Goal: Task Accomplishment & Management: Use online tool/utility

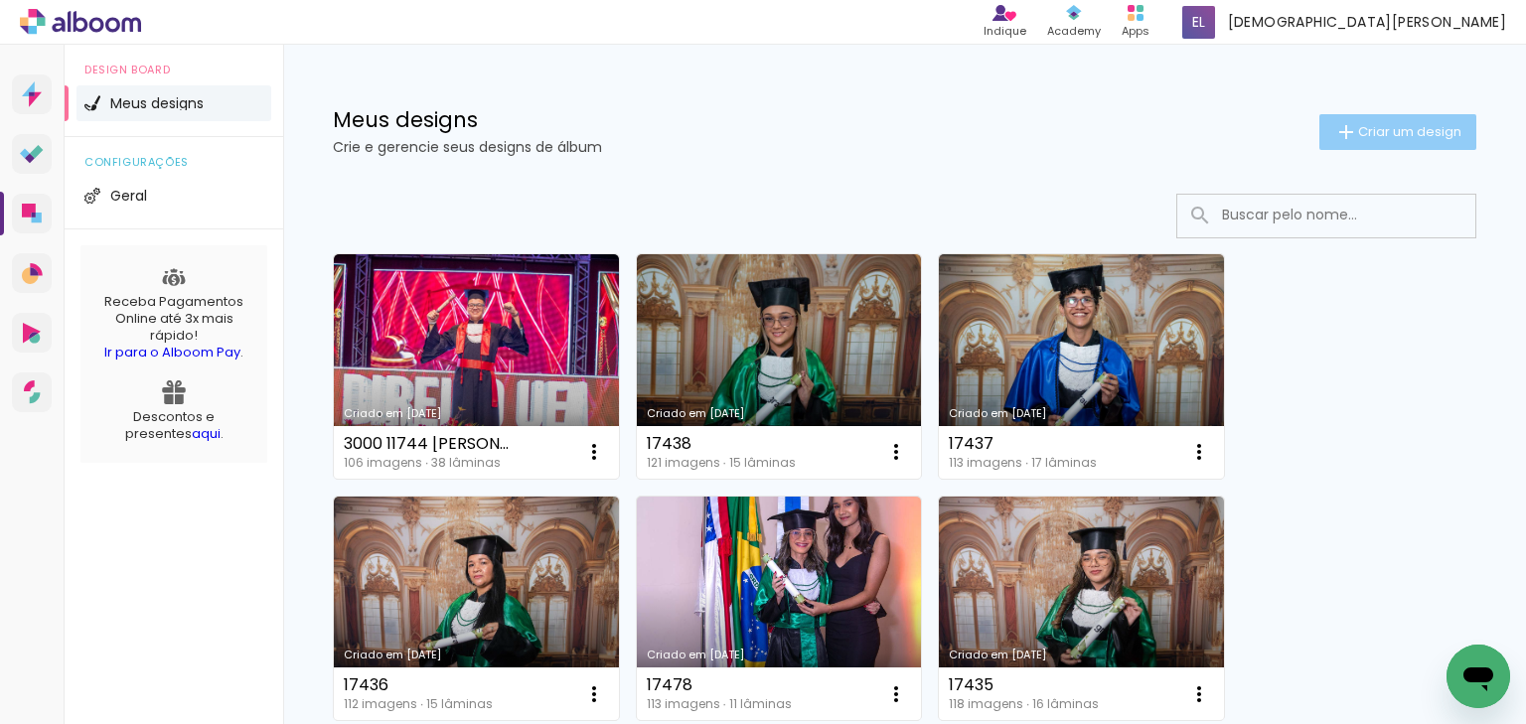
click at [1390, 130] on span "Criar um design" at bounding box center [1409, 131] width 103 height 13
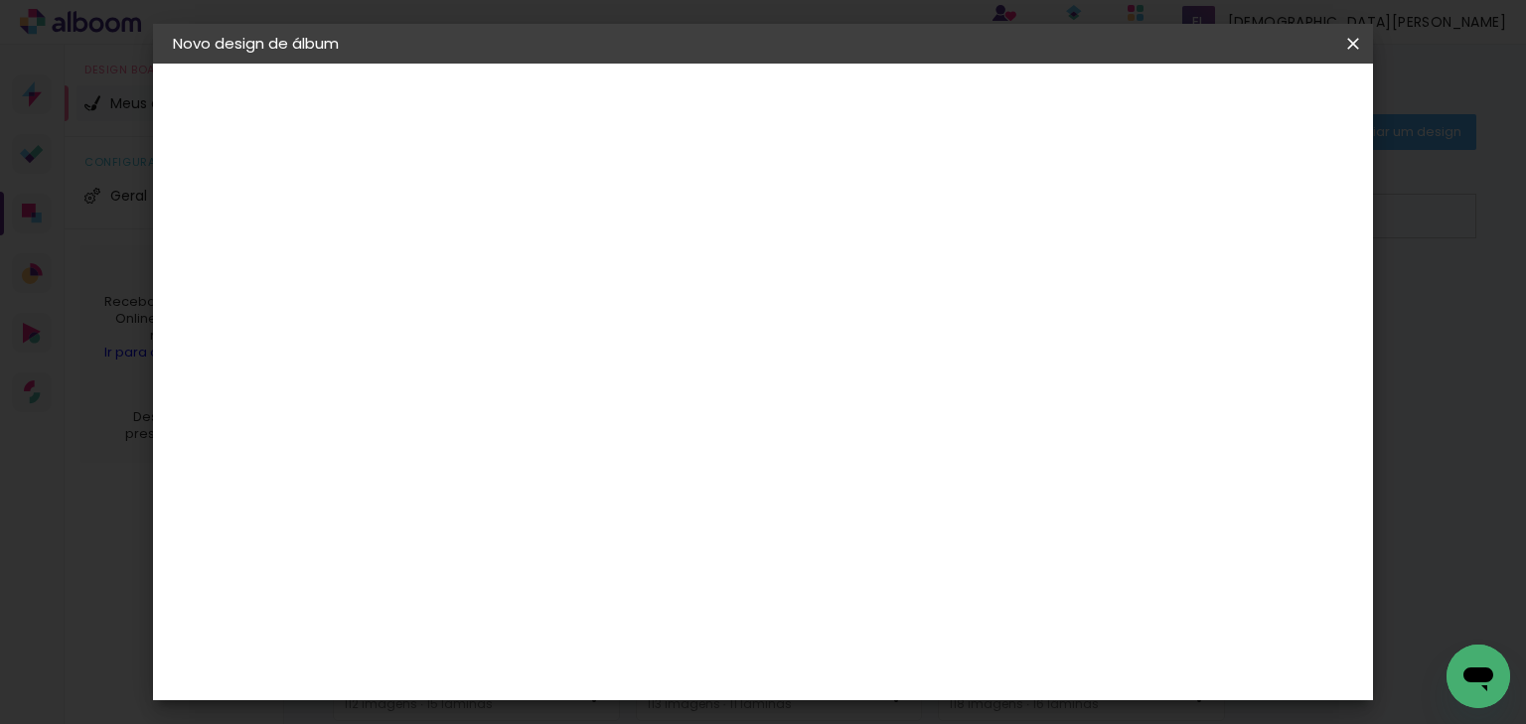
click at [498, 277] on input at bounding box center [498, 266] width 0 height 31
type input "3000 10104 STEPHANIE DE MOURA PINAGÉ"
type paper-input "3000 10104 STEPHANIE DE MOURA PINAGÉ"
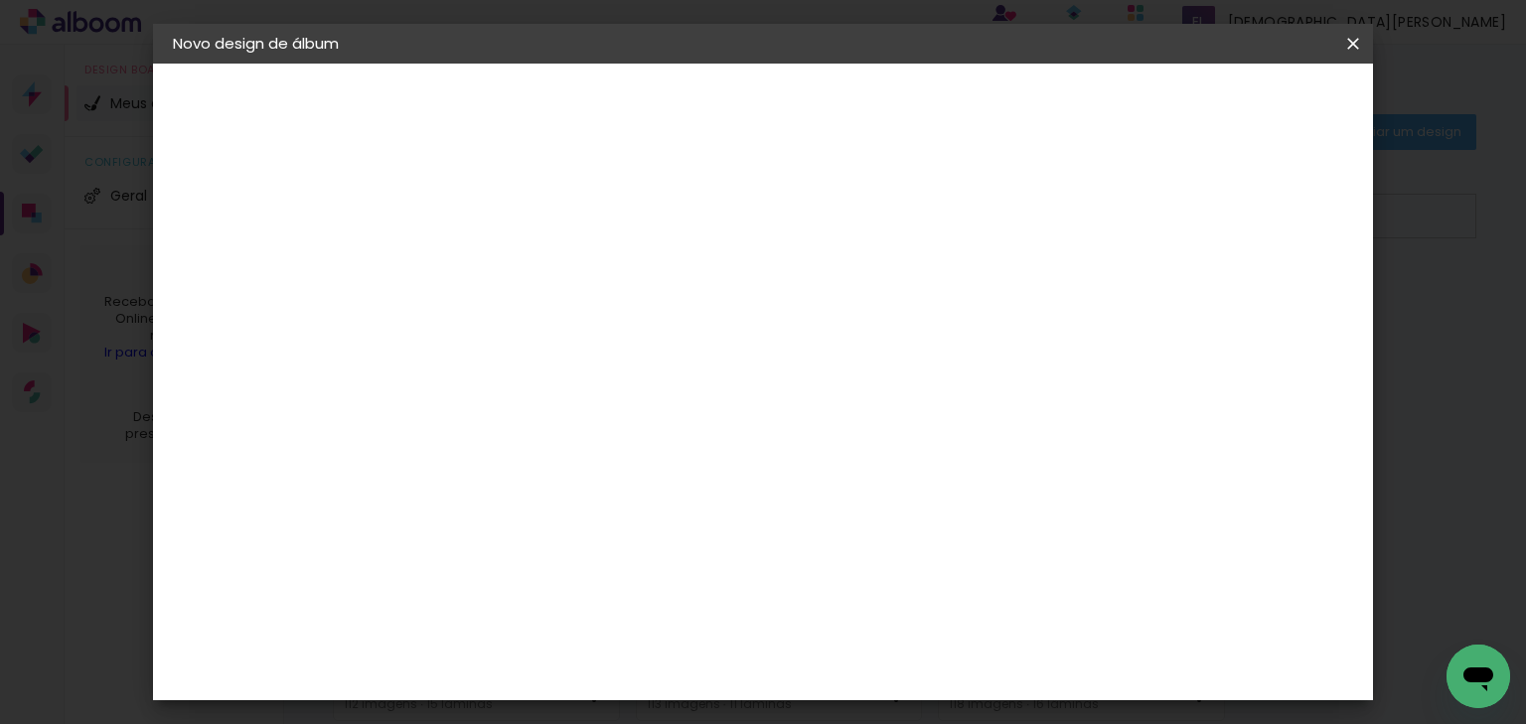
click at [0, 0] on slot "Avançar" at bounding box center [0, 0] width 0 height 0
click at [0, 0] on slot "Tamanho Livre" at bounding box center [0, 0] width 0 height 0
click at [0, 0] on slot "Avançar" at bounding box center [0, 0] width 0 height 0
click at [1134, 231] on div at bounding box center [1125, 229] width 18 height 18
type paper-checkbox "on"
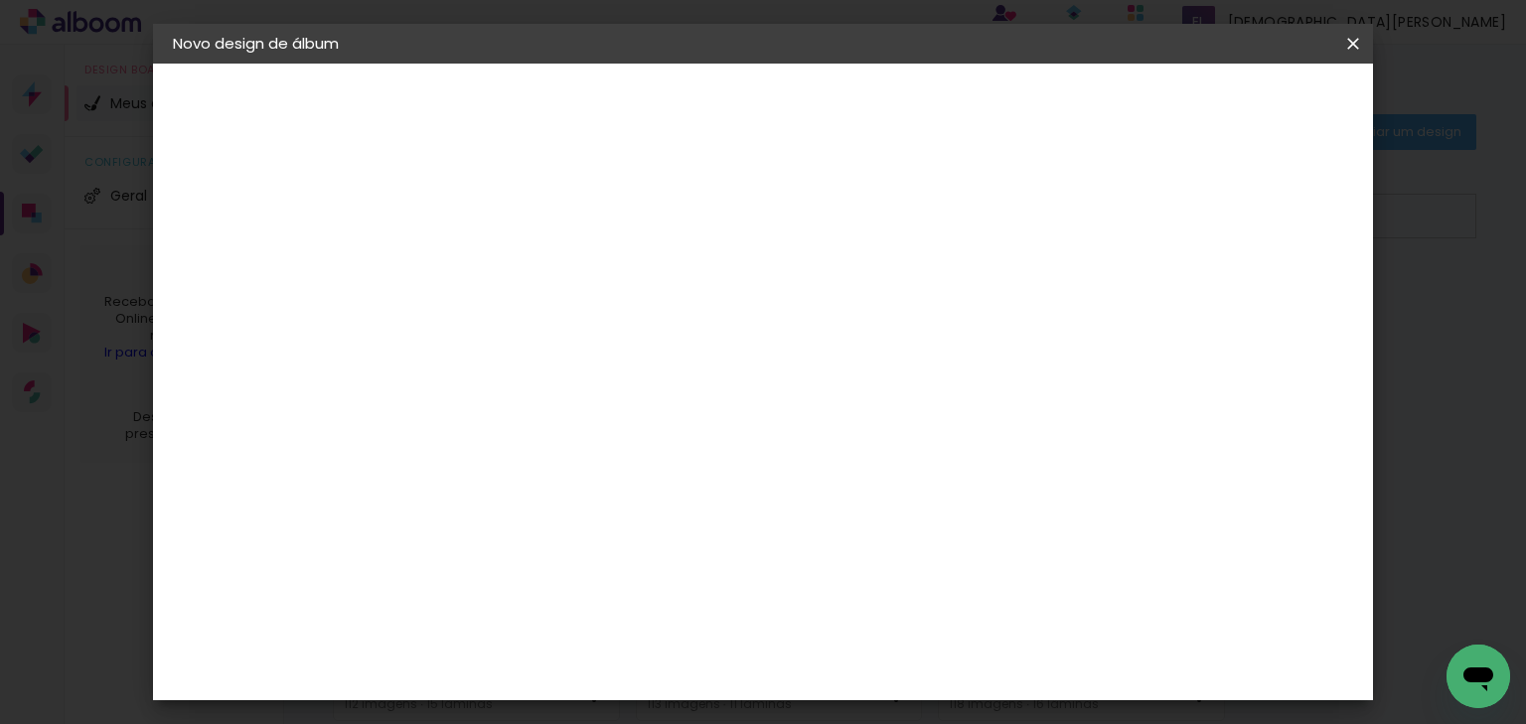
scroll to position [187, 0]
click at [1252, 110] on paper-button "Iniciar design" at bounding box center [1187, 105] width 130 height 34
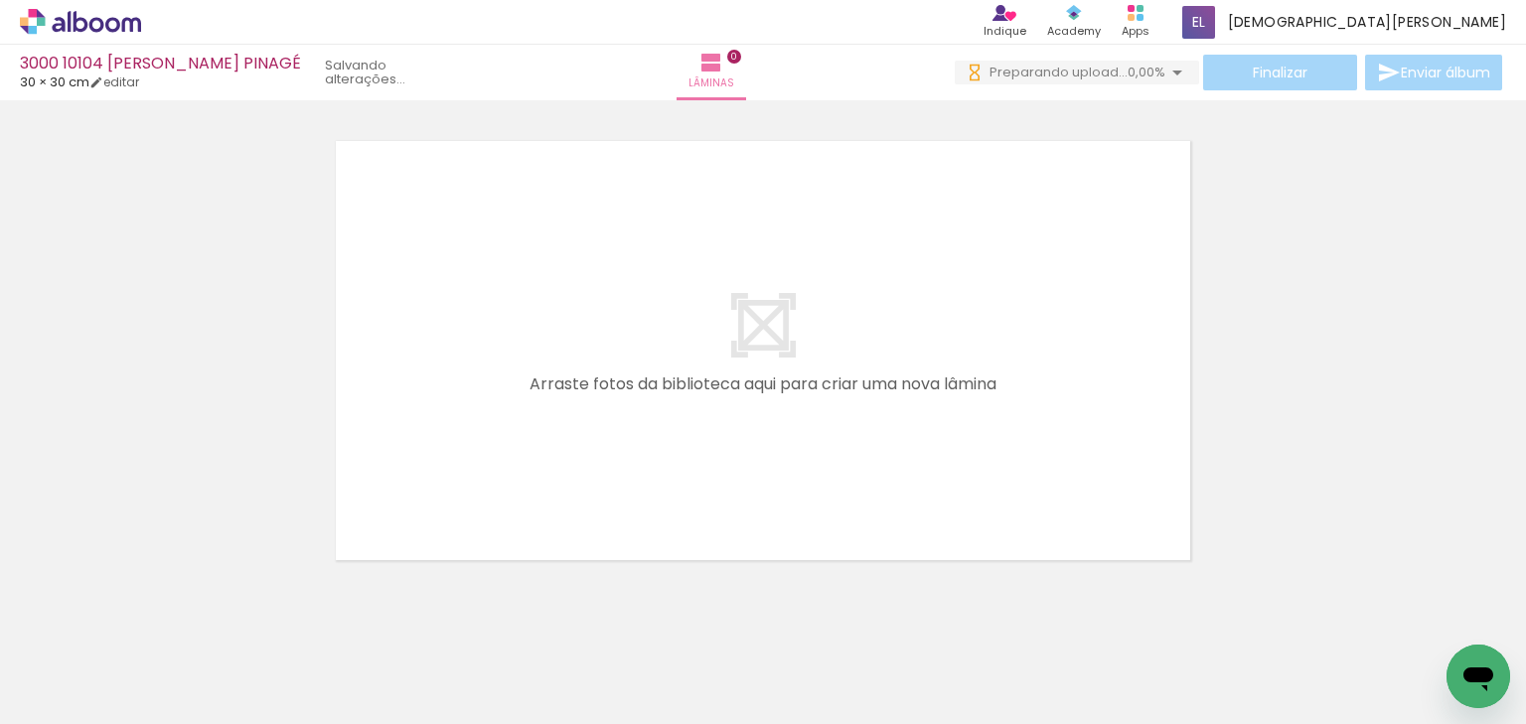
click at [1317, 389] on div at bounding box center [763, 325] width 1526 height 486
click at [1221, 452] on div at bounding box center [763, 325] width 1526 height 486
click at [1236, 286] on div at bounding box center [763, 325] width 1526 height 486
click at [1252, 414] on div at bounding box center [763, 325] width 1526 height 486
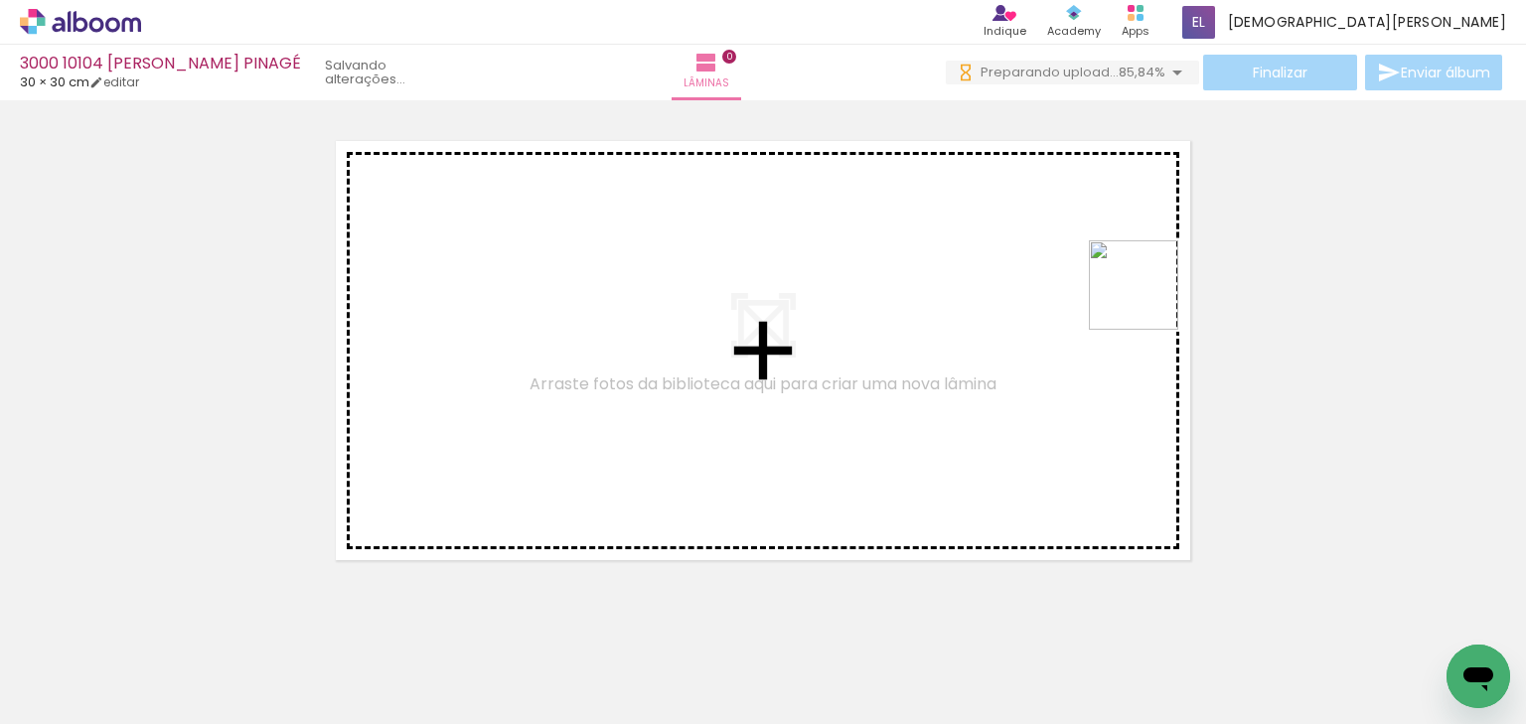
drag, startPoint x: 1436, startPoint y: 655, endPoint x: 1149, endPoint y: 300, distance: 456.4
click at [1149, 300] on quentale-workspace at bounding box center [763, 362] width 1526 height 724
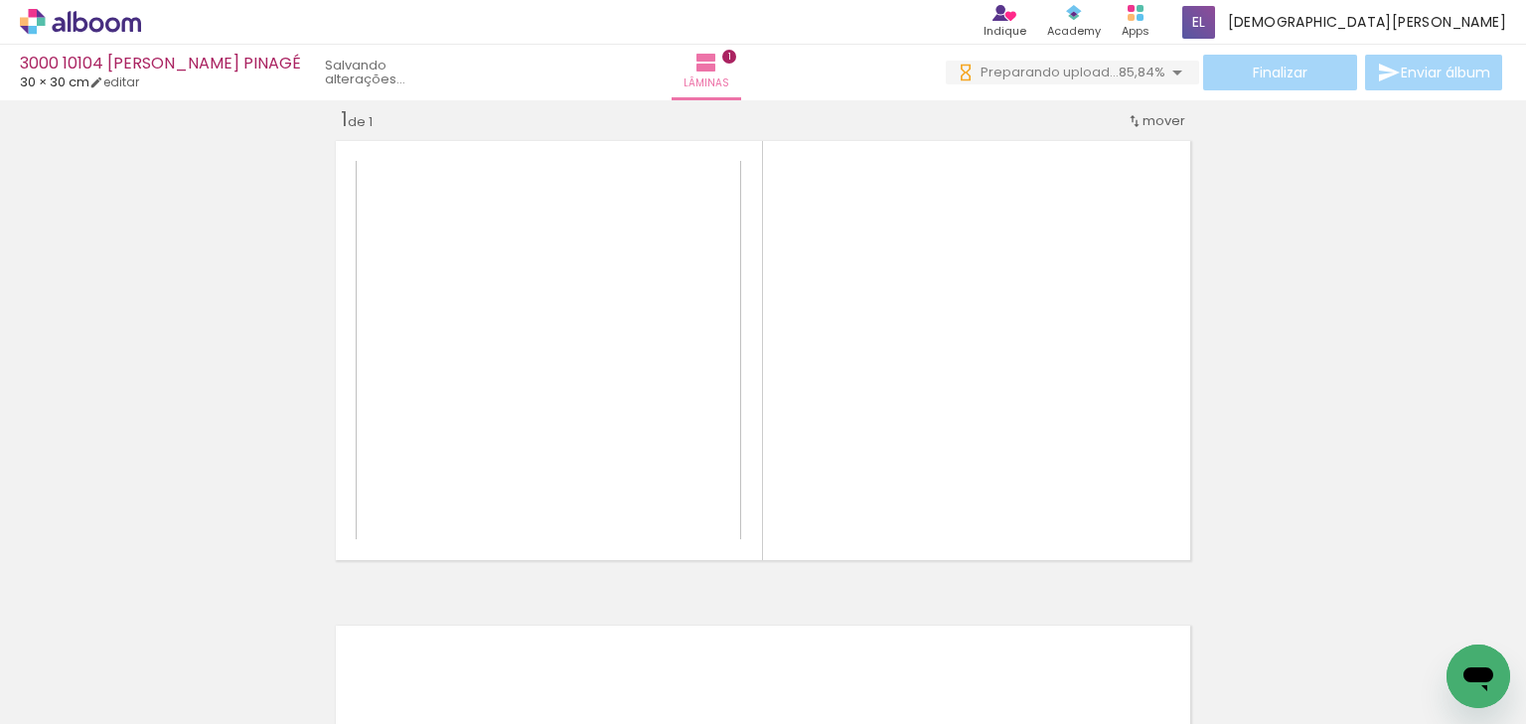
scroll to position [25, 0]
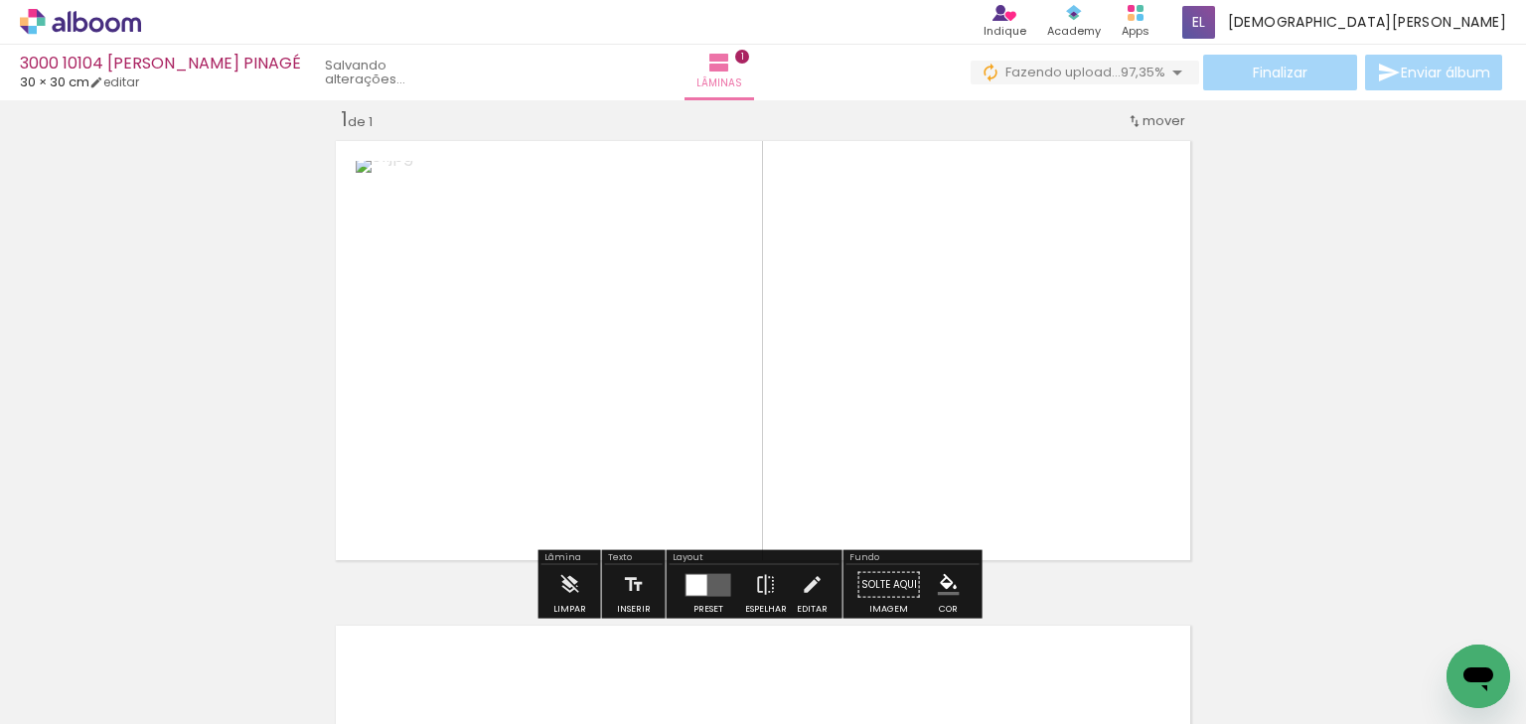
click at [968, 521] on quentale-layouter at bounding box center [763, 350] width 871 height 435
drag, startPoint x: 718, startPoint y: 578, endPoint x: 950, endPoint y: 373, distance: 309.7
click at [726, 570] on div at bounding box center [709, 585] width 54 height 40
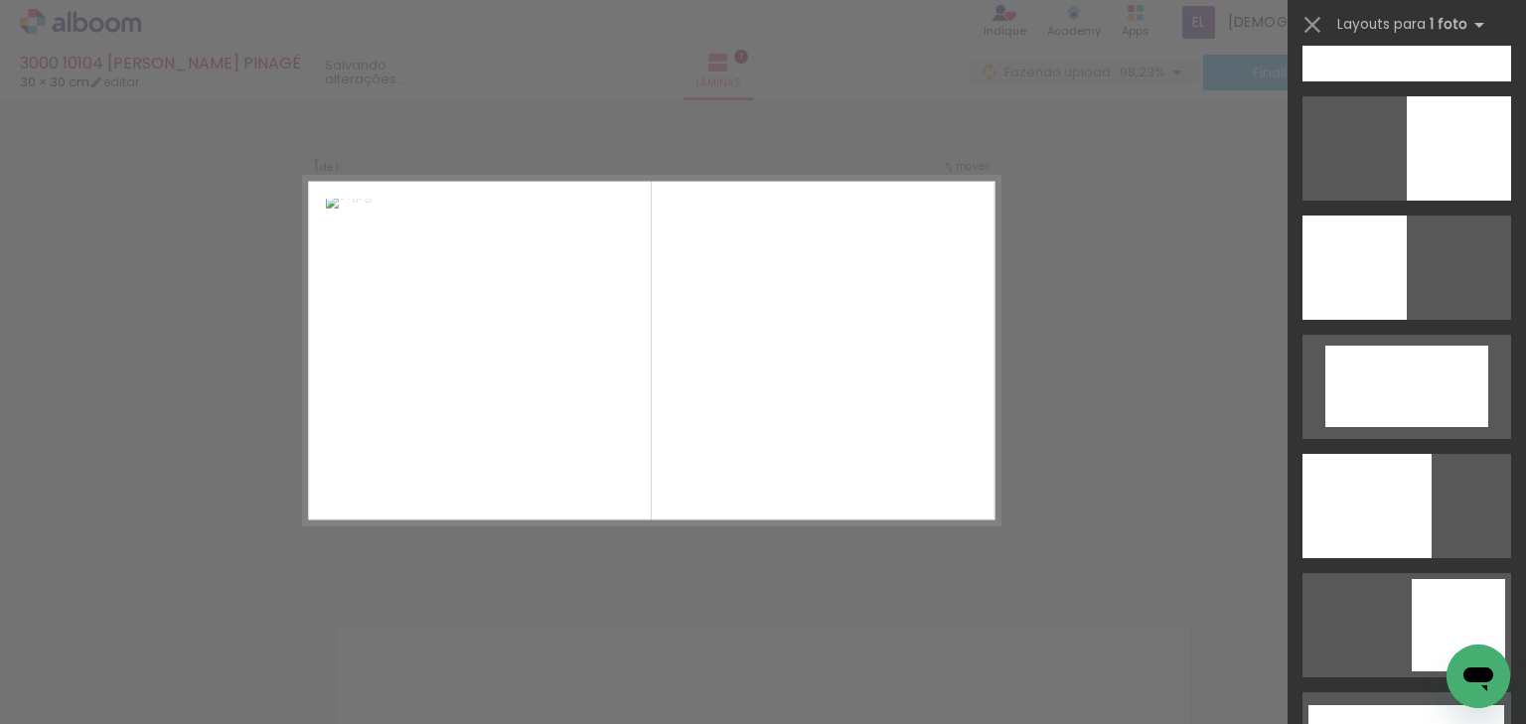
scroll to position [4229, 0]
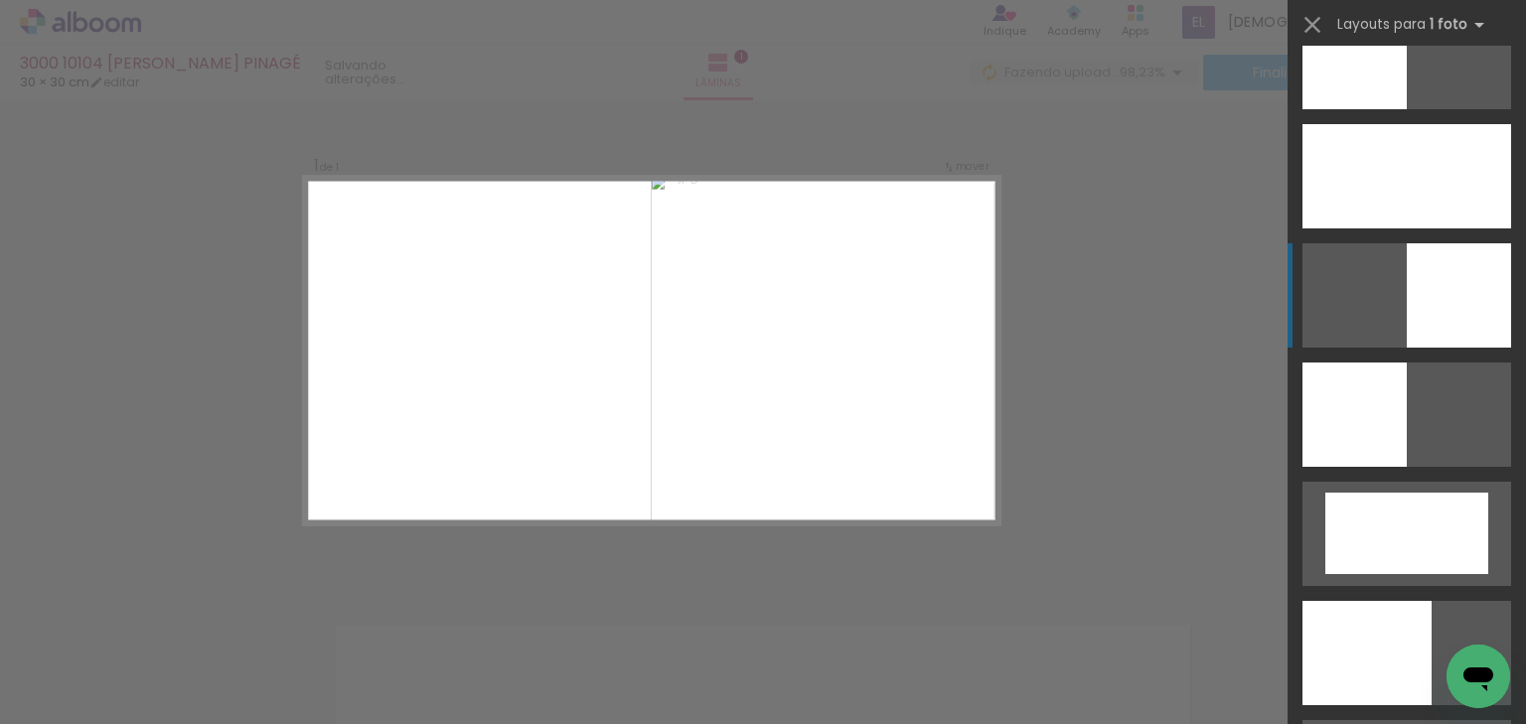
click at [1467, 293] on div at bounding box center [1459, 295] width 104 height 104
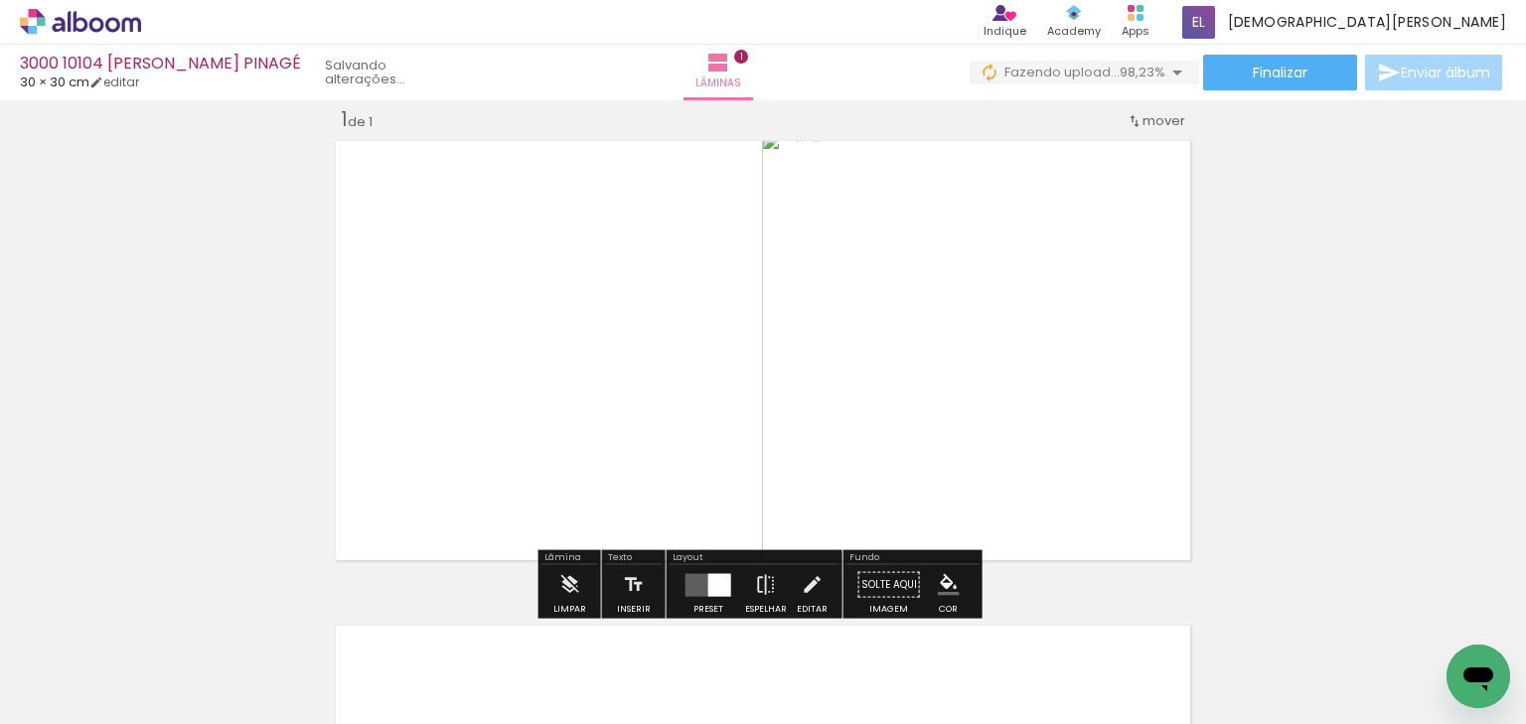
click at [1463, 293] on div "Inserir lâmina 1 de 1" at bounding box center [763, 567] width 1526 height 971
click at [1431, 302] on div "Inserir lâmina 1 de 1" at bounding box center [763, 567] width 1526 height 971
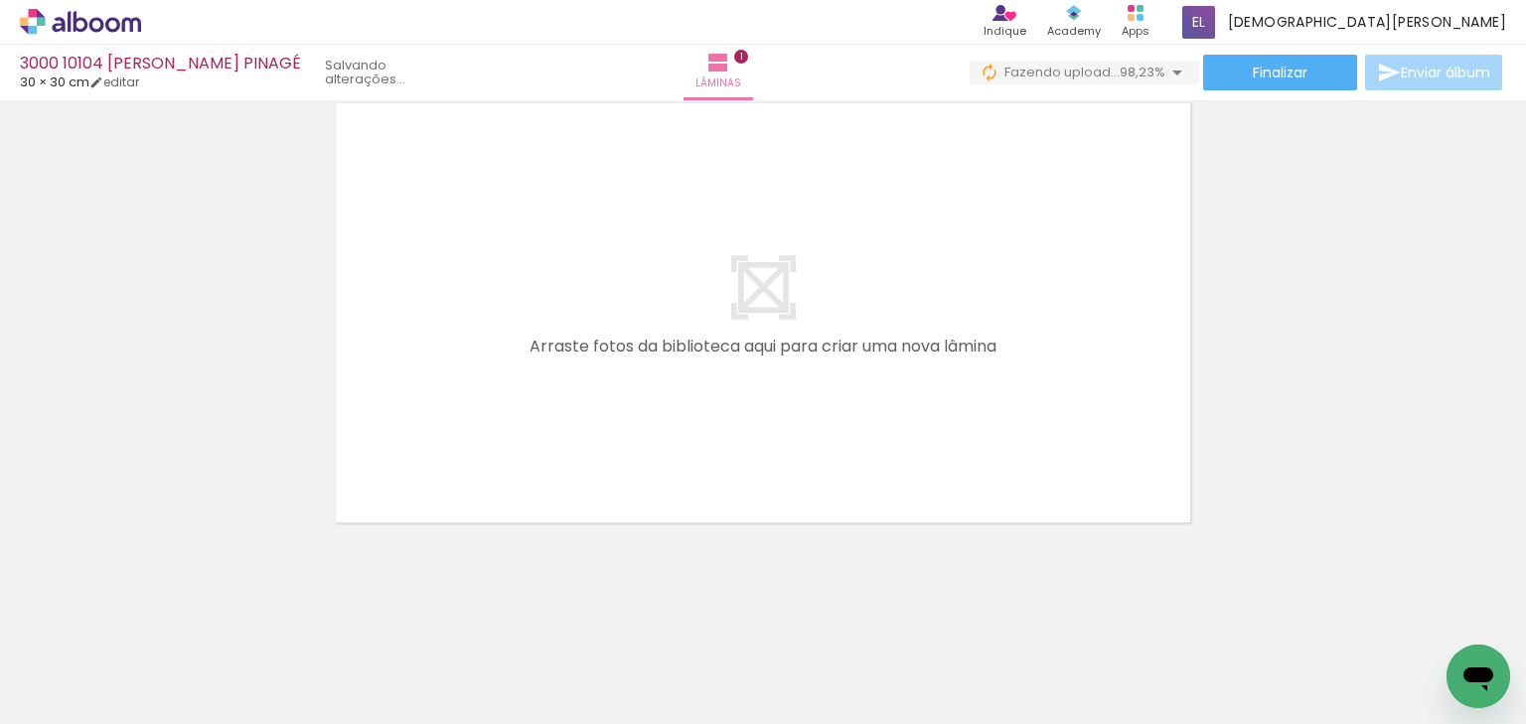
scroll to position [0, 0]
click at [545, 422] on quentale-layouter at bounding box center [763, 312] width 871 height 435
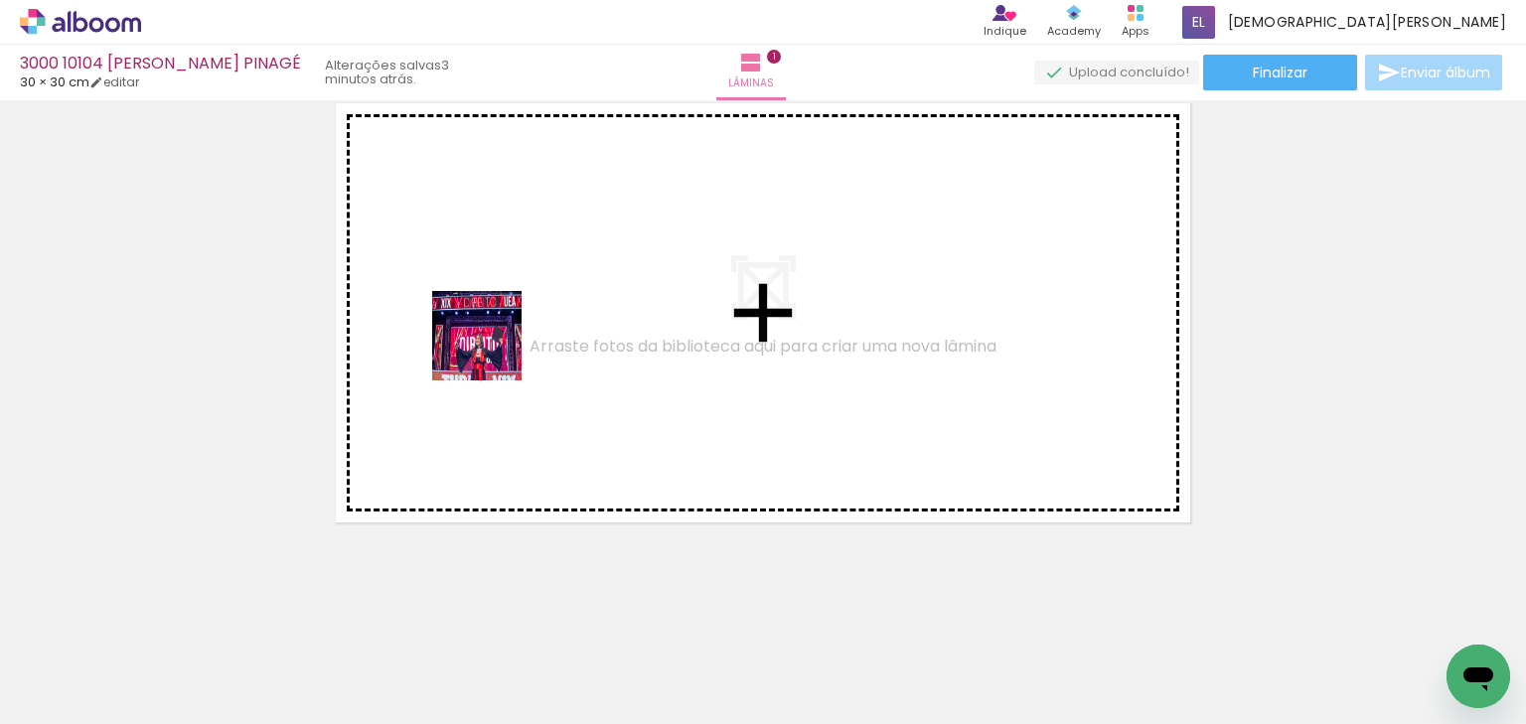
drag, startPoint x: 479, startPoint y: 390, endPoint x: 493, endPoint y: 344, distance: 47.8
click at [493, 344] on quentale-workspace at bounding box center [763, 362] width 1526 height 724
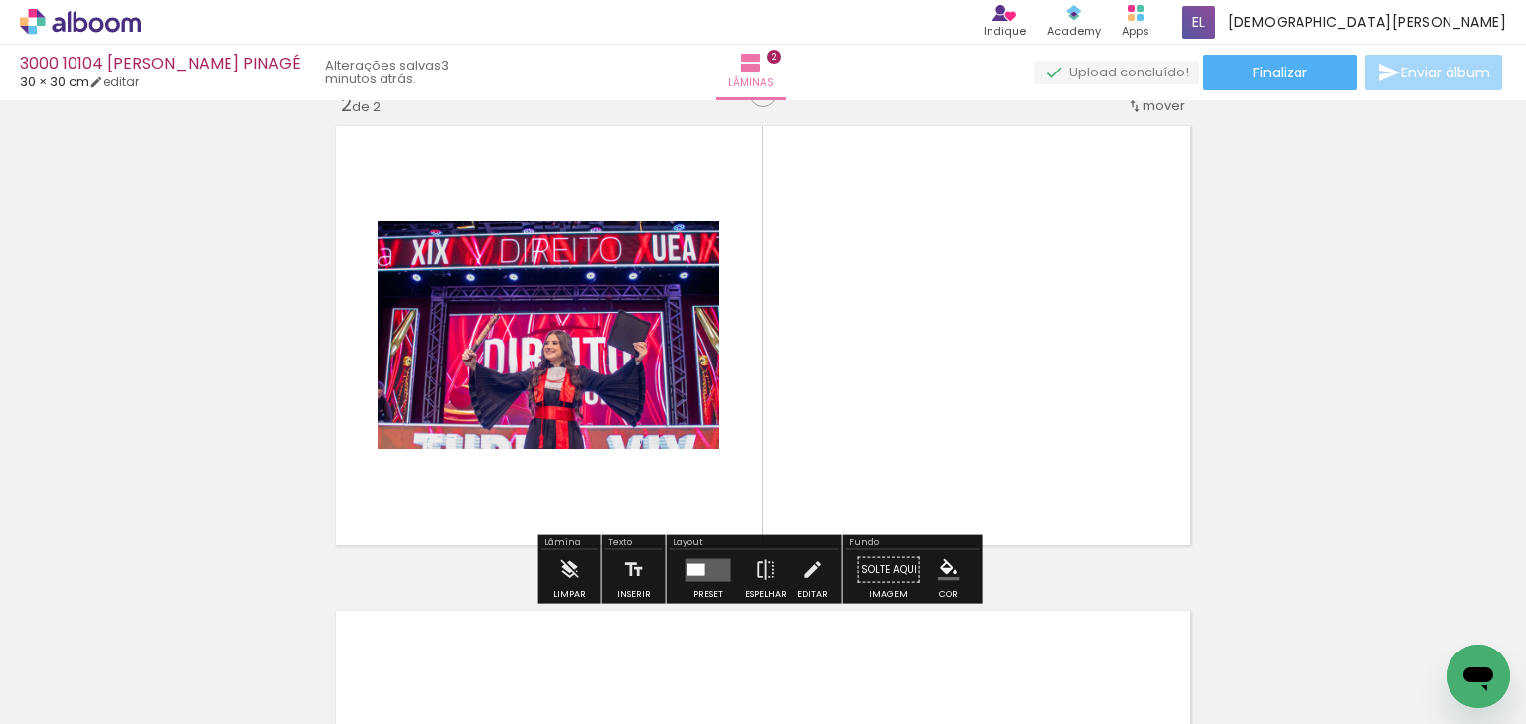
scroll to position [510, 0]
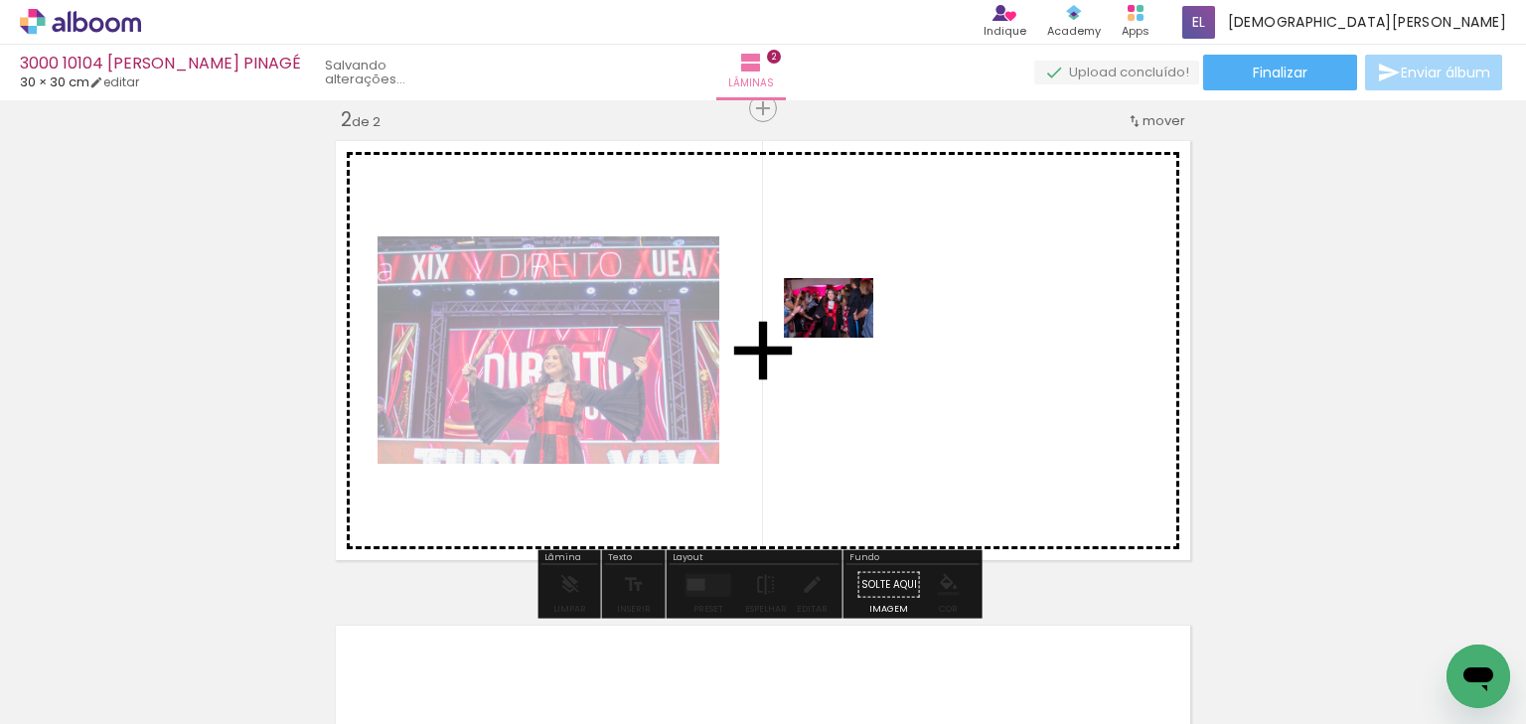
drag, startPoint x: 571, startPoint y: 661, endPoint x: 844, endPoint y: 338, distance: 422.4
click at [844, 338] on quentale-workspace at bounding box center [763, 362] width 1526 height 724
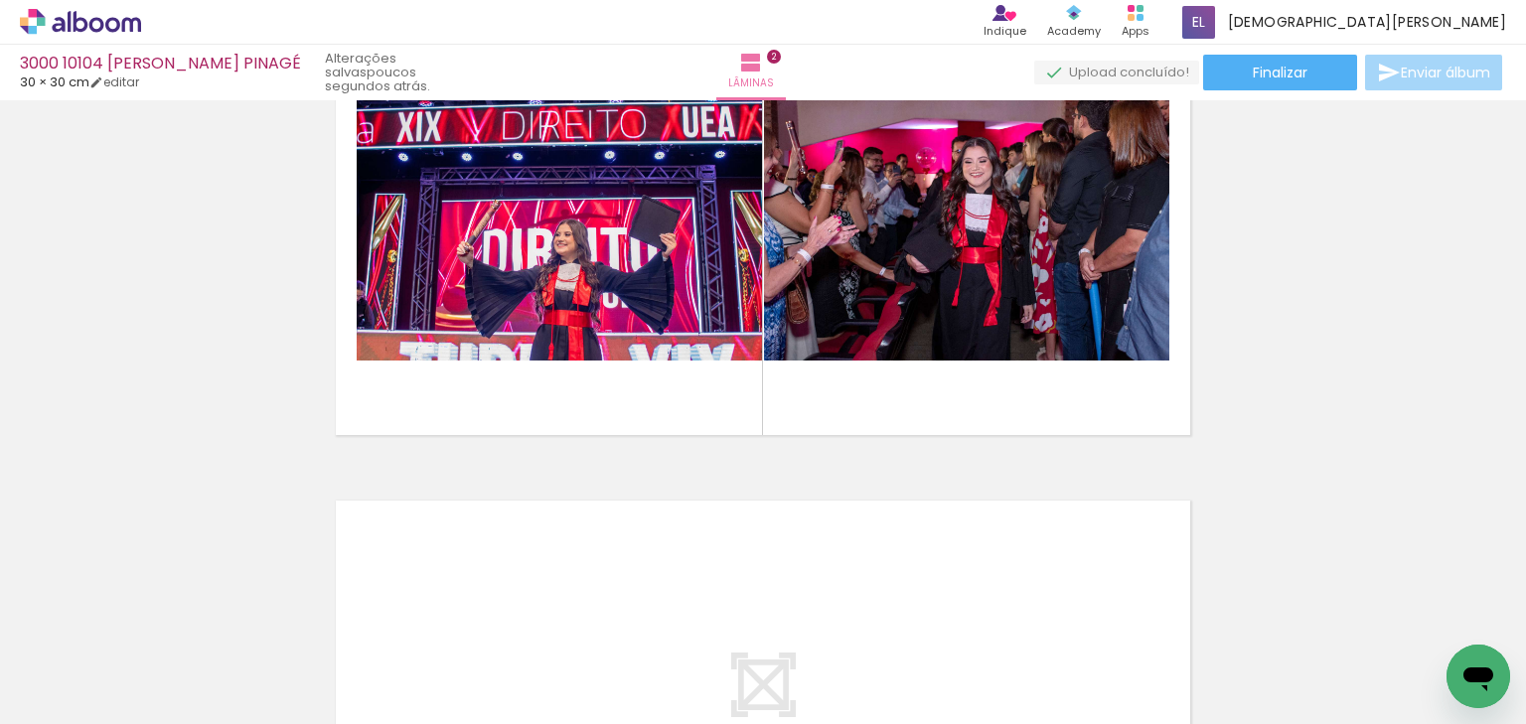
scroll to position [0, 0]
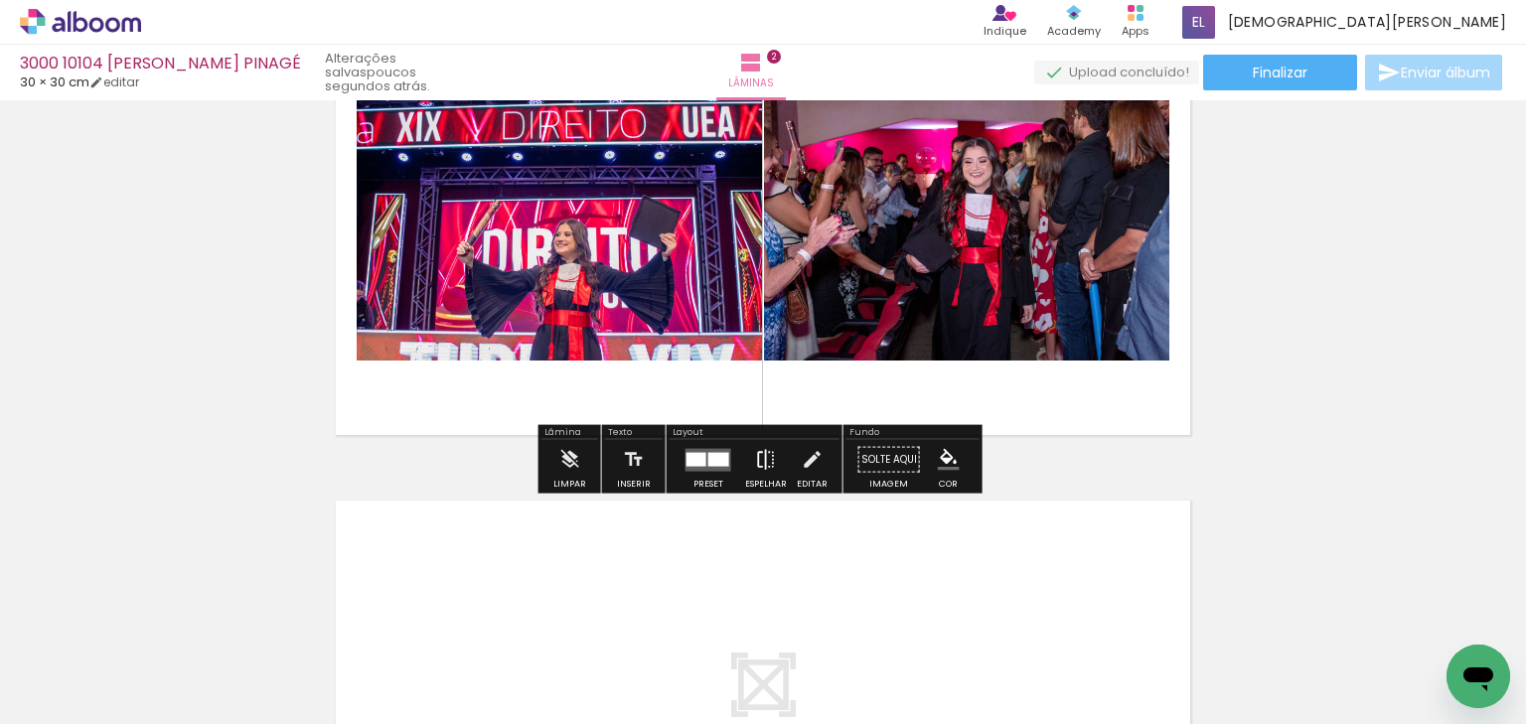
click at [770, 458] on iron-icon at bounding box center [766, 460] width 22 height 40
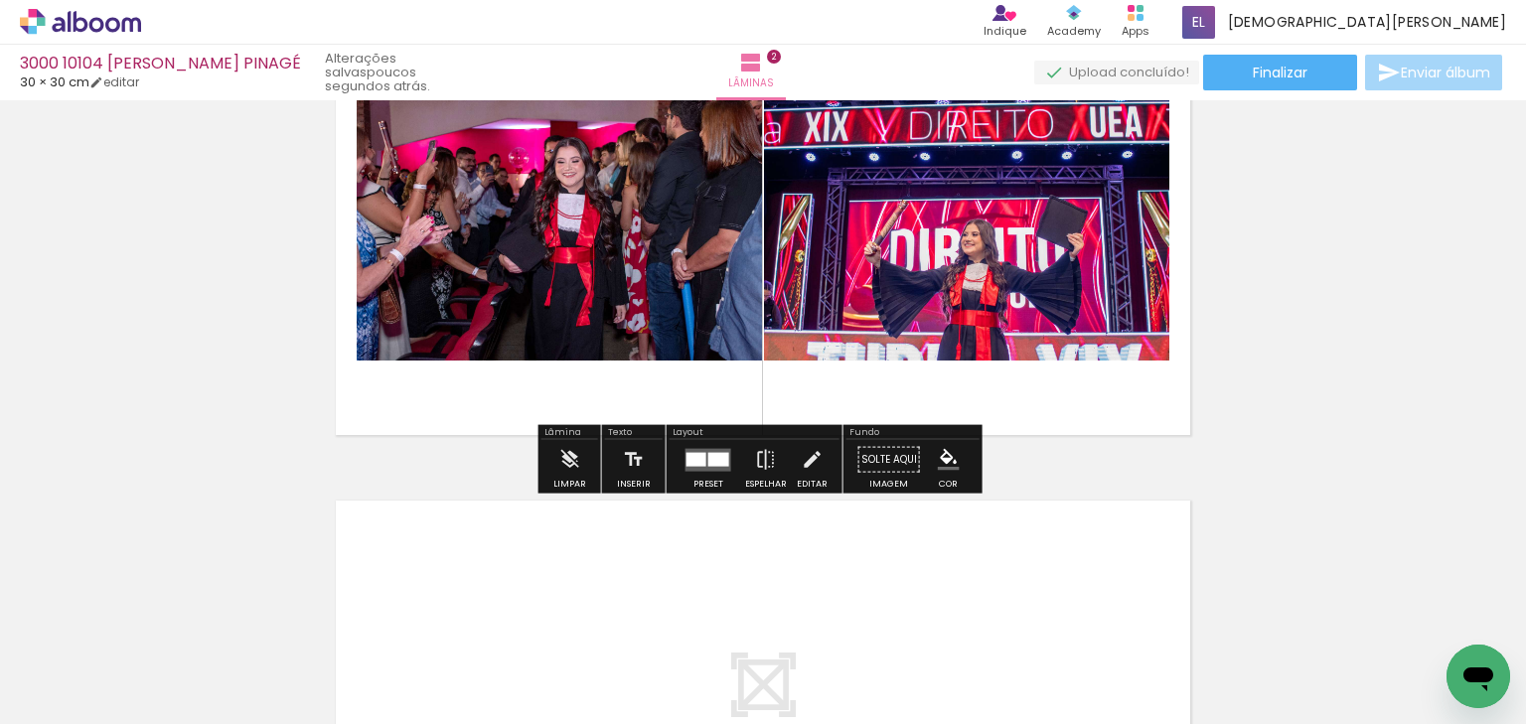
click at [954, 404] on quentale-layouter at bounding box center [763, 225] width 871 height 435
click at [660, 459] on div "Texto Inserir" at bounding box center [634, 459] width 64 height 69
click at [692, 457] on div at bounding box center [697, 459] width 20 height 14
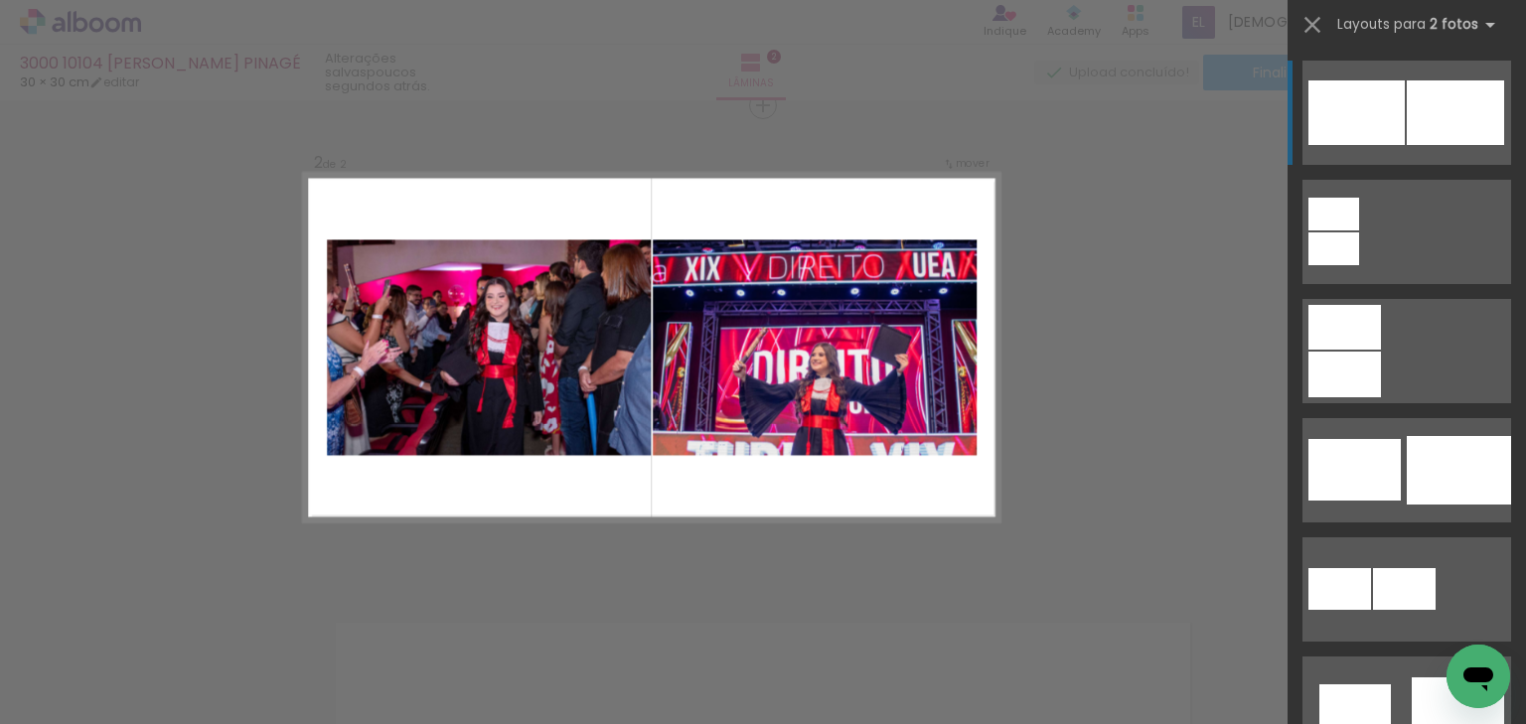
scroll to position [510, 0]
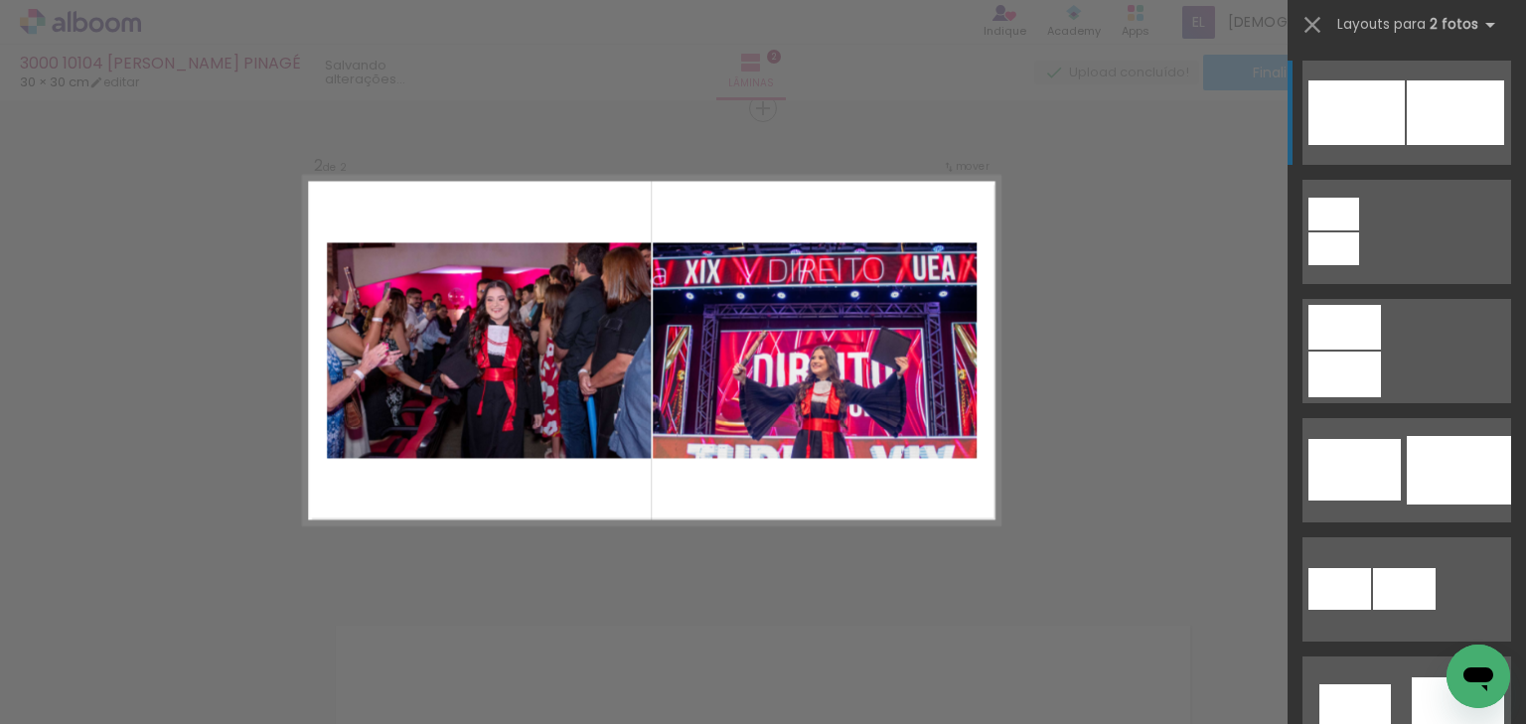
click at [1262, 328] on div "Confirmar Cancelar" at bounding box center [763, 342] width 1526 height 1503
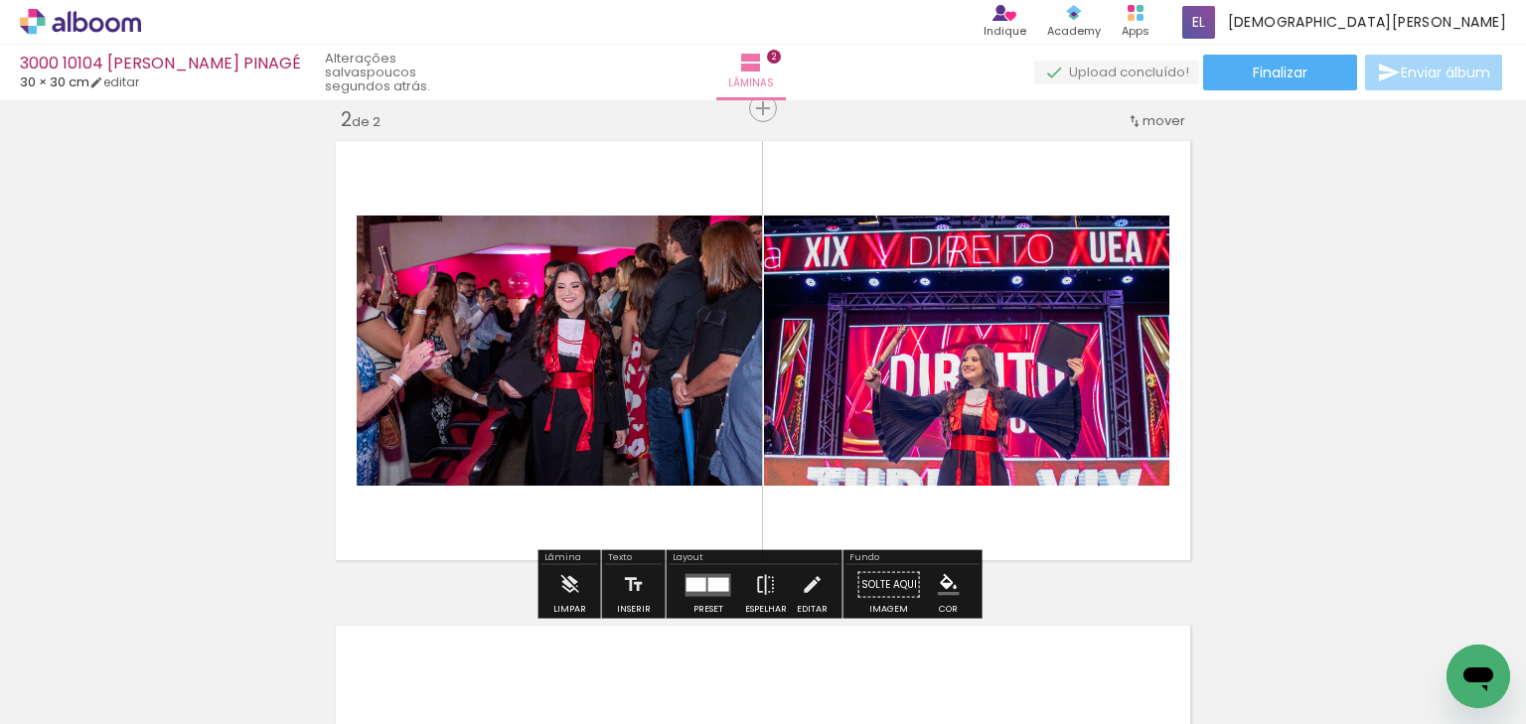
click at [1221, 417] on div "Inserir lâmina 1 de 2 Inserir lâmina 2 de 2" at bounding box center [763, 326] width 1526 height 1456
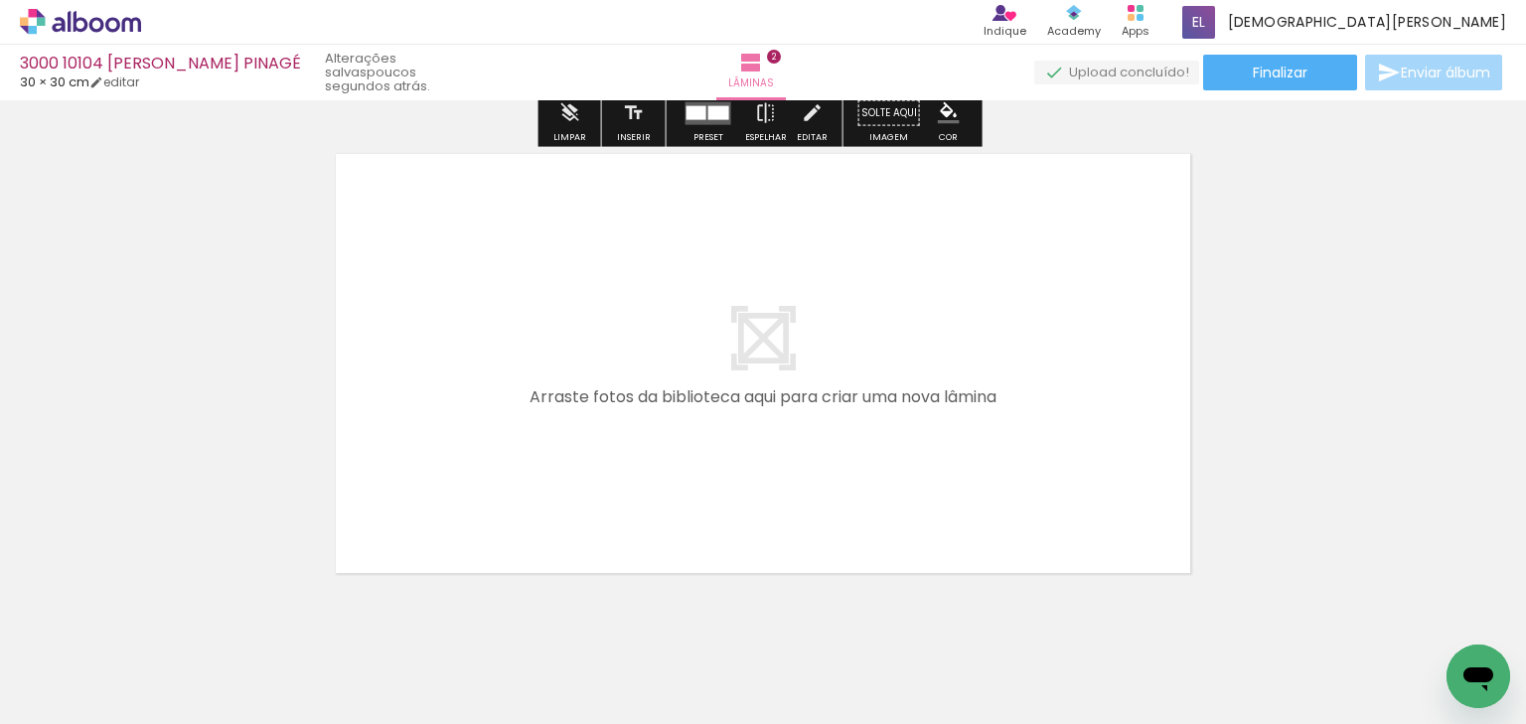
scroll to position [987, 0]
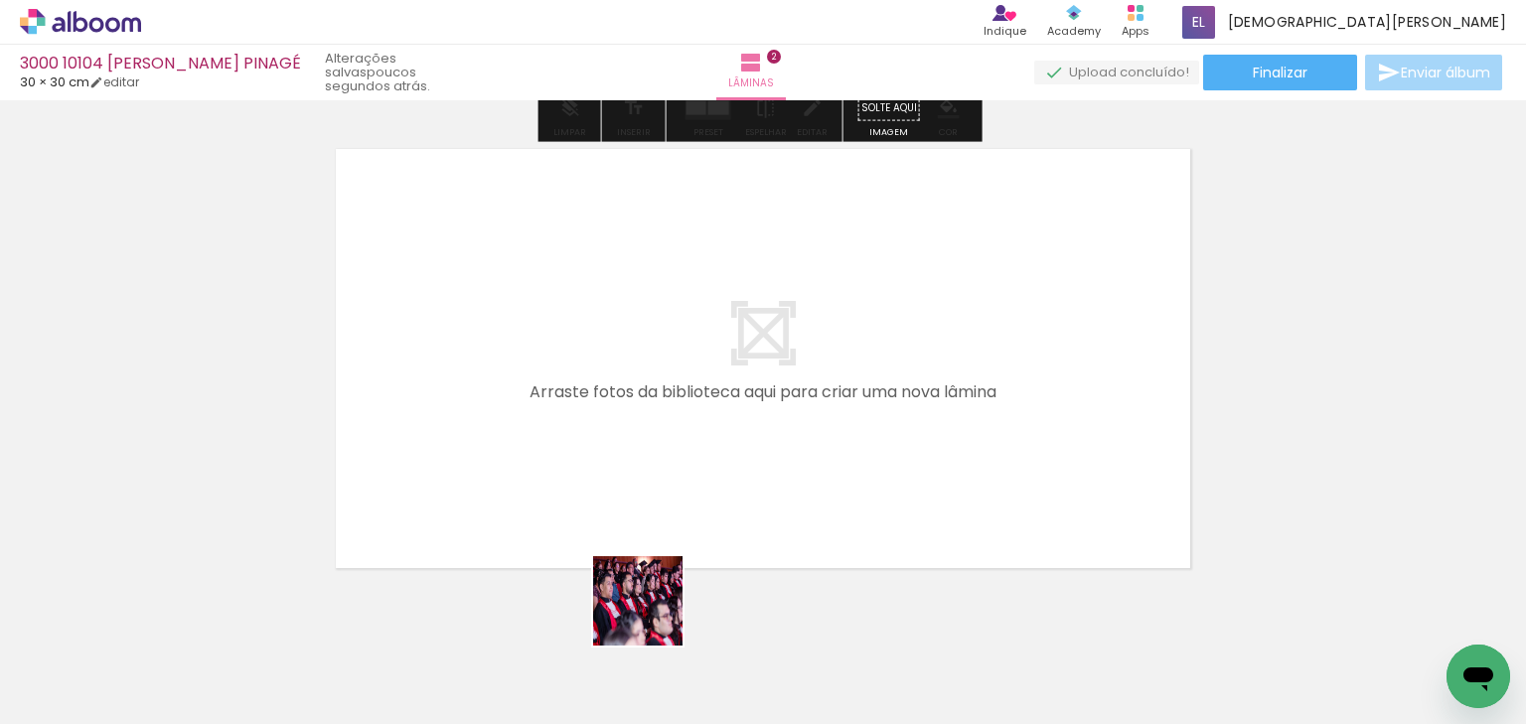
drag, startPoint x: 653, startPoint y: 616, endPoint x: 531, endPoint y: 386, distance: 260.9
click at [531, 386] on quentale-workspace at bounding box center [763, 362] width 1526 height 724
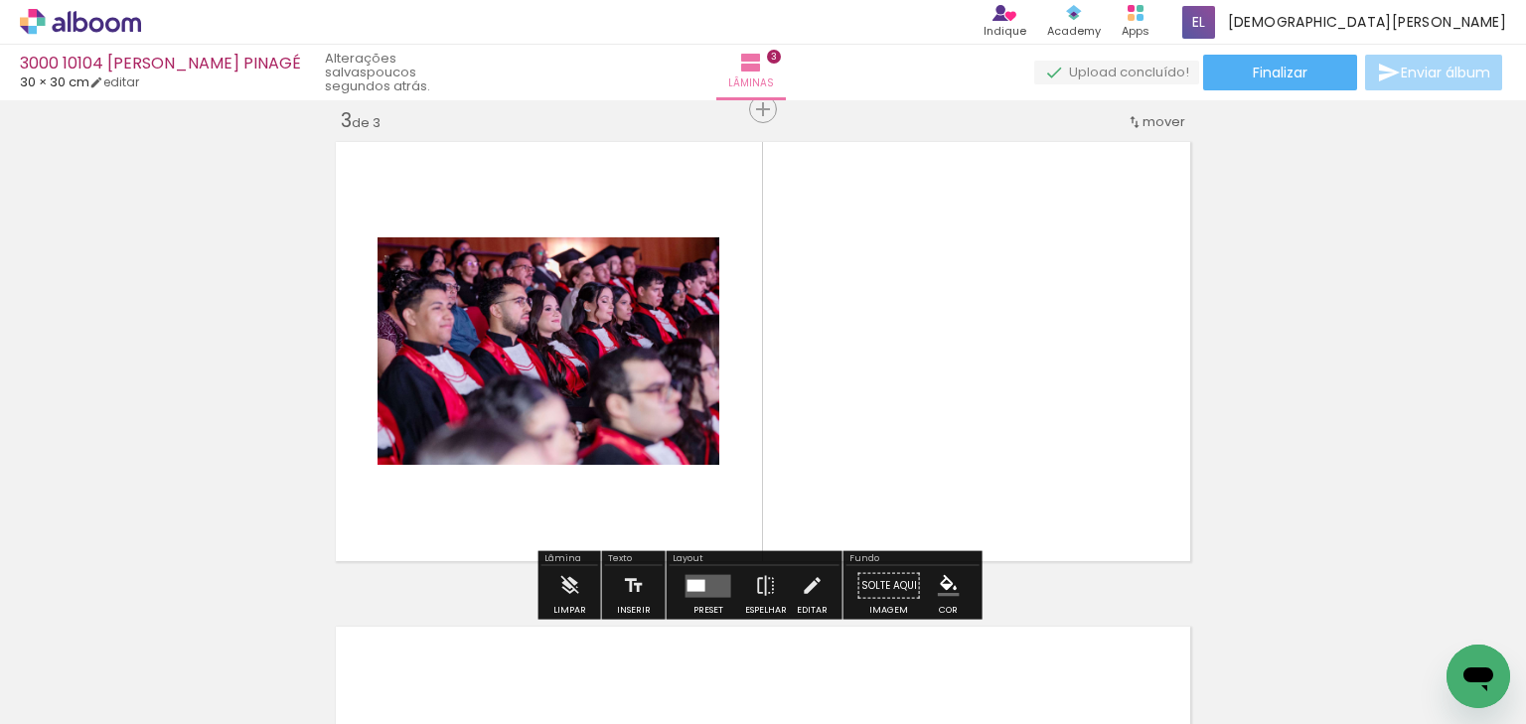
scroll to position [995, 0]
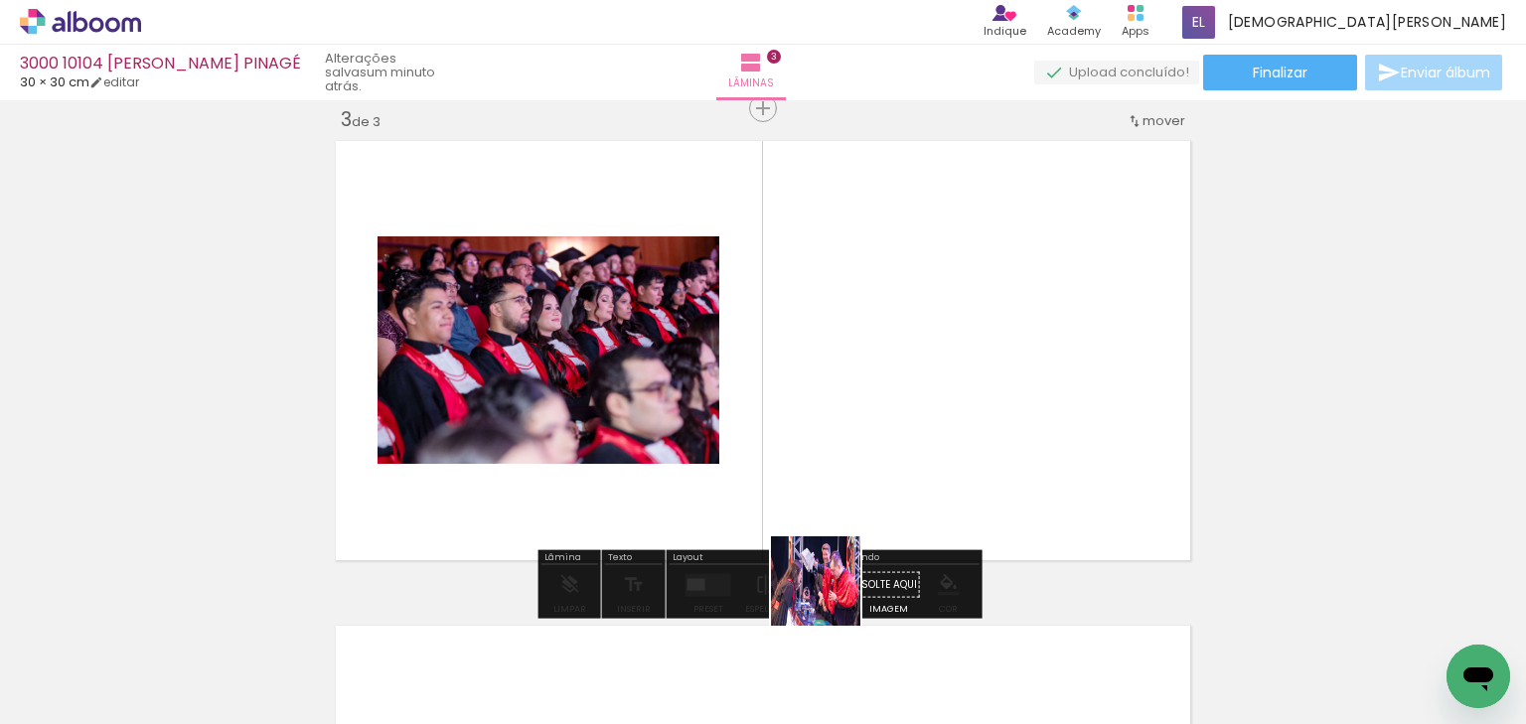
drag, startPoint x: 780, startPoint y: 681, endPoint x: 965, endPoint y: 295, distance: 427.6
click at [965, 295] on quentale-workspace at bounding box center [763, 362] width 1526 height 724
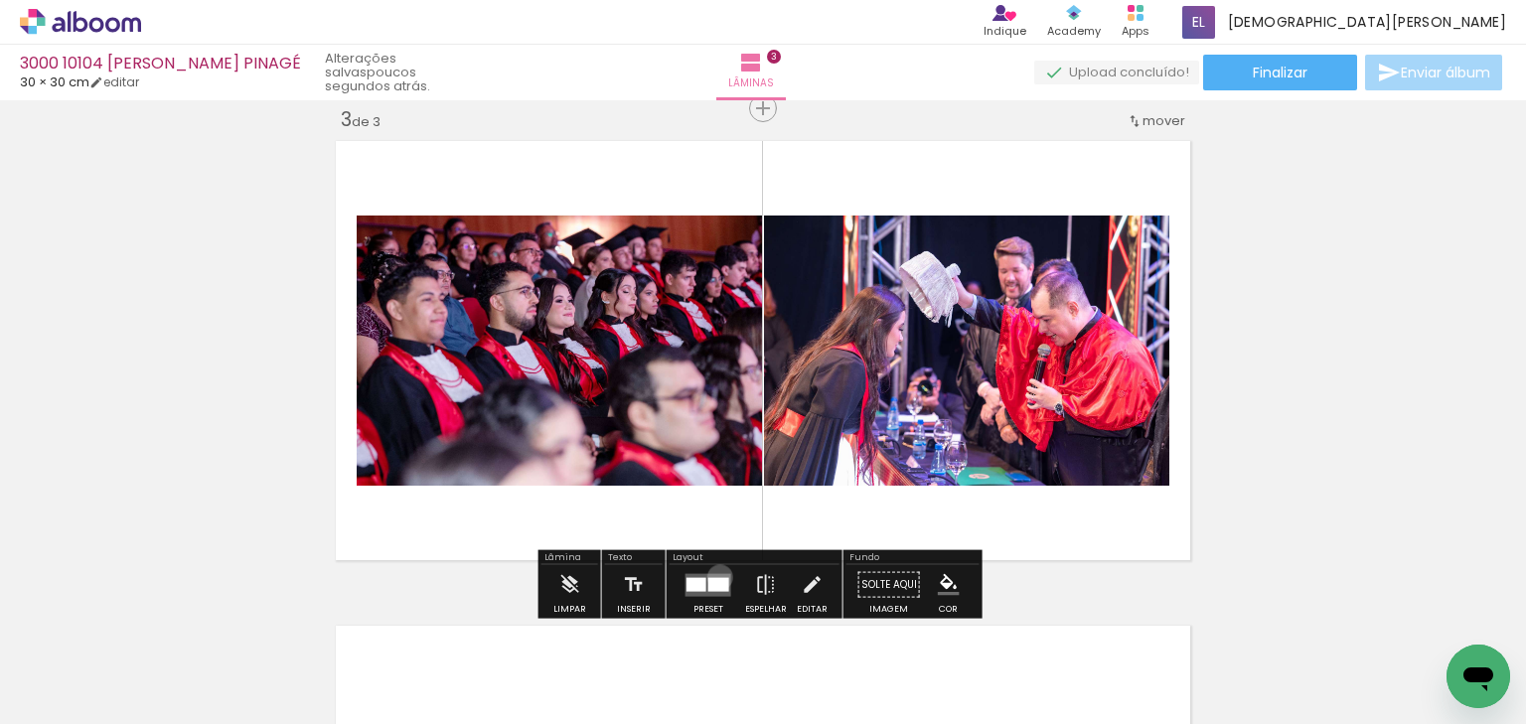
click at [715, 577] on div at bounding box center [719, 584] width 21 height 14
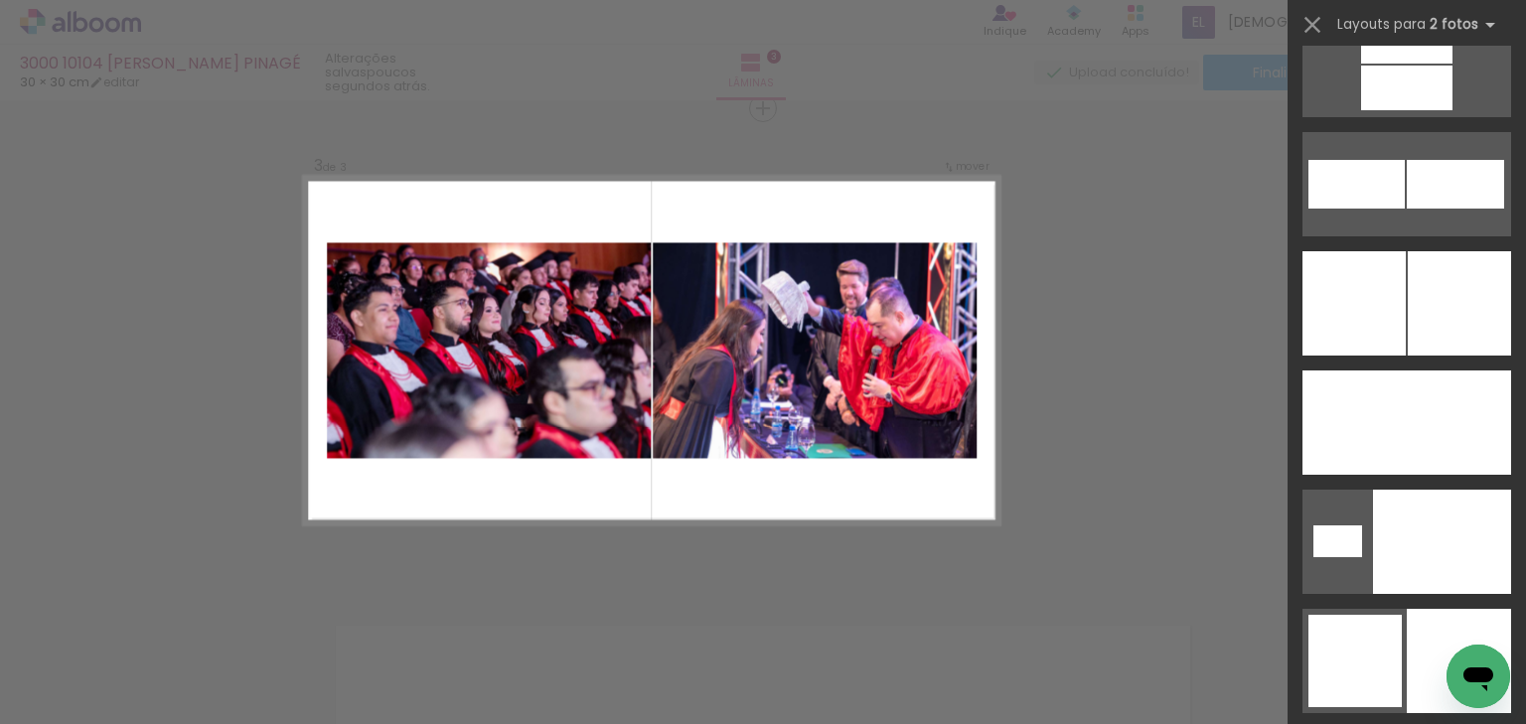
scroll to position [6101, 0]
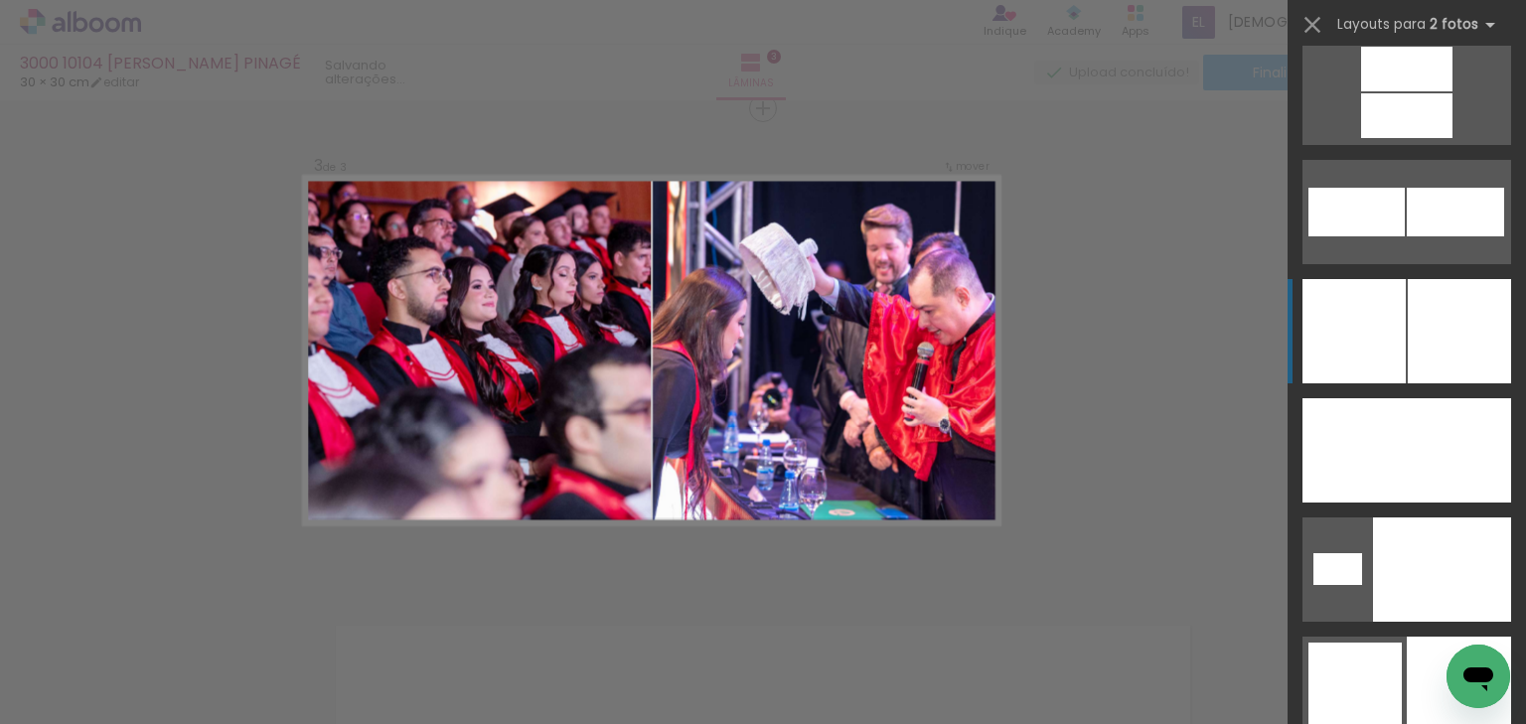
click at [1429, 286] on div at bounding box center [1459, 331] width 103 height 104
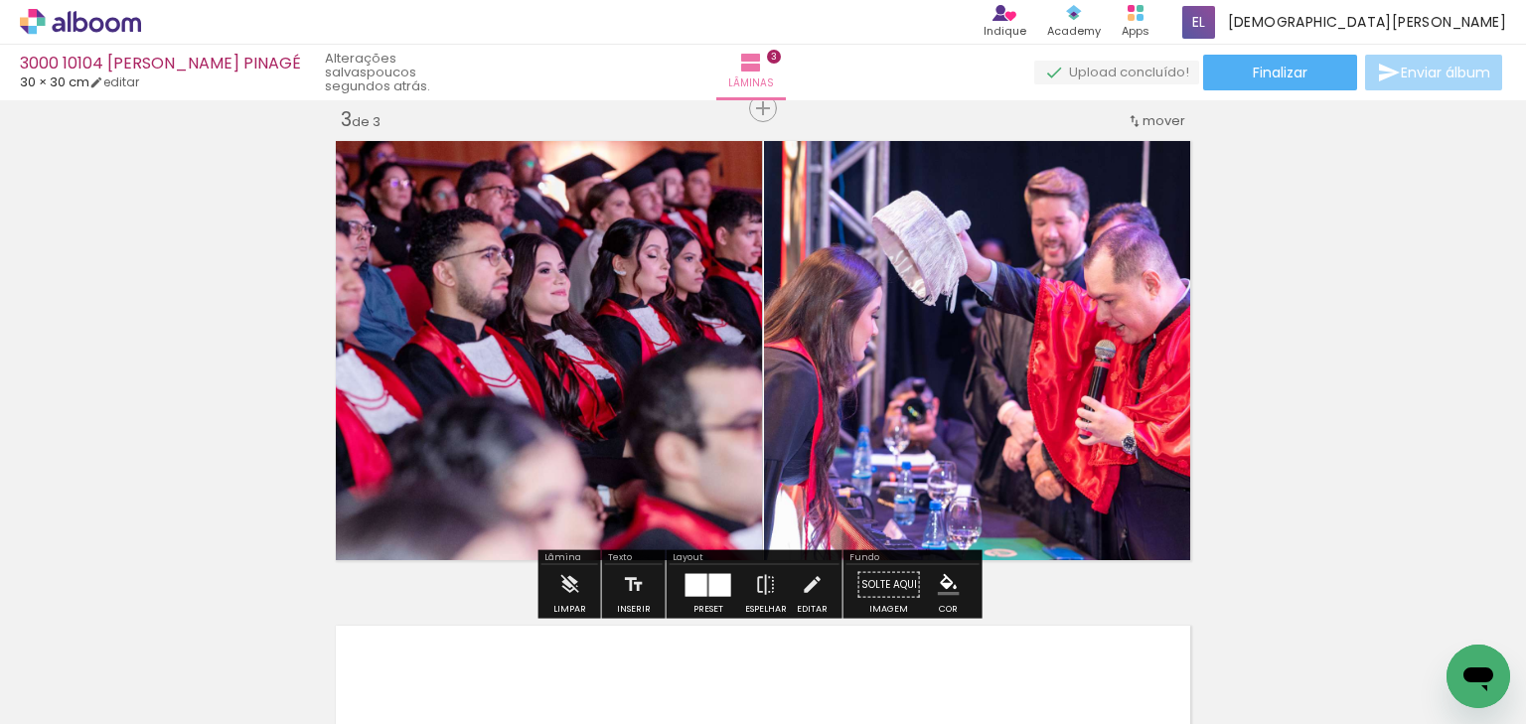
click at [1429, 286] on div "Inserir lâmina 1 de 3 Inserir lâmina 2 de 3 Inserir lâmina 3 de 3" at bounding box center [763, 83] width 1526 height 1941
click at [1414, 282] on div "Inserir lâmina 1 de 3 Inserir lâmina 2 de 3 Inserir lâmina 3 de 3" at bounding box center [763, 83] width 1526 height 1941
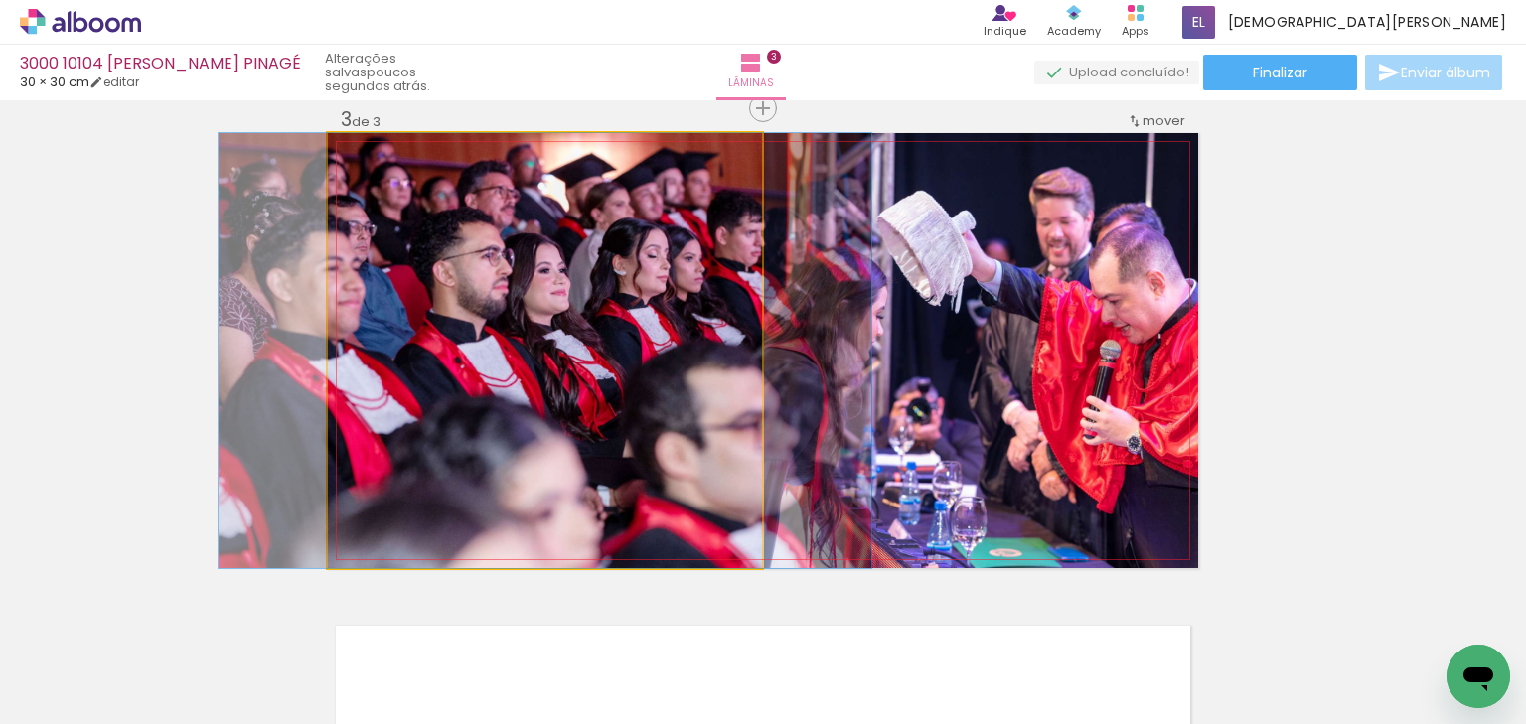
click at [620, 340] on quentale-photo at bounding box center [545, 350] width 434 height 435
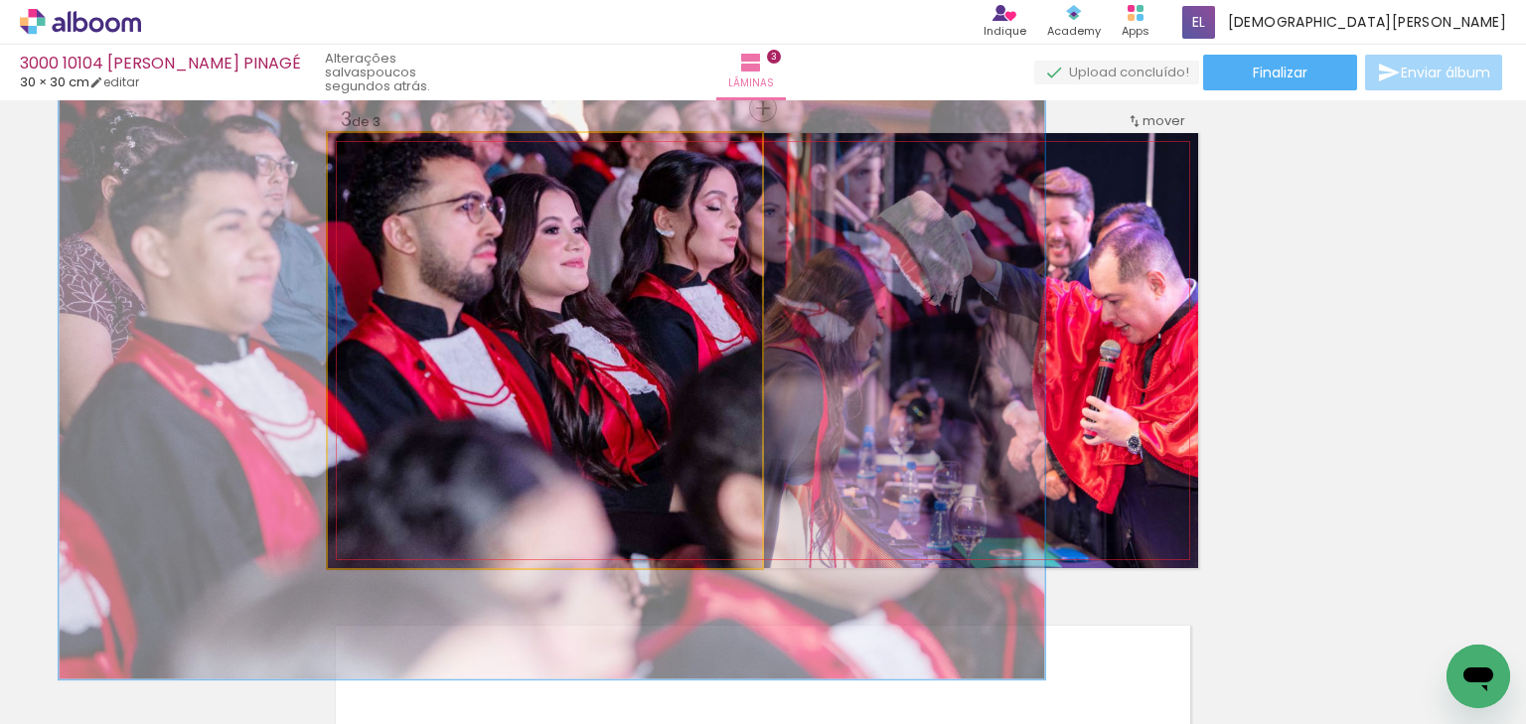
drag, startPoint x: 376, startPoint y: 146, endPoint x: 411, endPoint y: 159, distance: 38.0
type paper-slider "151"
click at [411, 159] on div at bounding box center [411, 154] width 32 height 32
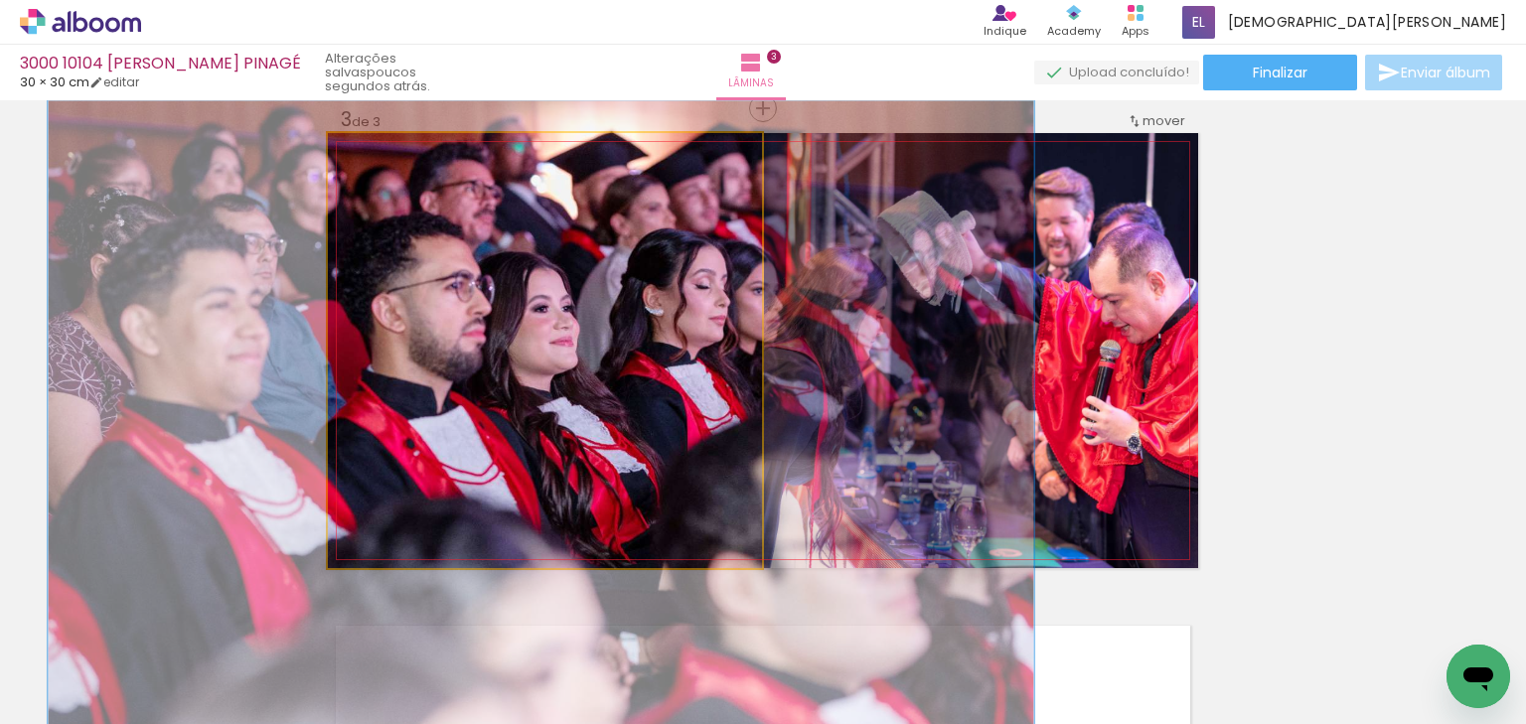
drag, startPoint x: 518, startPoint y: 235, endPoint x: 516, endPoint y: 301, distance: 66.6
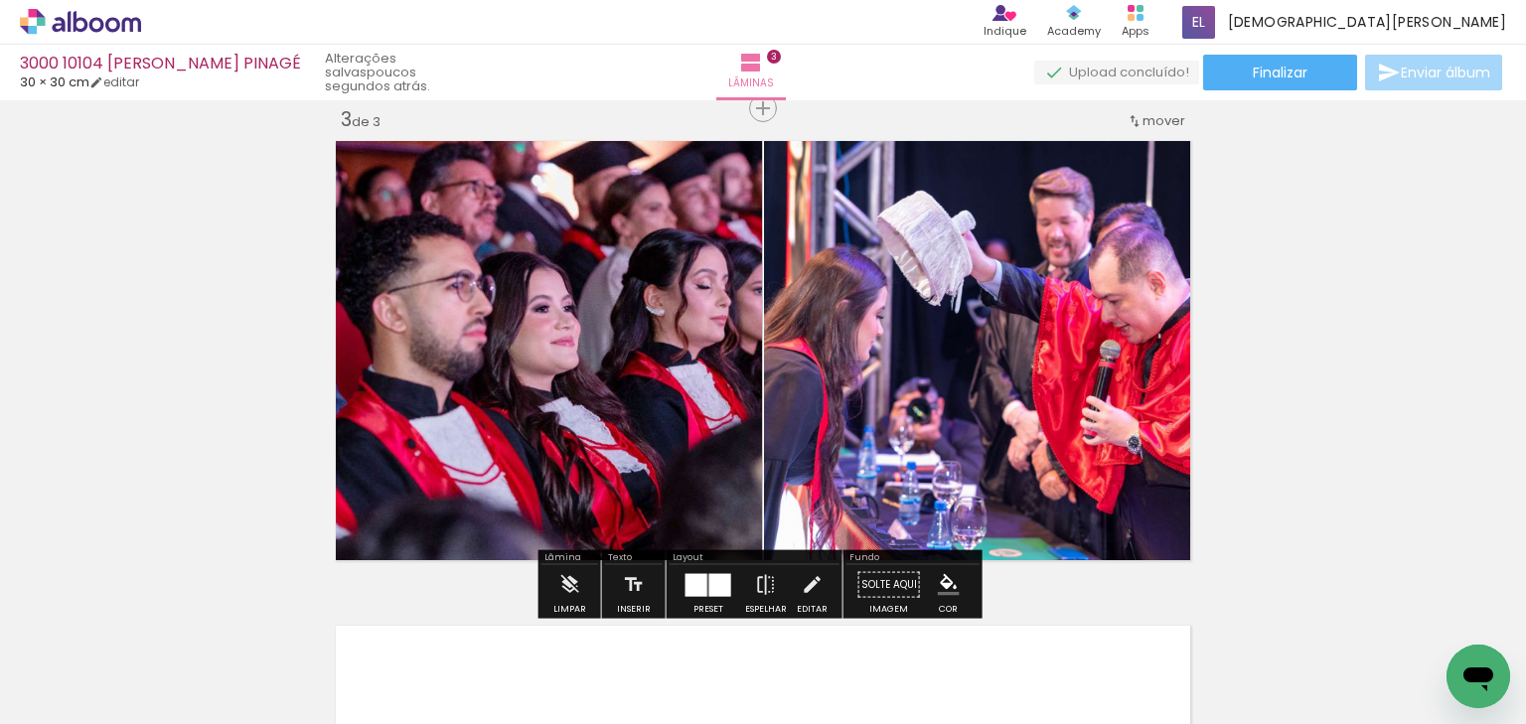
click at [1375, 300] on div "Inserir lâmina 1 de 3 Inserir lâmina 2 de 3 Inserir lâmina 3 de 3" at bounding box center [763, 83] width 1526 height 1941
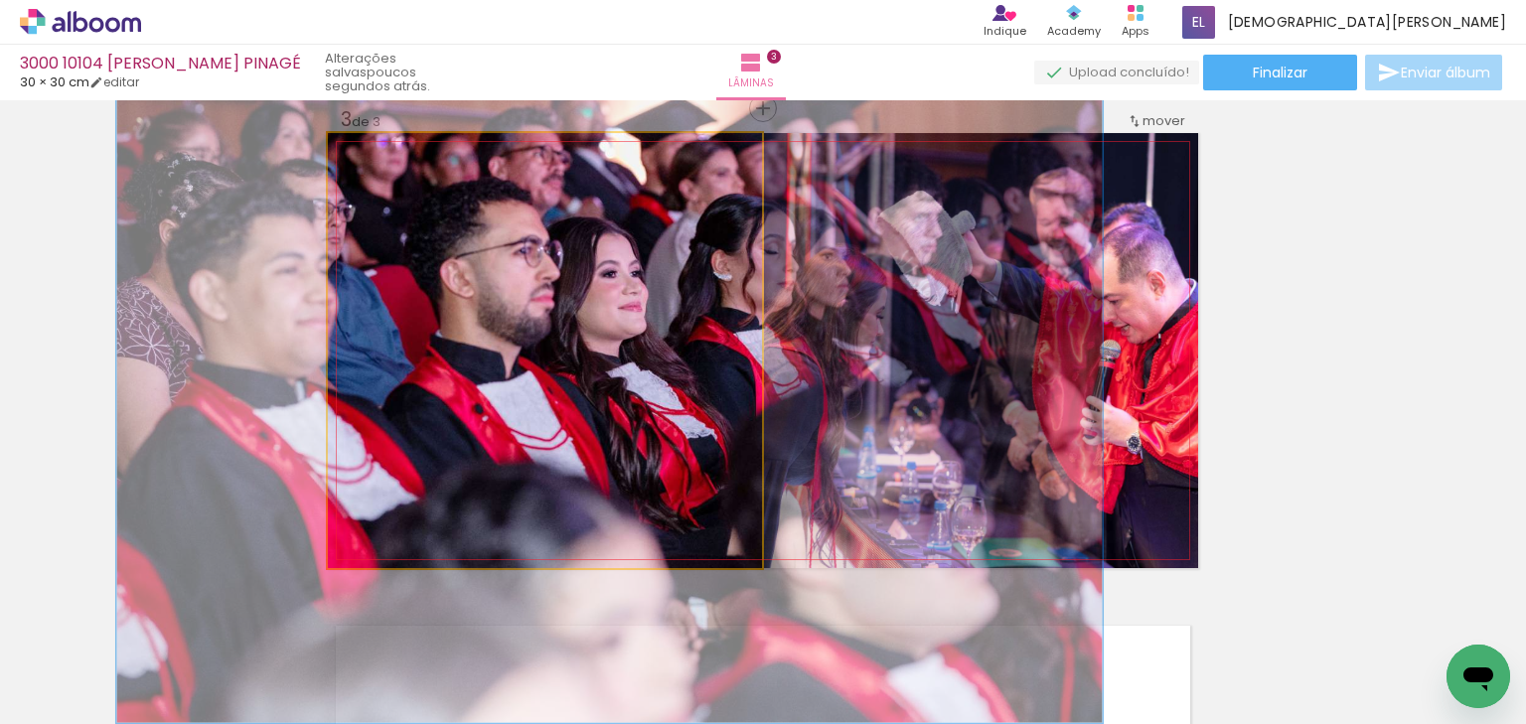
drag, startPoint x: 565, startPoint y: 342, endPoint x: 627, endPoint y: 311, distance: 68.9
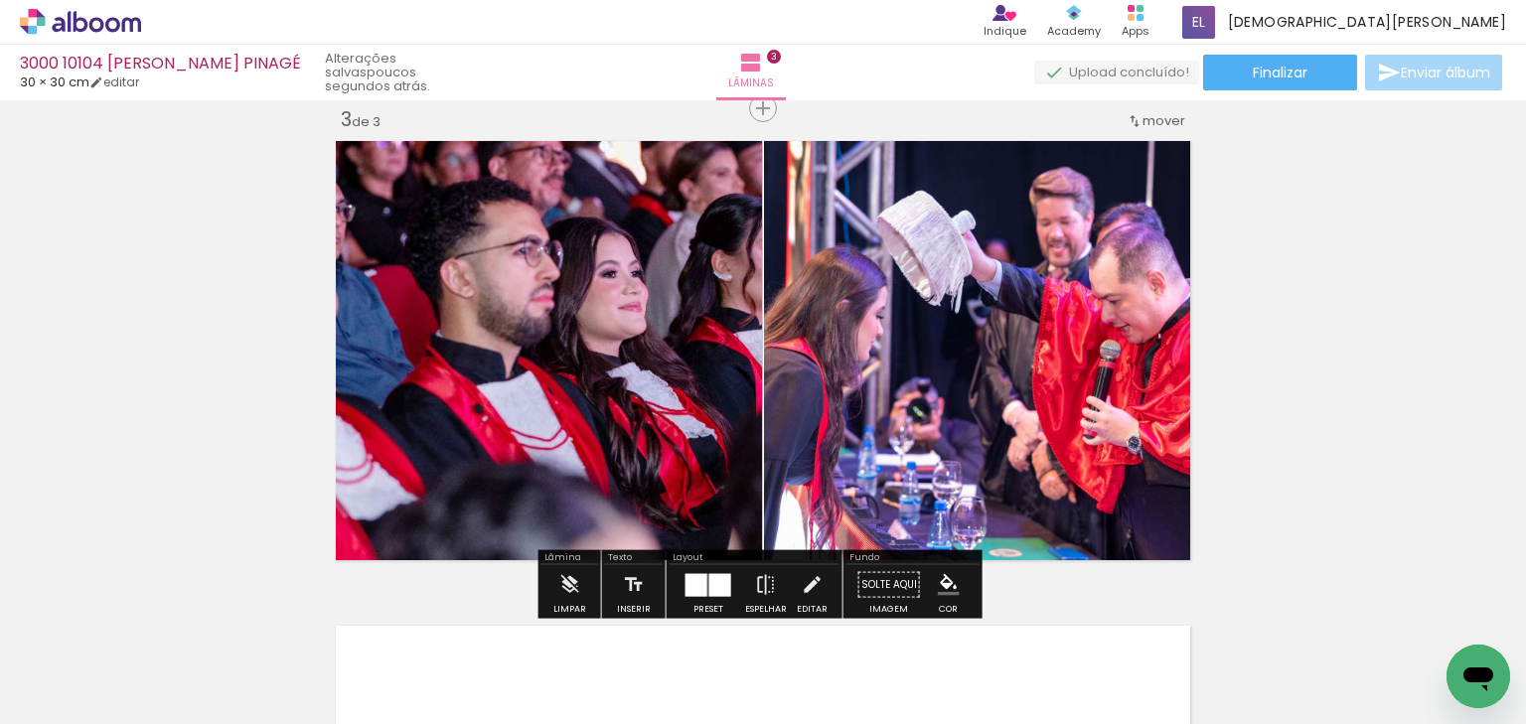
click at [1360, 328] on div "Inserir lâmina 1 de 3 Inserir lâmina 2 de 3 Inserir lâmina 3 de 3" at bounding box center [763, 83] width 1526 height 1941
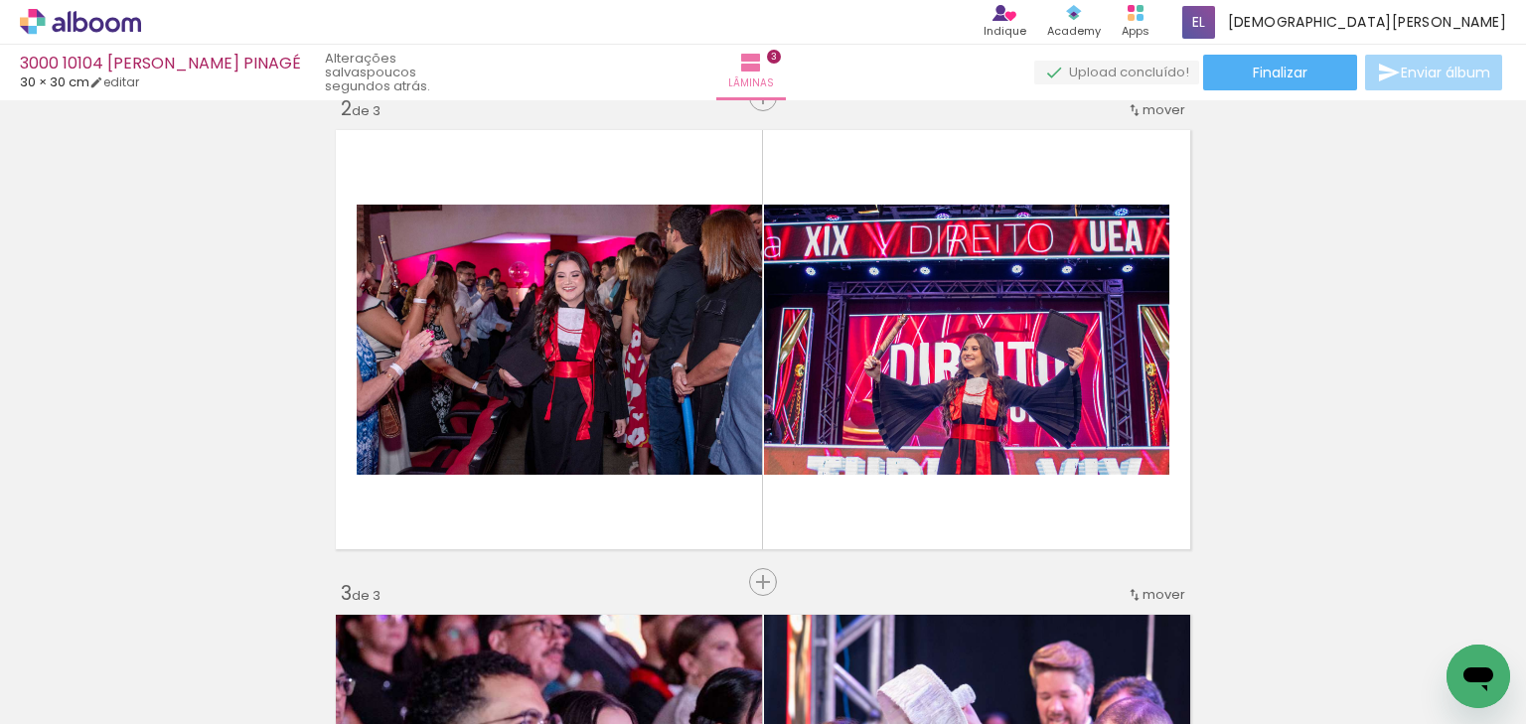
scroll to position [518, 0]
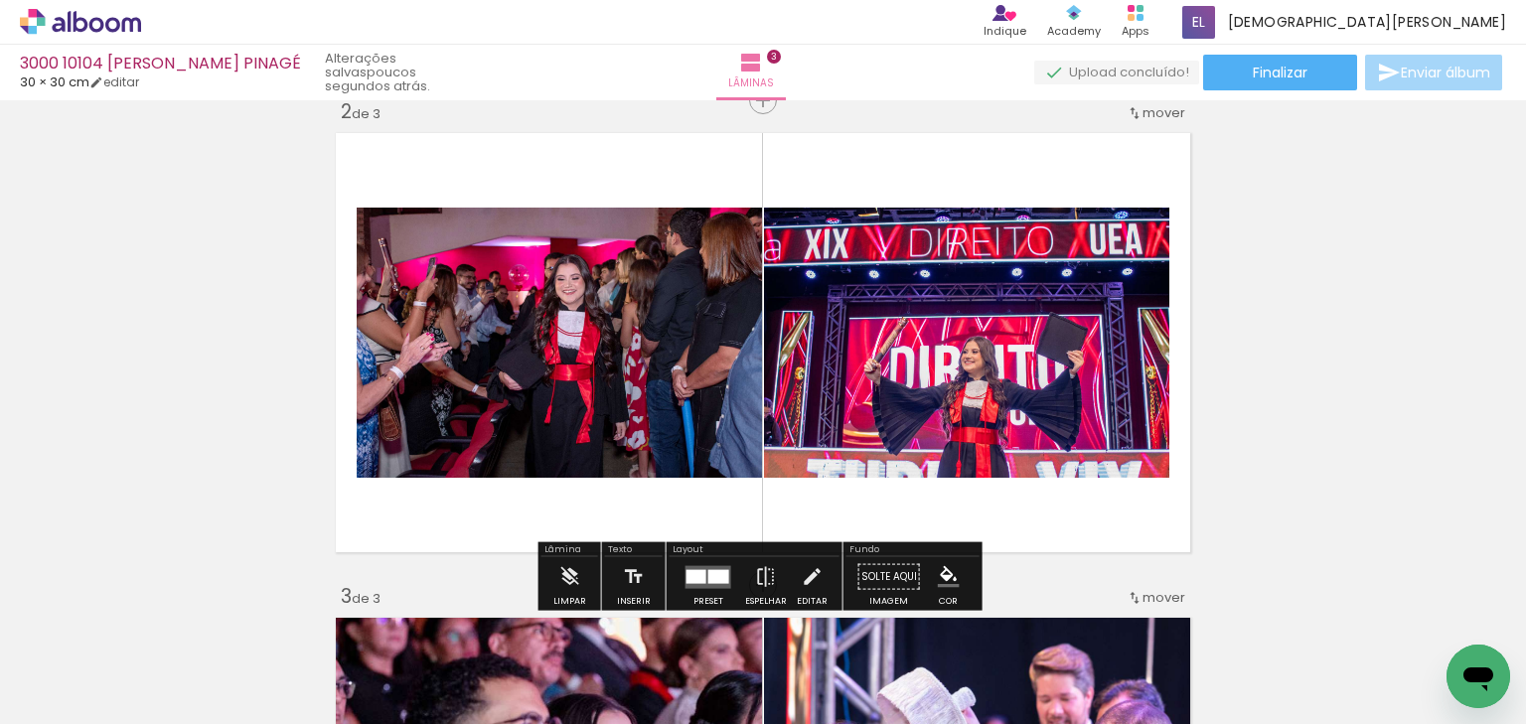
drag, startPoint x: 700, startPoint y: 576, endPoint x: 1092, endPoint y: 385, distance: 436.9
click at [0, 0] on slot at bounding box center [0, 0] width 0 height 0
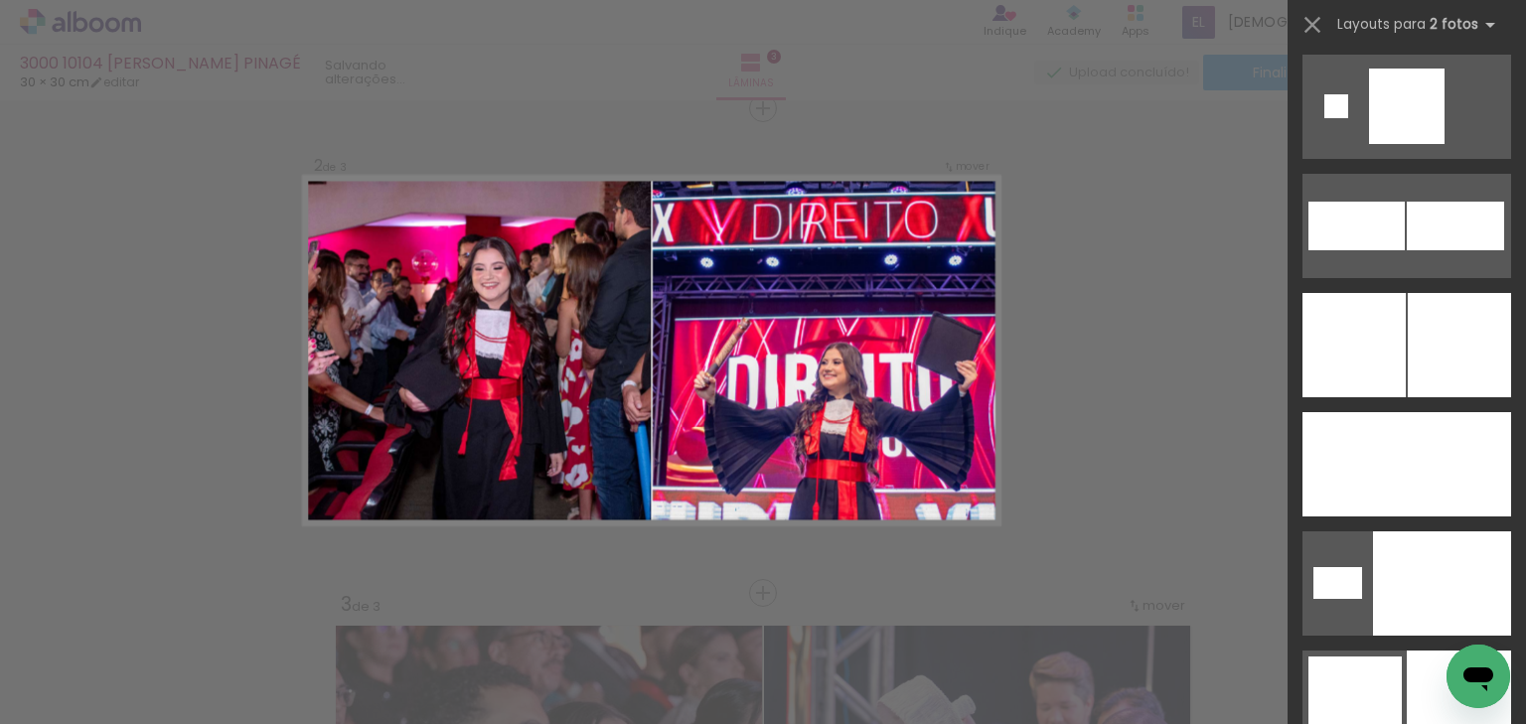
scroll to position [6018, 0]
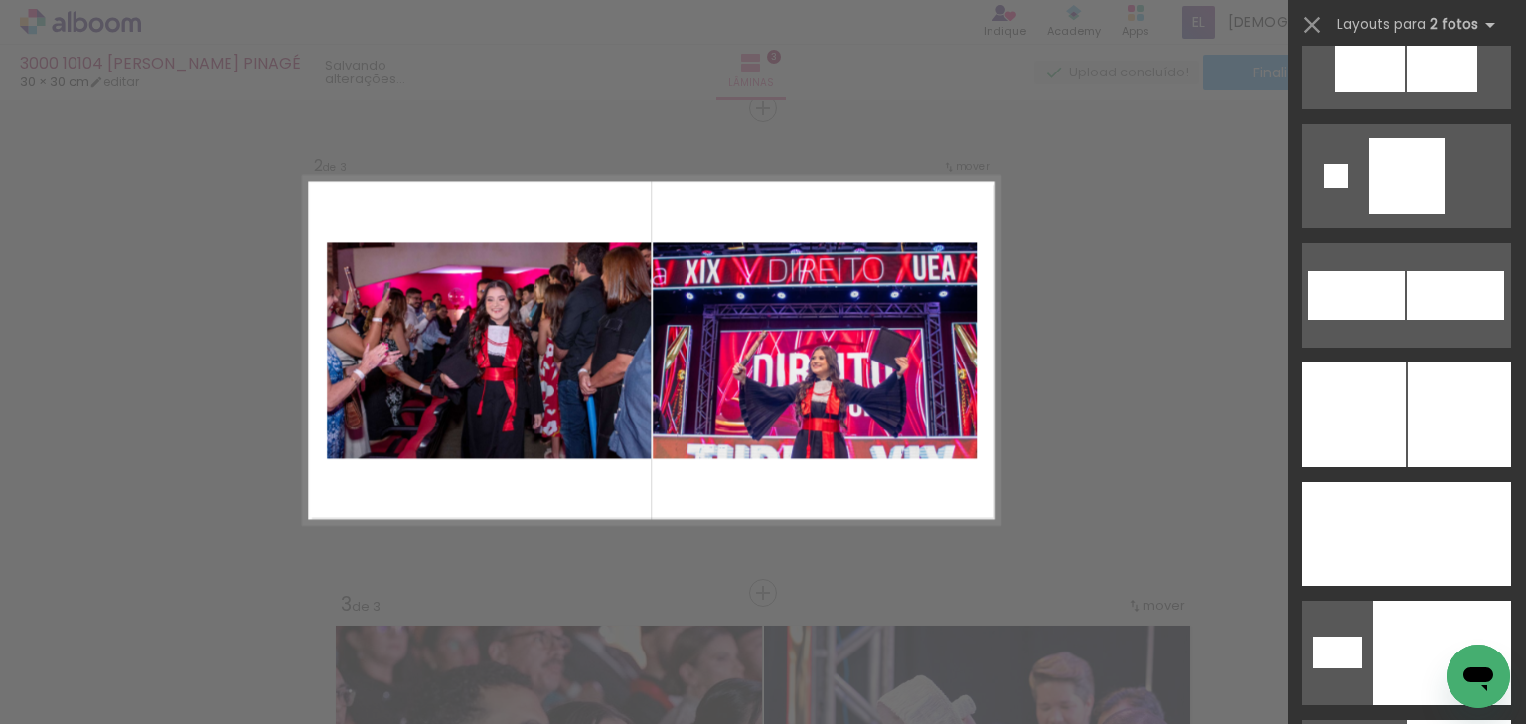
click at [1417, 359] on div at bounding box center [1407, 407] width 238 height 119
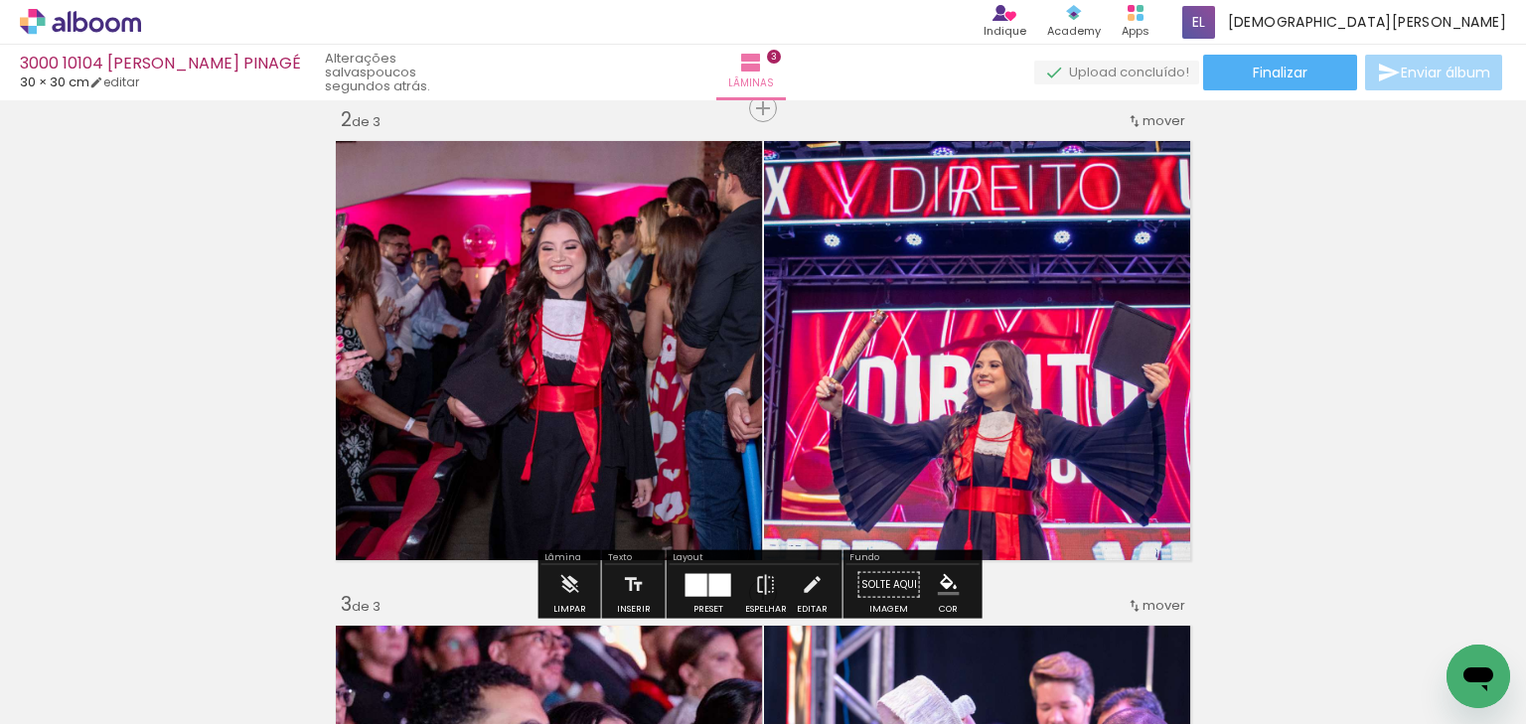
click at [1417, 366] on div "Inserir lâmina 1 de 3 Inserir lâmina 2 de 3 Inserir lâmina 3 de 3" at bounding box center [763, 568] width 1526 height 1941
click at [1415, 367] on div "Inserir lâmina 1 de 3 Inserir lâmina 2 de 3 Inserir lâmina 3 de 3" at bounding box center [763, 568] width 1526 height 1941
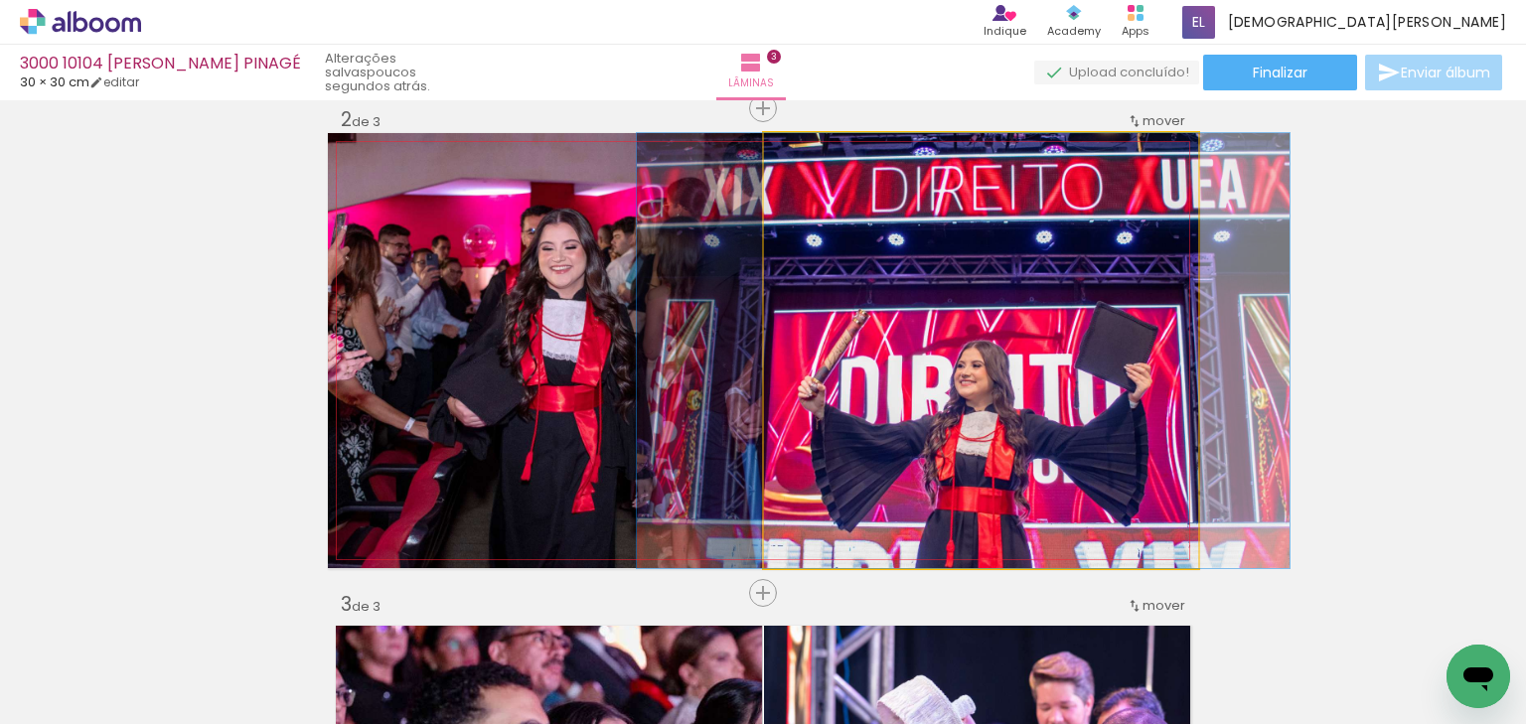
drag, startPoint x: 1036, startPoint y: 396, endPoint x: 1019, endPoint y: 394, distance: 18.0
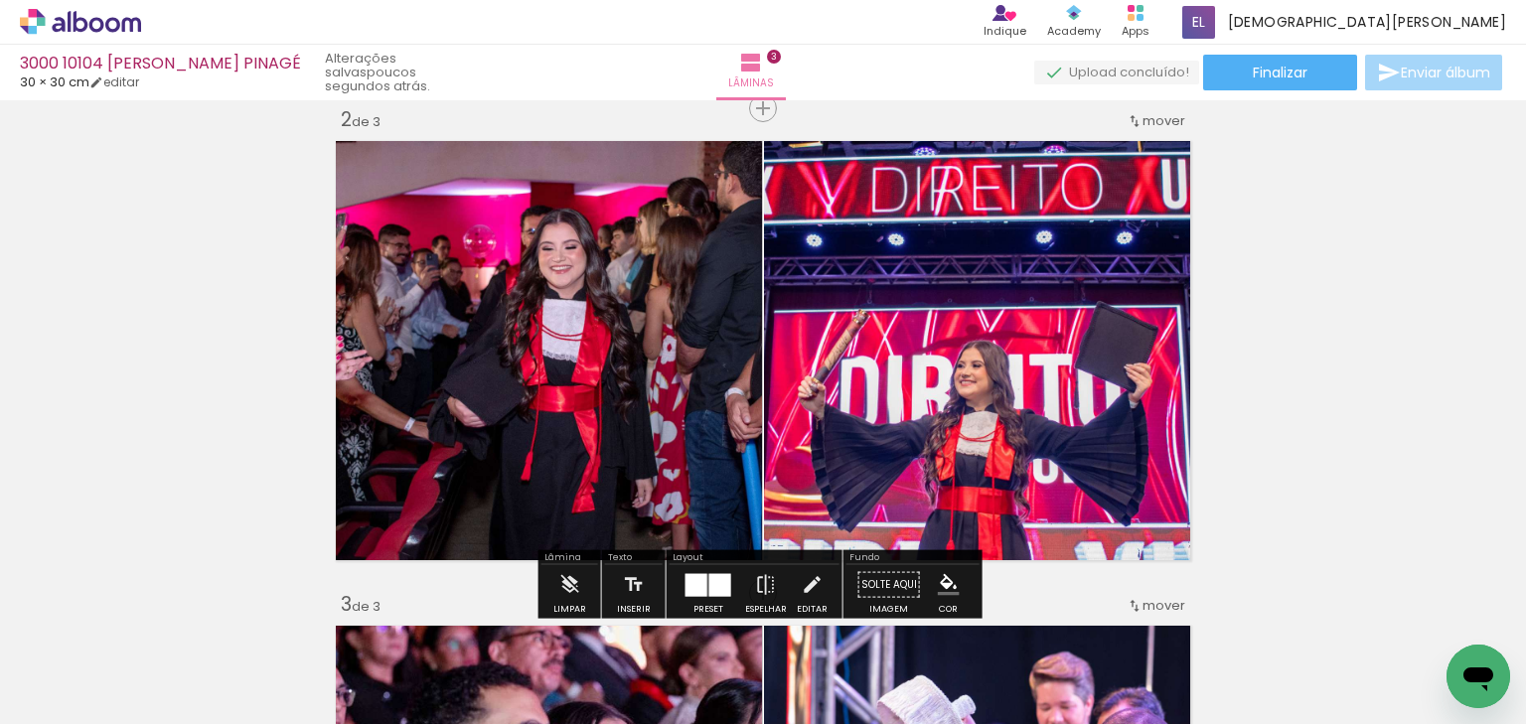
click at [1284, 383] on div "Inserir lâmina 1 de 3 Inserir lâmina 2 de 3 Inserir lâmina 3 de 3" at bounding box center [763, 568] width 1526 height 1941
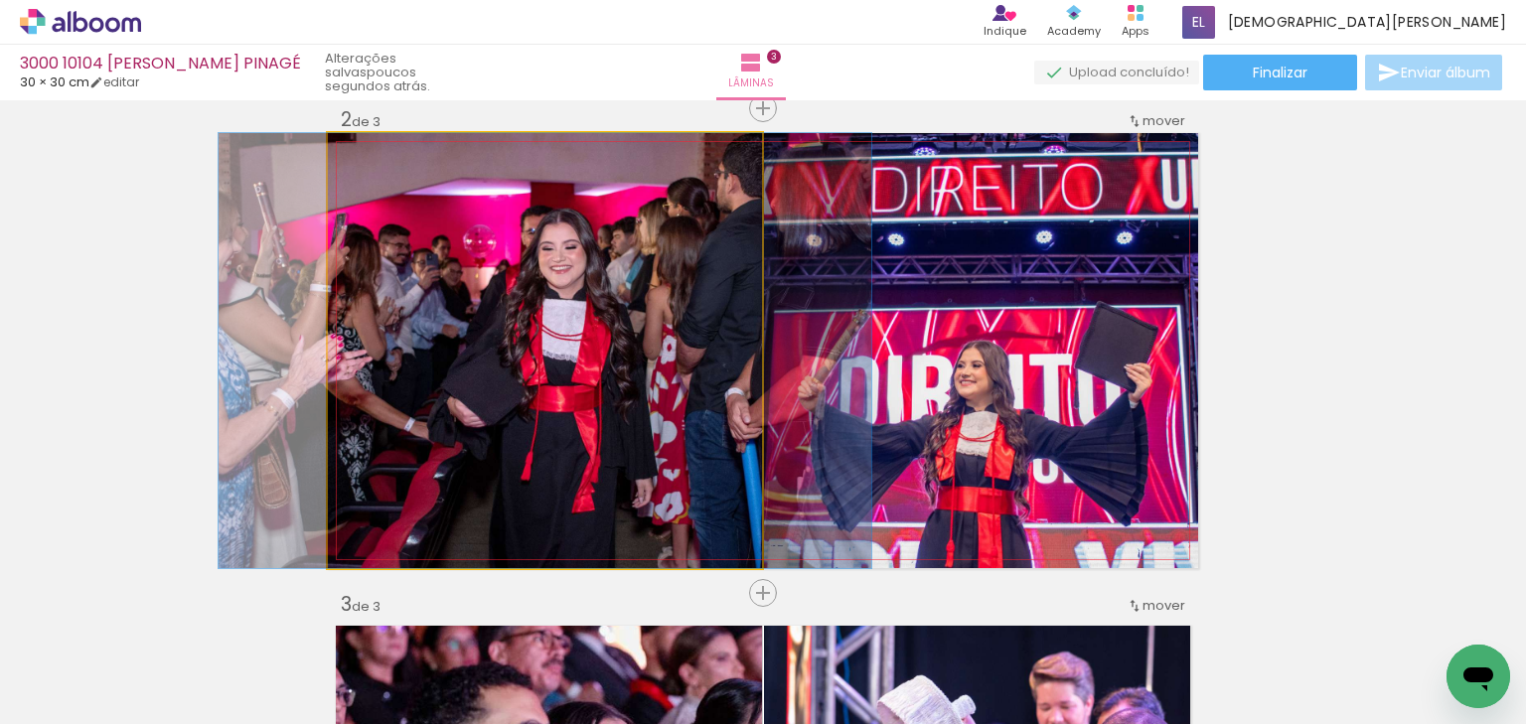
click at [557, 346] on quentale-photo at bounding box center [545, 350] width 434 height 435
click at [550, 243] on quentale-photo at bounding box center [545, 350] width 434 height 435
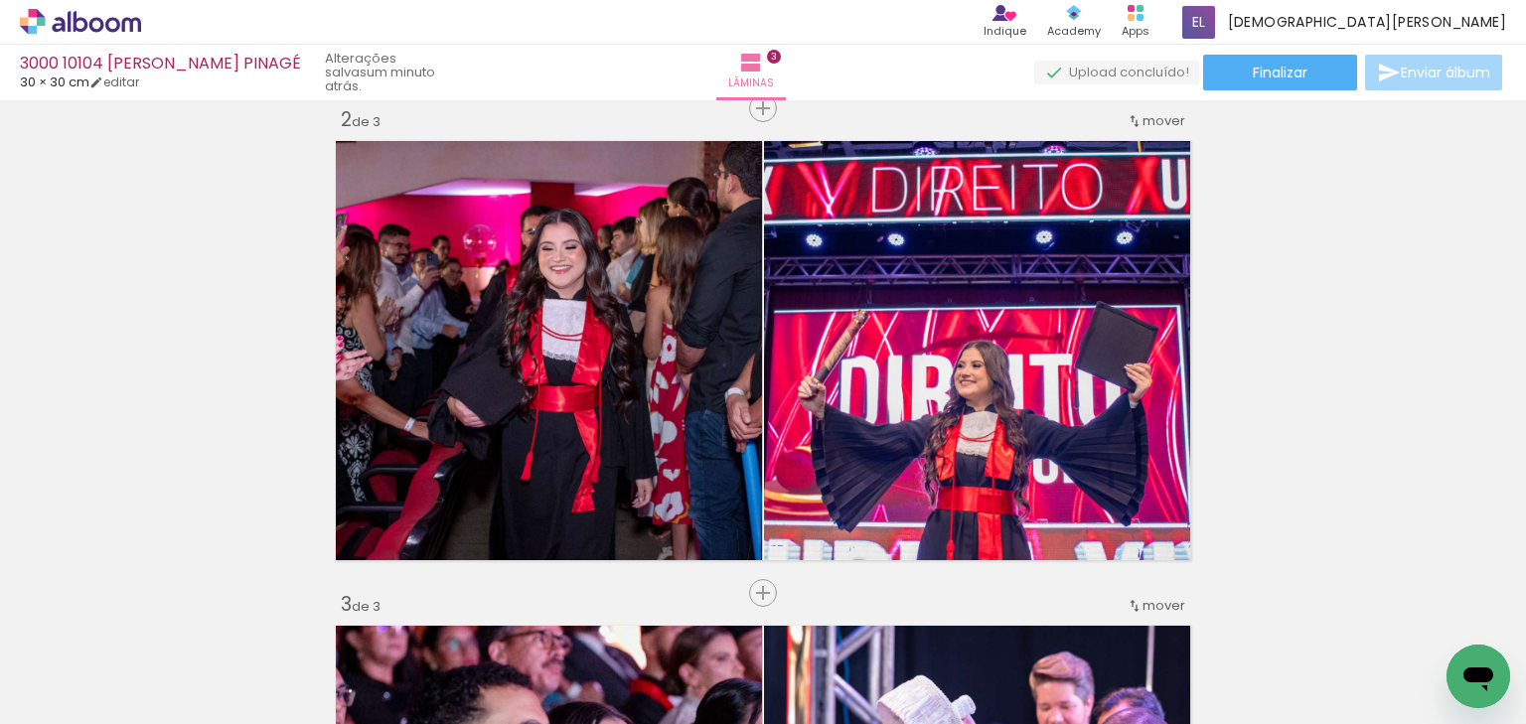
scroll to position [0, 11218]
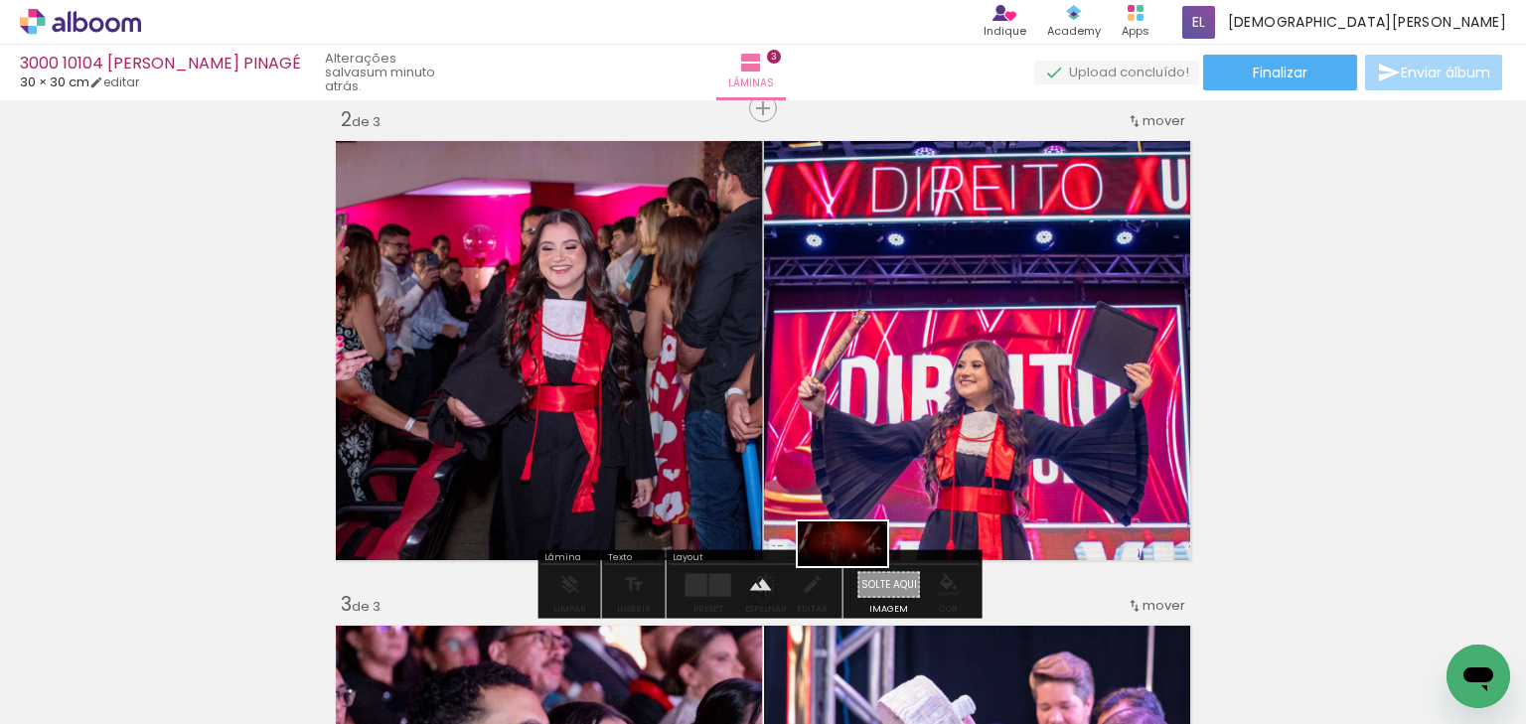
drag, startPoint x: 681, startPoint y: 672, endPoint x: 858, endPoint y: 581, distance: 198.7
click at [858, 581] on quentale-workspace at bounding box center [763, 362] width 1526 height 724
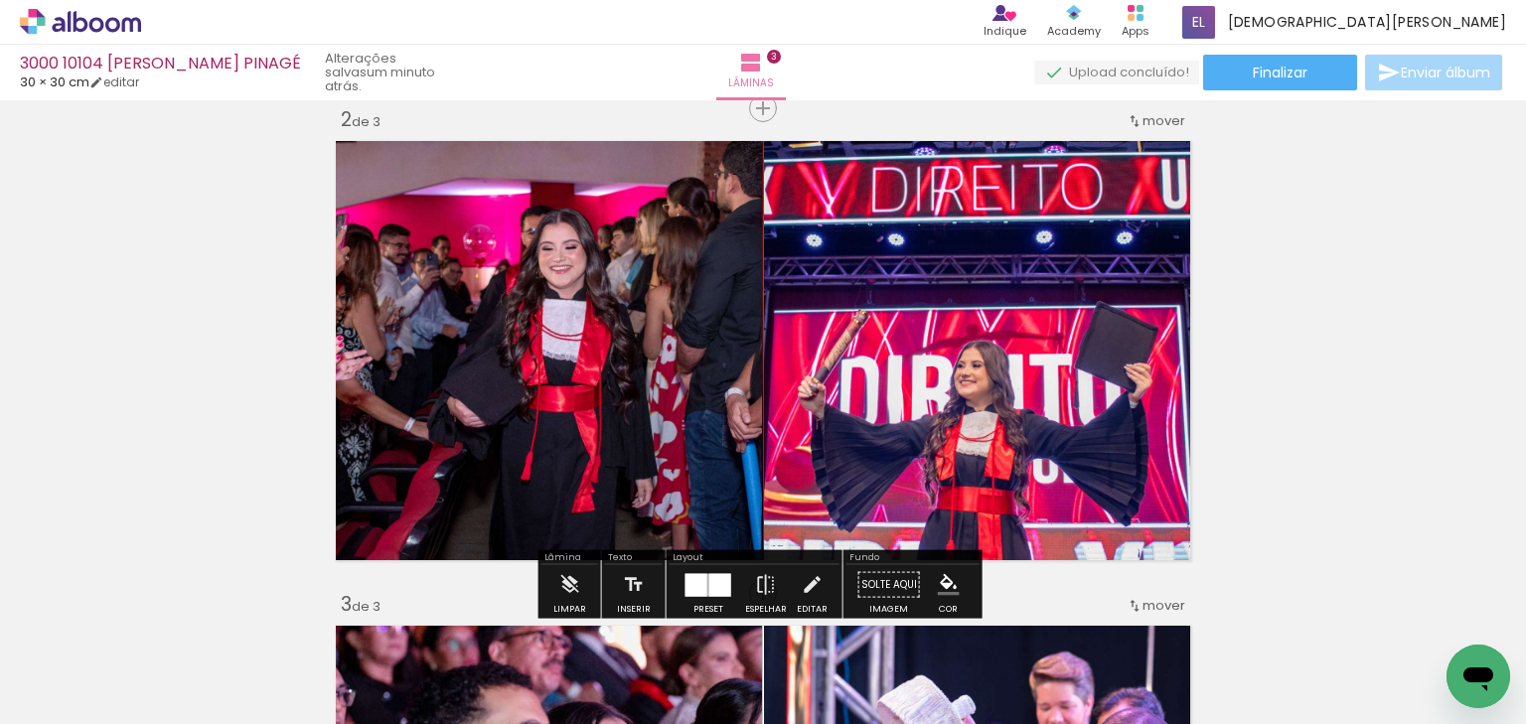
click at [530, 354] on quentale-photo at bounding box center [545, 350] width 434 height 435
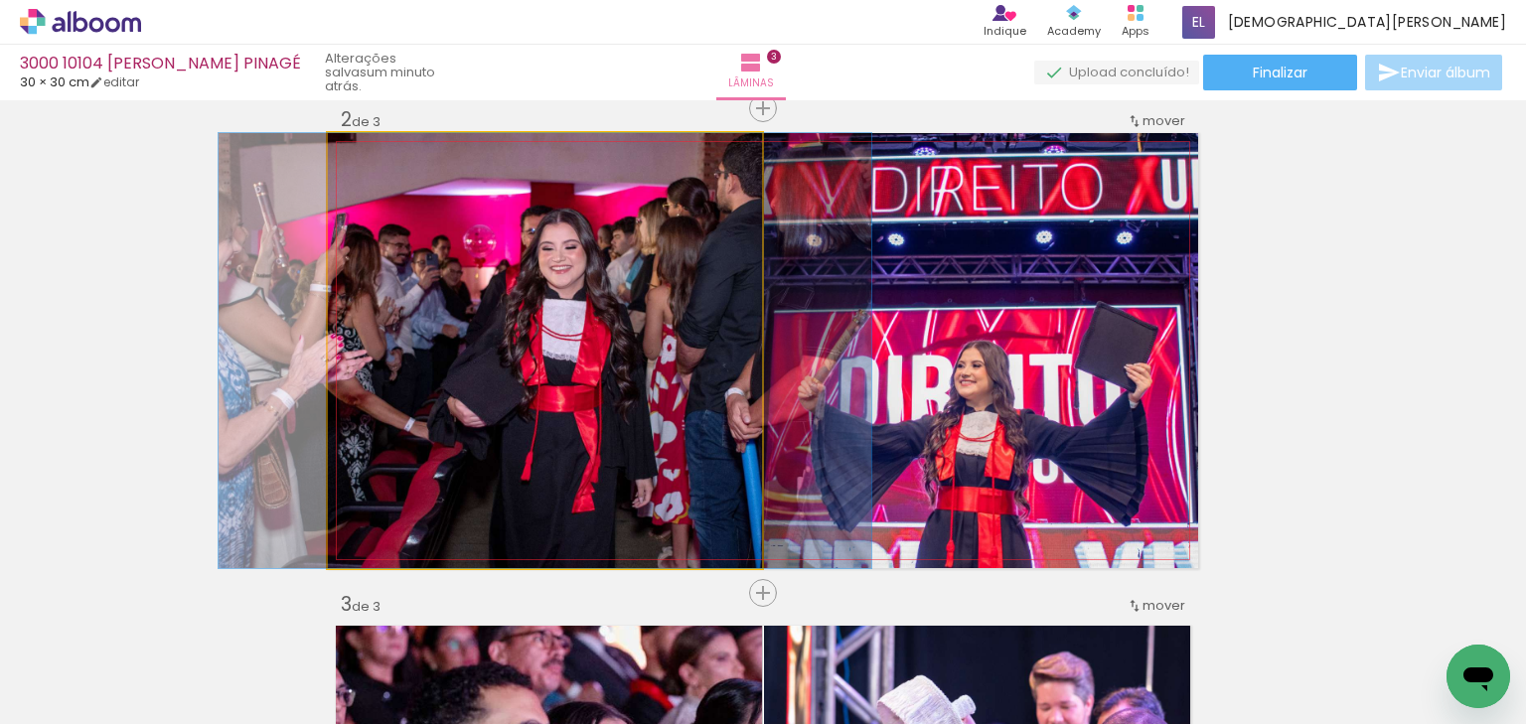
click at [530, 354] on quentale-photo at bounding box center [545, 350] width 434 height 435
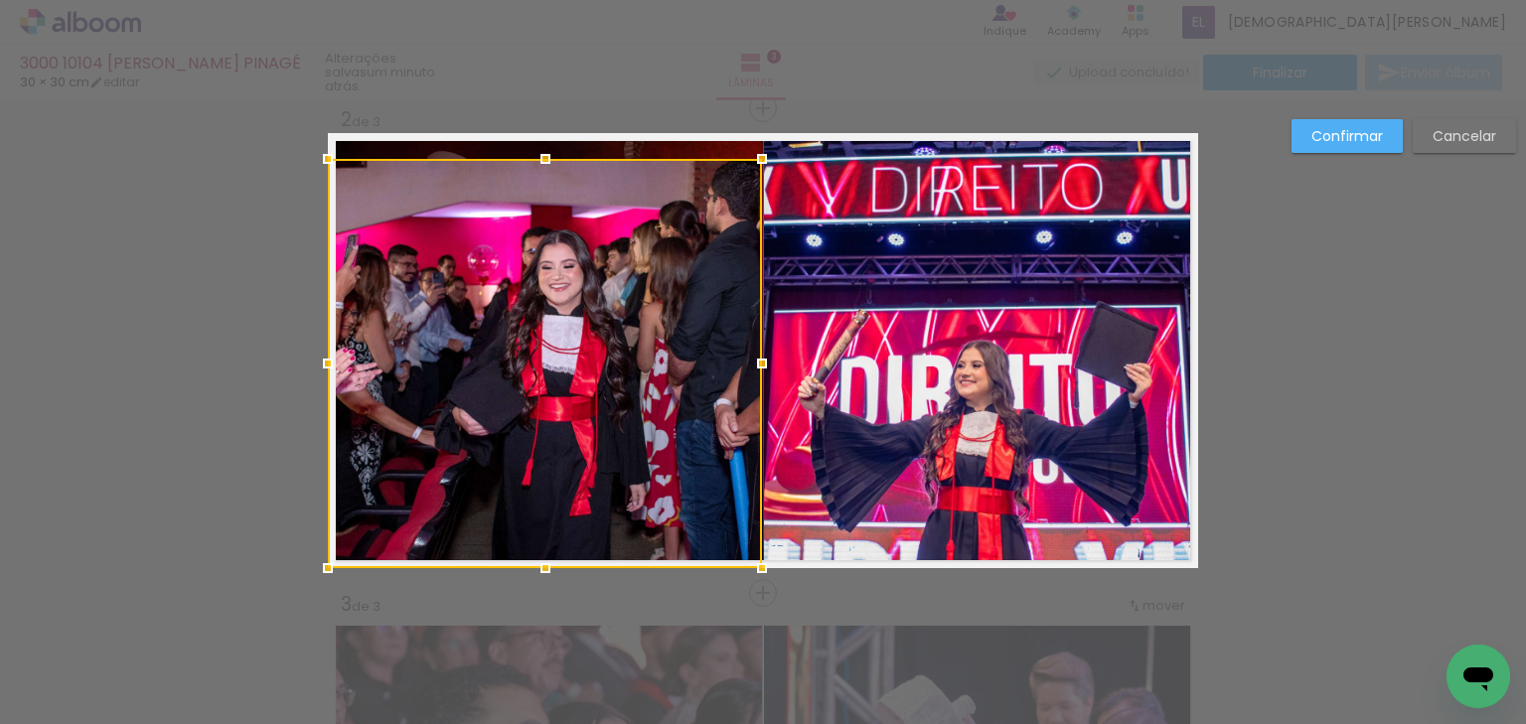
drag, startPoint x: 536, startPoint y: 125, endPoint x: 537, endPoint y: 151, distance: 25.9
click at [537, 151] on div at bounding box center [546, 159] width 40 height 40
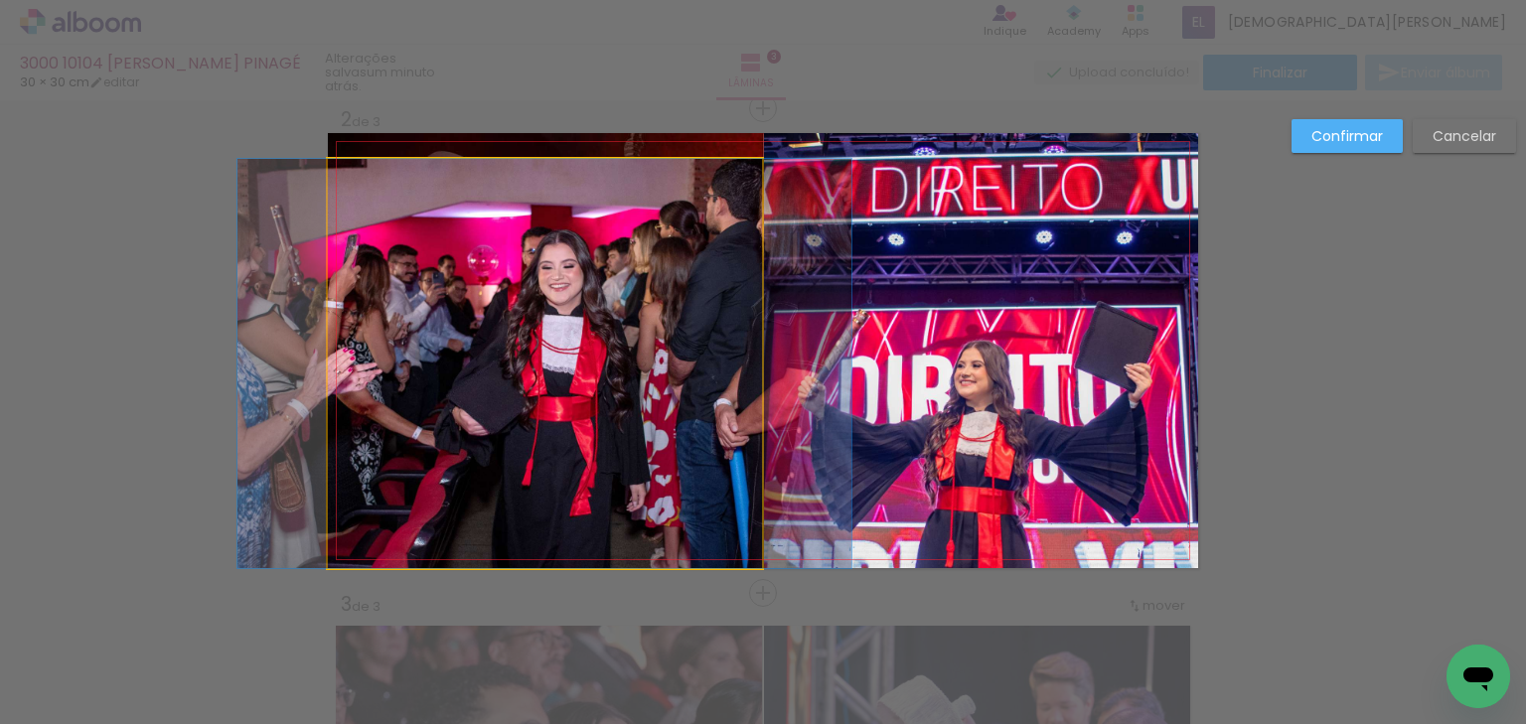
click at [477, 333] on quentale-photo at bounding box center [545, 363] width 434 height 409
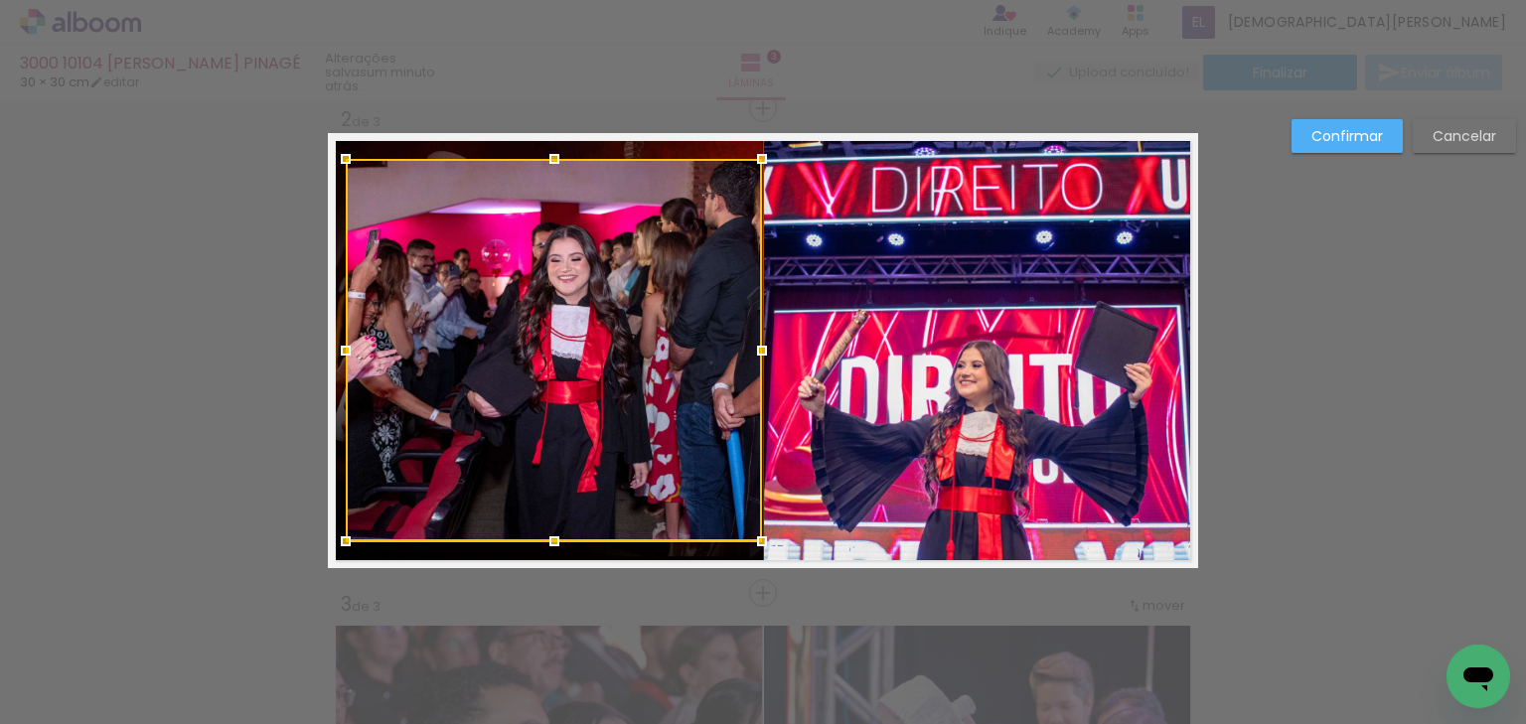
drag, startPoint x: 322, startPoint y: 567, endPoint x: 340, endPoint y: 541, distance: 32.2
click at [340, 541] on div at bounding box center [346, 542] width 40 height 40
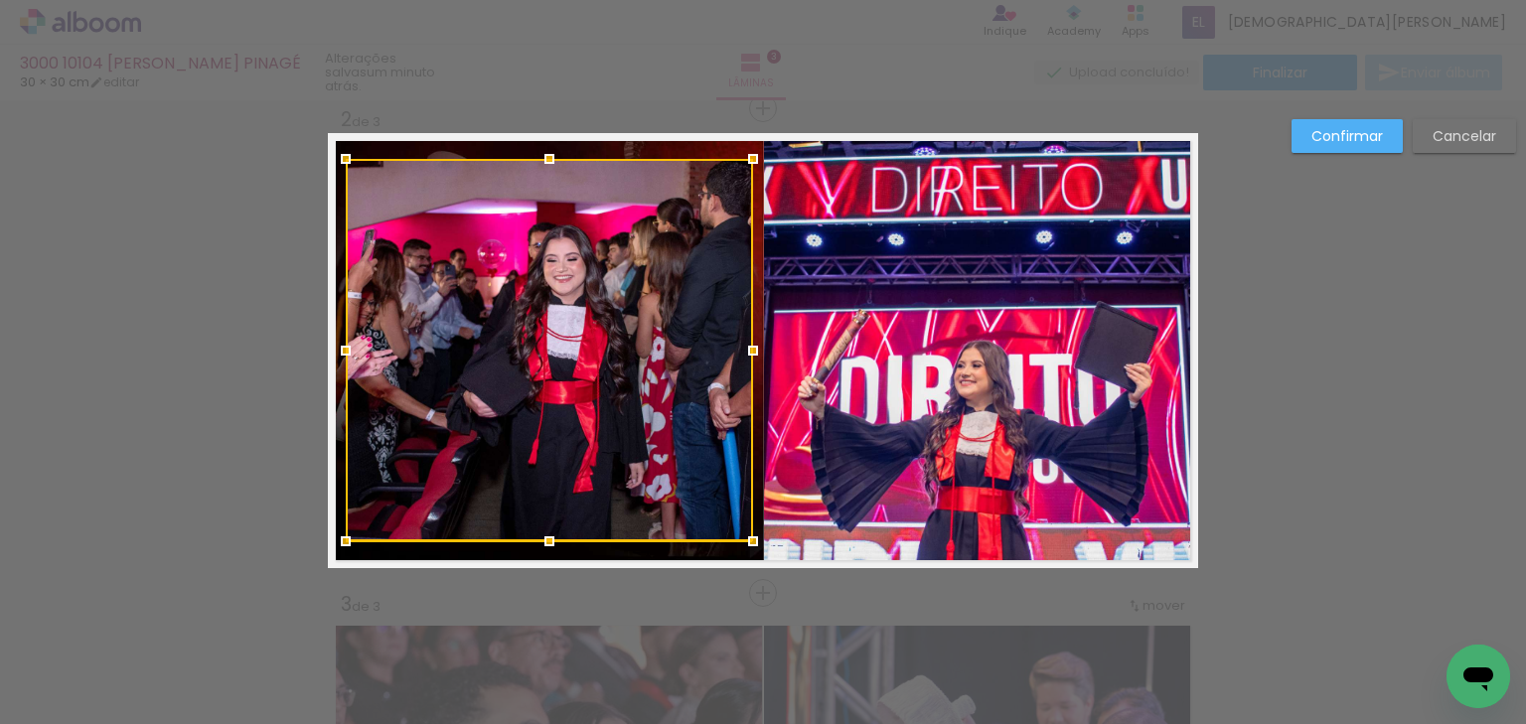
click at [753, 352] on div at bounding box center [753, 351] width 40 height 40
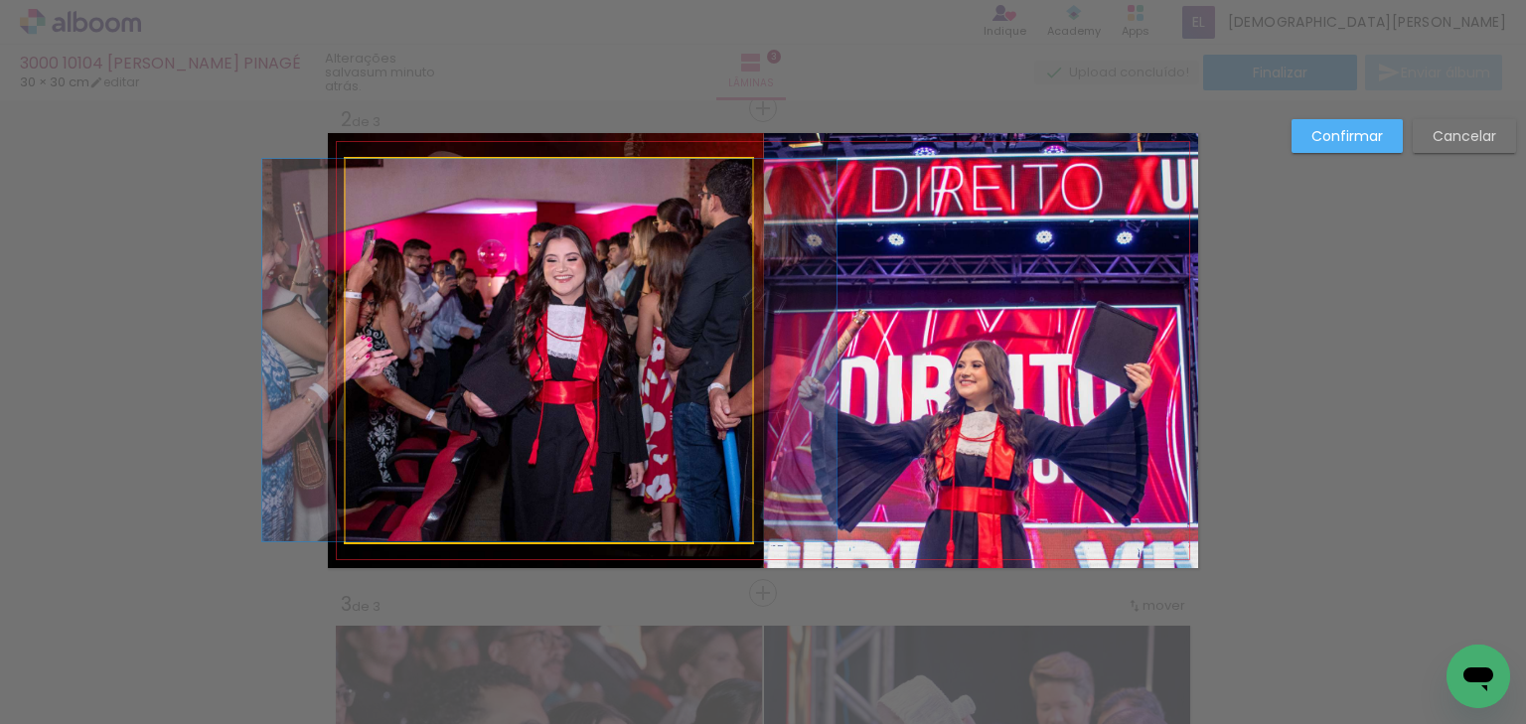
click at [422, 326] on quentale-photo at bounding box center [549, 350] width 407 height 383
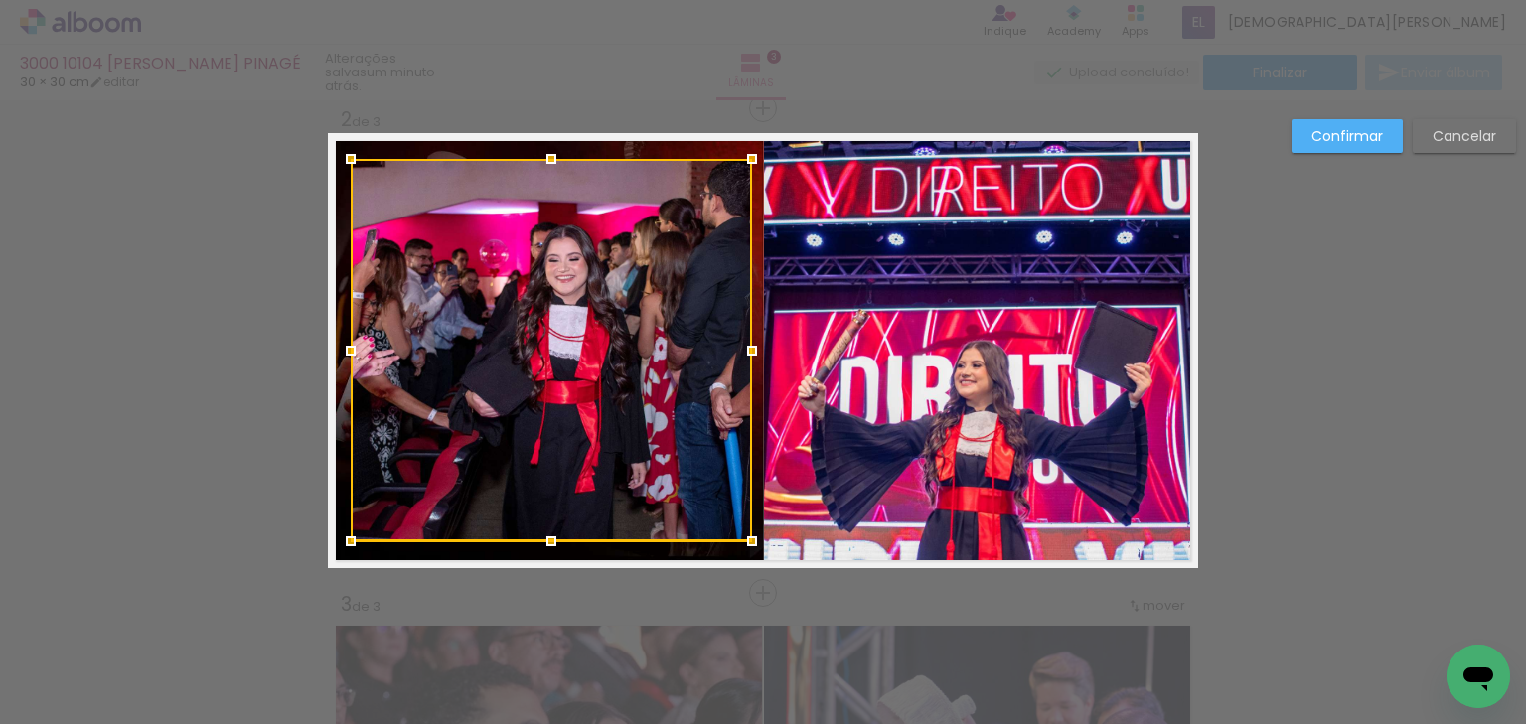
click at [350, 349] on div at bounding box center [351, 351] width 40 height 40
click at [0, 0] on slot "Confirmar" at bounding box center [0, 0] width 0 height 0
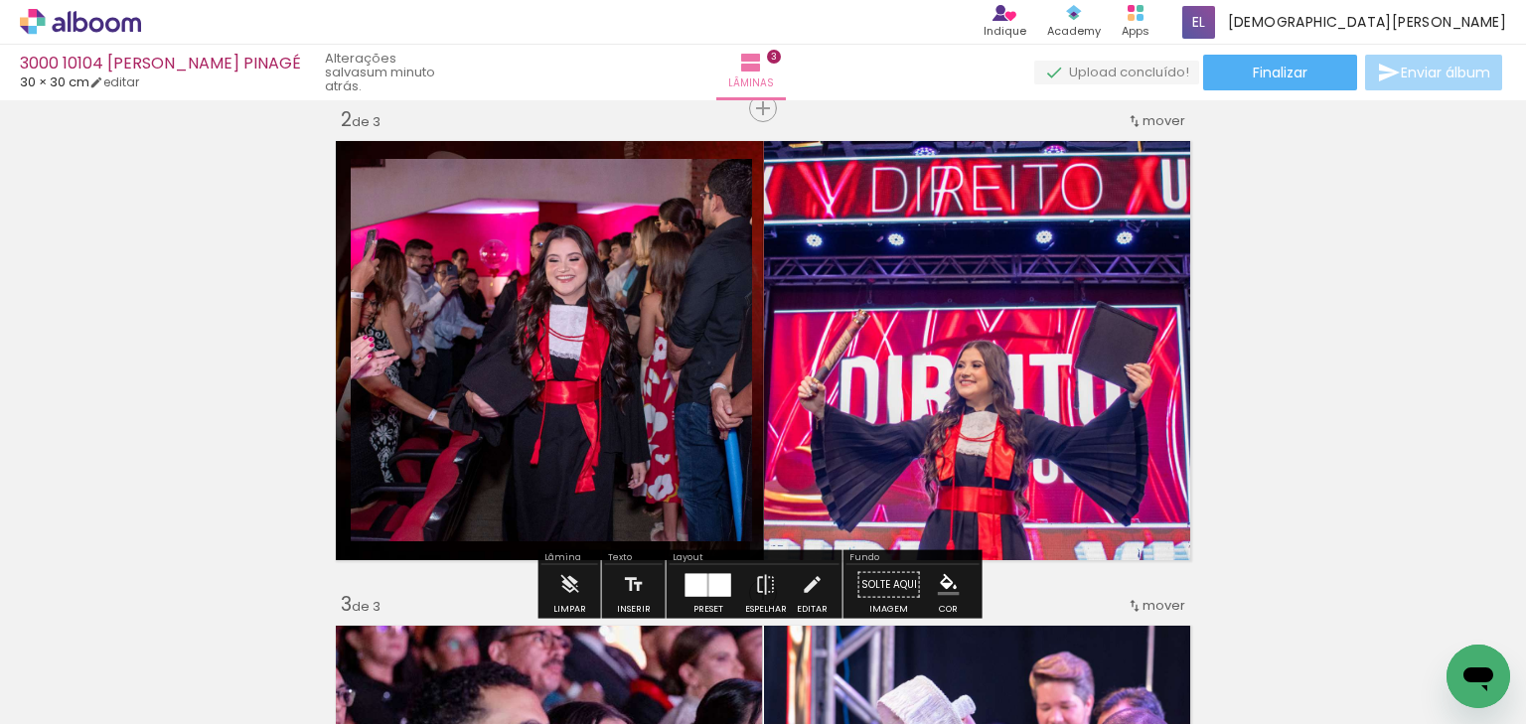
click at [540, 237] on paper-item at bounding box center [554, 241] width 36 height 14
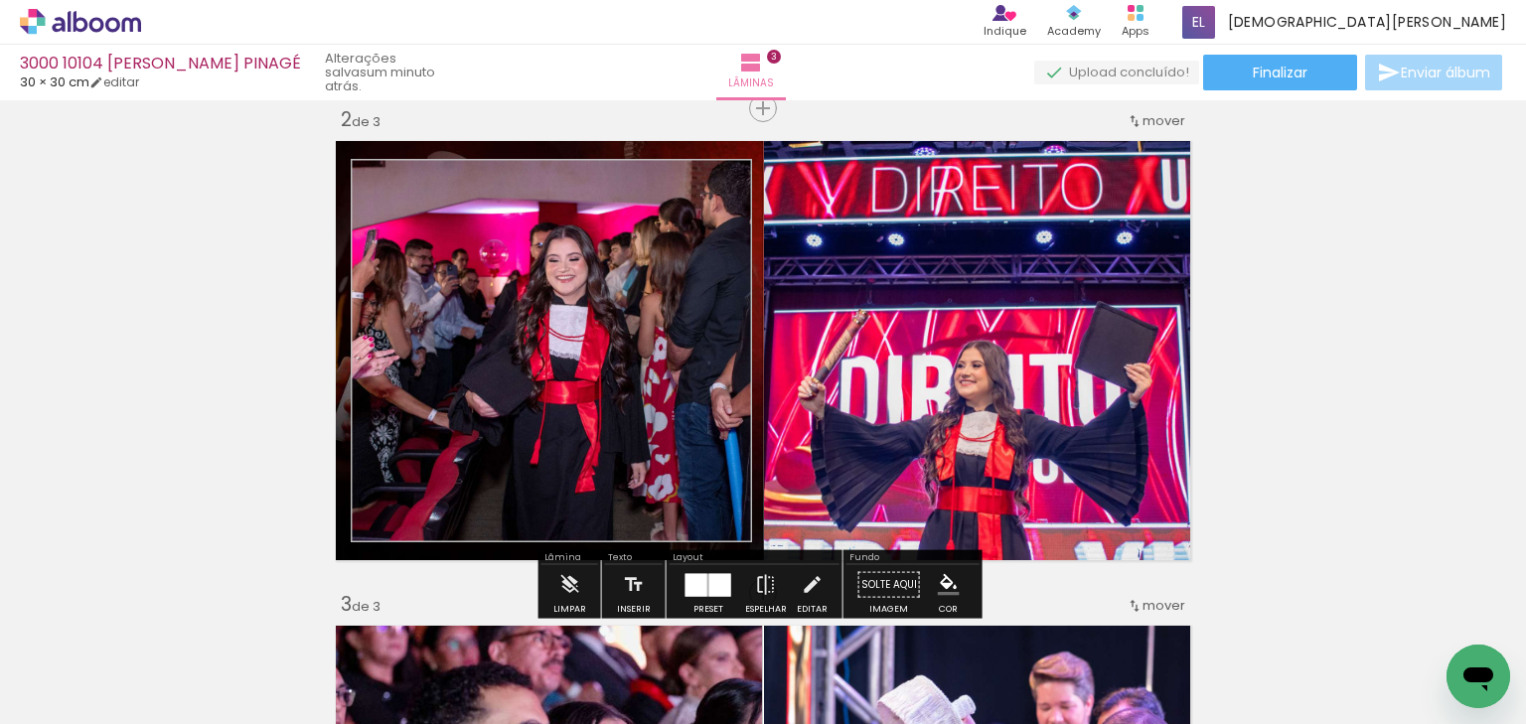
click at [549, 306] on iron-icon "color picker" at bounding box center [556, 306] width 24 height 19
click at [214, 292] on paper-item "#c62828" at bounding box center [222, 294] width 20 height 20
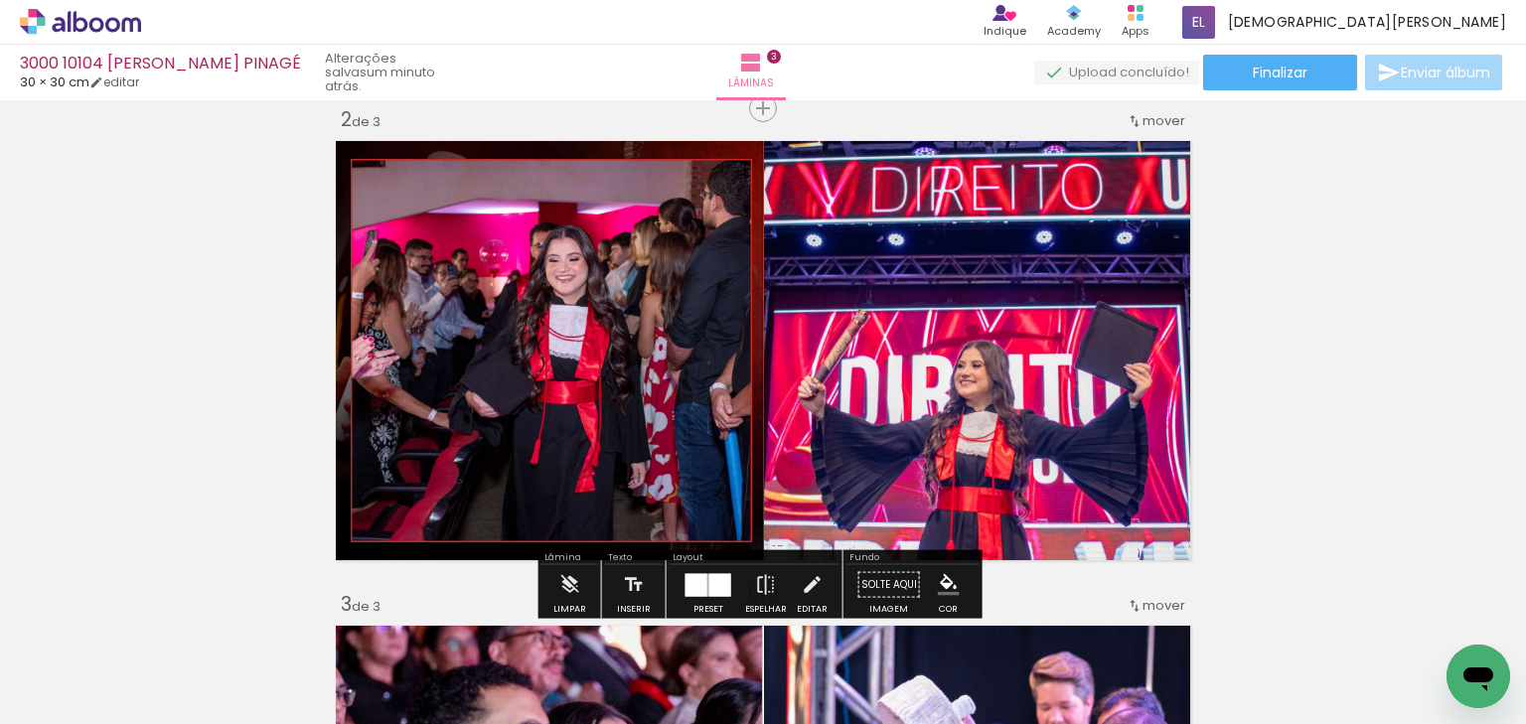
click at [1367, 300] on div "Inserir lâmina 1 de 3 Inserir lâmina 2 de 3 Inserir lâmina 3 de 3" at bounding box center [763, 568] width 1526 height 1941
click at [1380, 342] on div "Inserir lâmina 1 de 3 Inserir lâmina 2 de 3 Inserir lâmina 3 de 3" at bounding box center [763, 568] width 1526 height 1941
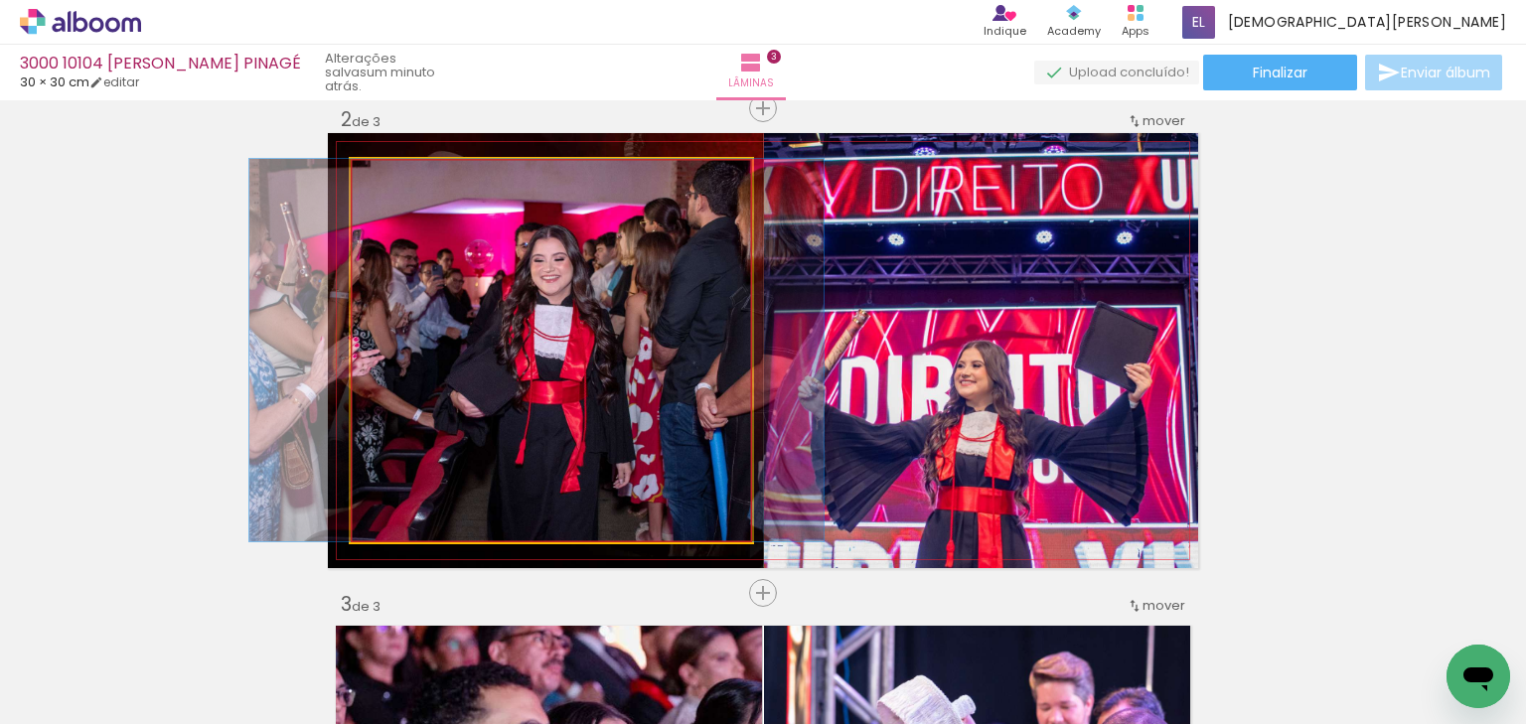
drag, startPoint x: 506, startPoint y: 333, endPoint x: 491, endPoint y: 330, distance: 15.2
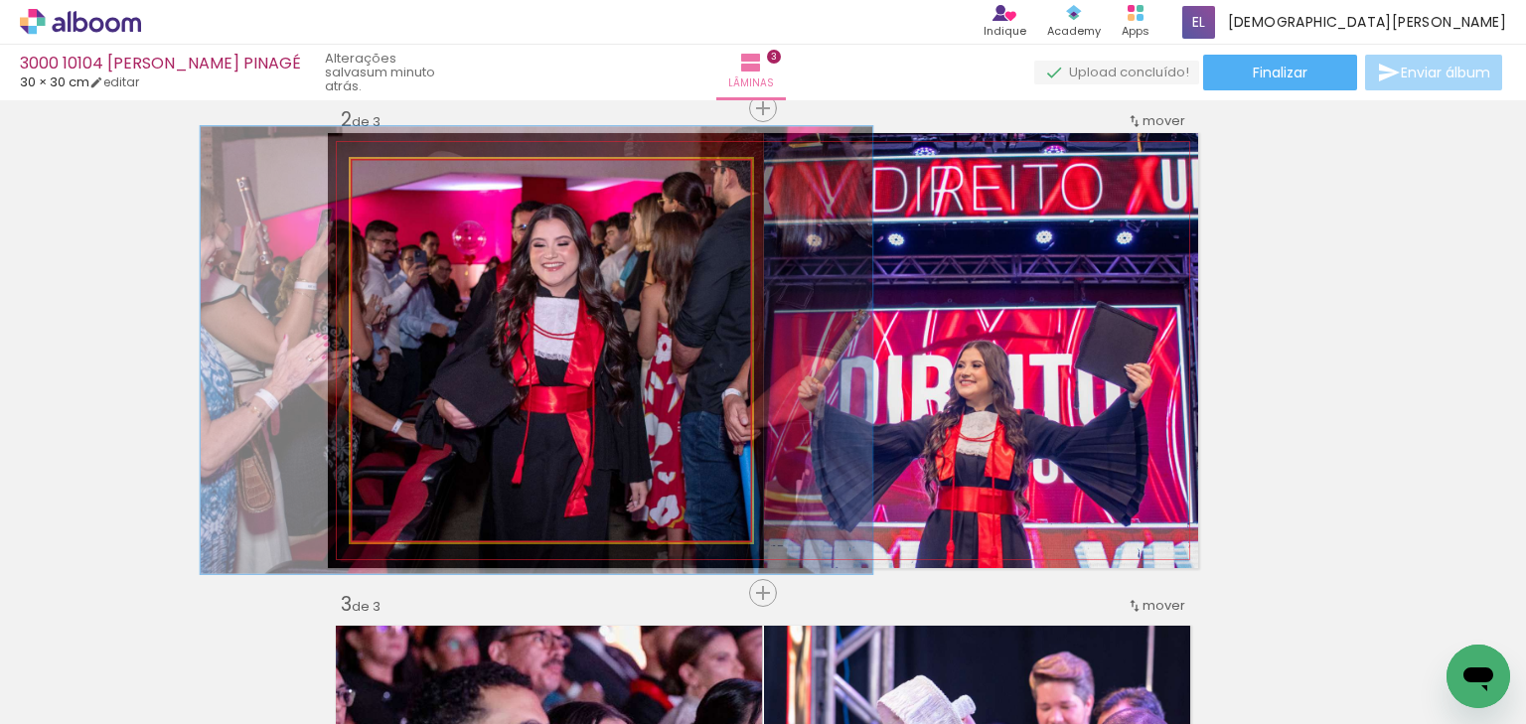
drag, startPoint x: 400, startPoint y: 179, endPoint x: 415, endPoint y: 176, distance: 15.2
type paper-slider "122"
click at [415, 176] on div at bounding box center [410, 180] width 32 height 32
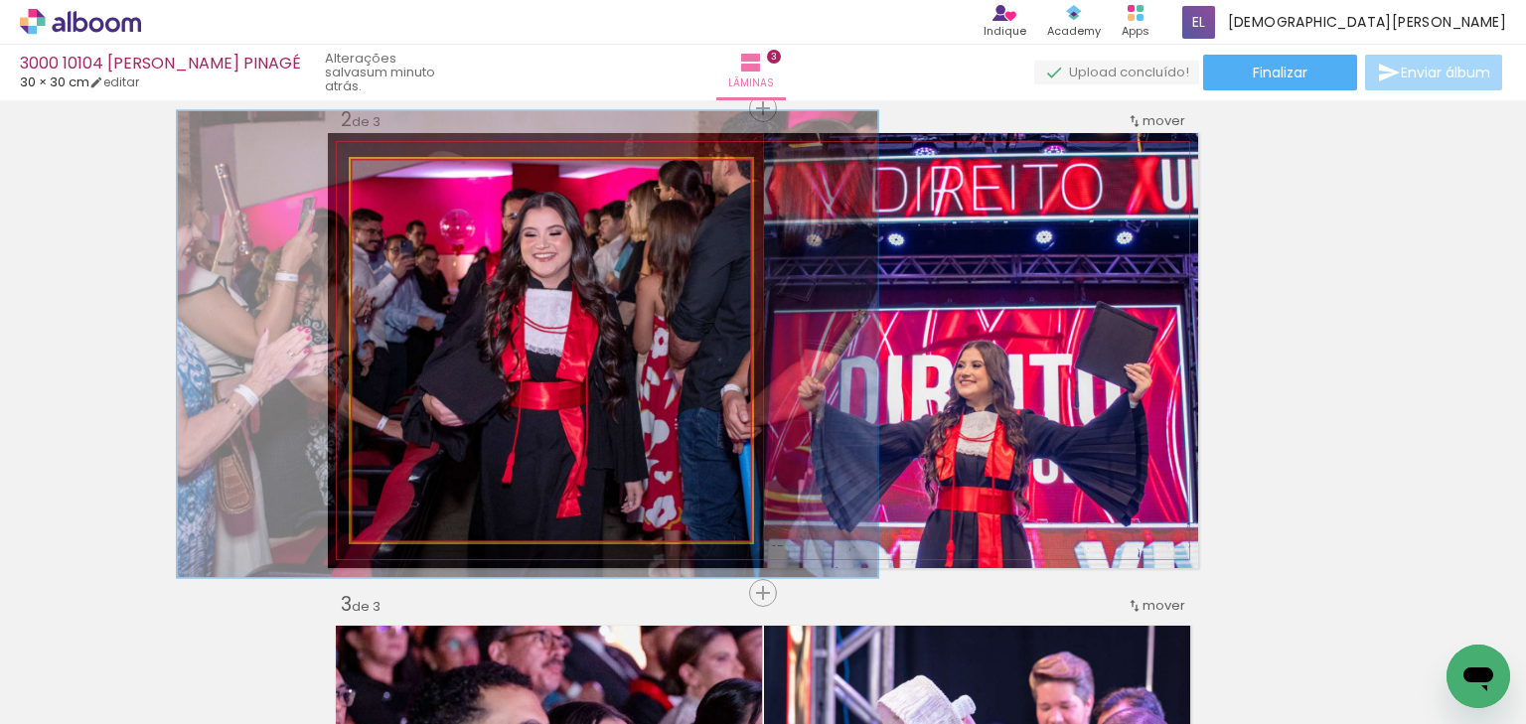
drag, startPoint x: 495, startPoint y: 236, endPoint x: 486, endPoint y: 230, distance: 10.7
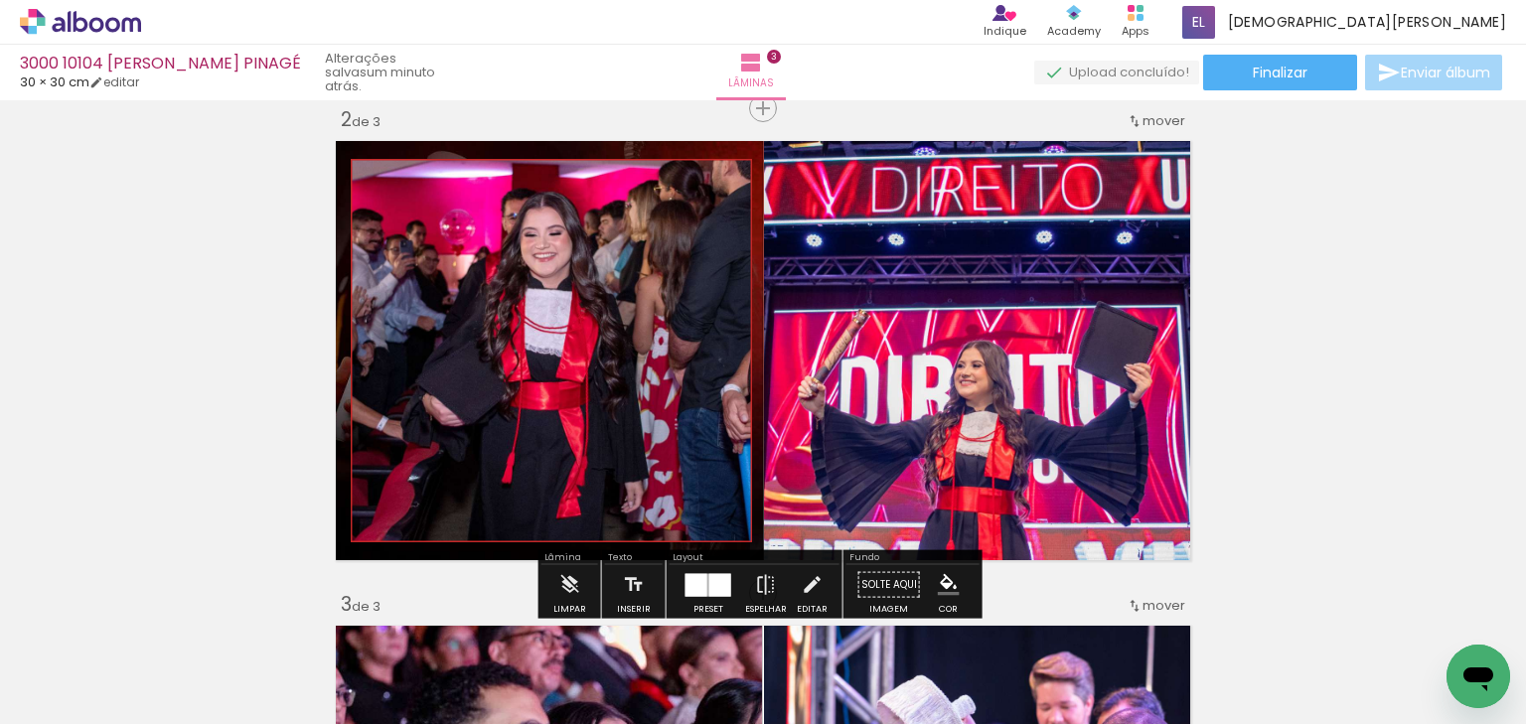
drag, startPoint x: 1345, startPoint y: 311, endPoint x: 1338, endPoint y: 323, distance: 13.8
click at [1344, 316] on div "Inserir lâmina 1 de 3 Inserir lâmina 2 de 3 Inserir lâmina 3 de 3" at bounding box center [763, 568] width 1526 height 1941
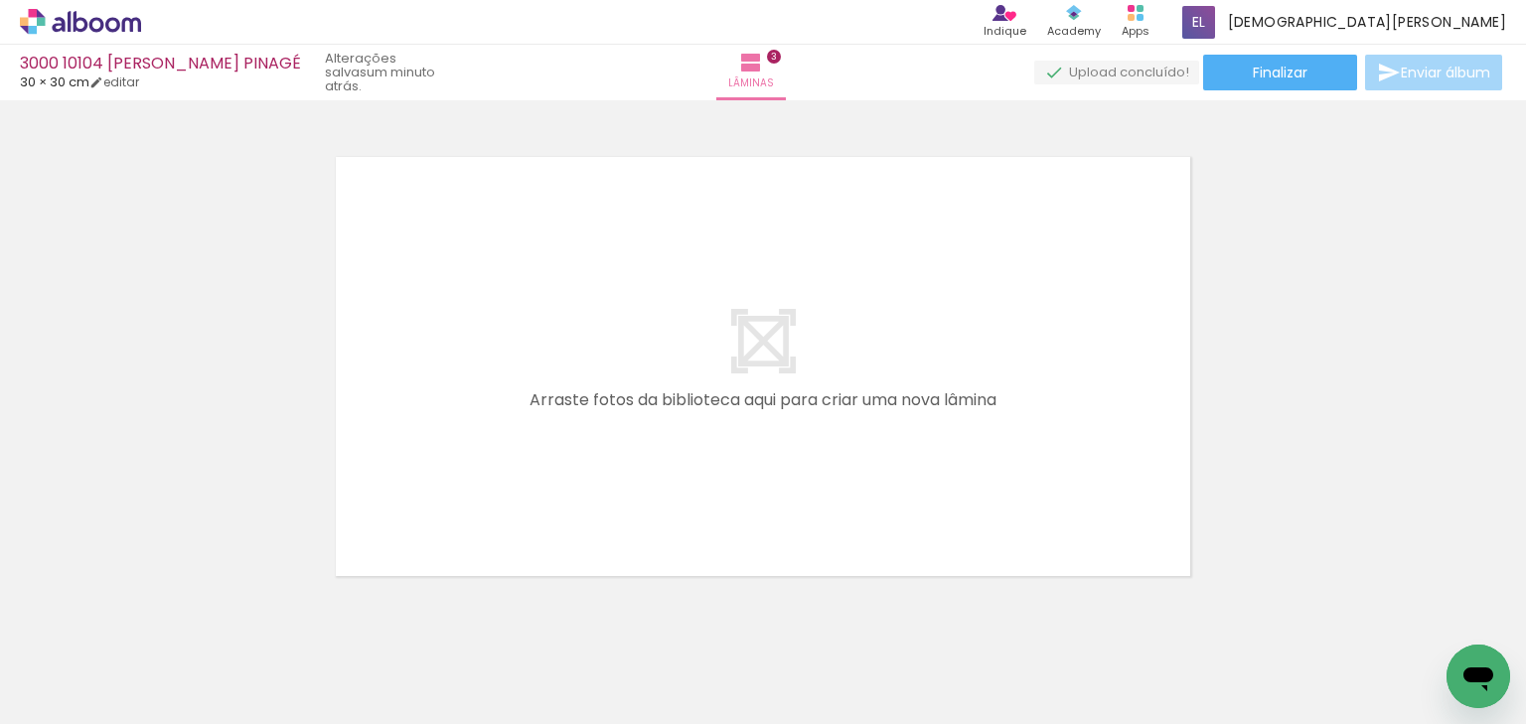
scroll to position [0, 0]
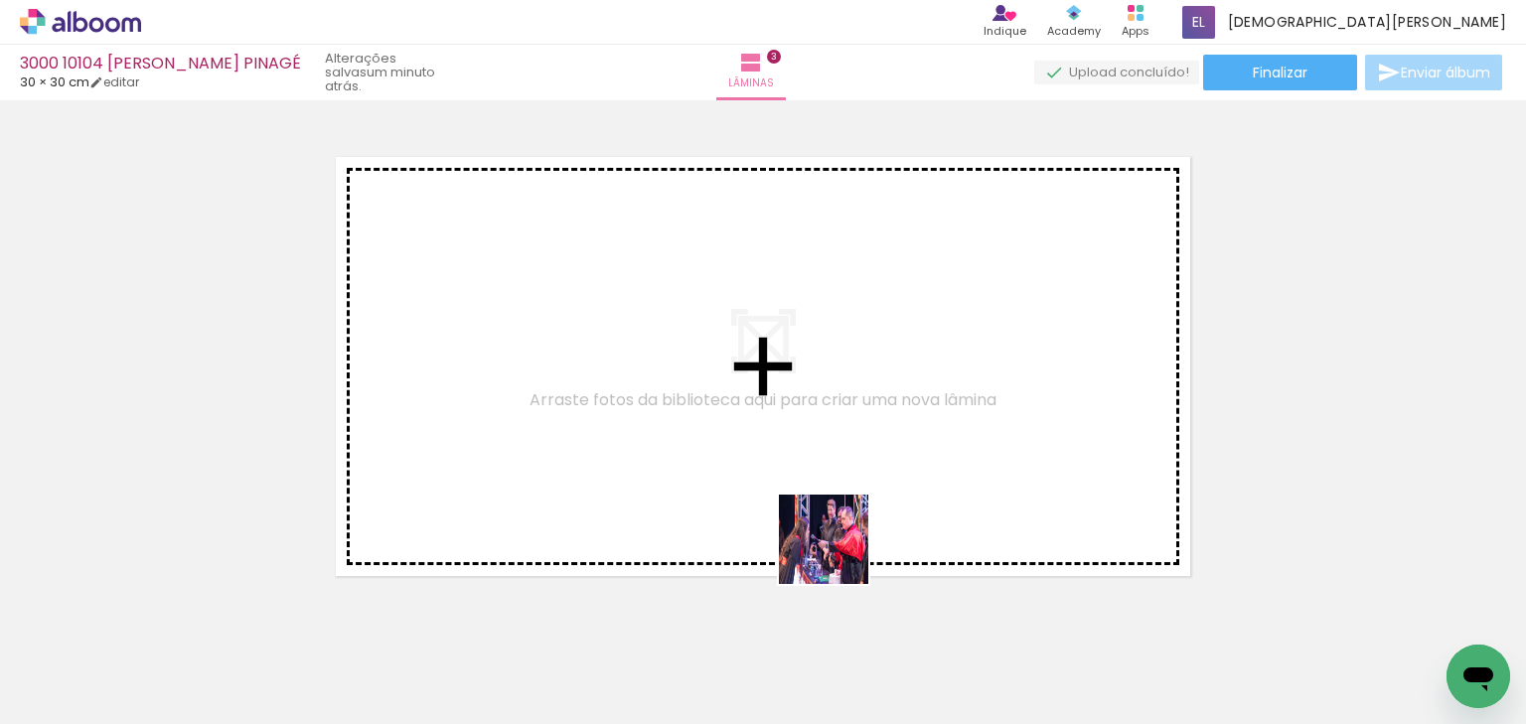
drag, startPoint x: 895, startPoint y: 681, endPoint x: 676, endPoint y: 402, distance: 354.5
click at [676, 402] on quentale-workspace at bounding box center [763, 362] width 1526 height 724
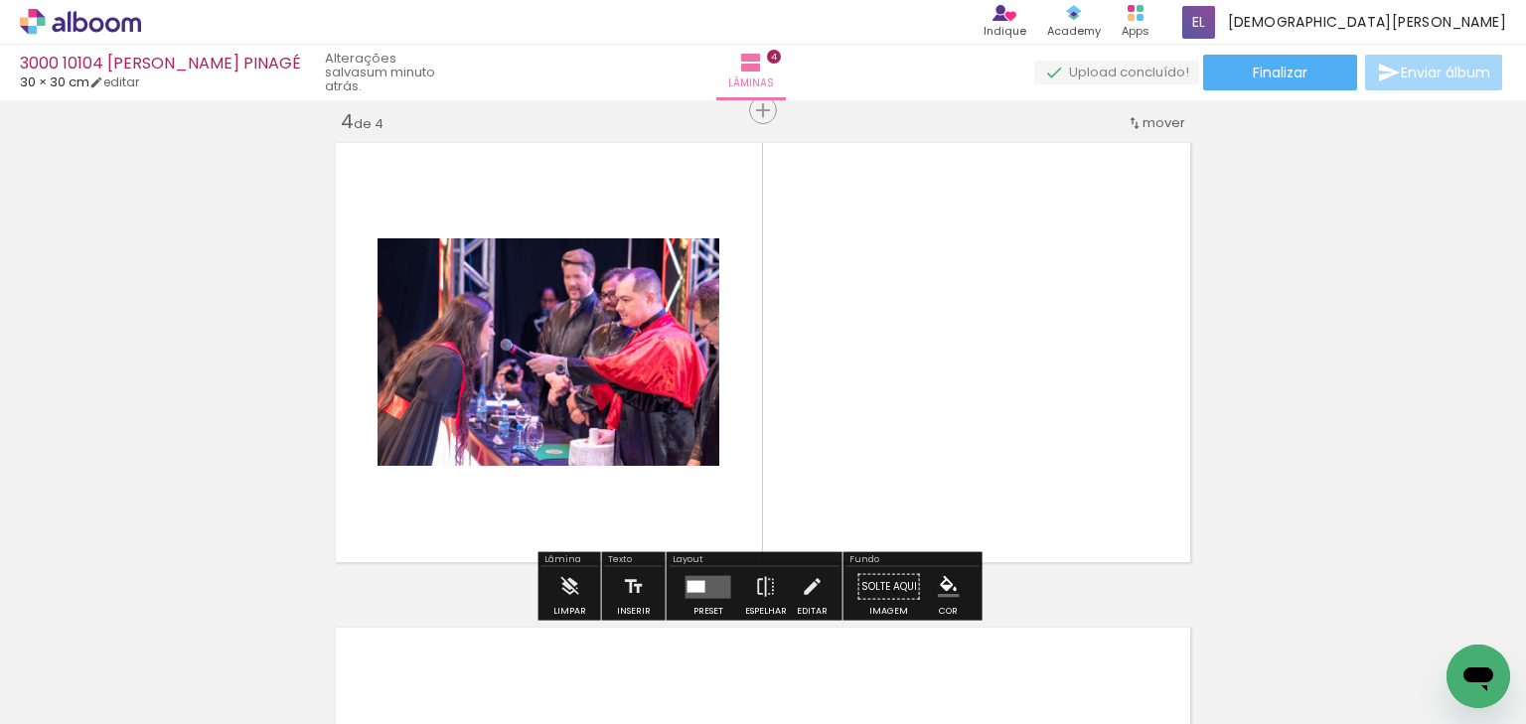
scroll to position [1480, 0]
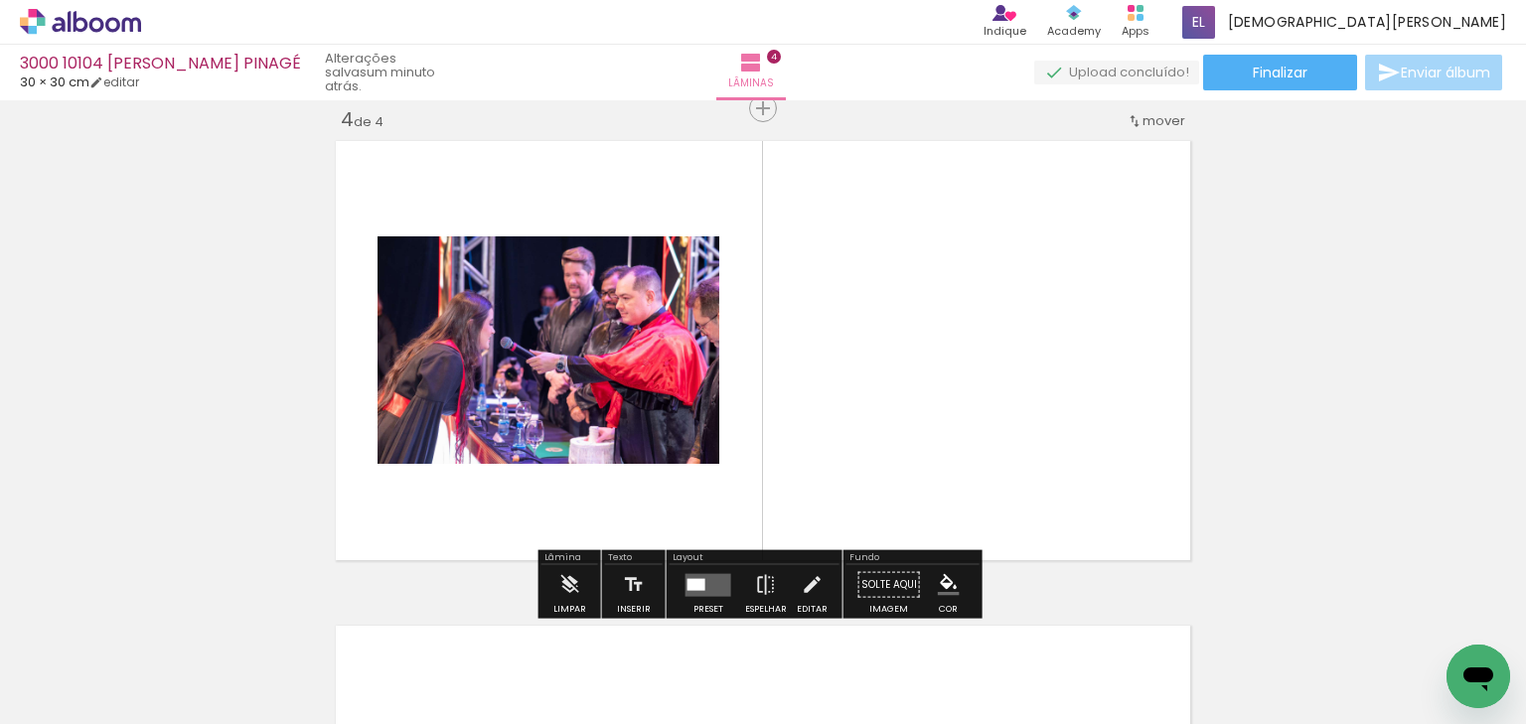
drag, startPoint x: 1007, startPoint y: 654, endPoint x: 952, endPoint y: 402, distance: 257.3
click at [952, 402] on quentale-workspace at bounding box center [763, 362] width 1526 height 724
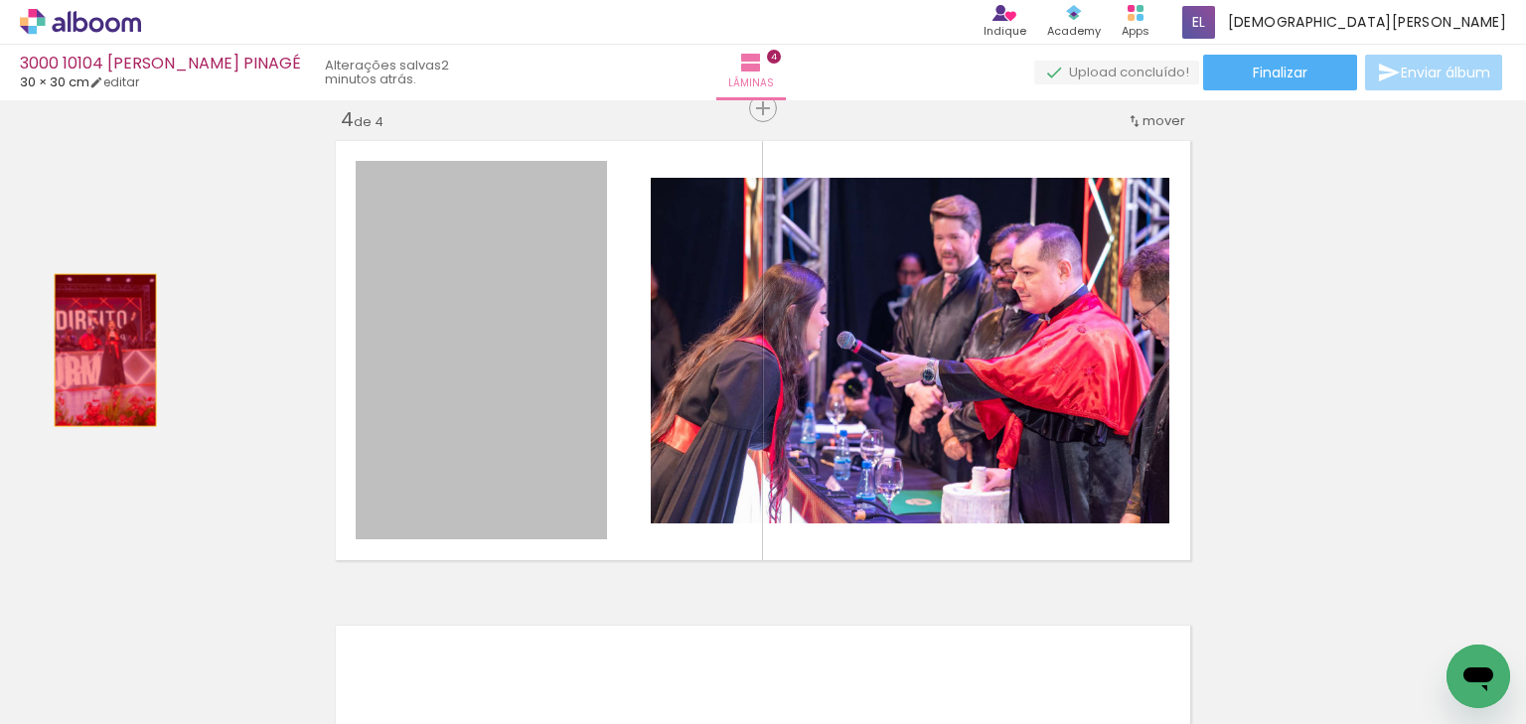
drag, startPoint x: 470, startPoint y: 344, endPoint x: 86, endPoint y: 354, distance: 383.7
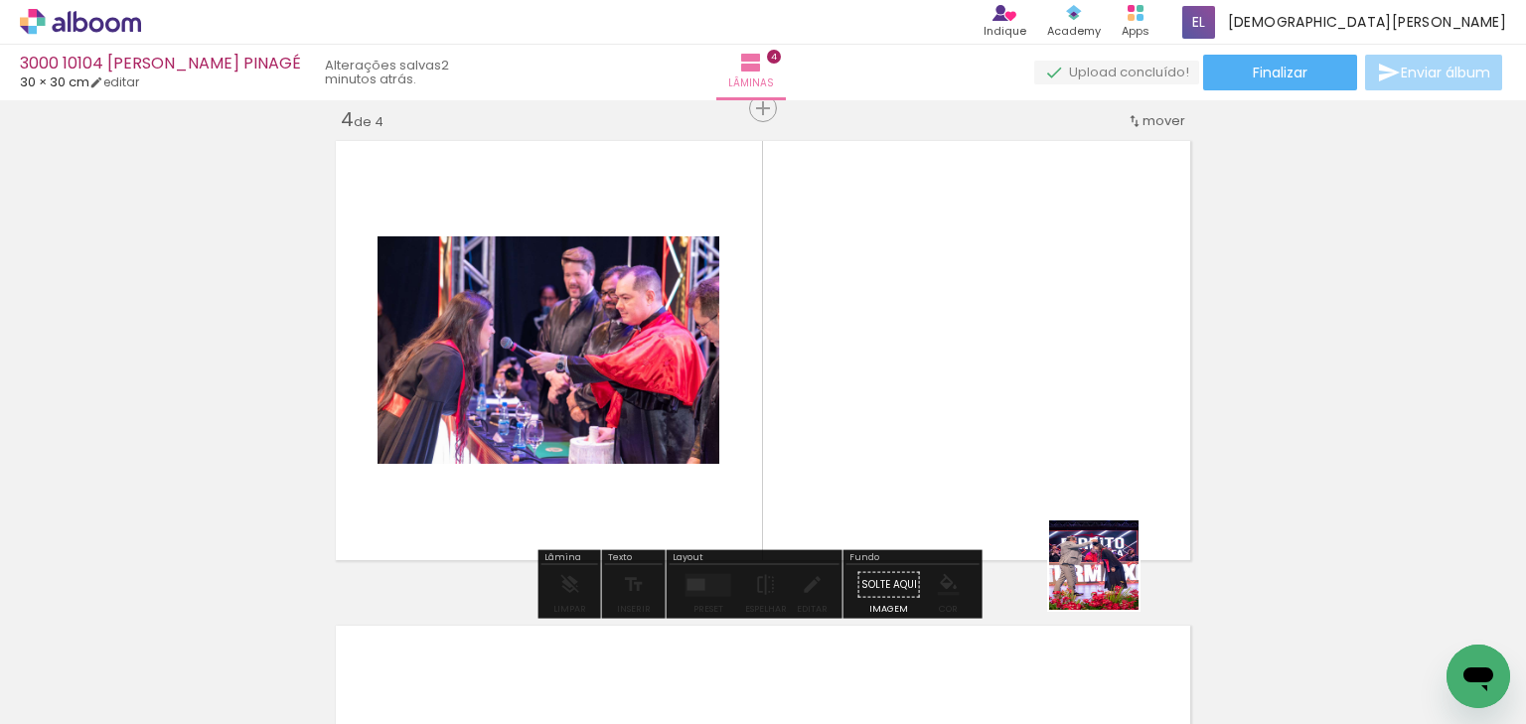
drag, startPoint x: 1109, startPoint y: 580, endPoint x: 1010, endPoint y: 349, distance: 252.0
click at [1010, 349] on quentale-workspace at bounding box center [763, 362] width 1526 height 724
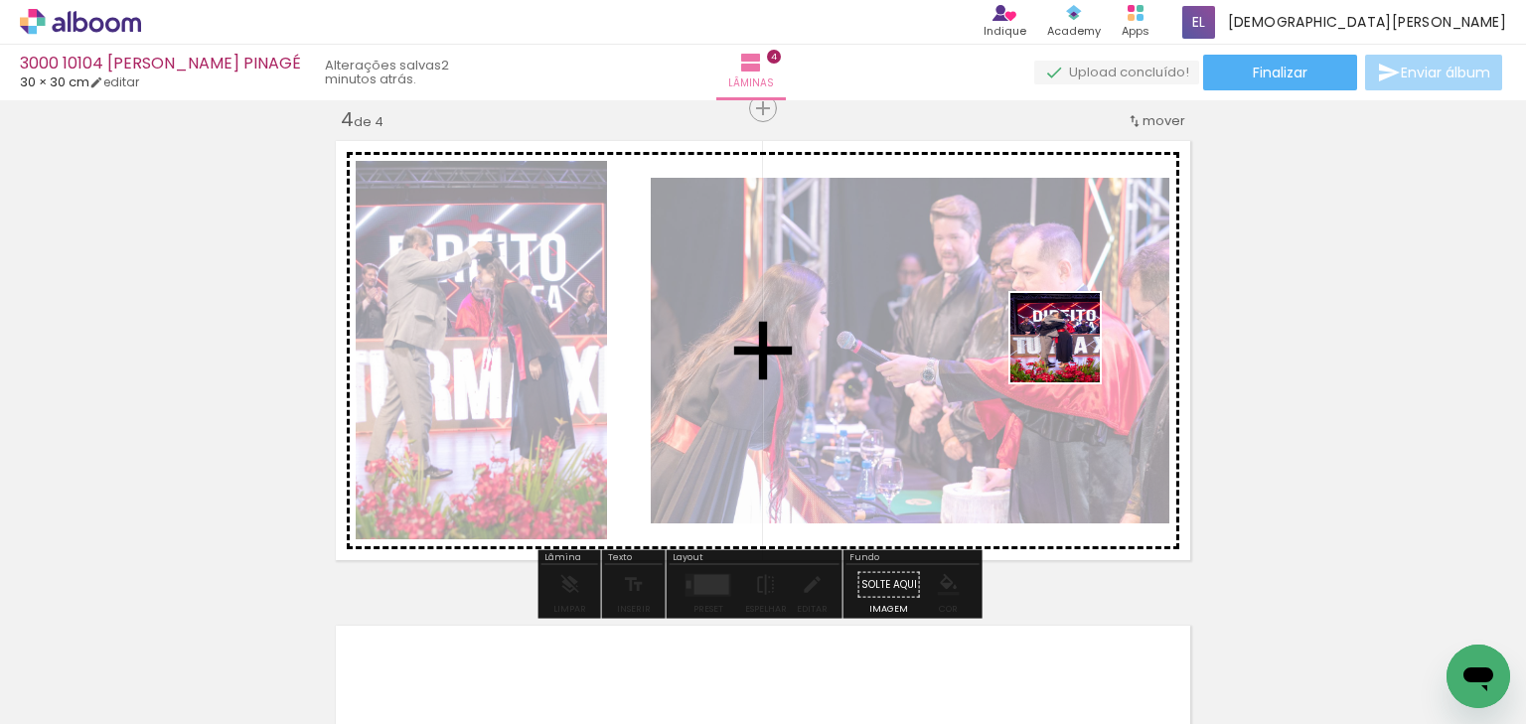
drag, startPoint x: 1210, startPoint y: 661, endPoint x: 1066, endPoint y: 351, distance: 341.9
click at [1067, 351] on quentale-workspace at bounding box center [763, 362] width 1526 height 724
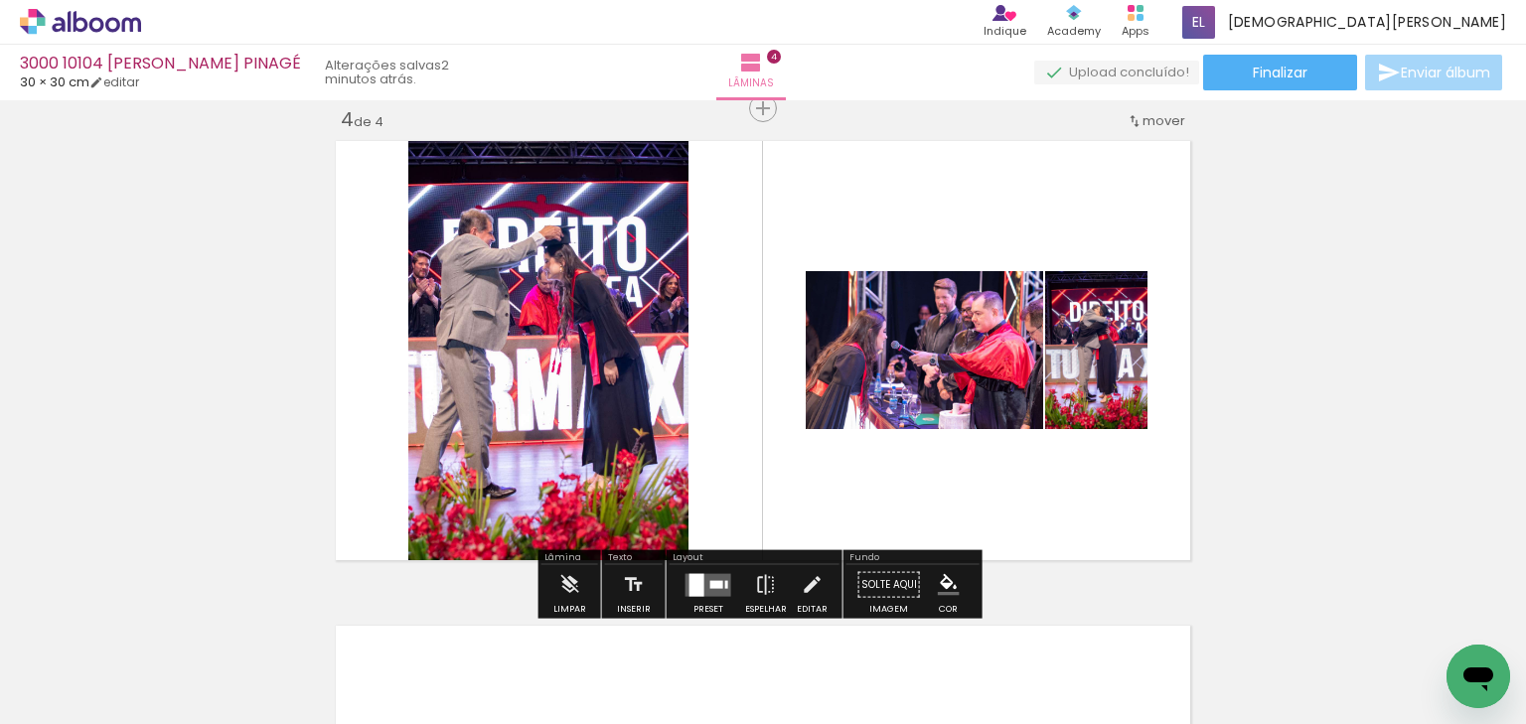
drag, startPoint x: 724, startPoint y: 576, endPoint x: 758, endPoint y: 543, distance: 47.8
click at [723, 576] on quentale-layouter at bounding box center [709, 584] width 46 height 23
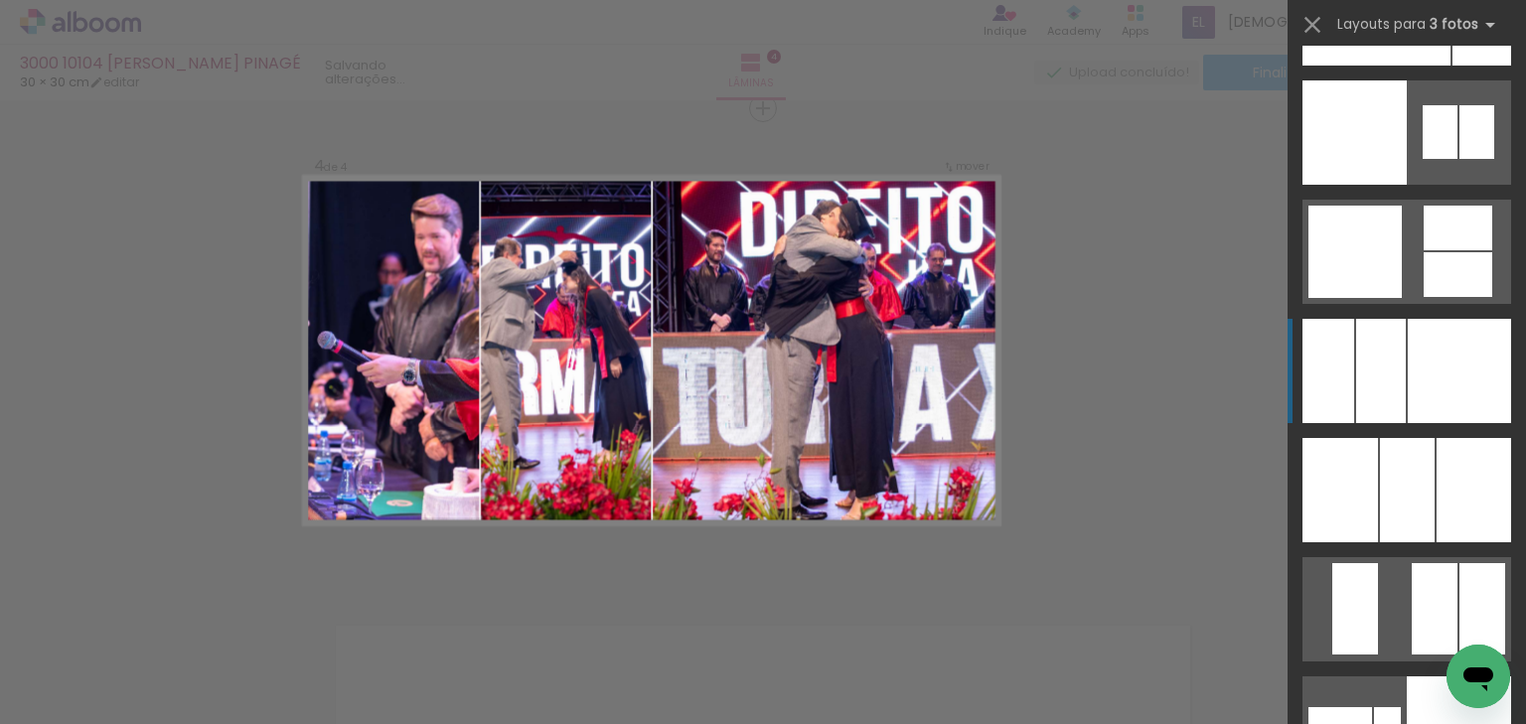
scroll to position [14660, 0]
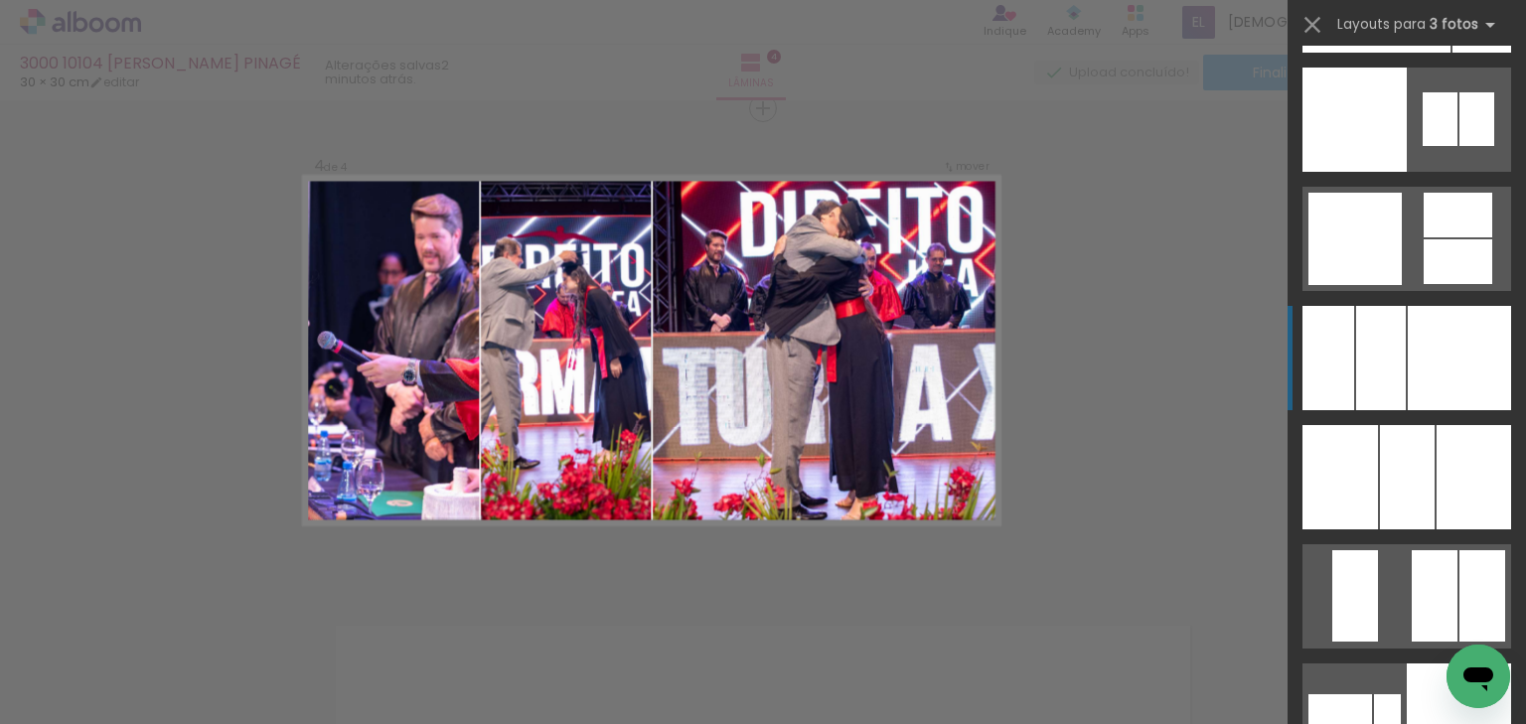
click at [1483, 374] on div at bounding box center [1459, 358] width 103 height 104
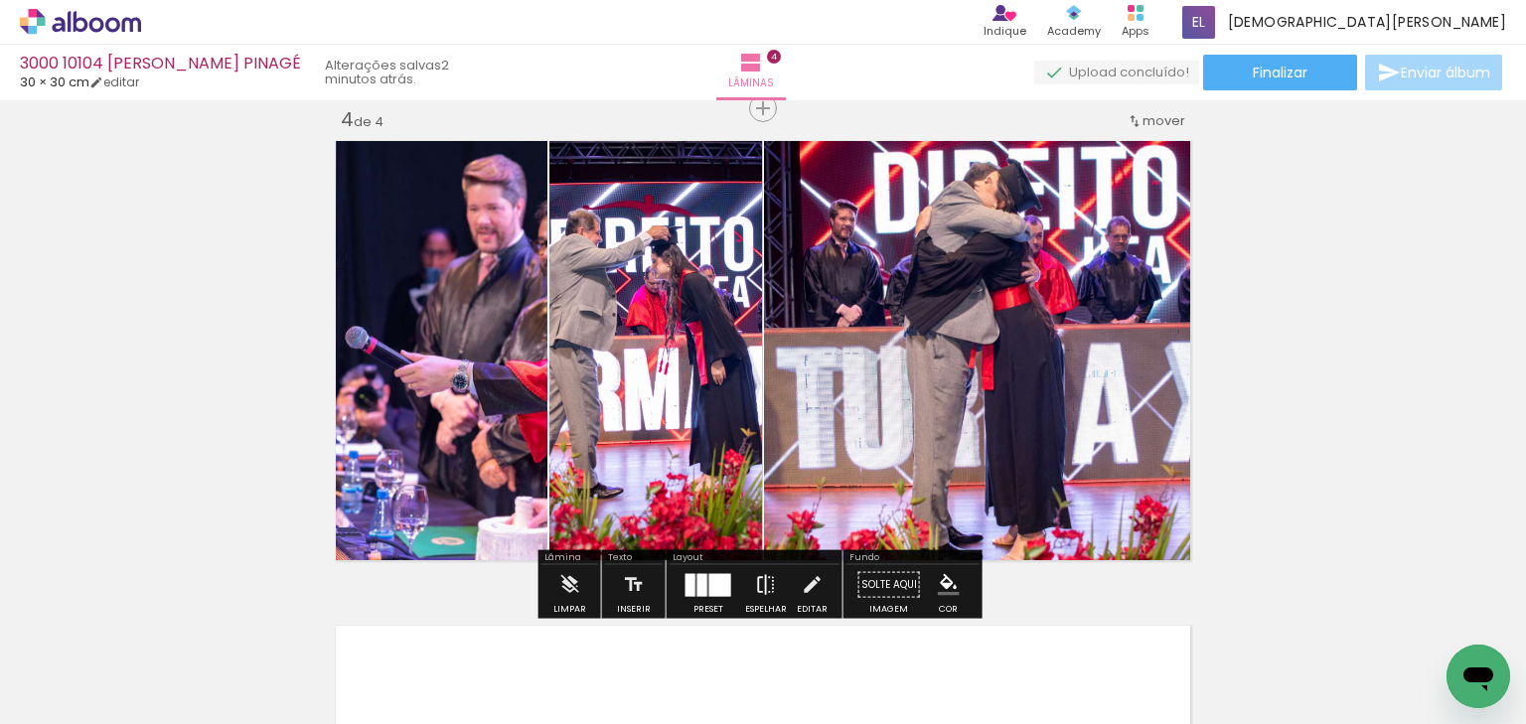
click at [755, 576] on iron-icon at bounding box center [766, 585] width 22 height 40
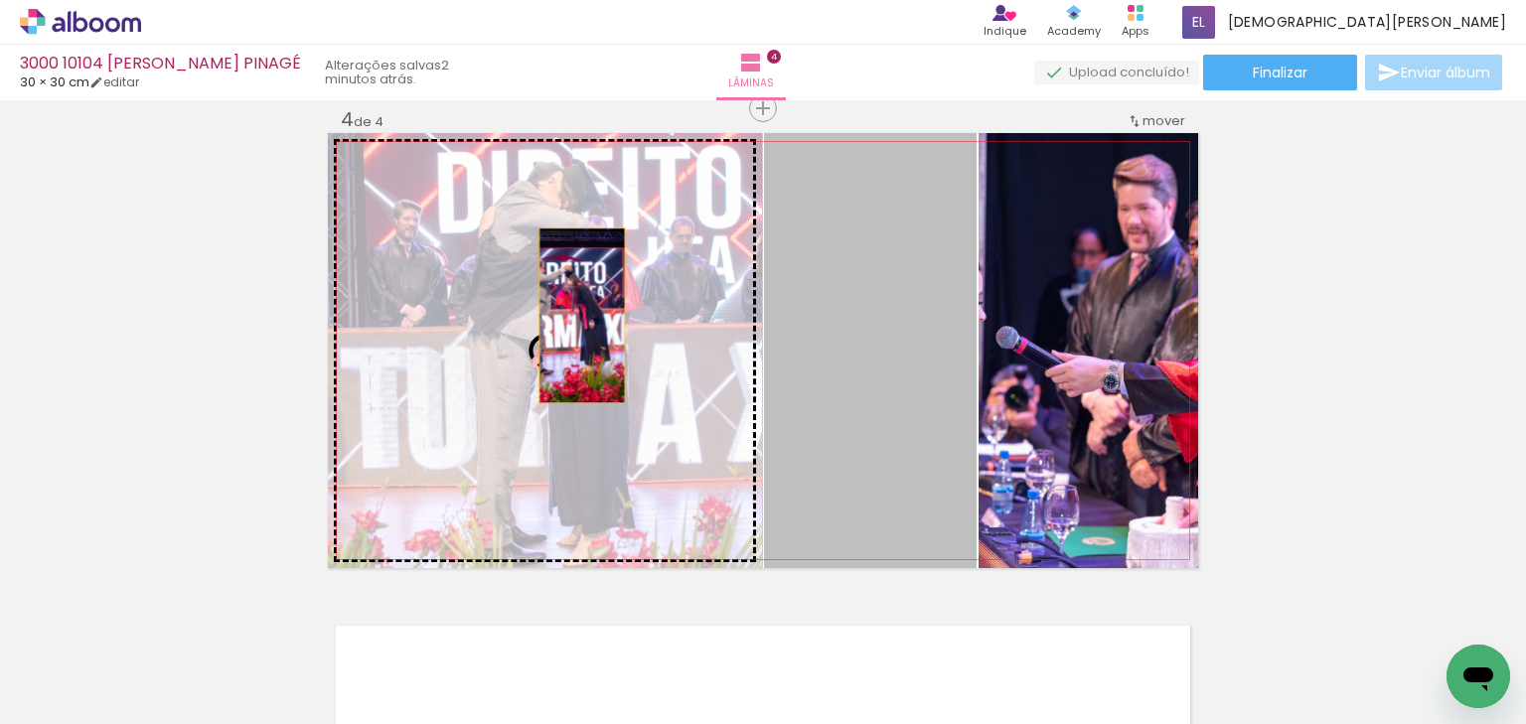
drag, startPoint x: 871, startPoint y: 344, endPoint x: 575, endPoint y: 314, distance: 296.6
click at [0, 0] on slot at bounding box center [0, 0] width 0 height 0
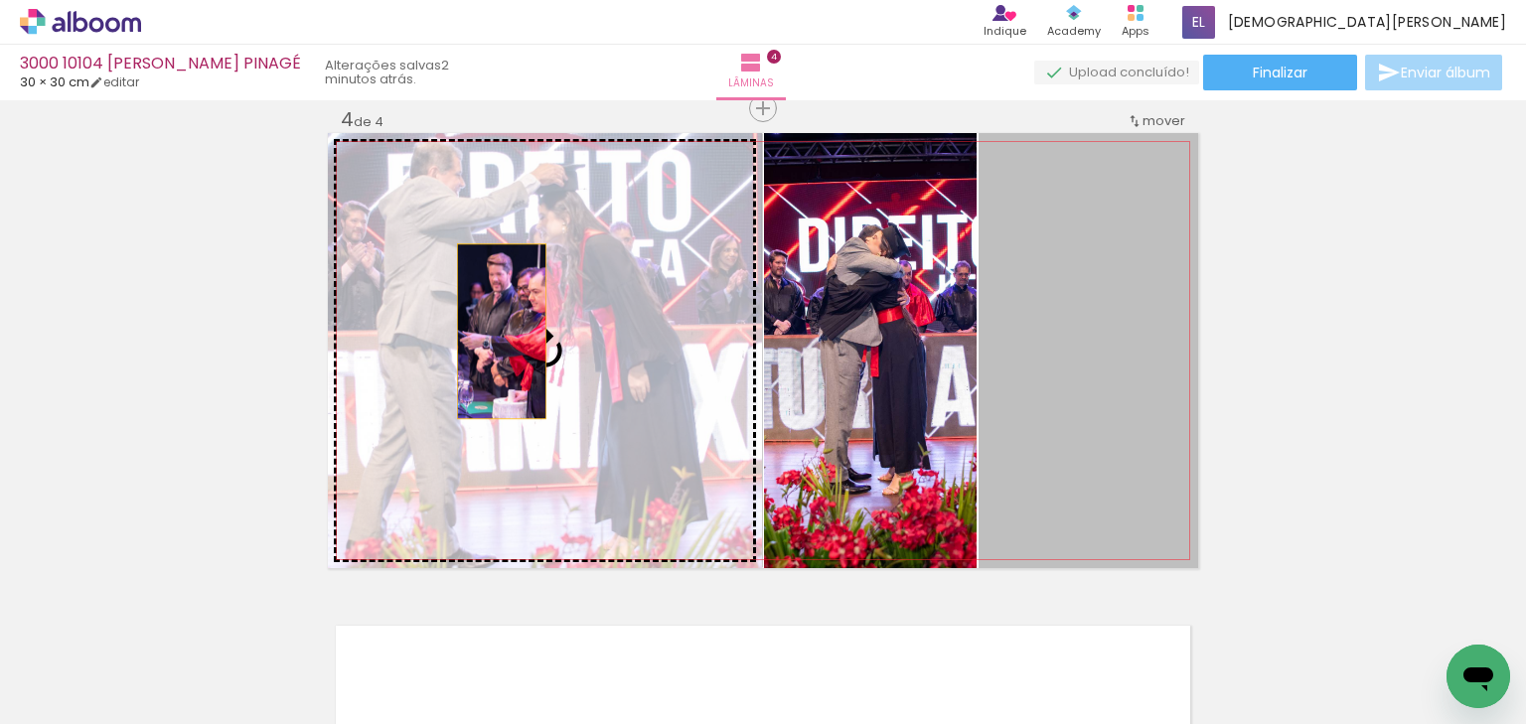
drag, startPoint x: 1043, startPoint y: 330, endPoint x: 498, endPoint y: 330, distance: 545.6
click at [0, 0] on slot at bounding box center [0, 0] width 0 height 0
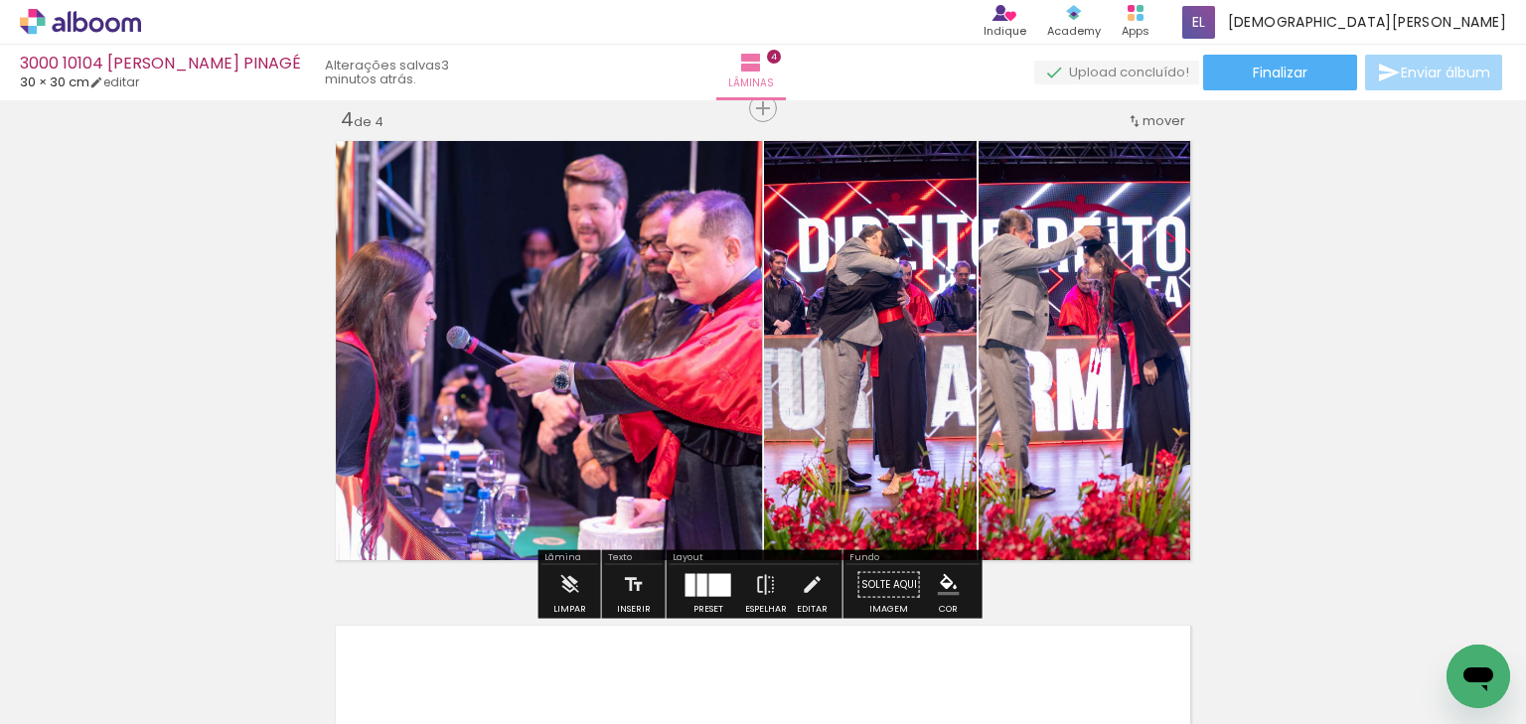
click at [918, 342] on quentale-photo at bounding box center [870, 350] width 213 height 435
click at [931, 341] on quentale-photo at bounding box center [870, 350] width 213 height 435
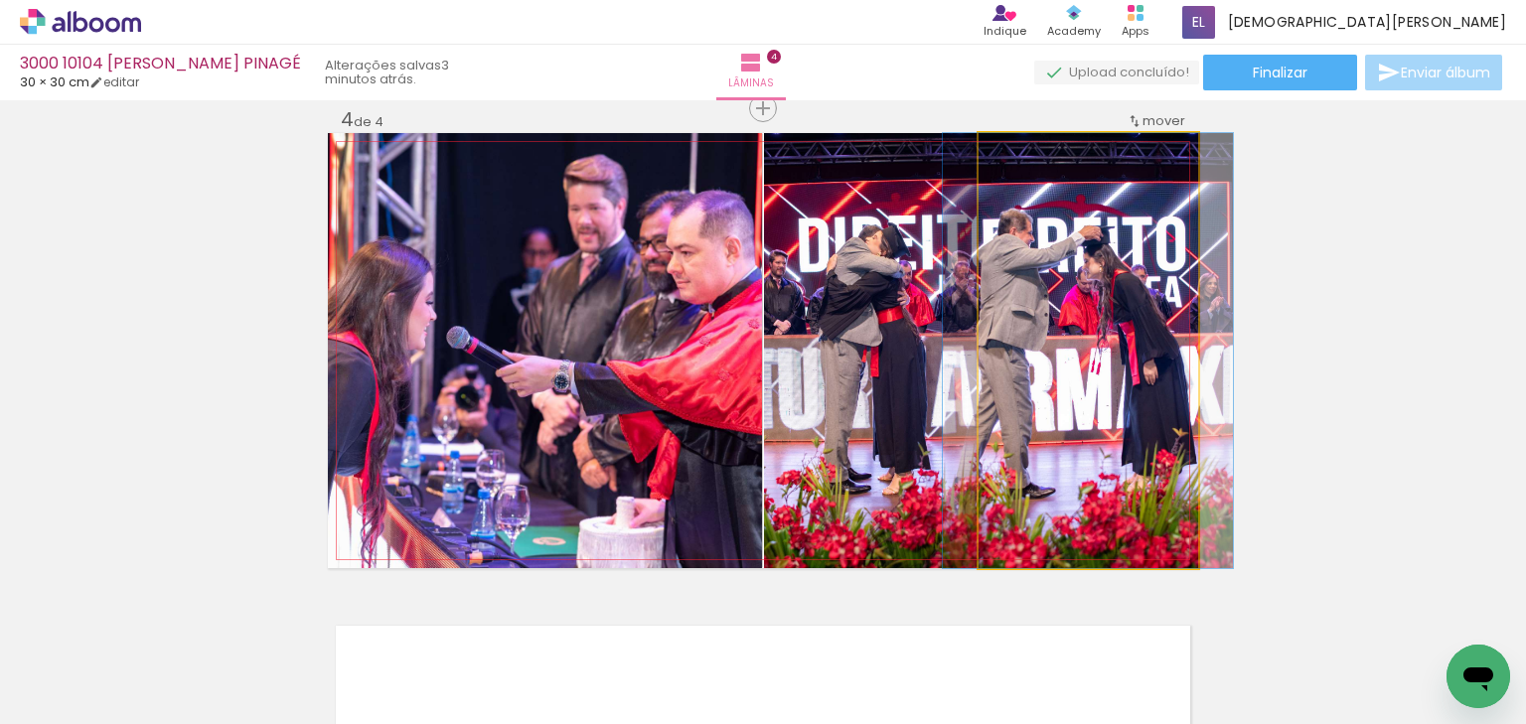
click at [1057, 338] on quentale-photo at bounding box center [1089, 350] width 220 height 435
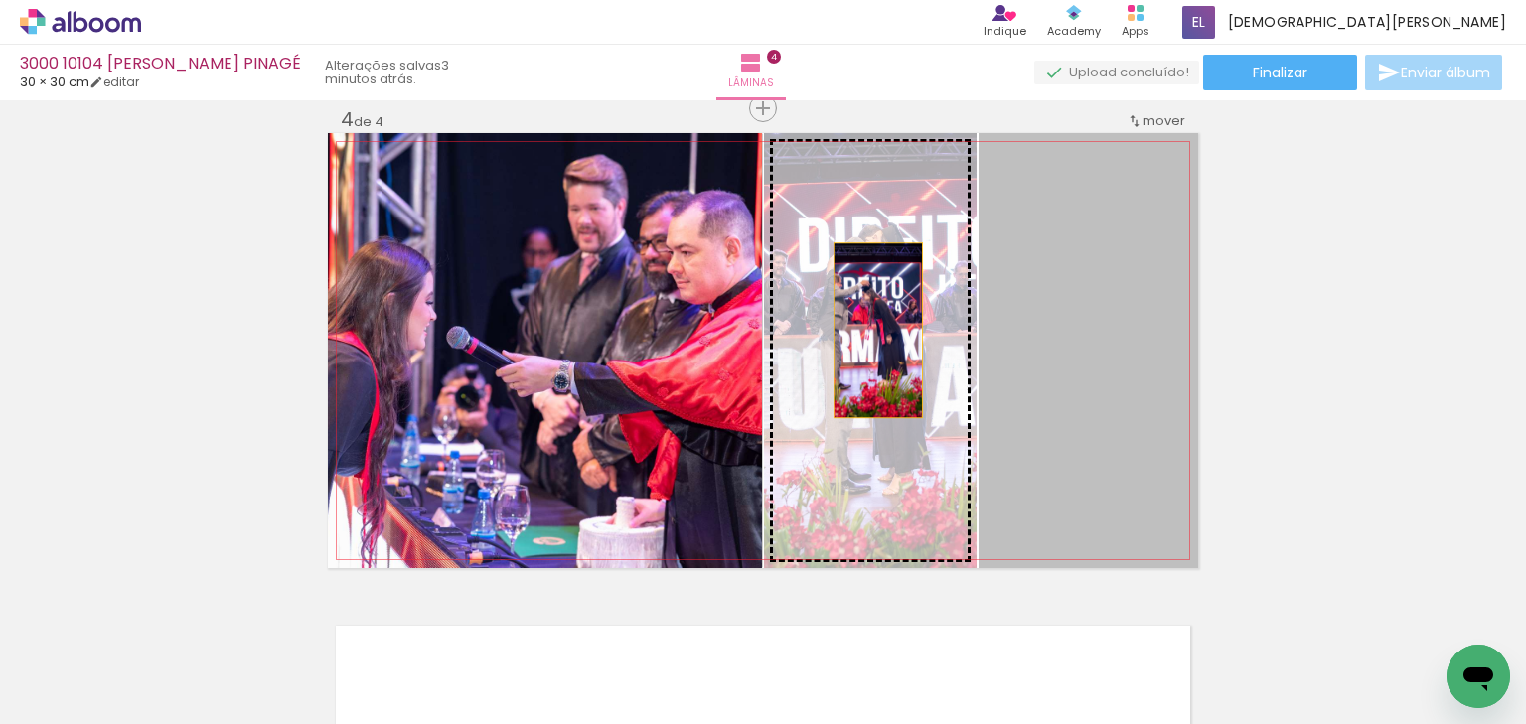
drag, startPoint x: 1063, startPoint y: 337, endPoint x: 867, endPoint y: 328, distance: 197.0
click at [0, 0] on slot at bounding box center [0, 0] width 0 height 0
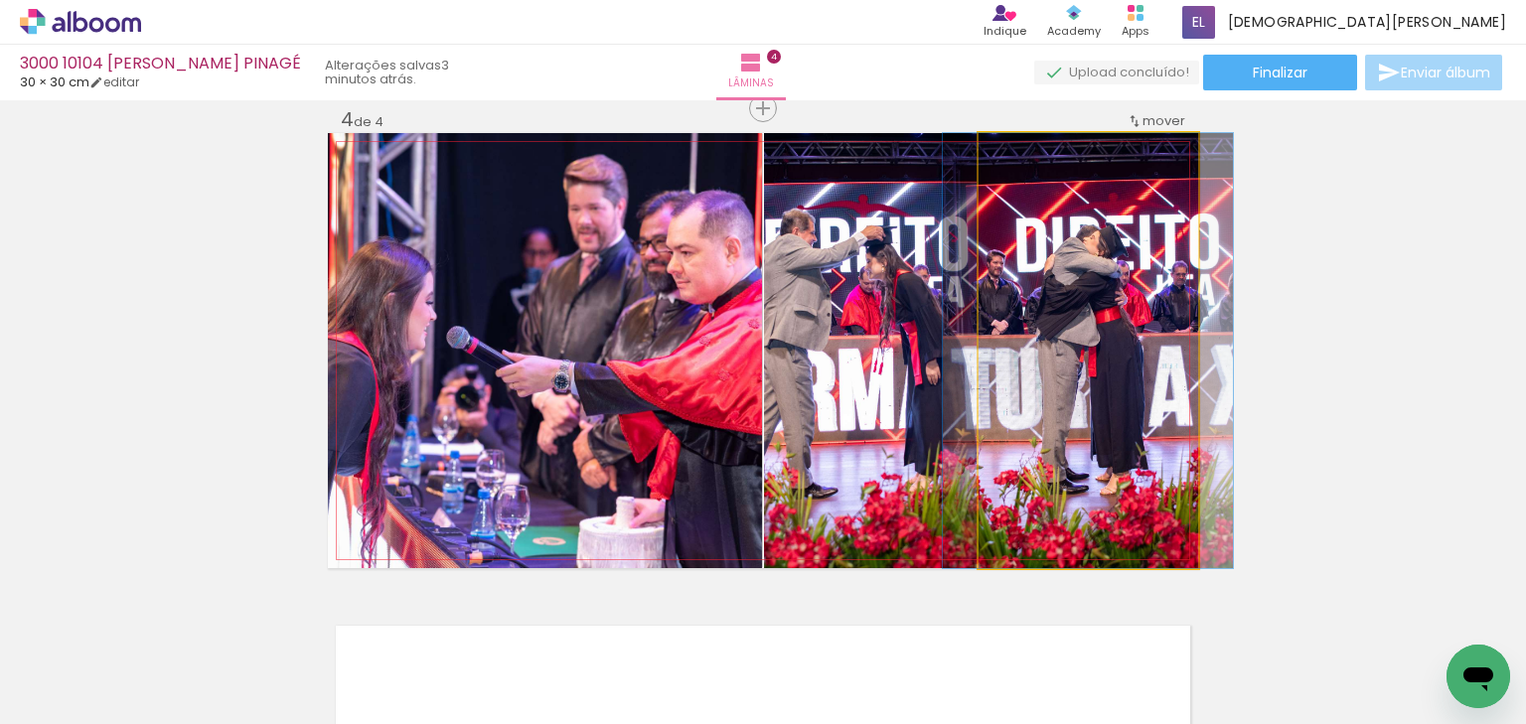
click at [1012, 341] on quentale-photo at bounding box center [1089, 350] width 220 height 435
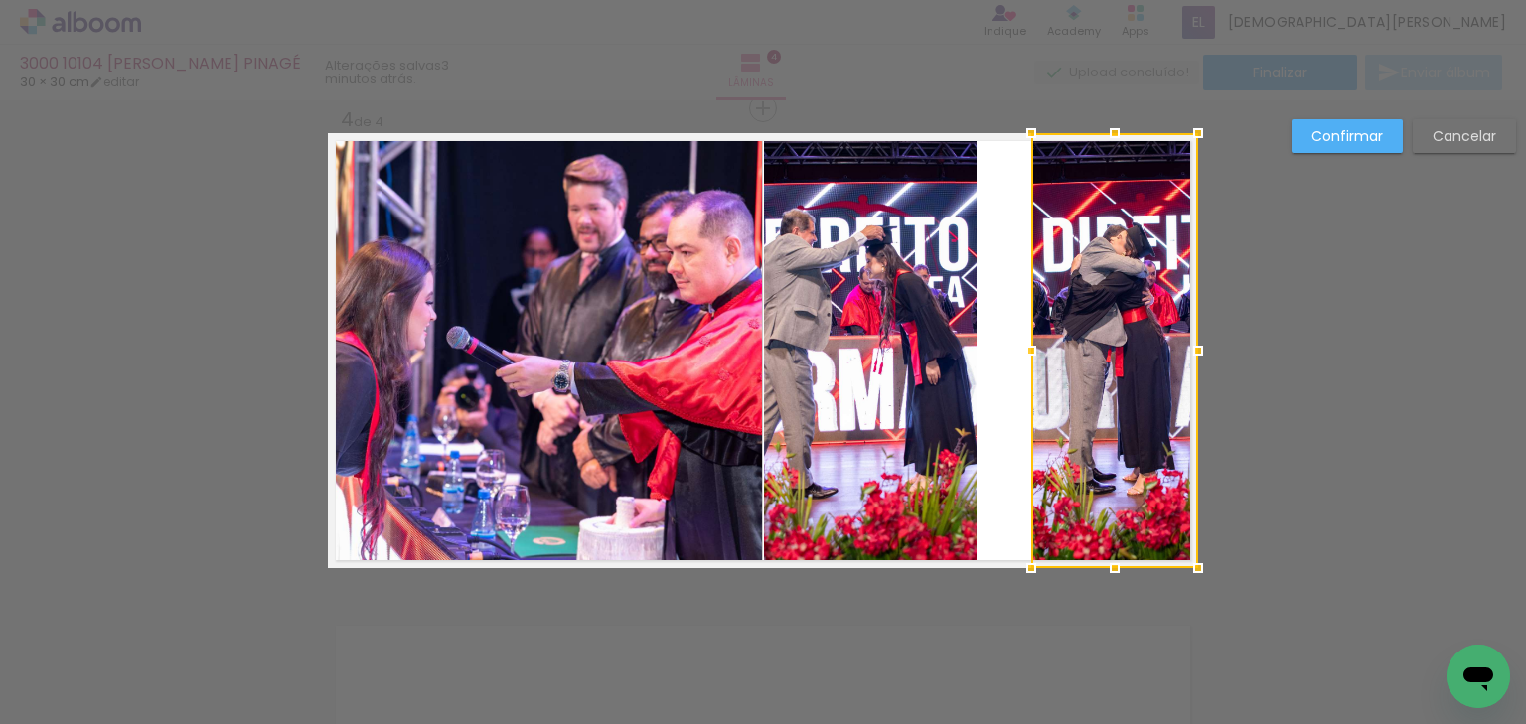
drag, startPoint x: 977, startPoint y: 346, endPoint x: 1030, endPoint y: 345, distance: 52.7
click at [1030, 345] on div at bounding box center [1032, 351] width 40 height 40
click at [939, 321] on quentale-photo at bounding box center [870, 350] width 213 height 435
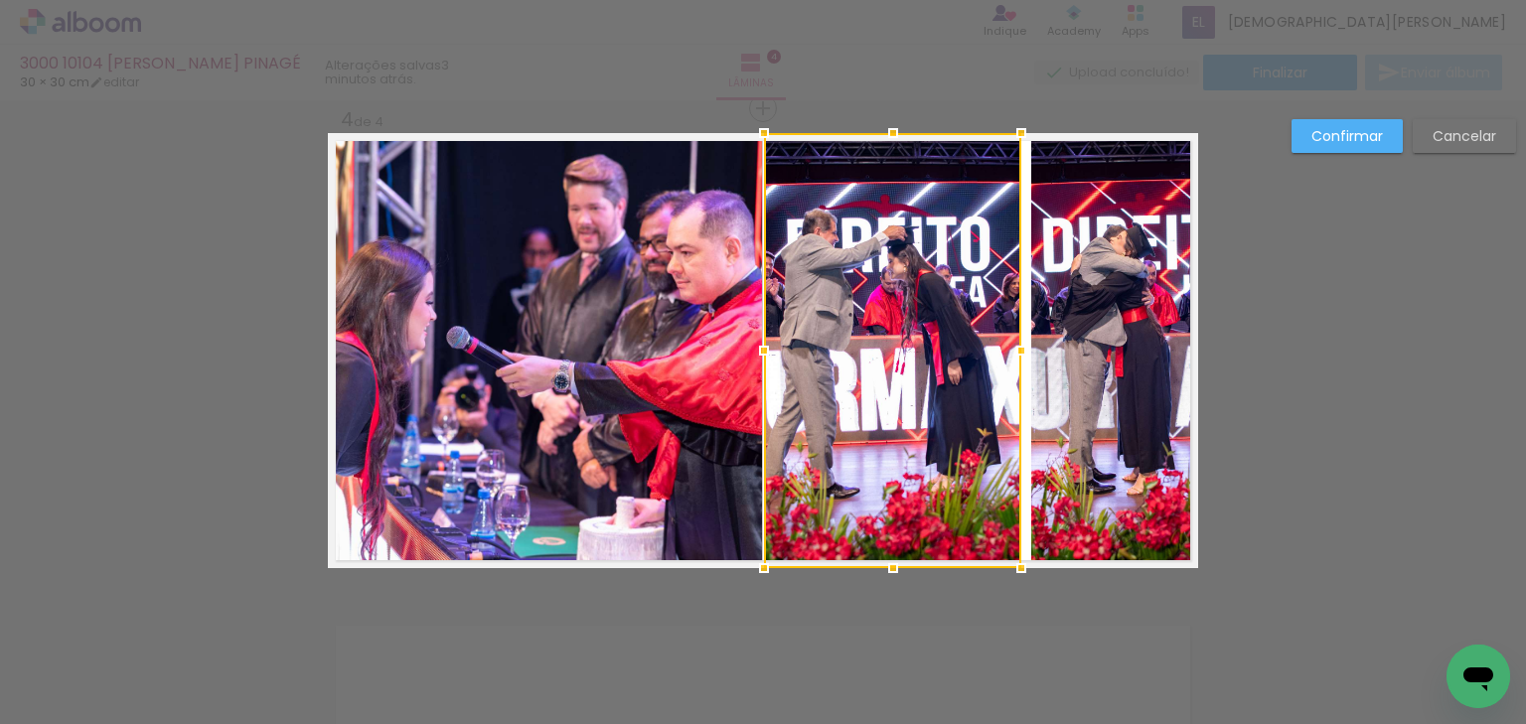
drag, startPoint x: 970, startPoint y: 355, endPoint x: 1015, endPoint y: 350, distance: 45.0
click at [1015, 350] on div at bounding box center [1022, 351] width 40 height 40
drag, startPoint x: 1062, startPoint y: 339, endPoint x: 1053, endPoint y: 344, distance: 10.2
click at [1061, 339] on quentale-photo at bounding box center [1114, 350] width 167 height 435
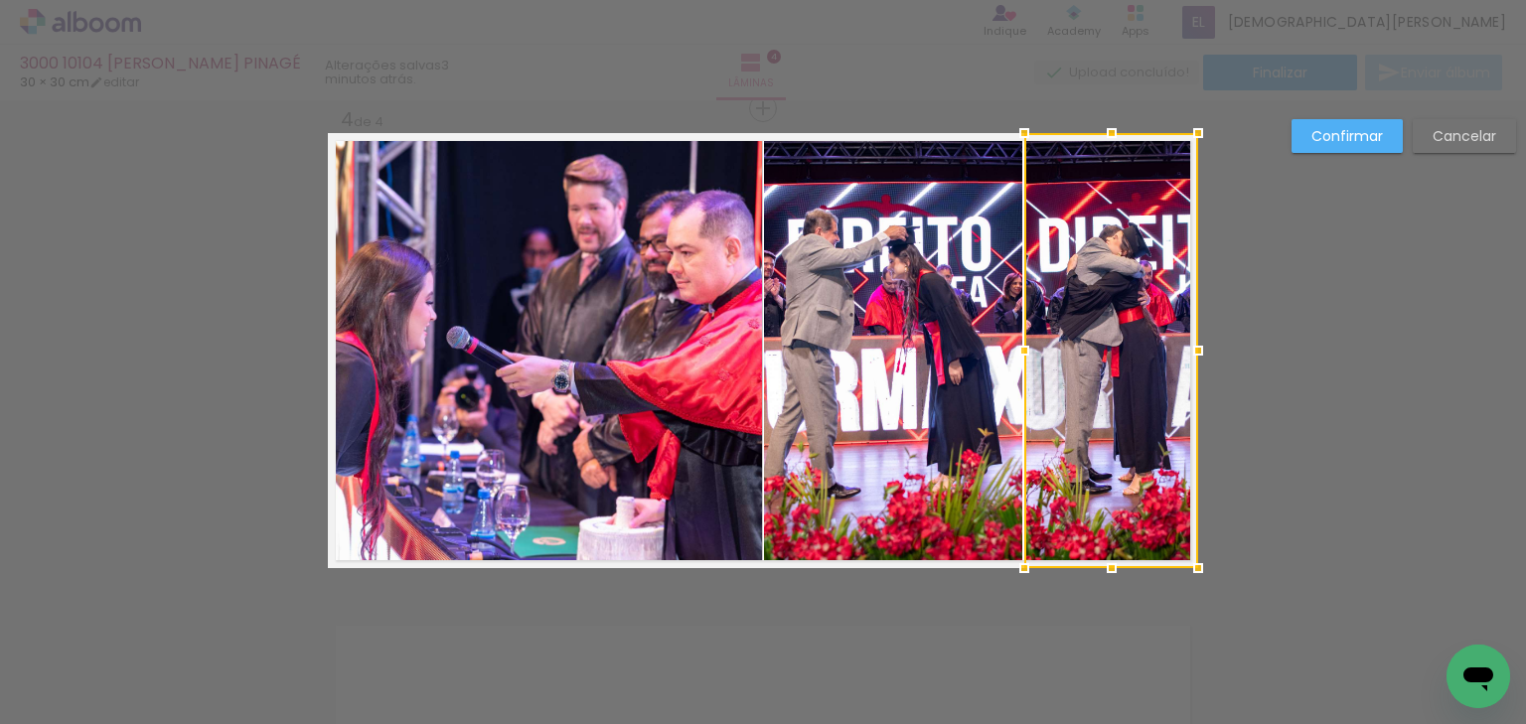
click at [1016, 348] on div at bounding box center [1025, 351] width 40 height 40
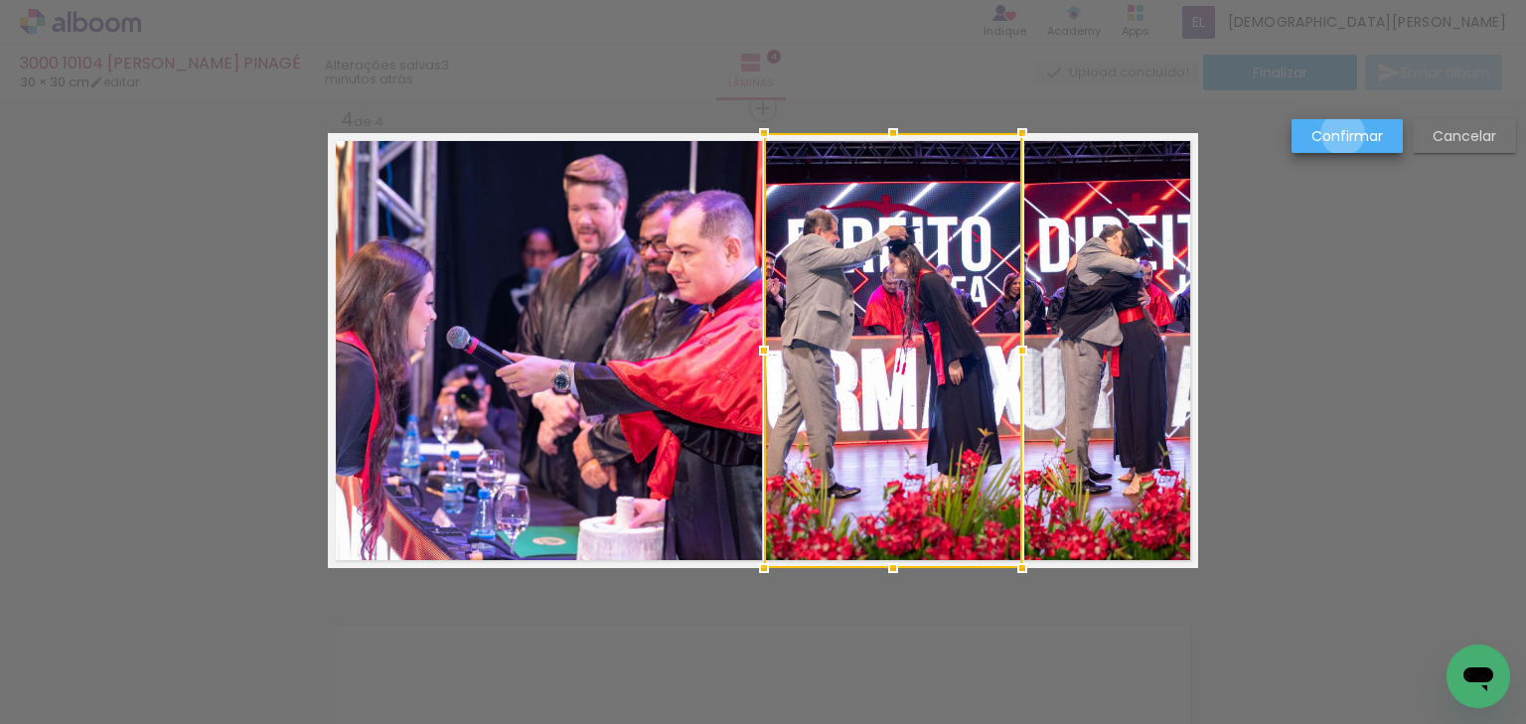
click at [0, 0] on slot "Confirmar" at bounding box center [0, 0] width 0 height 0
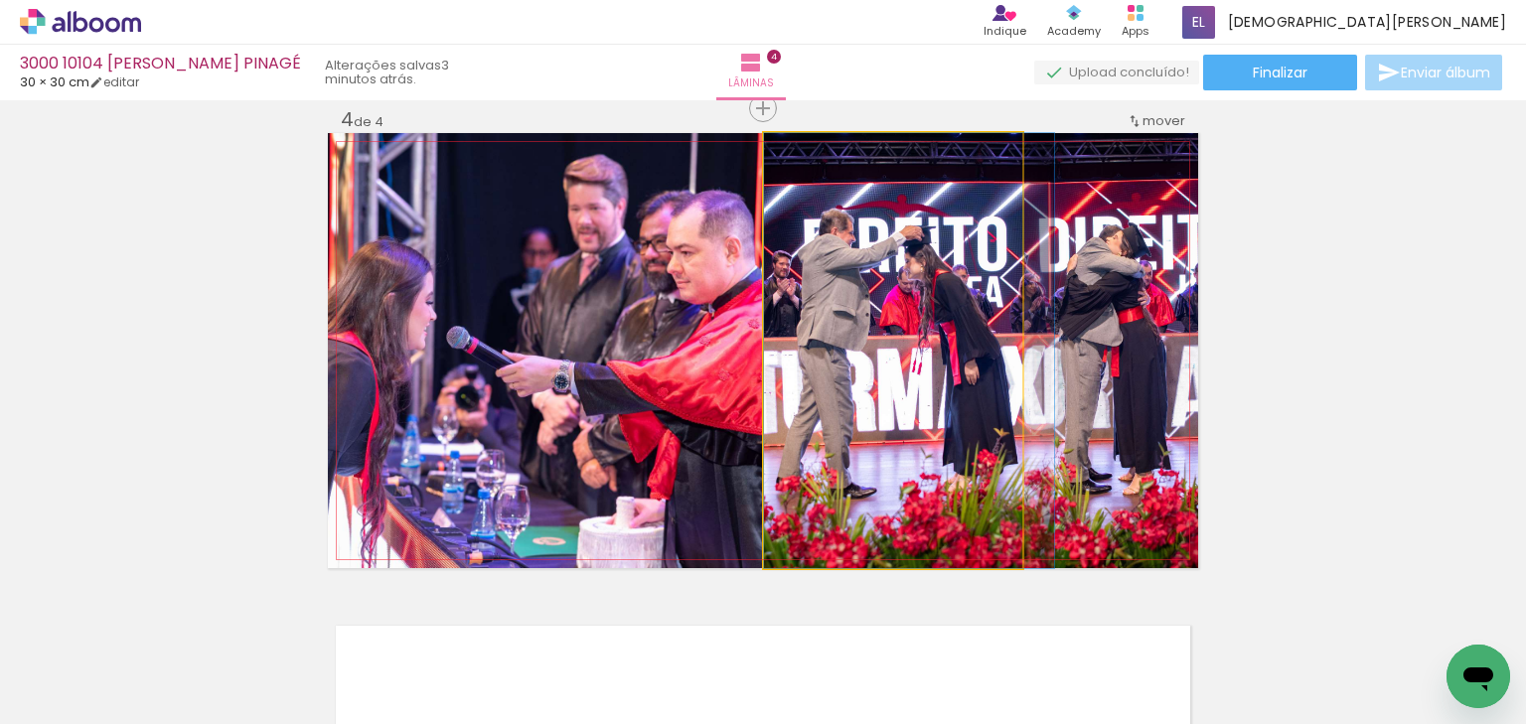
drag, startPoint x: 834, startPoint y: 306, endPoint x: 854, endPoint y: 306, distance: 19.9
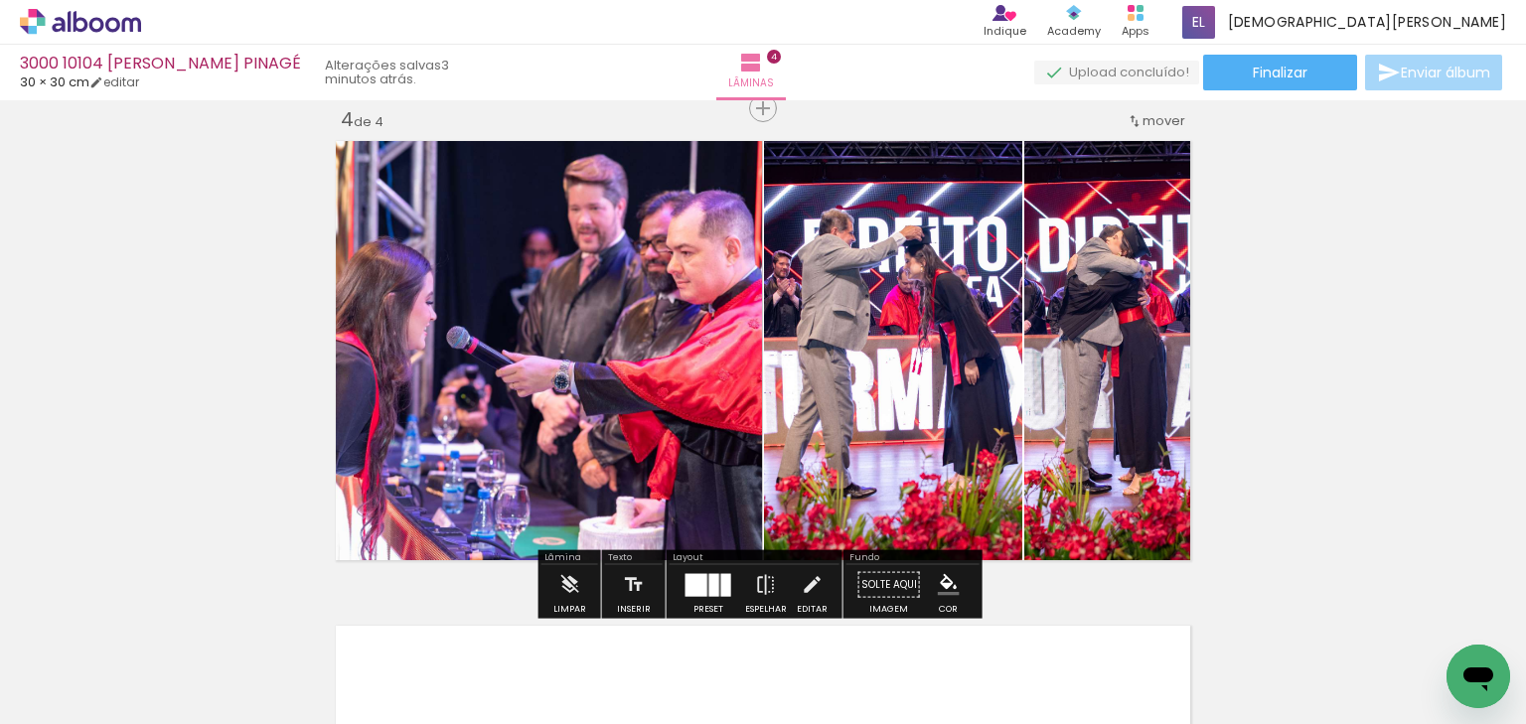
click at [674, 320] on quentale-photo at bounding box center [545, 350] width 434 height 435
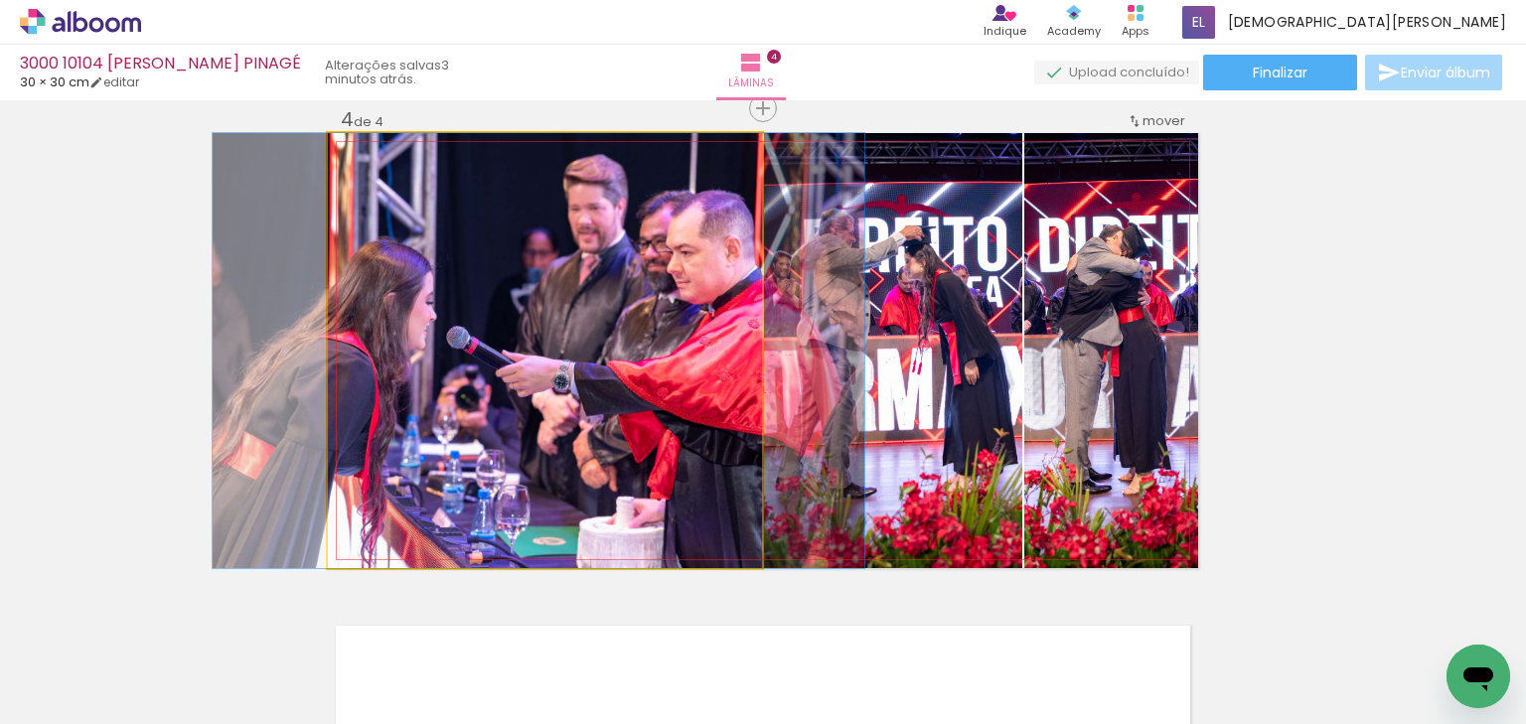
click at [532, 227] on quentale-photo at bounding box center [545, 350] width 434 height 435
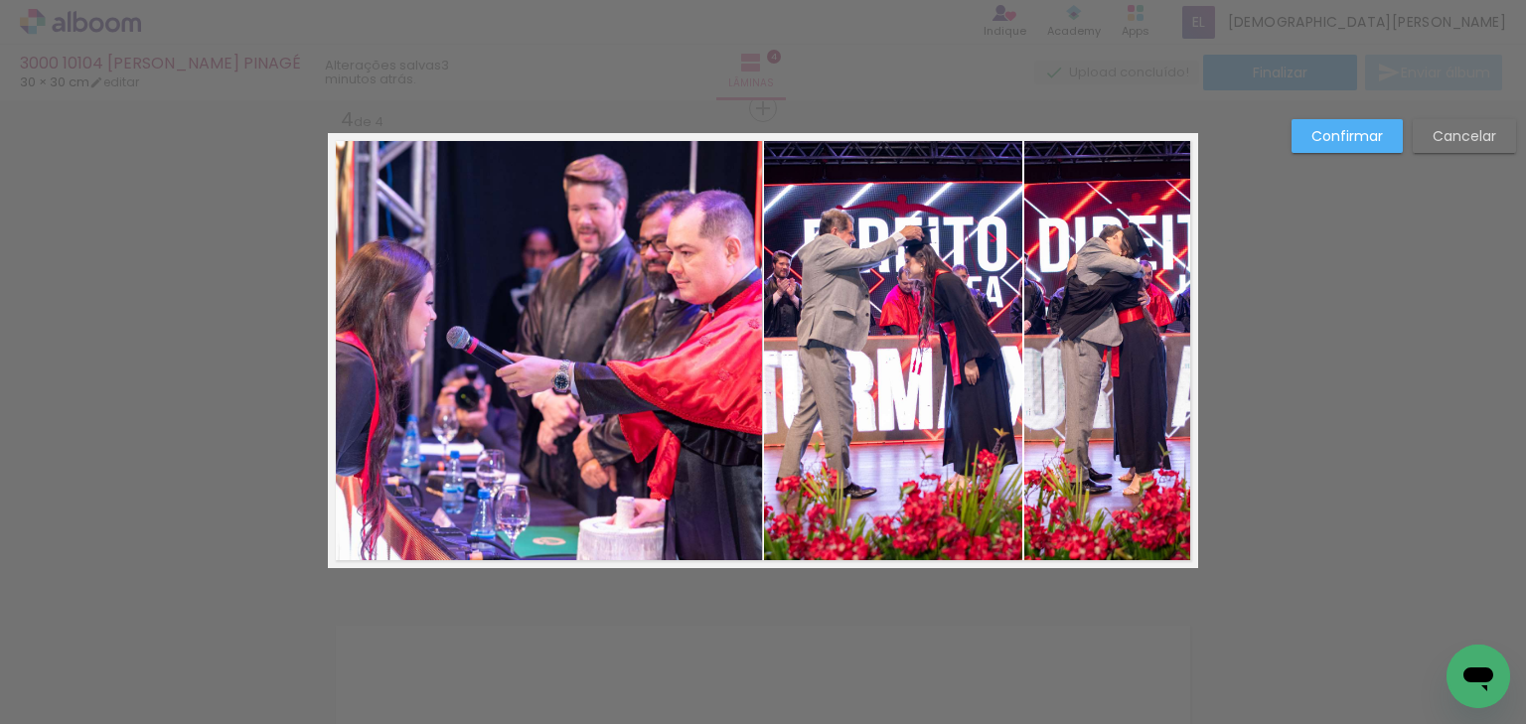
click at [540, 173] on quentale-photo at bounding box center [545, 350] width 434 height 435
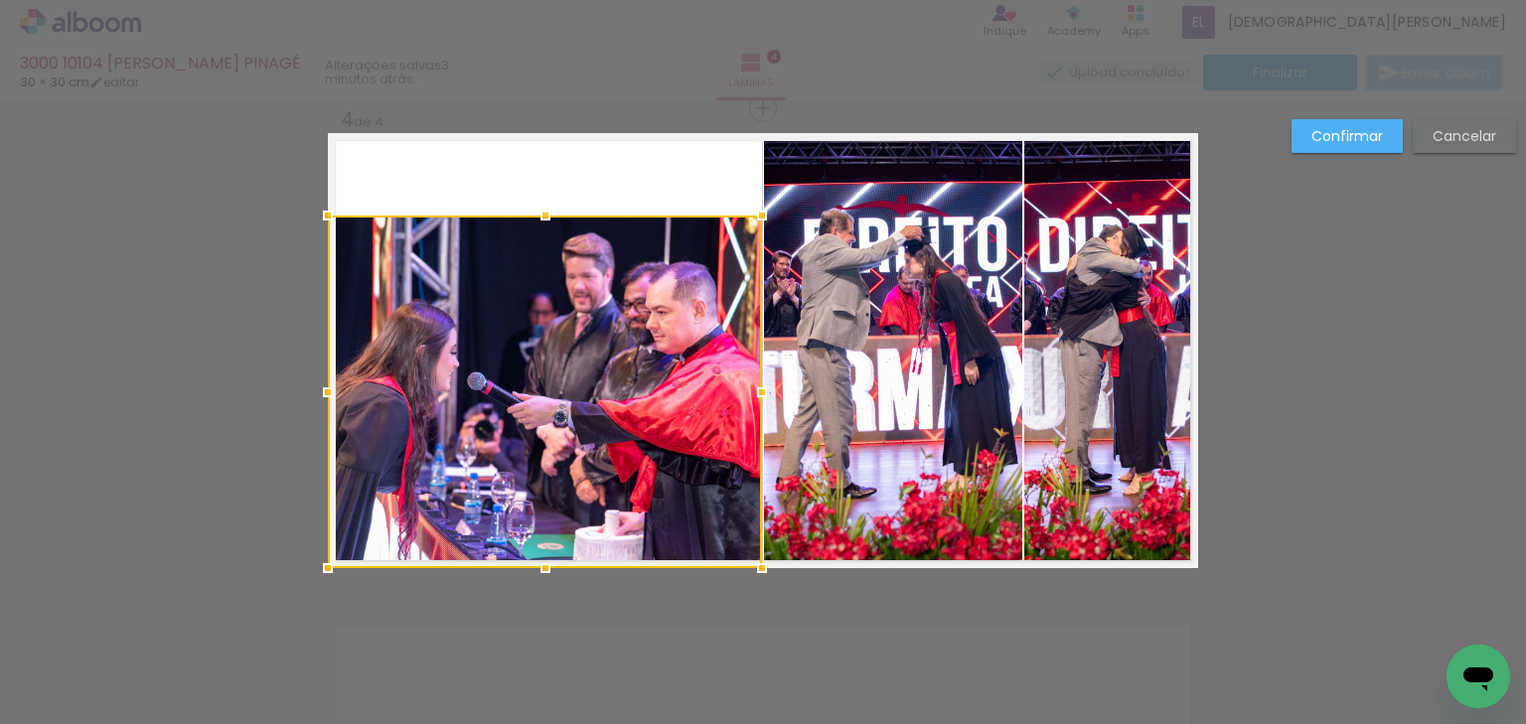
drag, startPoint x: 543, startPoint y: 124, endPoint x: 561, endPoint y: 207, distance: 84.6
click at [561, 207] on album-spread "4 de 4" at bounding box center [763, 350] width 871 height 435
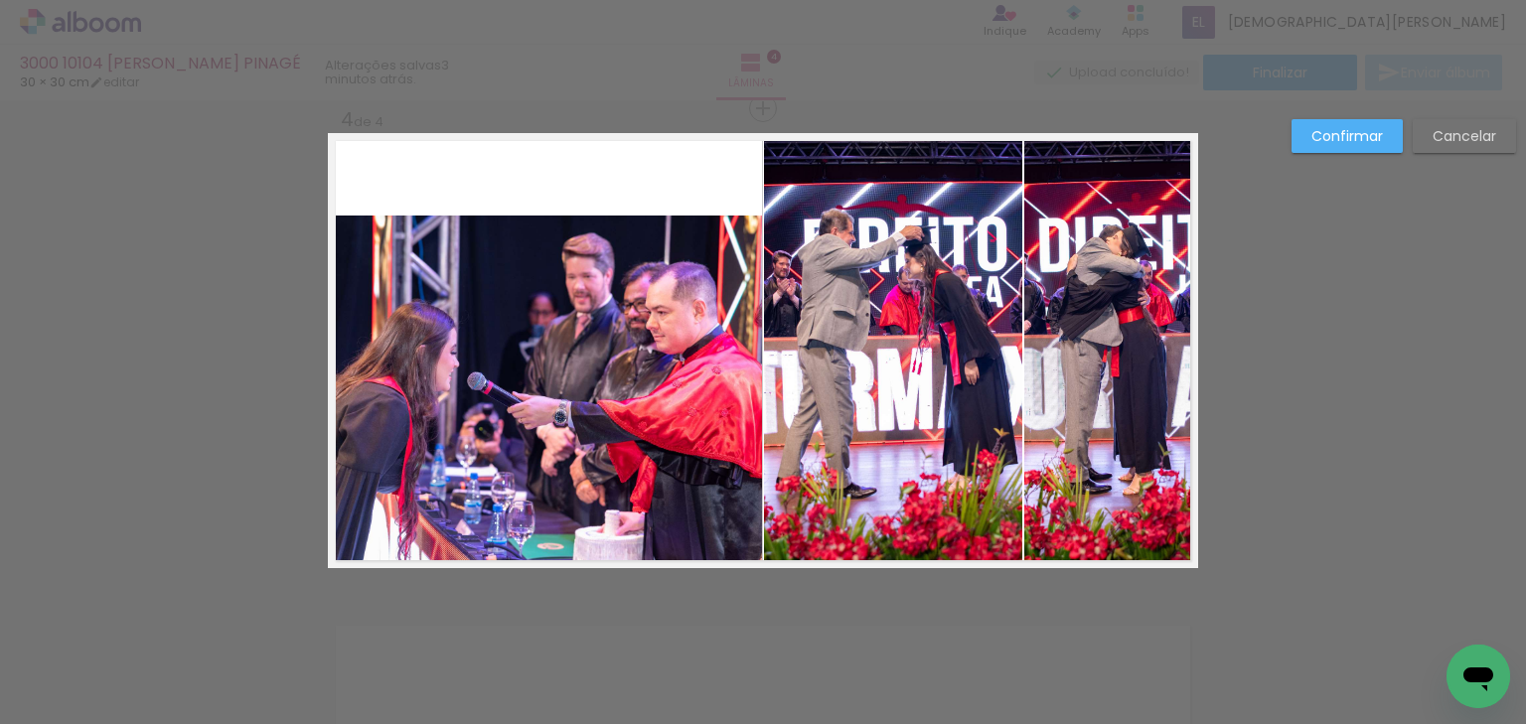
click at [535, 555] on quentale-photo at bounding box center [545, 392] width 434 height 353
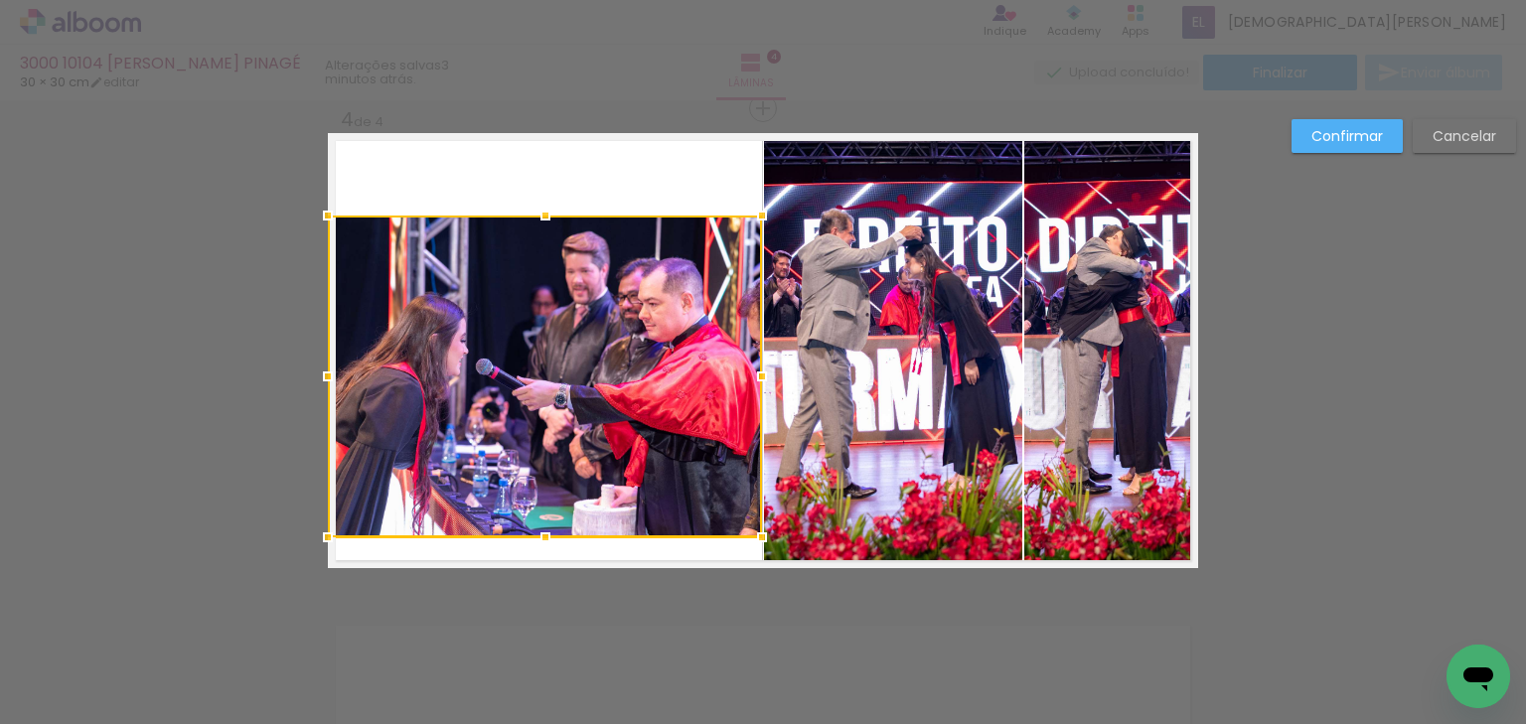
drag, startPoint x: 537, startPoint y: 565, endPoint x: 539, endPoint y: 536, distance: 29.9
click at [539, 536] on div at bounding box center [546, 538] width 40 height 40
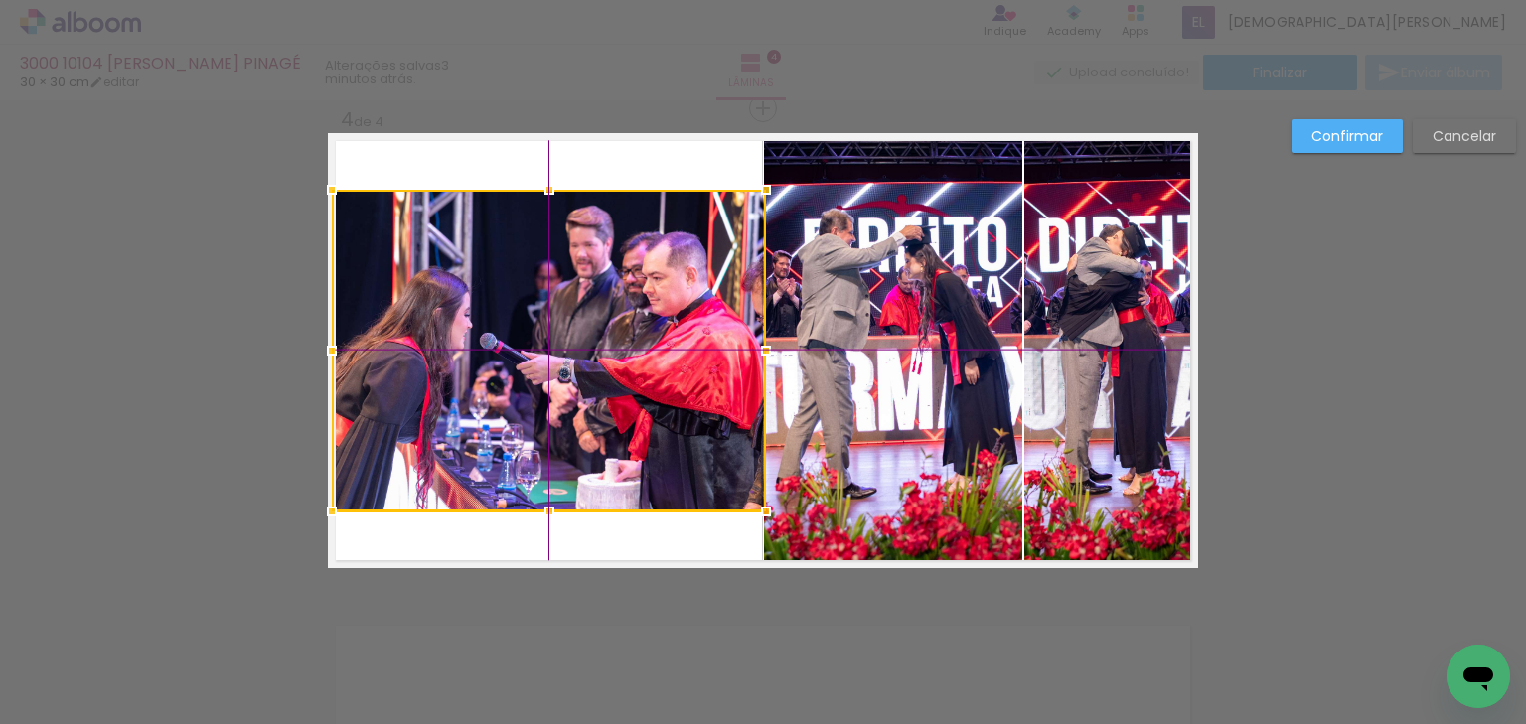
drag, startPoint x: 569, startPoint y: 344, endPoint x: 580, endPoint y: 329, distance: 18.5
click at [580, 329] on div at bounding box center [549, 351] width 434 height 322
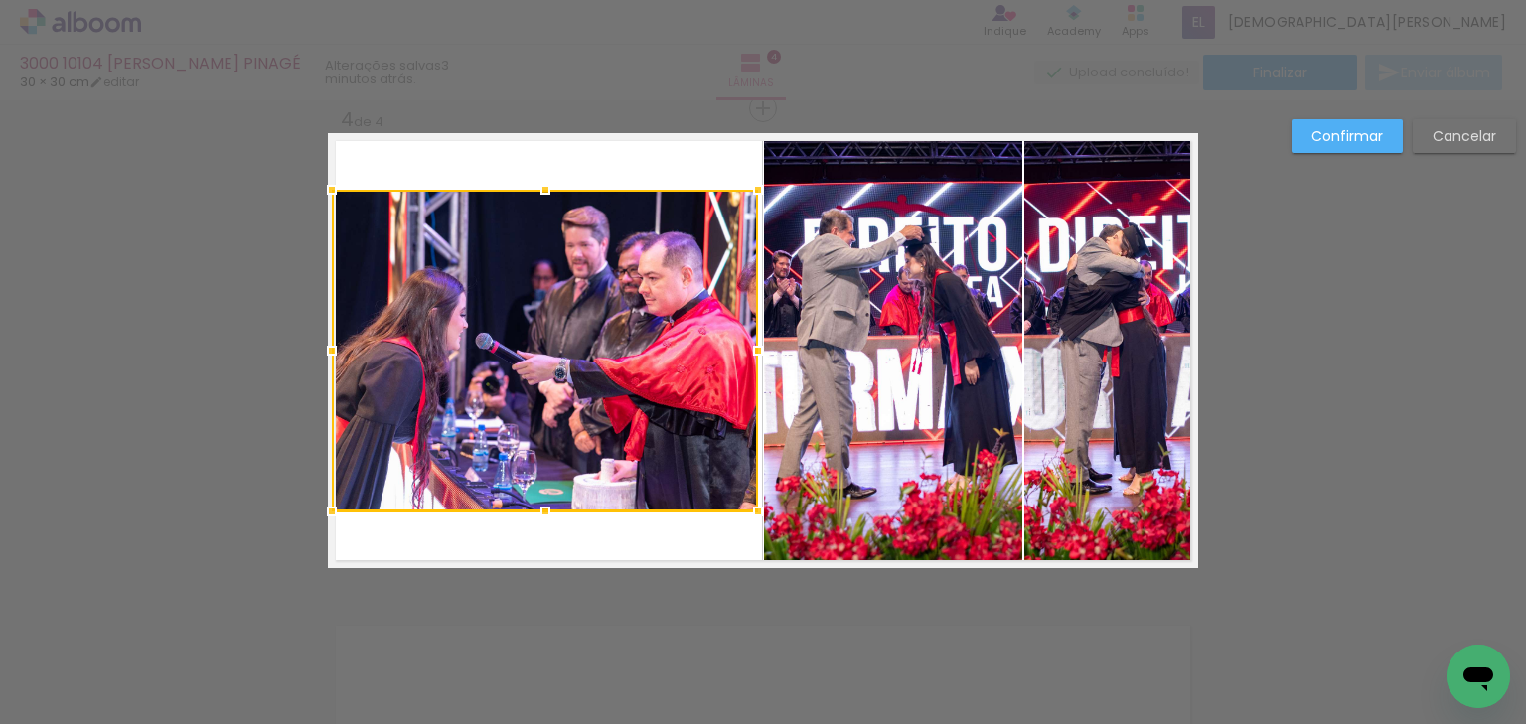
drag, startPoint x: 760, startPoint y: 346, endPoint x: 744, endPoint y: 350, distance: 16.4
click at [744, 350] on div at bounding box center [758, 351] width 40 height 40
drag, startPoint x: 454, startPoint y: 303, endPoint x: 444, endPoint y: 307, distance: 10.7
click at [452, 303] on div at bounding box center [545, 351] width 426 height 322
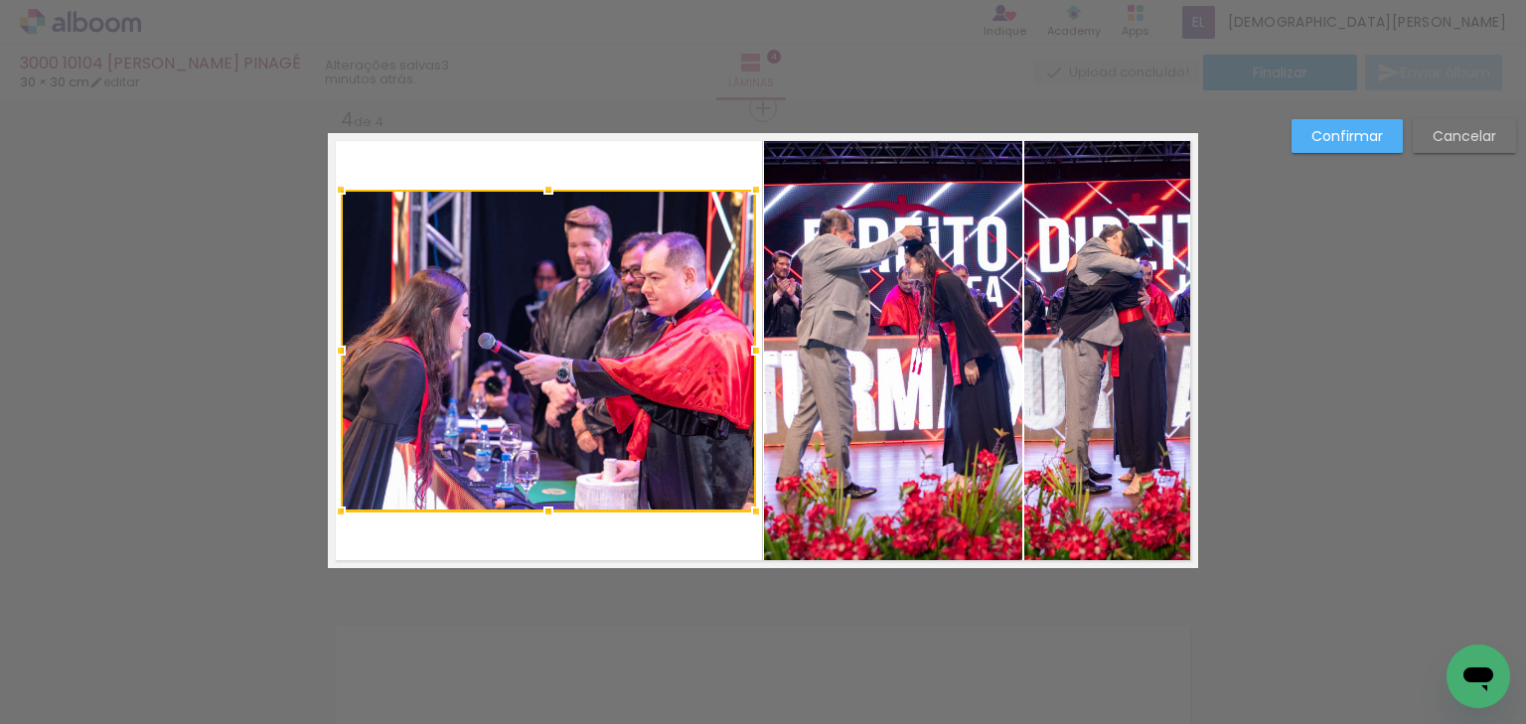
drag, startPoint x: 324, startPoint y: 350, endPoint x: 335, endPoint y: 354, distance: 11.6
click at [335, 354] on div at bounding box center [341, 351] width 40 height 40
drag, startPoint x: 1303, startPoint y: 138, endPoint x: 1316, endPoint y: 177, distance: 40.9
click at [1306, 139] on paper-button "Confirmar" at bounding box center [1347, 136] width 111 height 34
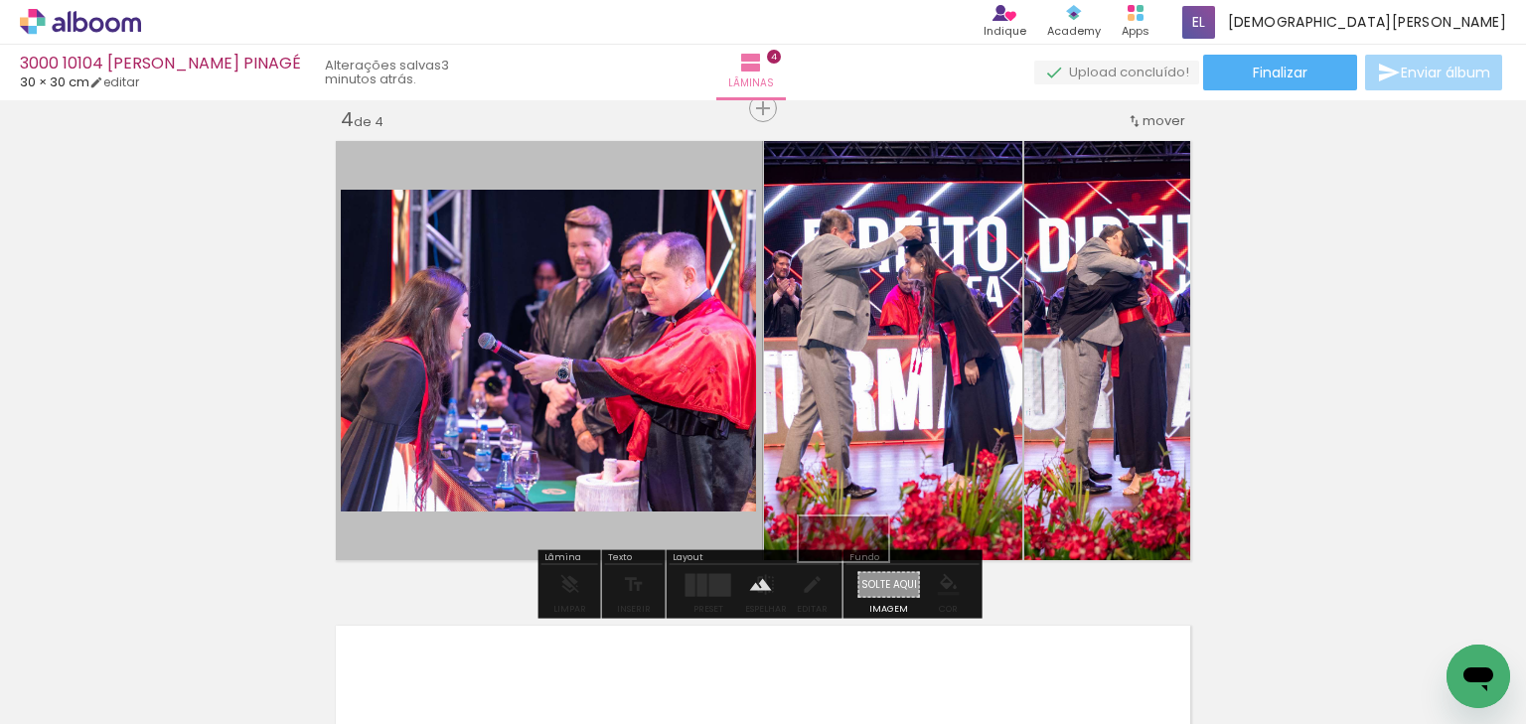
drag, startPoint x: 811, startPoint y: 612, endPoint x: 859, endPoint y: 576, distance: 59.6
click at [859, 576] on quentale-workspace at bounding box center [763, 362] width 1526 height 724
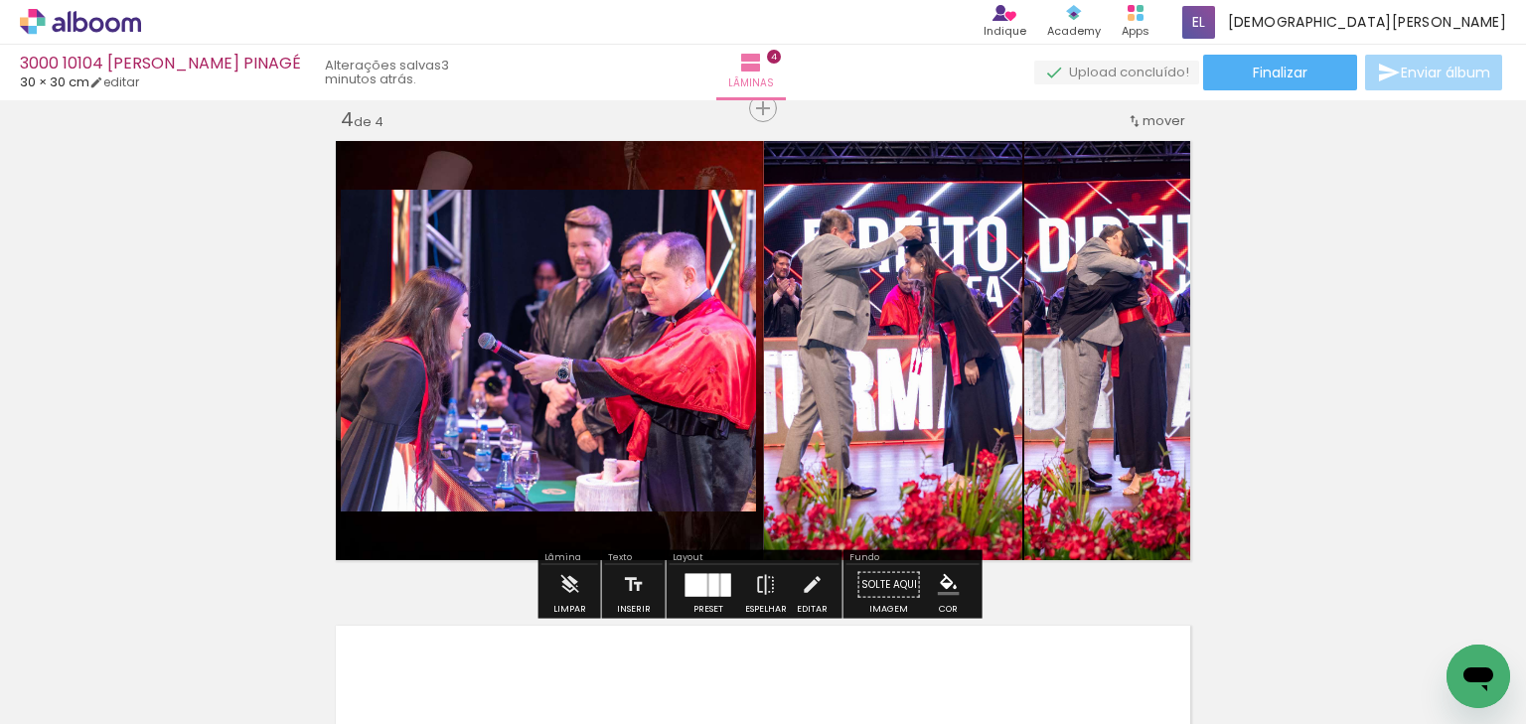
click at [540, 254] on paper-item at bounding box center [544, 257] width 36 height 14
click at [540, 269] on paper-item at bounding box center [544, 271] width 36 height 14
drag, startPoint x: 544, startPoint y: 334, endPoint x: 461, endPoint y: 336, distance: 82.5
click at [0, 0] on iron-icon "color picker" at bounding box center [0, 0] width 0 height 0
click at [210, 329] on paper-item "#c62828" at bounding box center [218, 325] width 20 height 20
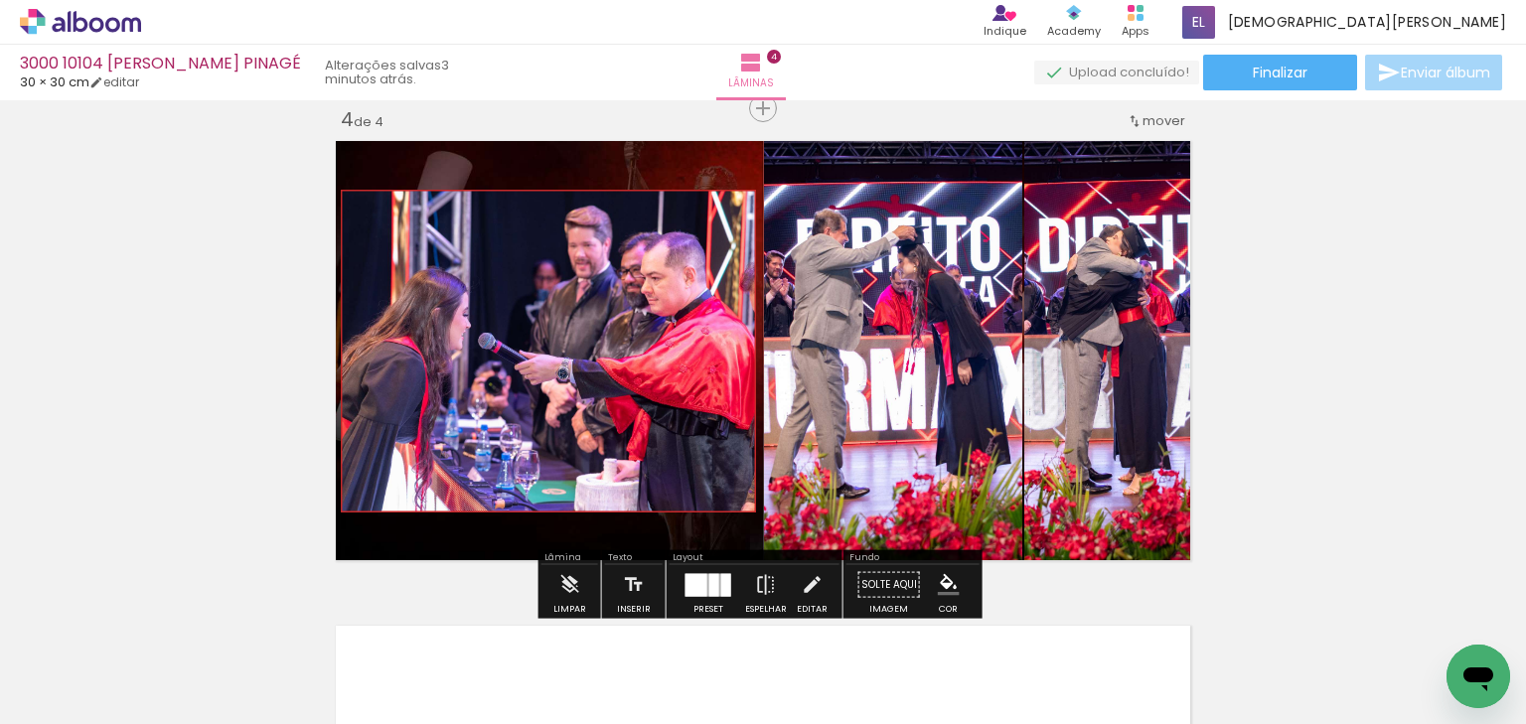
click at [421, 351] on quentale-photo at bounding box center [548, 351] width 415 height 322
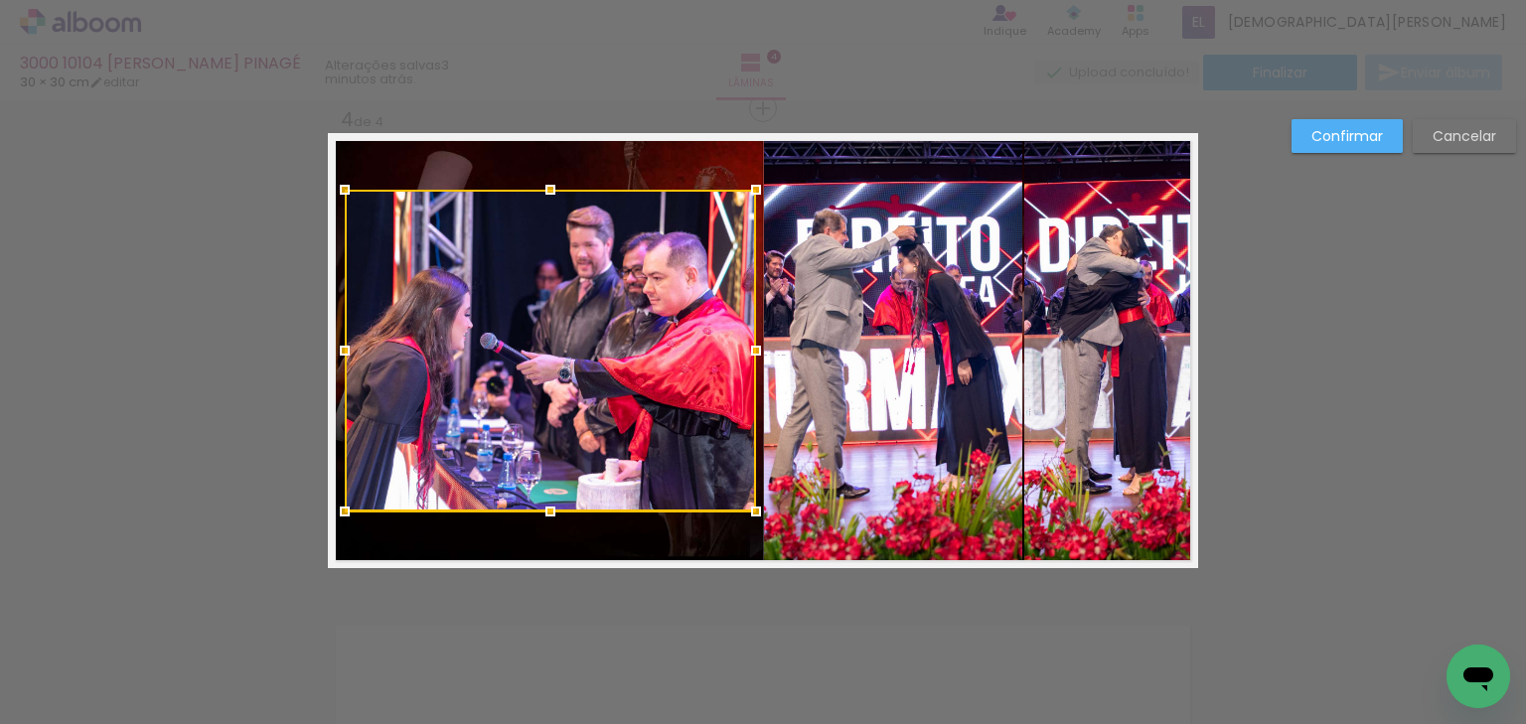
click at [338, 343] on div at bounding box center [345, 351] width 40 height 40
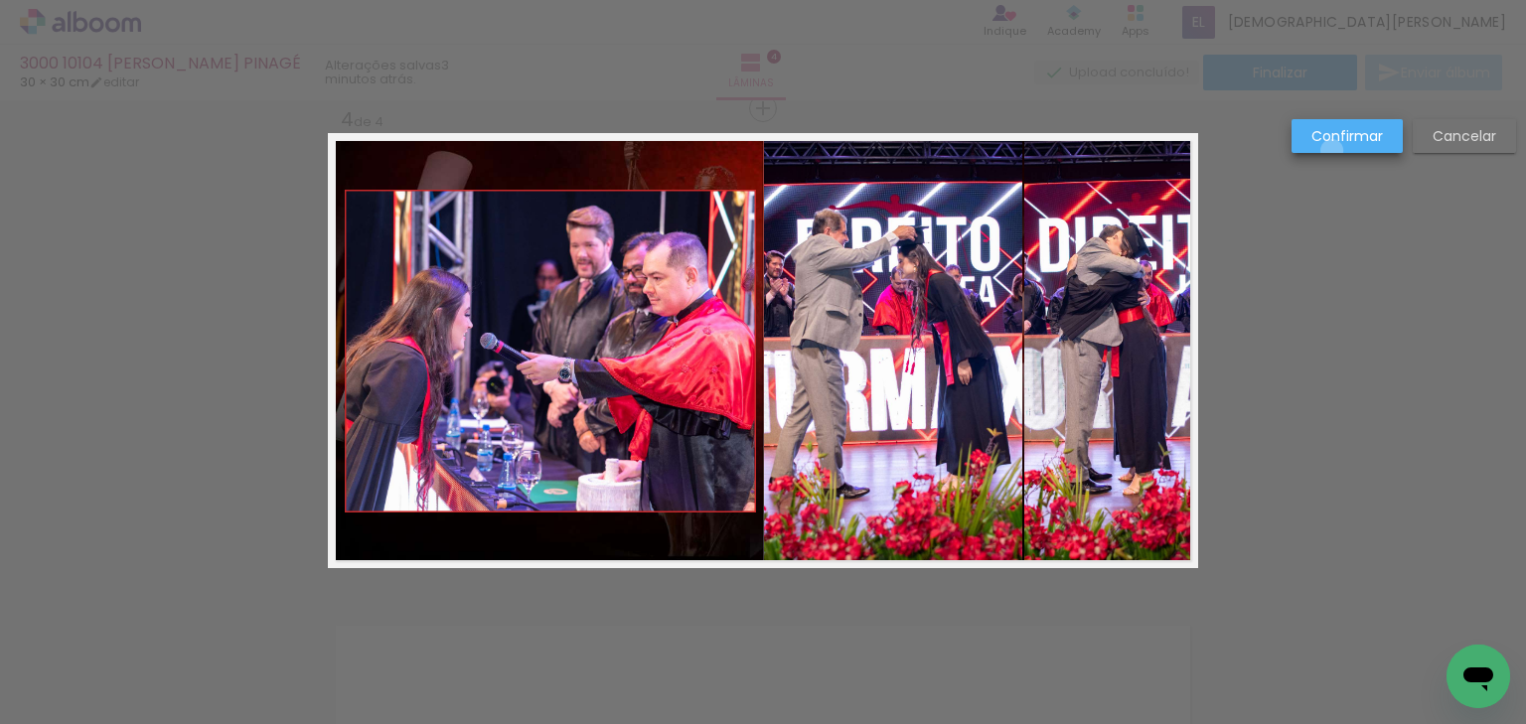
click at [1333, 151] on paper-button "Confirmar" at bounding box center [1347, 136] width 111 height 34
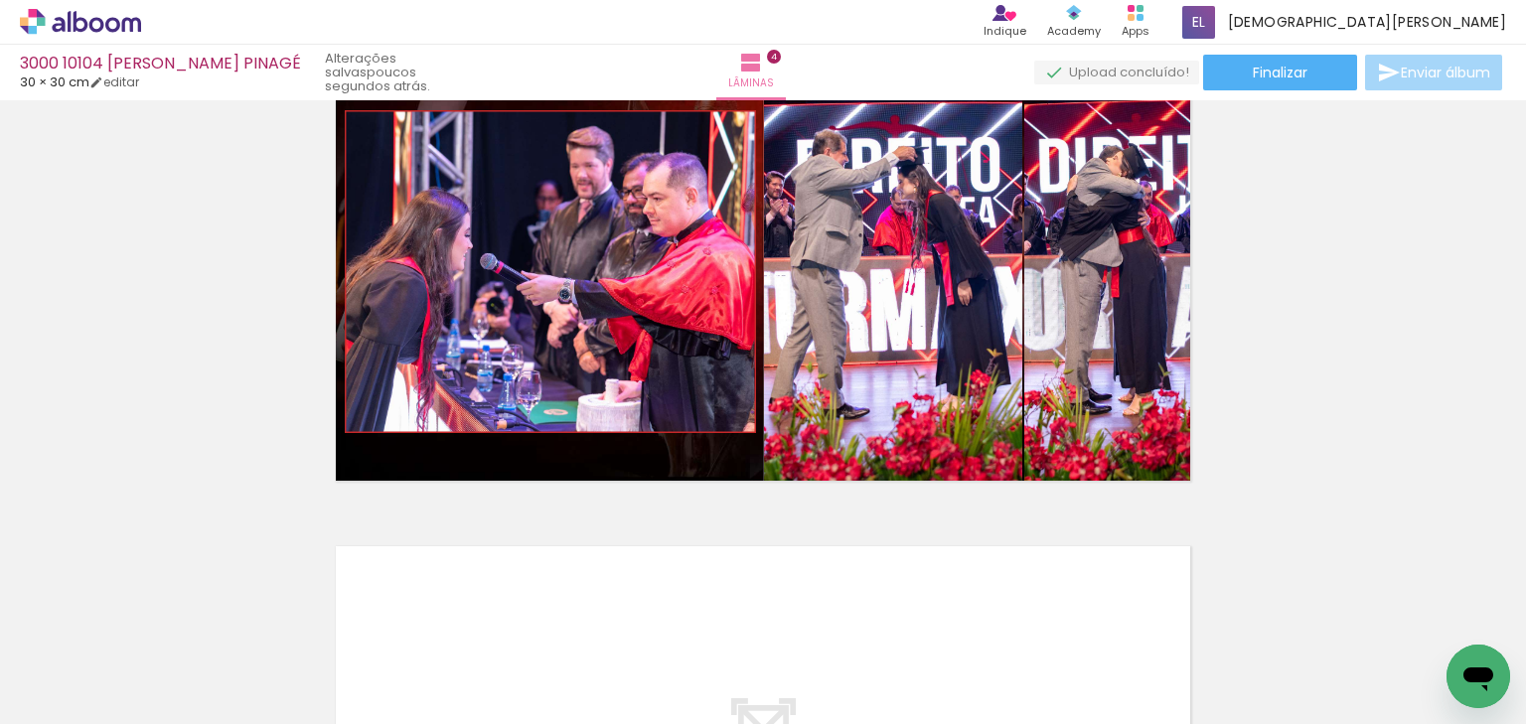
scroll to position [0, 8895]
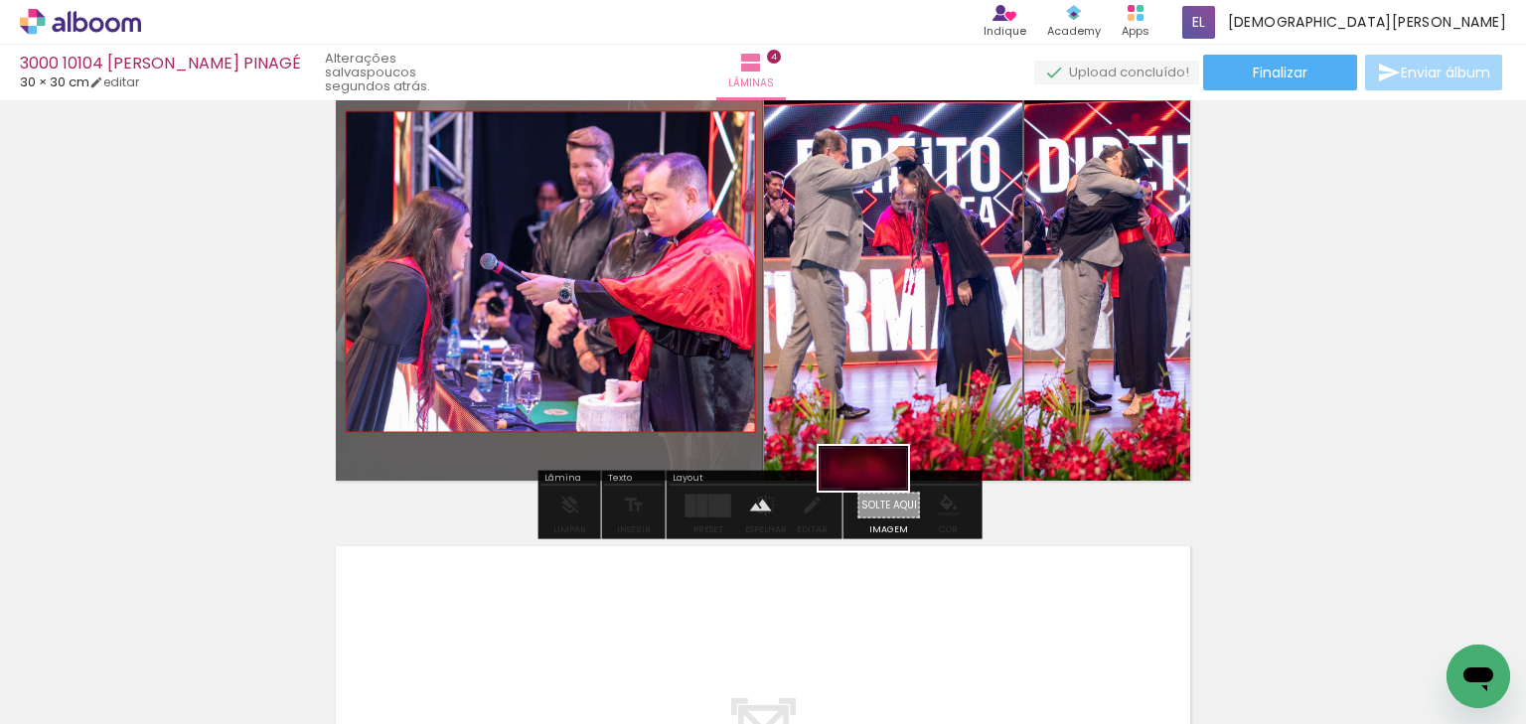
drag, startPoint x: 922, startPoint y: 618, endPoint x: 878, endPoint y: 506, distance: 120.5
click at [878, 506] on quentale-workspace at bounding box center [763, 362] width 1526 height 724
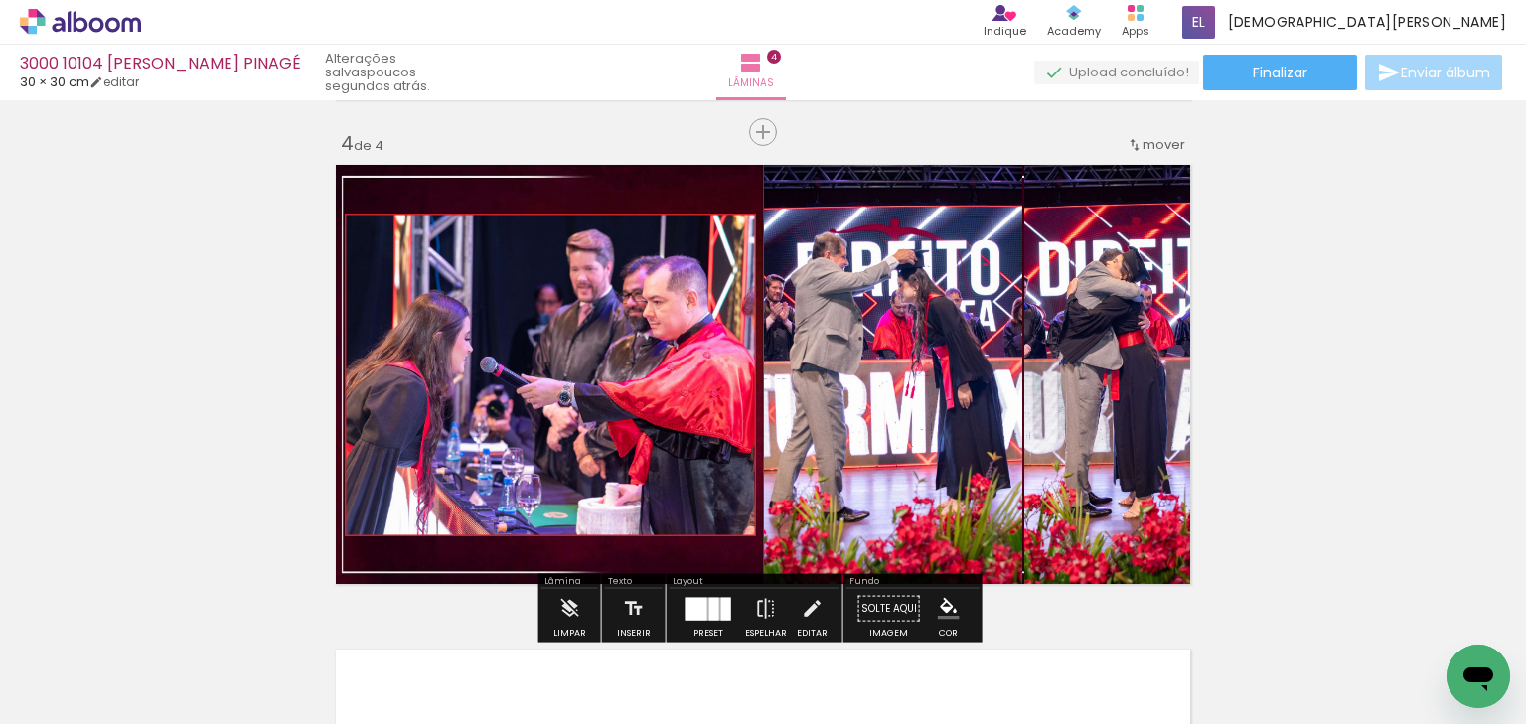
scroll to position [1480, 0]
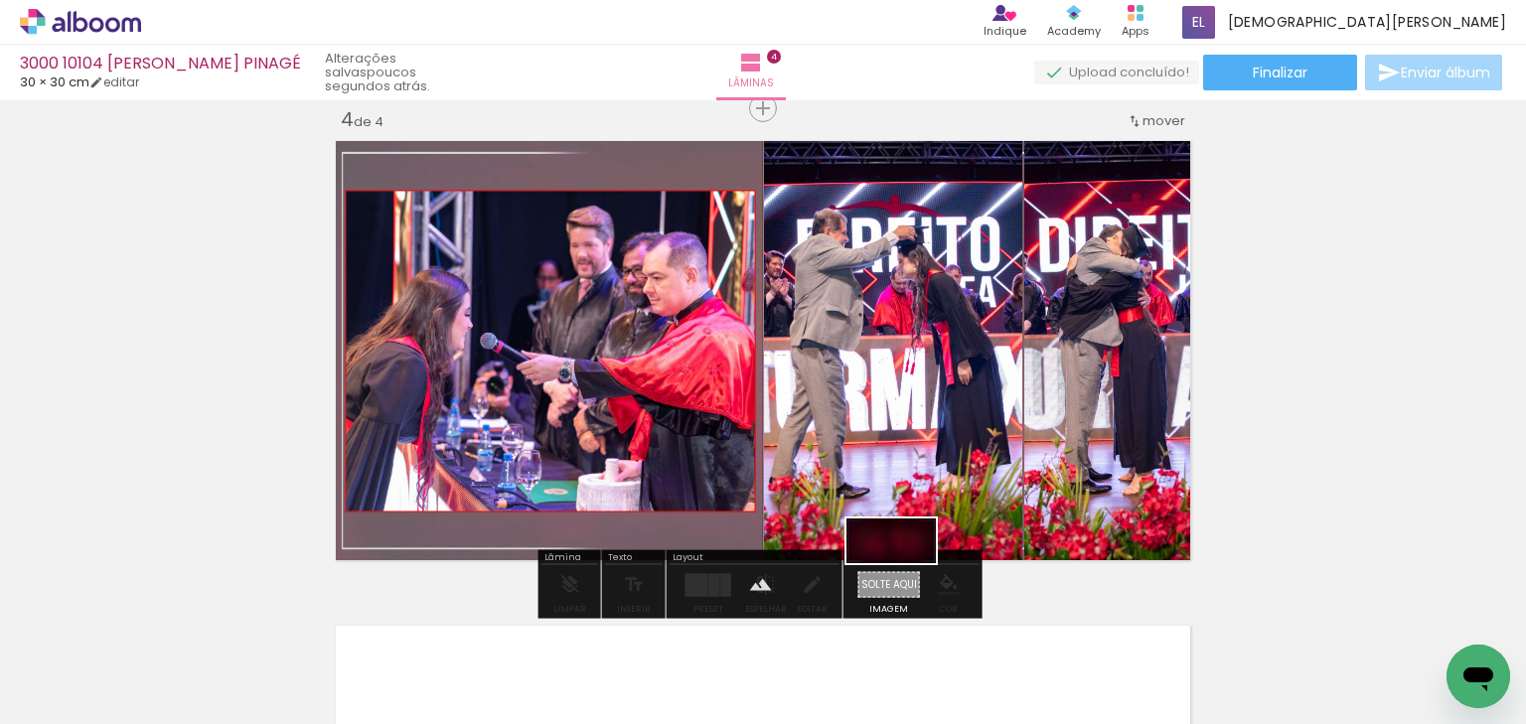
drag, startPoint x: 1003, startPoint y: 660, endPoint x: 902, endPoint y: 579, distance: 128.7
click at [902, 579] on quentale-workspace at bounding box center [763, 362] width 1526 height 724
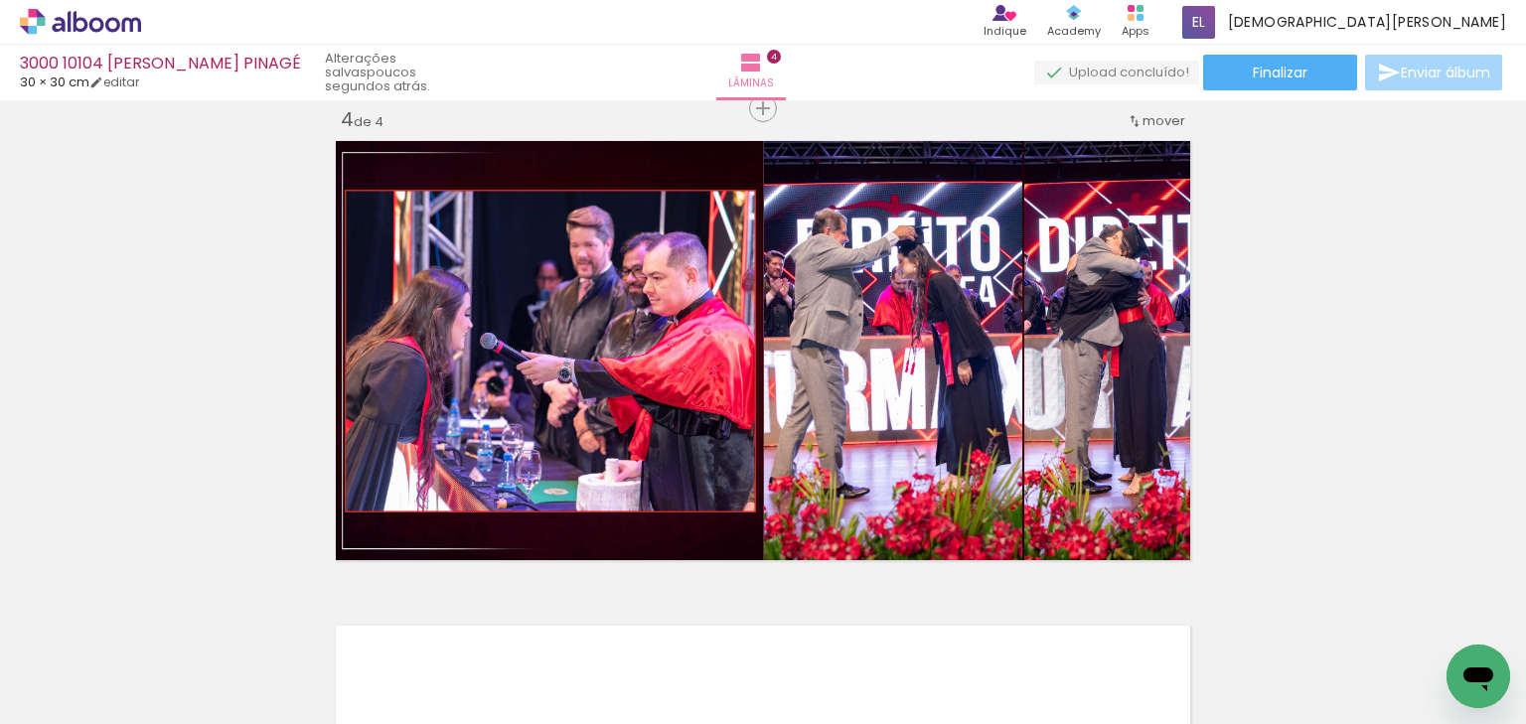
scroll to position [0, 9841]
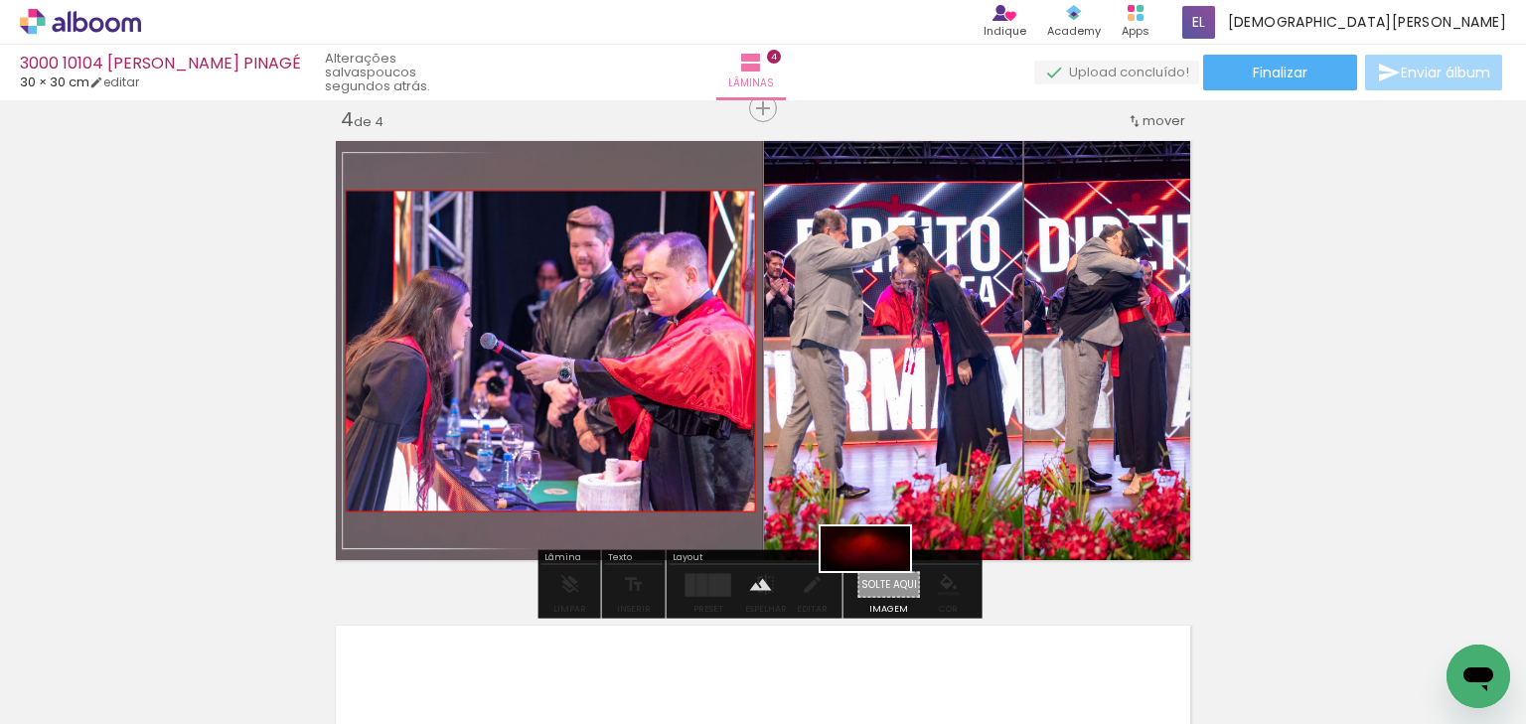
drag, startPoint x: 834, startPoint y: 506, endPoint x: 880, endPoint y: 584, distance: 91.3
click at [880, 584] on quentale-workspace at bounding box center [763, 362] width 1526 height 724
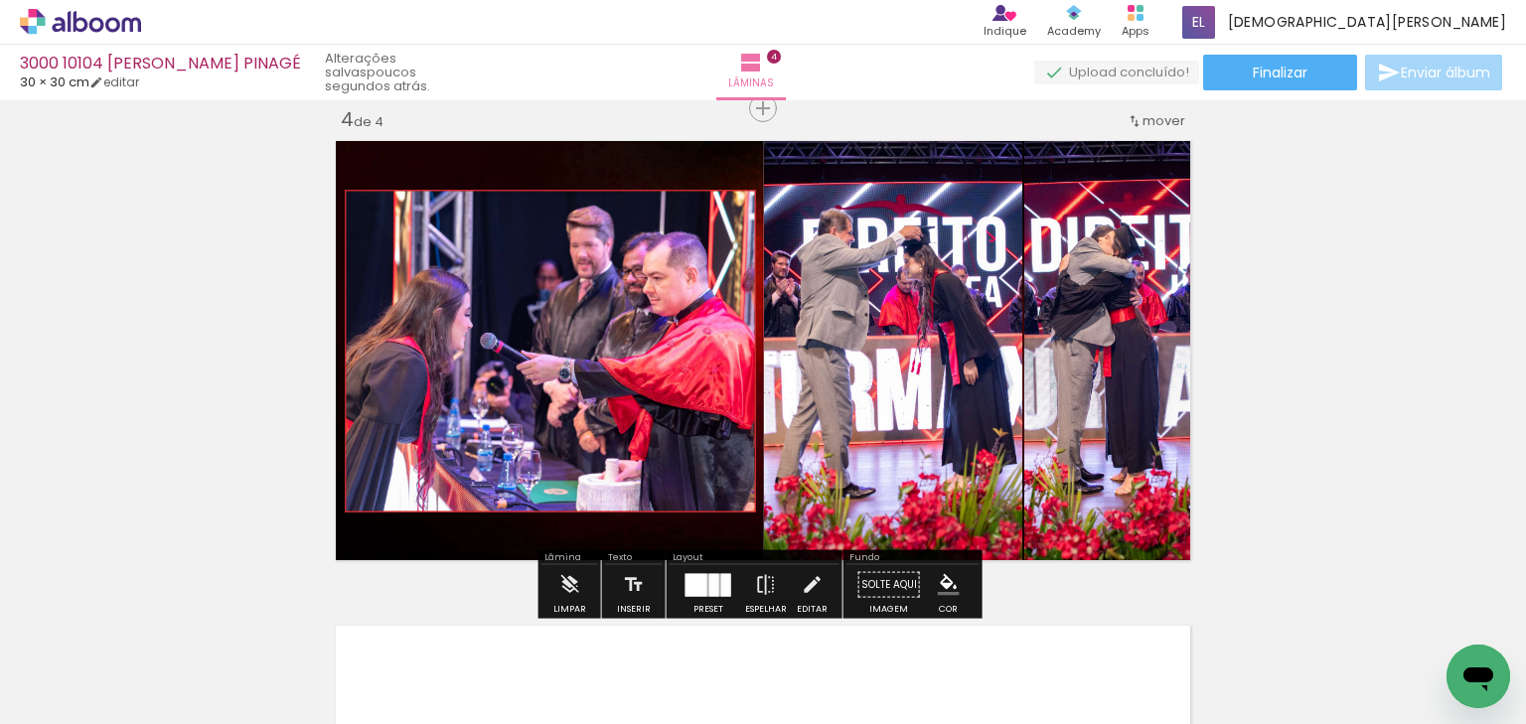
click at [0, 0] on slot "P&B" at bounding box center [0, 0] width 0 height 0
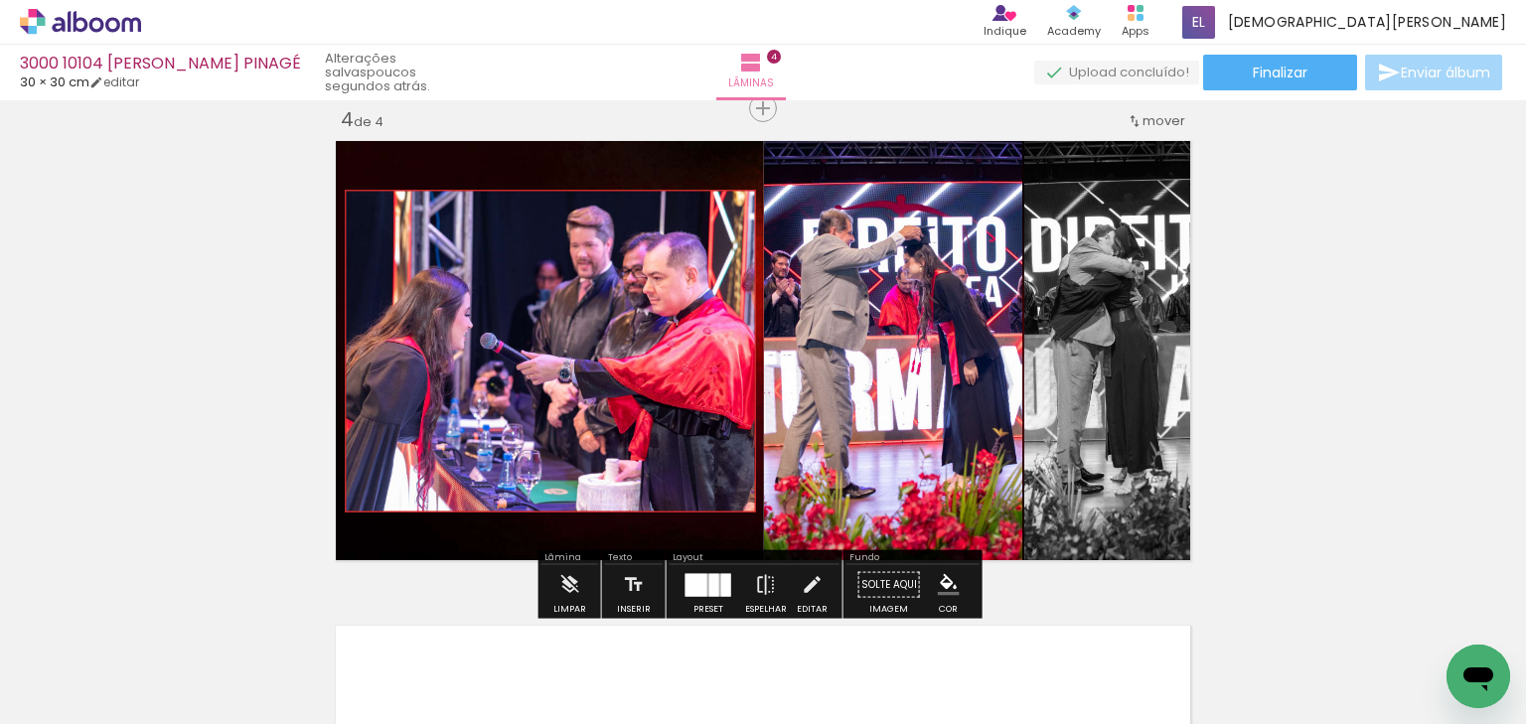
click at [1086, 228] on paper-item at bounding box center [1088, 232] width 36 height 14
click at [1080, 318] on iron-icon "color picker" at bounding box center [1090, 311] width 24 height 19
click at [1093, 135] on paper-item "#ffffff" at bounding box center [1100, 140] width 20 height 20
click at [960, 197] on paper-item at bounding box center [967, 201] width 36 height 14
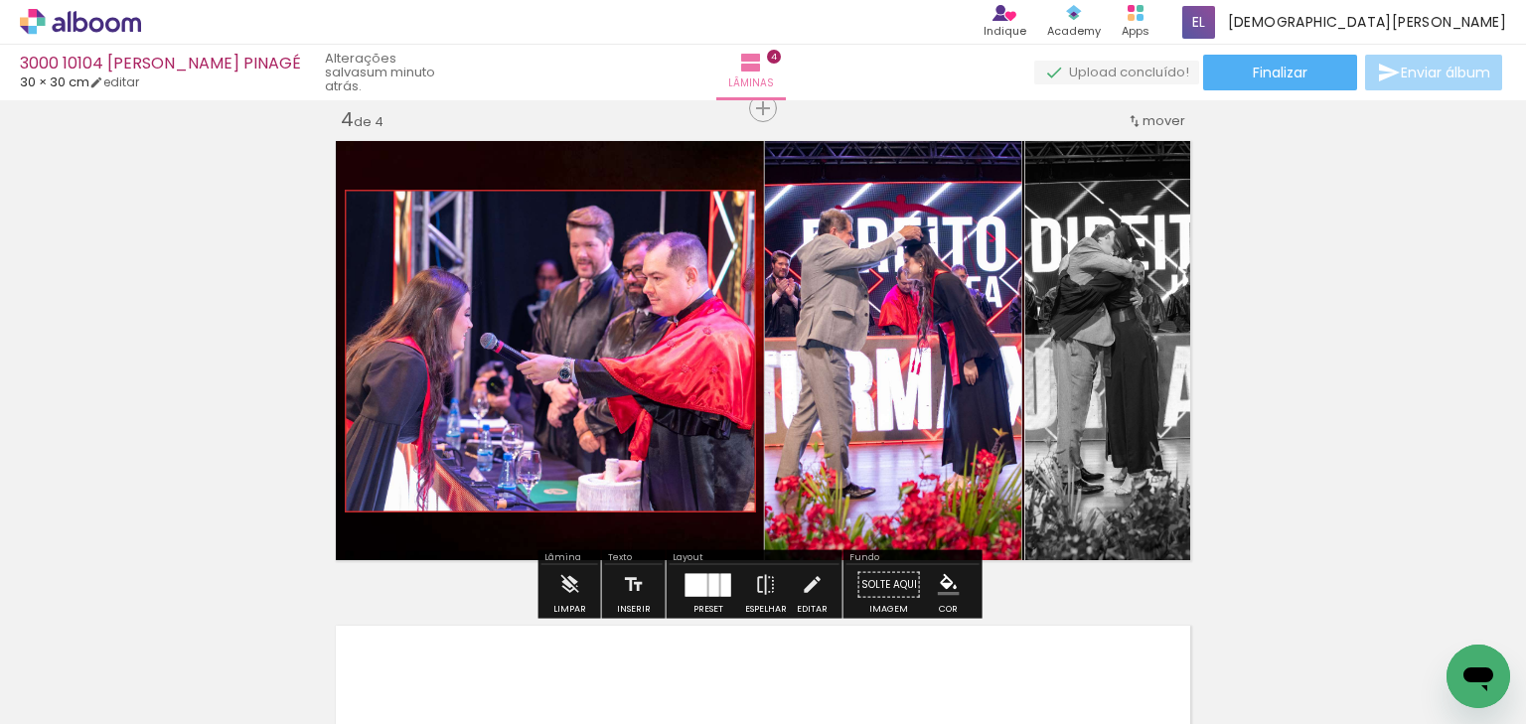
click at [966, 275] on iron-icon "color picker" at bounding box center [969, 280] width 24 height 19
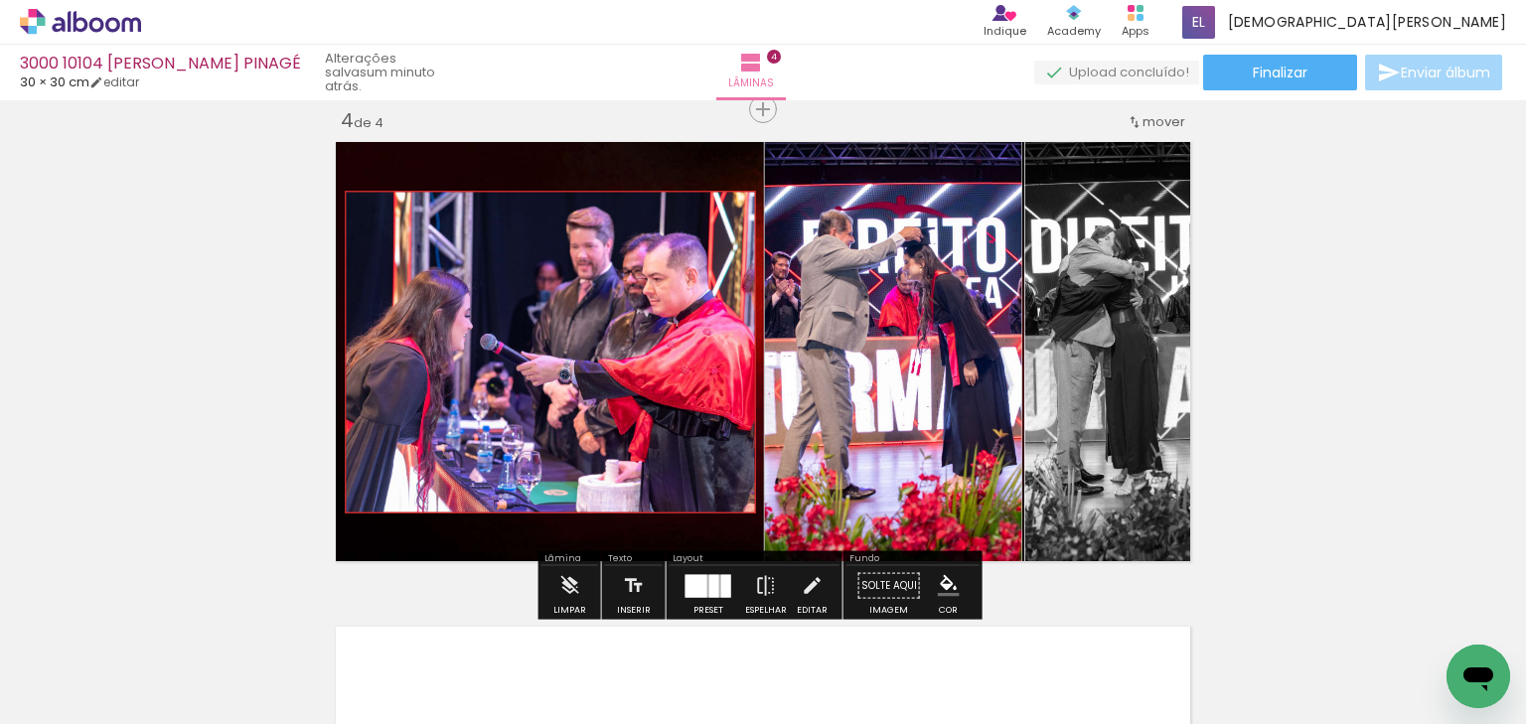
drag, startPoint x: 972, startPoint y: 105, endPoint x: 1210, endPoint y: 205, distance: 258.4
click at [0, 0] on paper-item "#ffffff" at bounding box center [0, 0] width 0 height 0
drag, startPoint x: 1274, startPoint y: 355, endPoint x: 1287, endPoint y: 366, distance: 16.9
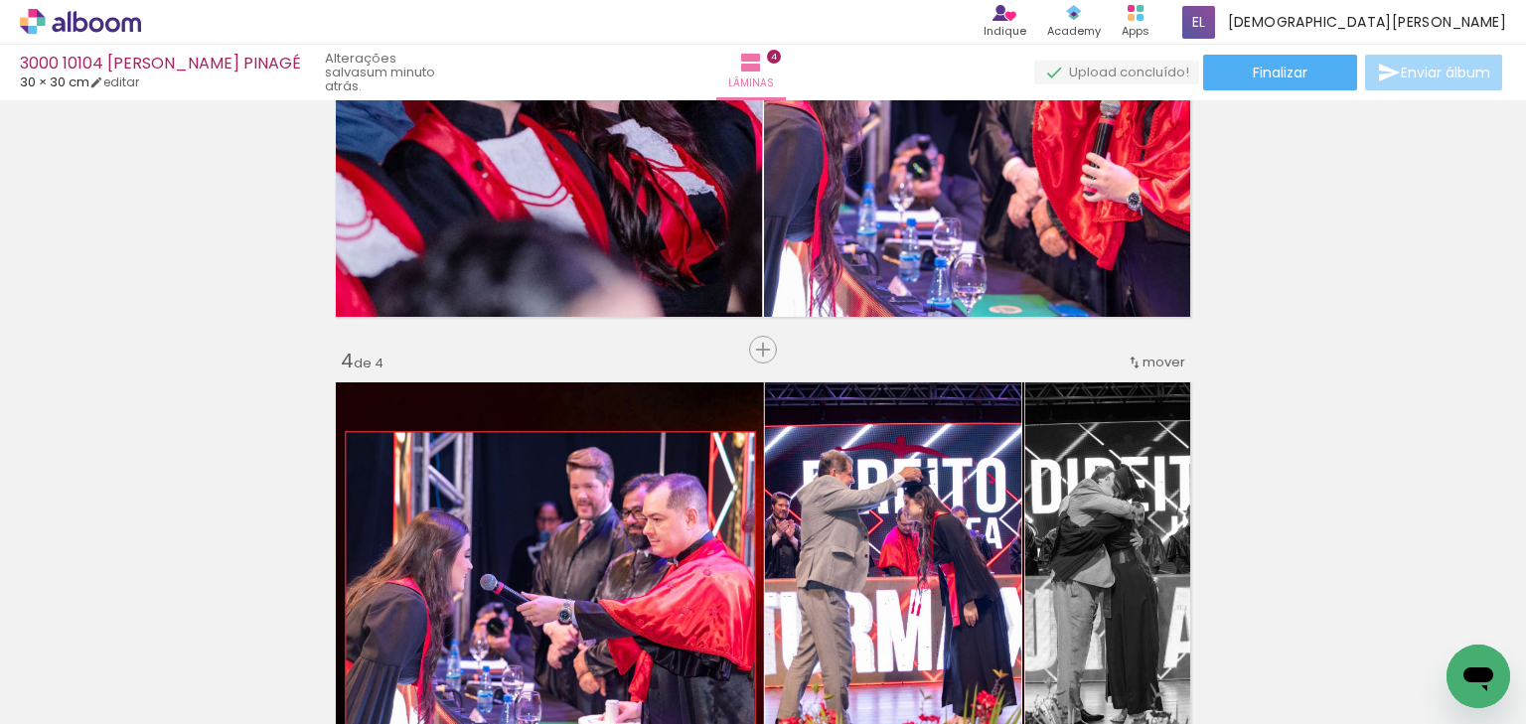
scroll to position [1240, 0]
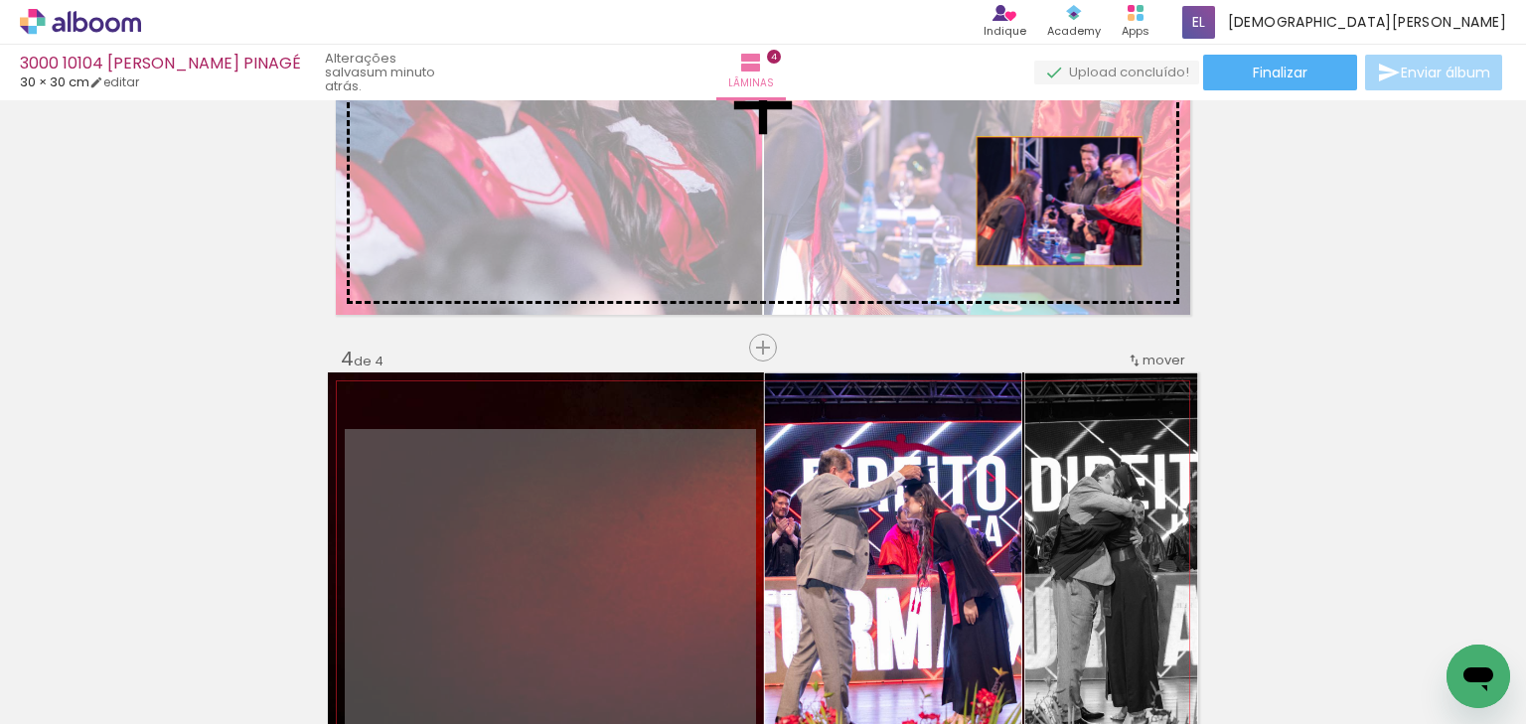
drag, startPoint x: 1040, startPoint y: 212, endPoint x: 1054, endPoint y: 199, distance: 19.0
click at [1054, 199] on div "Inserir lâmina 1 de 4 Inserir lâmina 2 de 4 Inserir lâmina 3 de 4 Inserir lâmin…" at bounding box center [763, 80] width 1526 height 2426
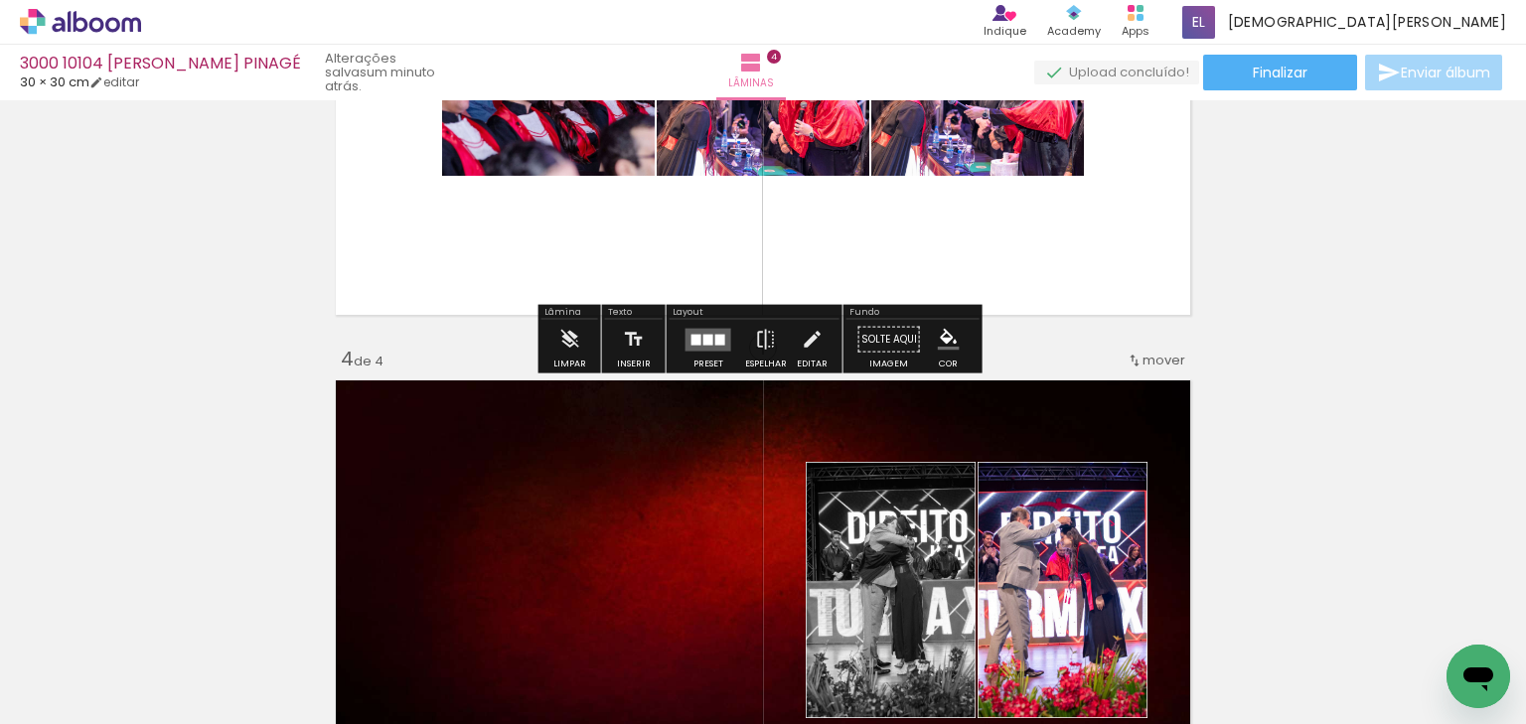
scroll to position [1161, 0]
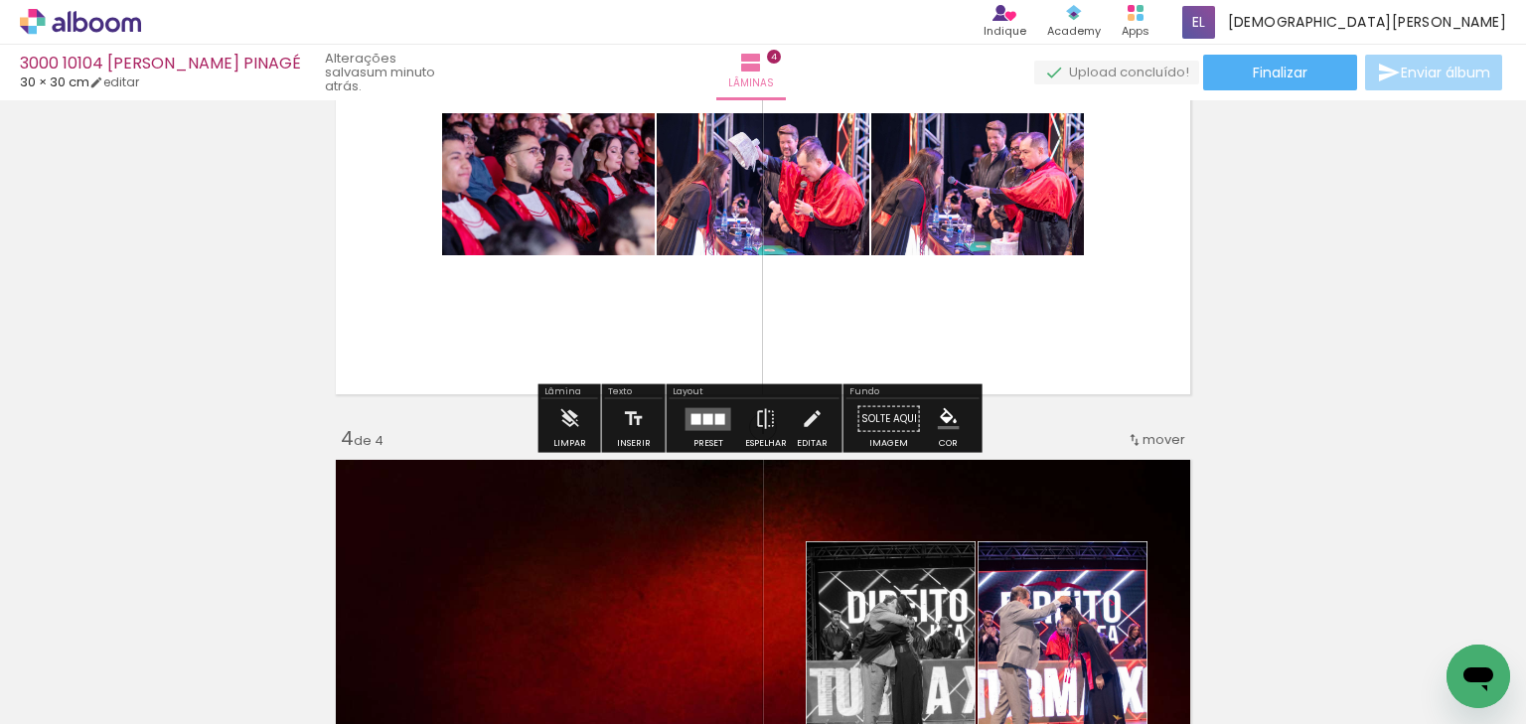
click at [707, 411] on quentale-layouter at bounding box center [709, 418] width 46 height 23
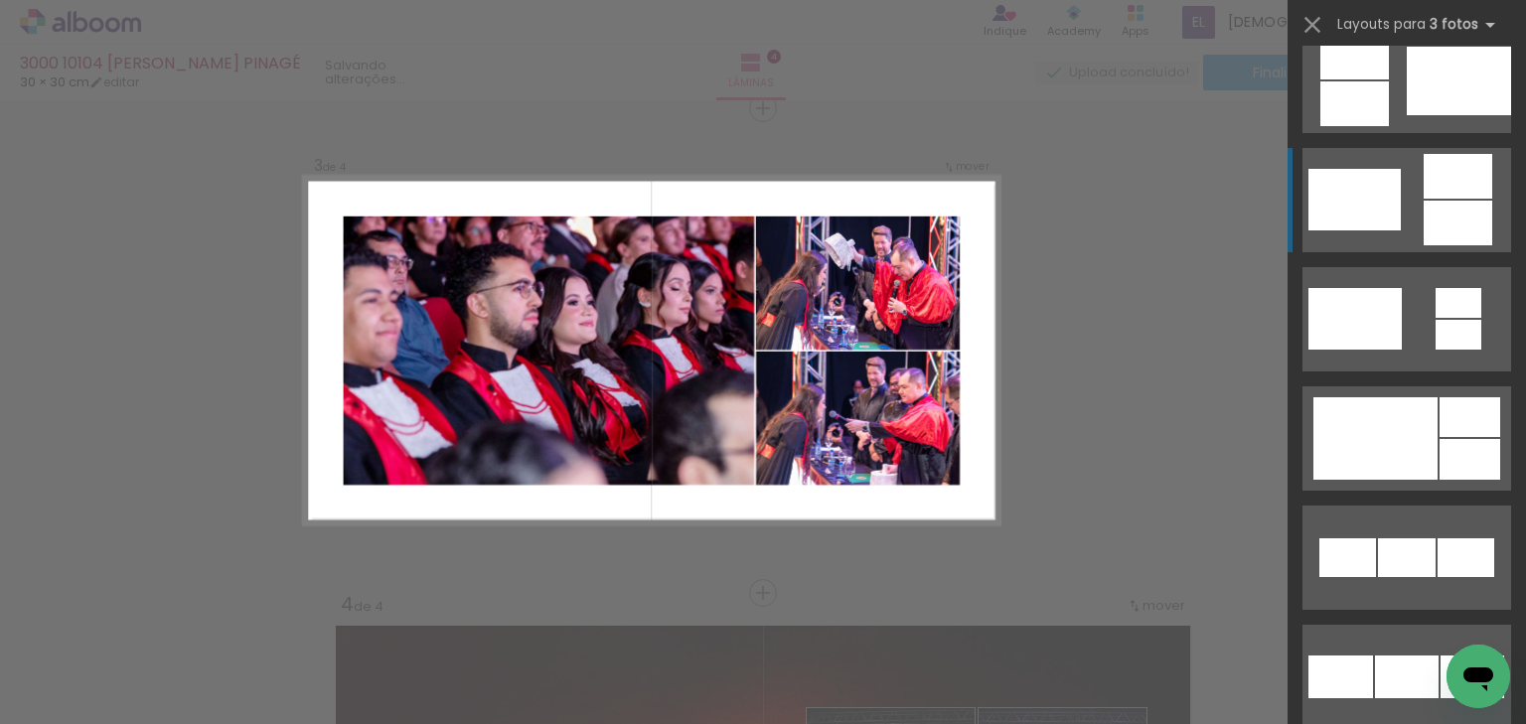
scroll to position [795, 0]
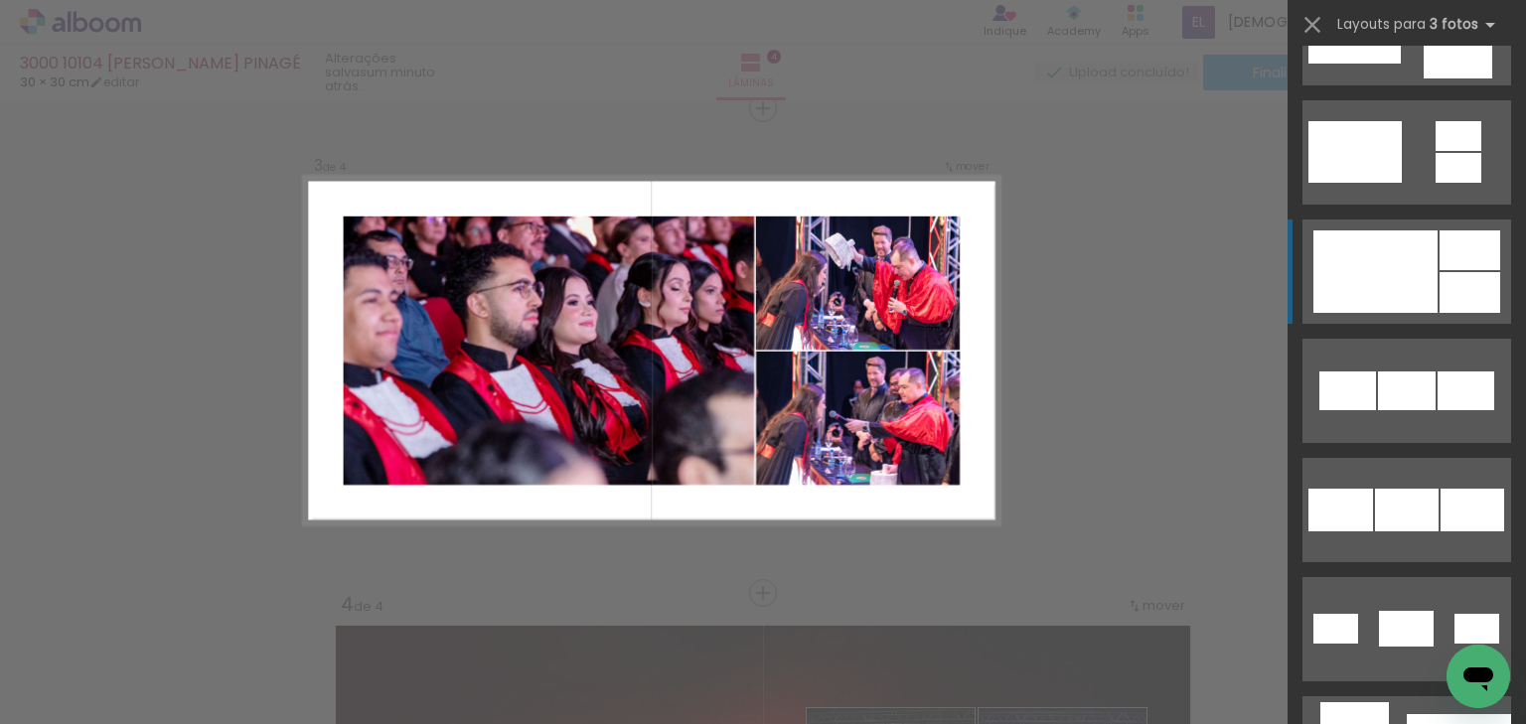
click at [1421, 269] on div at bounding box center [1376, 272] width 124 height 82
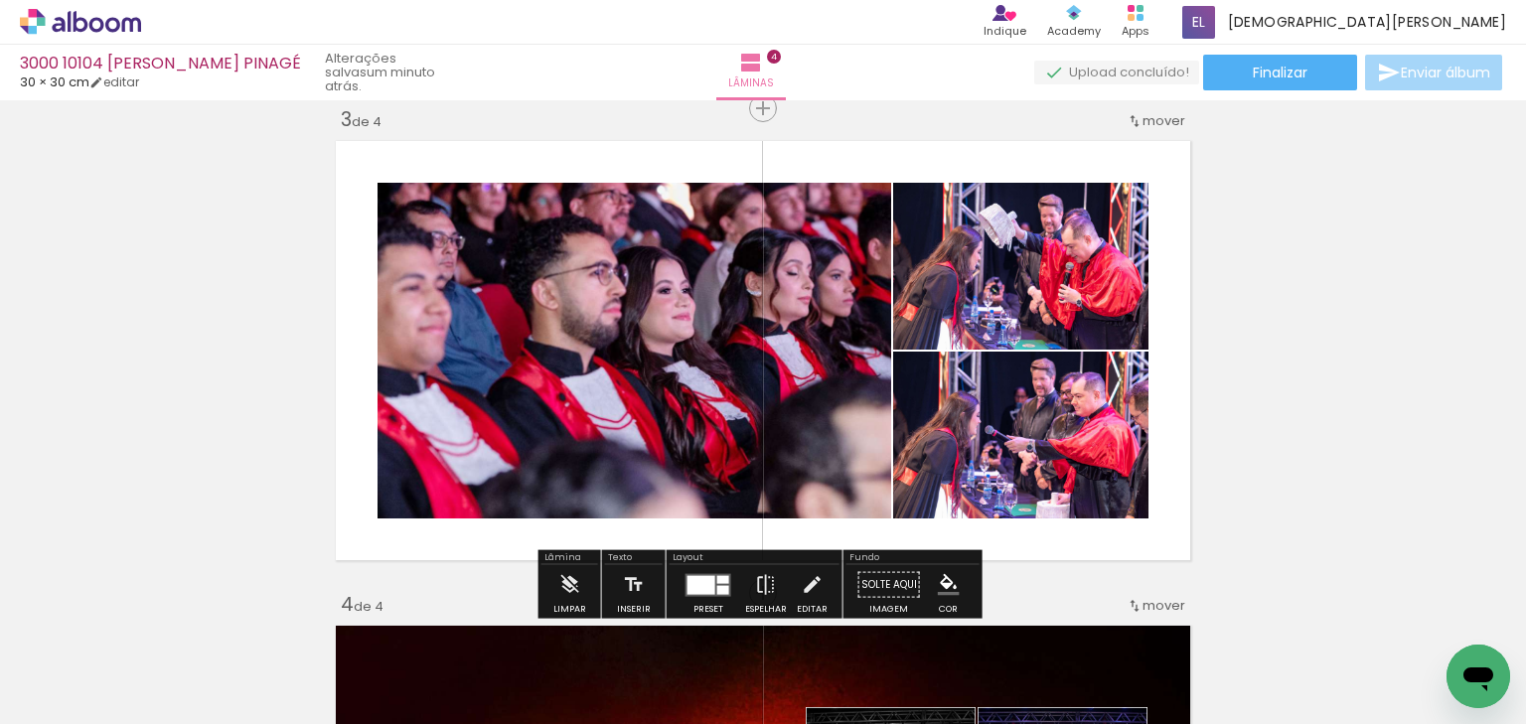
click at [1322, 286] on div "Inserir lâmina 1 de 4 Inserir lâmina 2 de 4 Inserir lâmina 3 de 4 Inserir lâmin…" at bounding box center [763, 326] width 1526 height 2426
click at [611, 331] on quentale-photo at bounding box center [635, 351] width 514 height 336
click at [624, 378] on quentale-photo at bounding box center [635, 351] width 514 height 336
click at [623, 378] on quentale-photo at bounding box center [635, 351] width 514 height 336
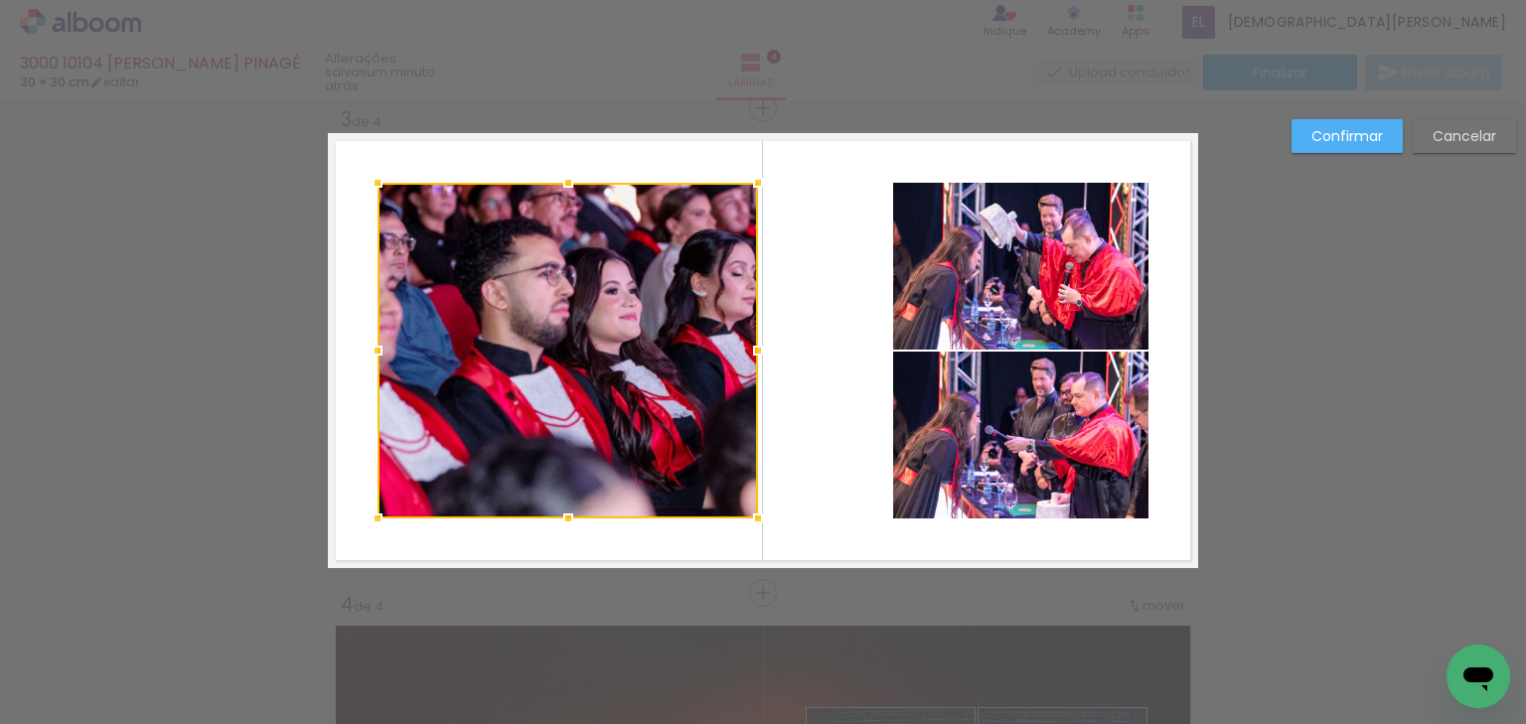
drag, startPoint x: 878, startPoint y: 349, endPoint x: 745, endPoint y: 355, distance: 133.3
click at [745, 355] on div at bounding box center [758, 351] width 40 height 40
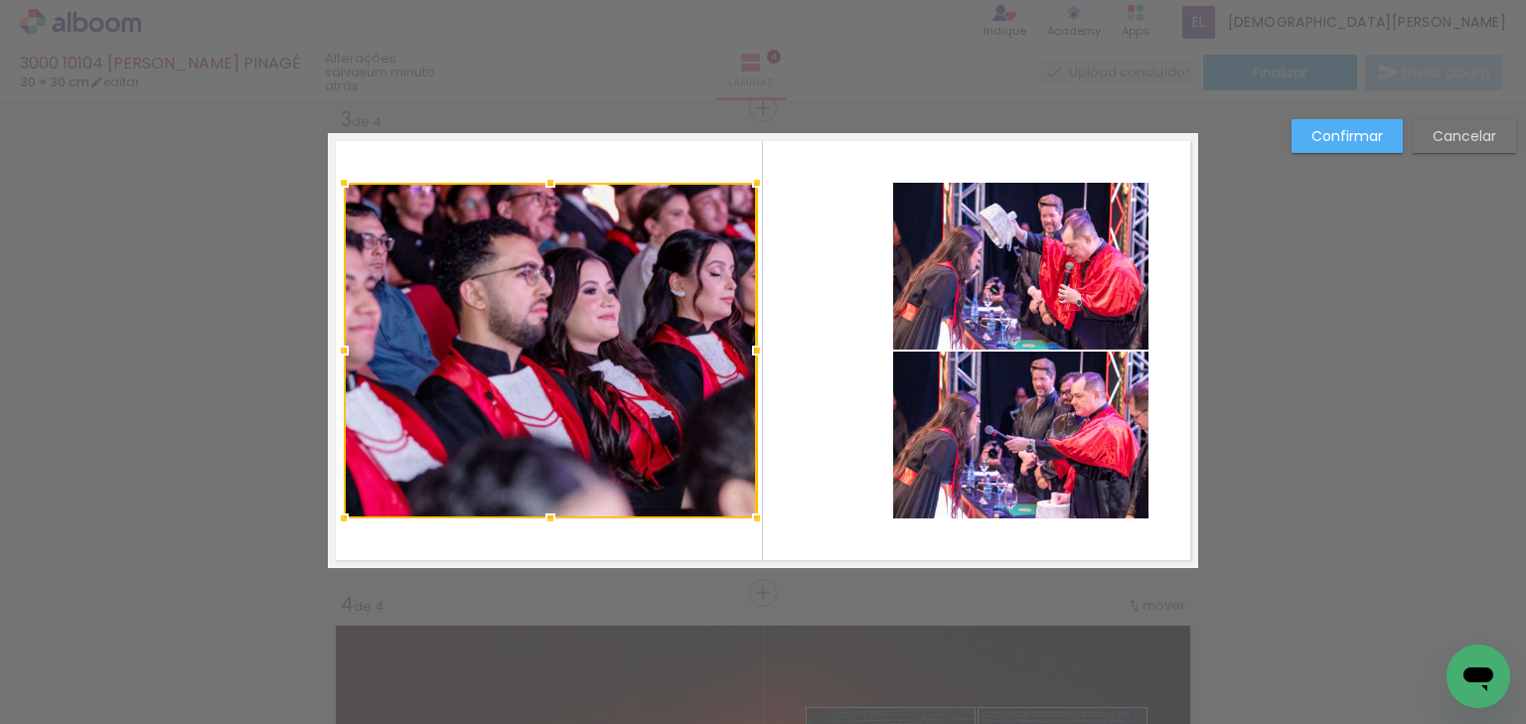
drag, startPoint x: 375, startPoint y: 348, endPoint x: 342, endPoint y: 364, distance: 36.4
click at [342, 364] on div at bounding box center [344, 351] width 40 height 40
click at [579, 318] on div at bounding box center [550, 351] width 413 height 336
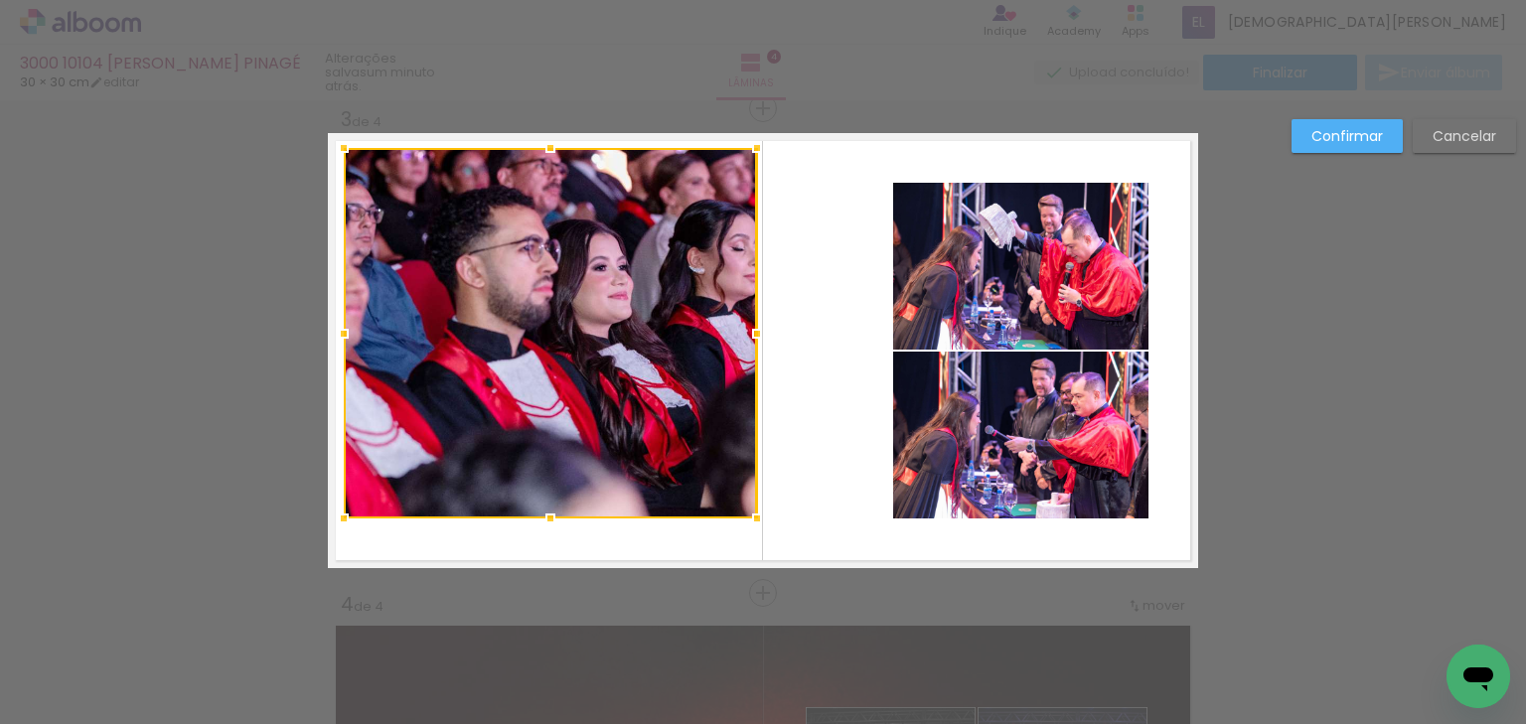
drag, startPoint x: 538, startPoint y: 181, endPoint x: 533, endPoint y: 146, distance: 35.1
click at [533, 146] on div at bounding box center [551, 148] width 40 height 40
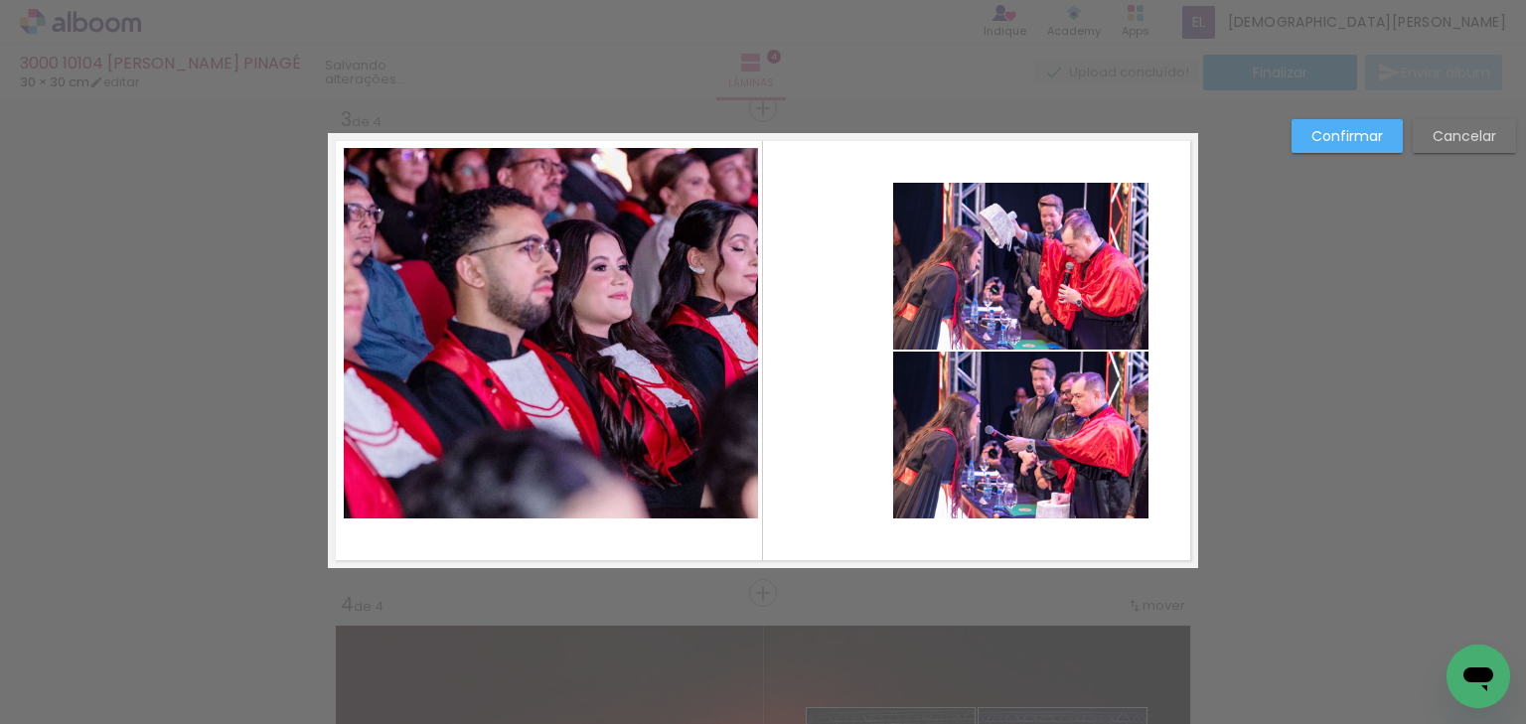
click at [575, 320] on quentale-photo at bounding box center [550, 333] width 413 height 371
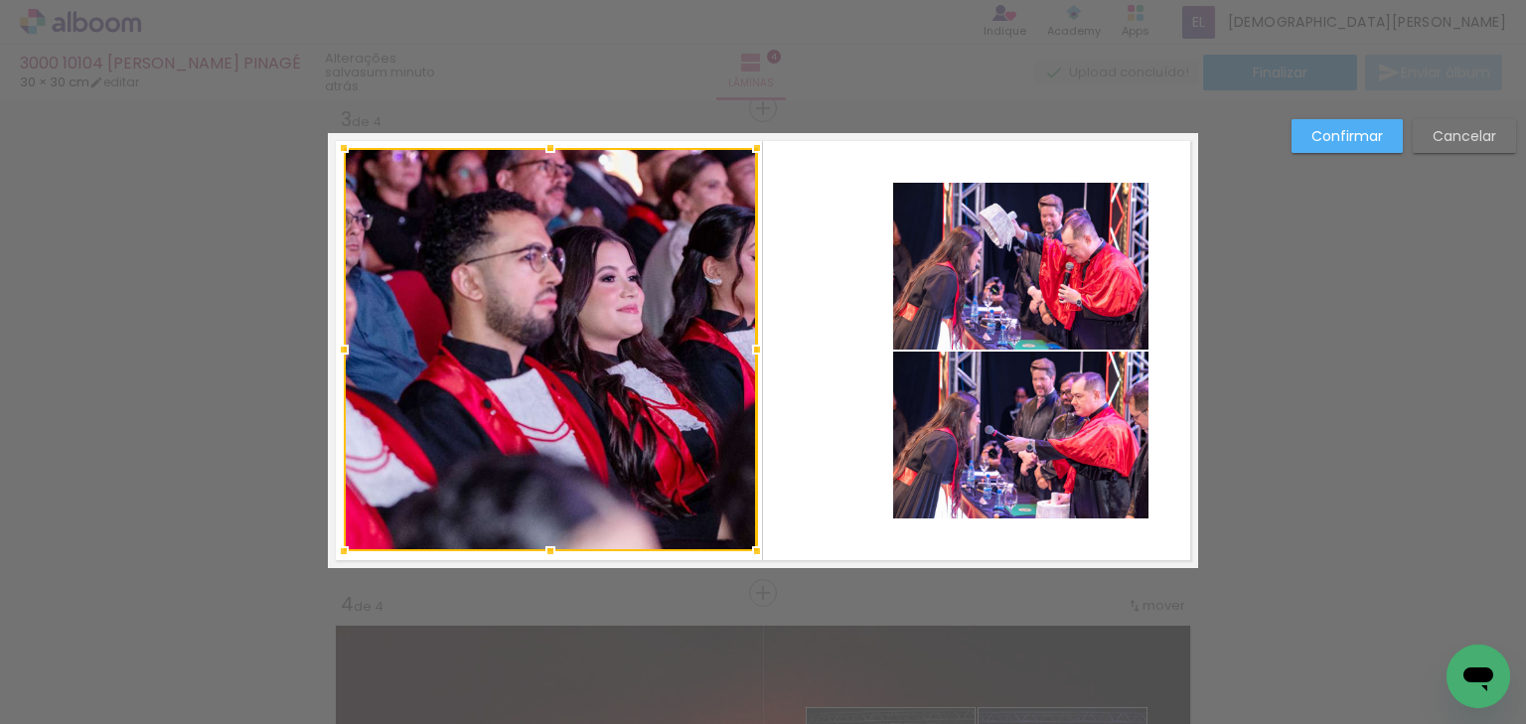
drag, startPoint x: 547, startPoint y: 516, endPoint x: 545, endPoint y: 545, distance: 28.9
click at [545, 546] on div at bounding box center [551, 552] width 40 height 40
click at [0, 0] on slot "Confirmar" at bounding box center [0, 0] width 0 height 0
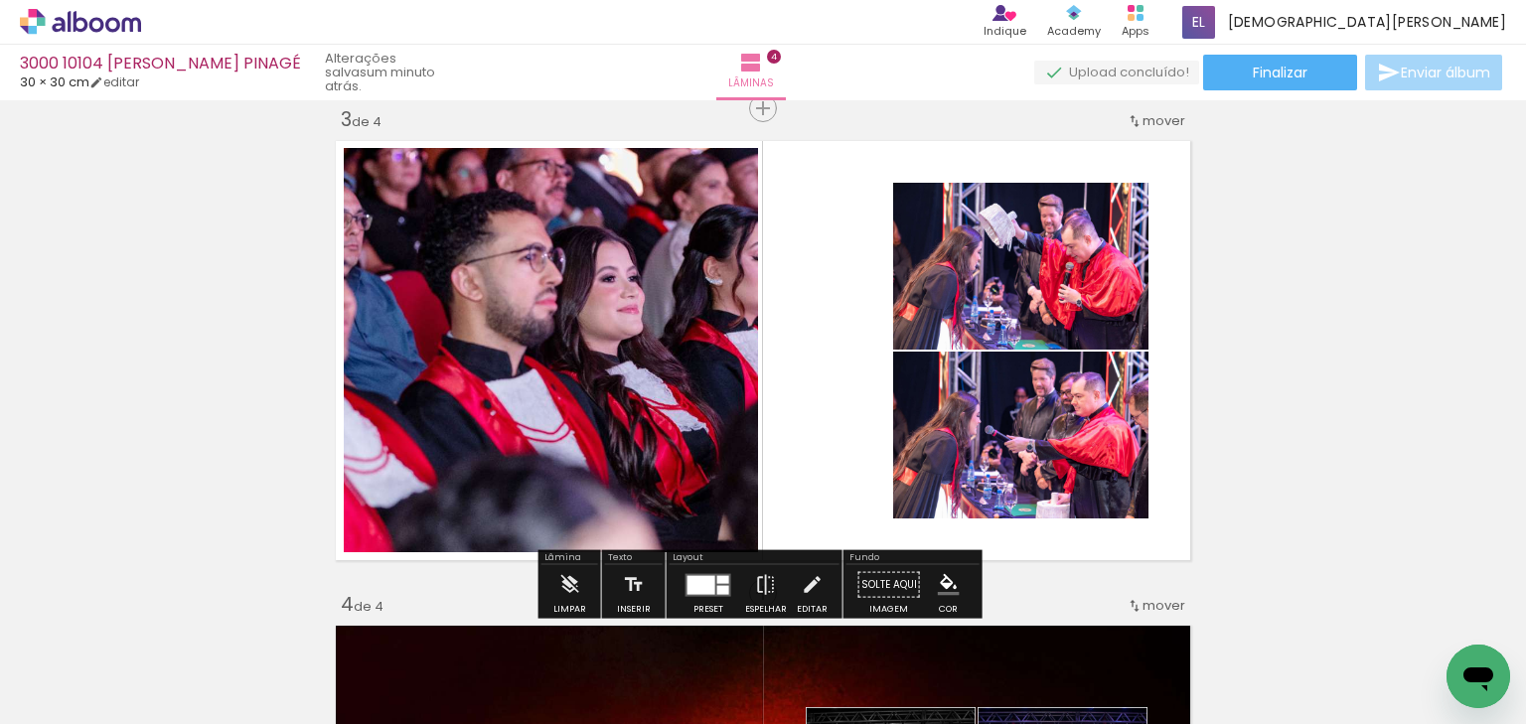
click at [942, 203] on div at bounding box center [940, 204] width 32 height 32
click at [993, 277] on quentale-photo at bounding box center [1020, 266] width 255 height 167
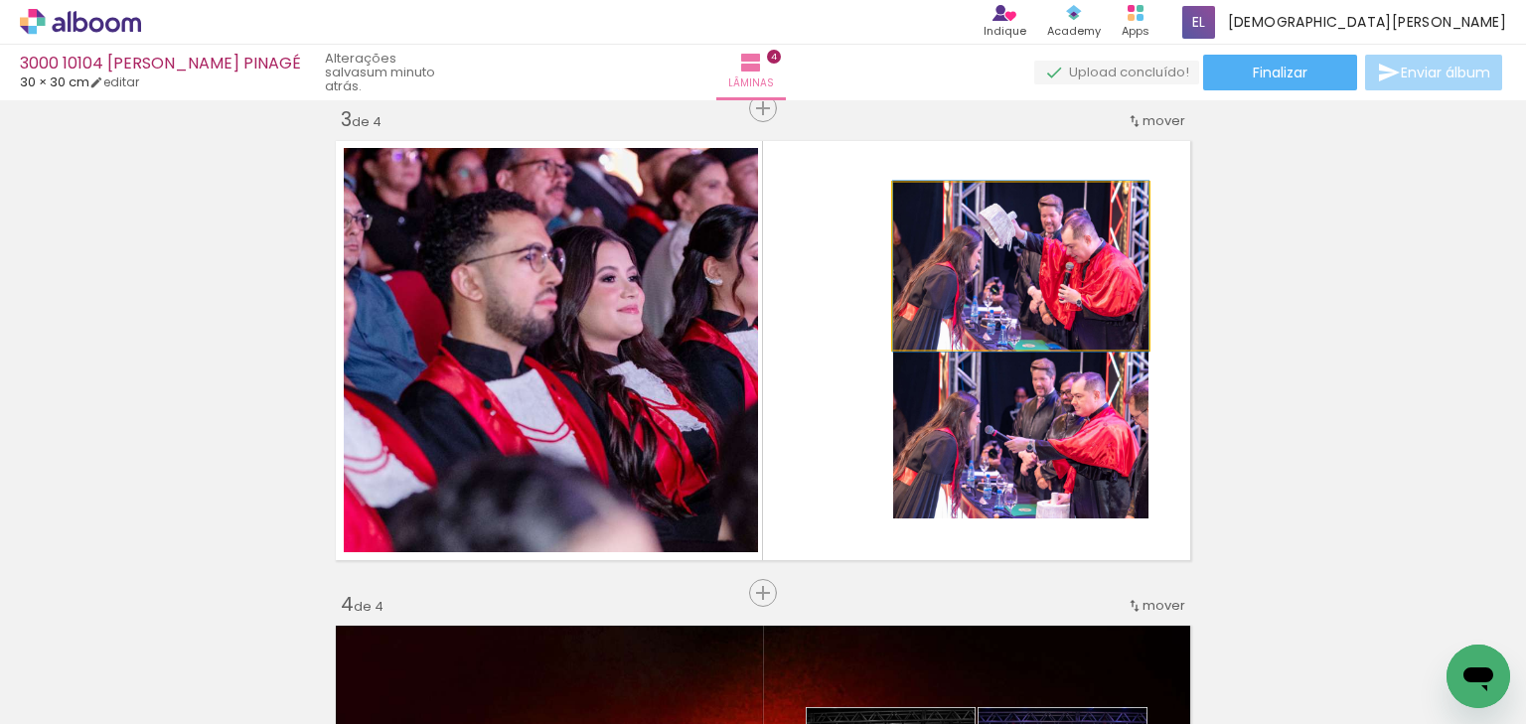
click at [993, 277] on quentale-photo at bounding box center [1020, 266] width 255 height 167
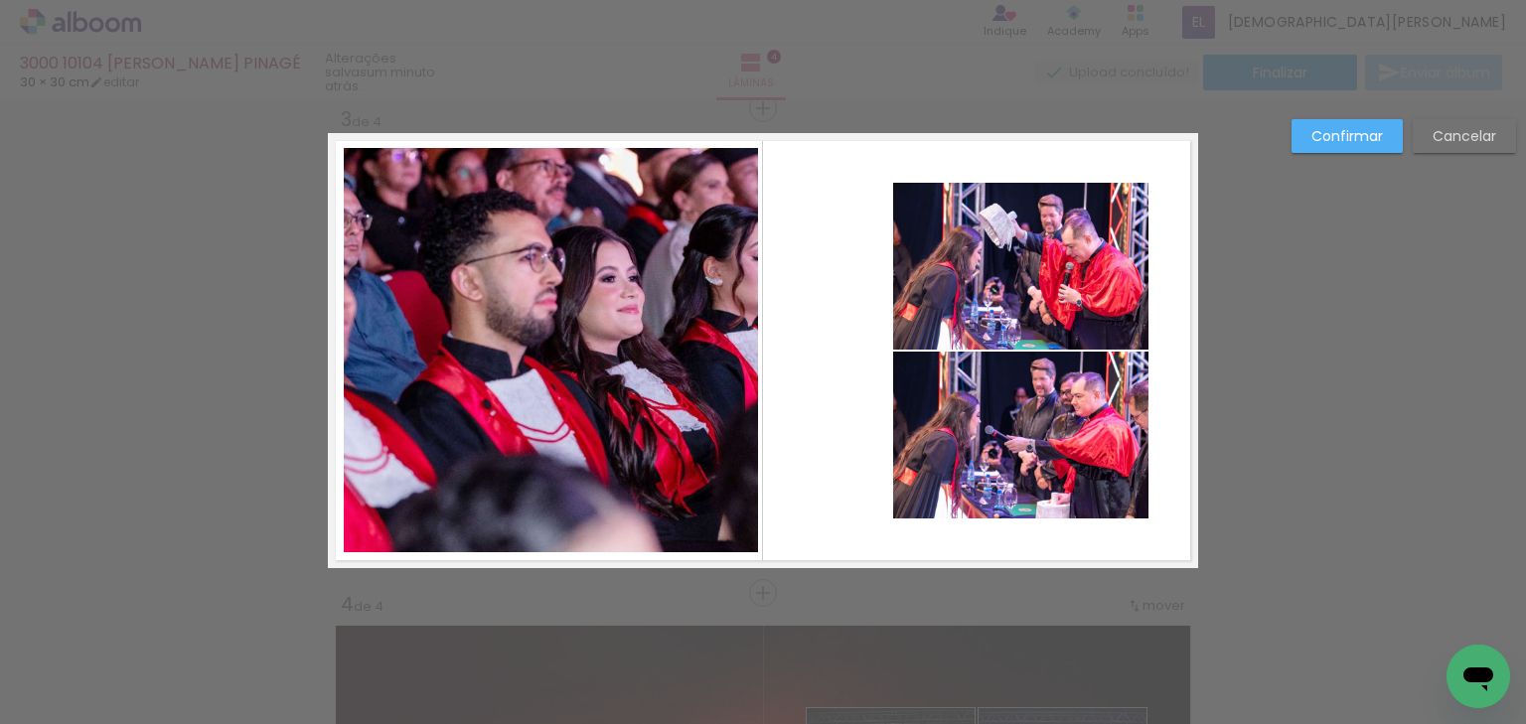
click at [926, 211] on quentale-photo at bounding box center [1020, 266] width 255 height 167
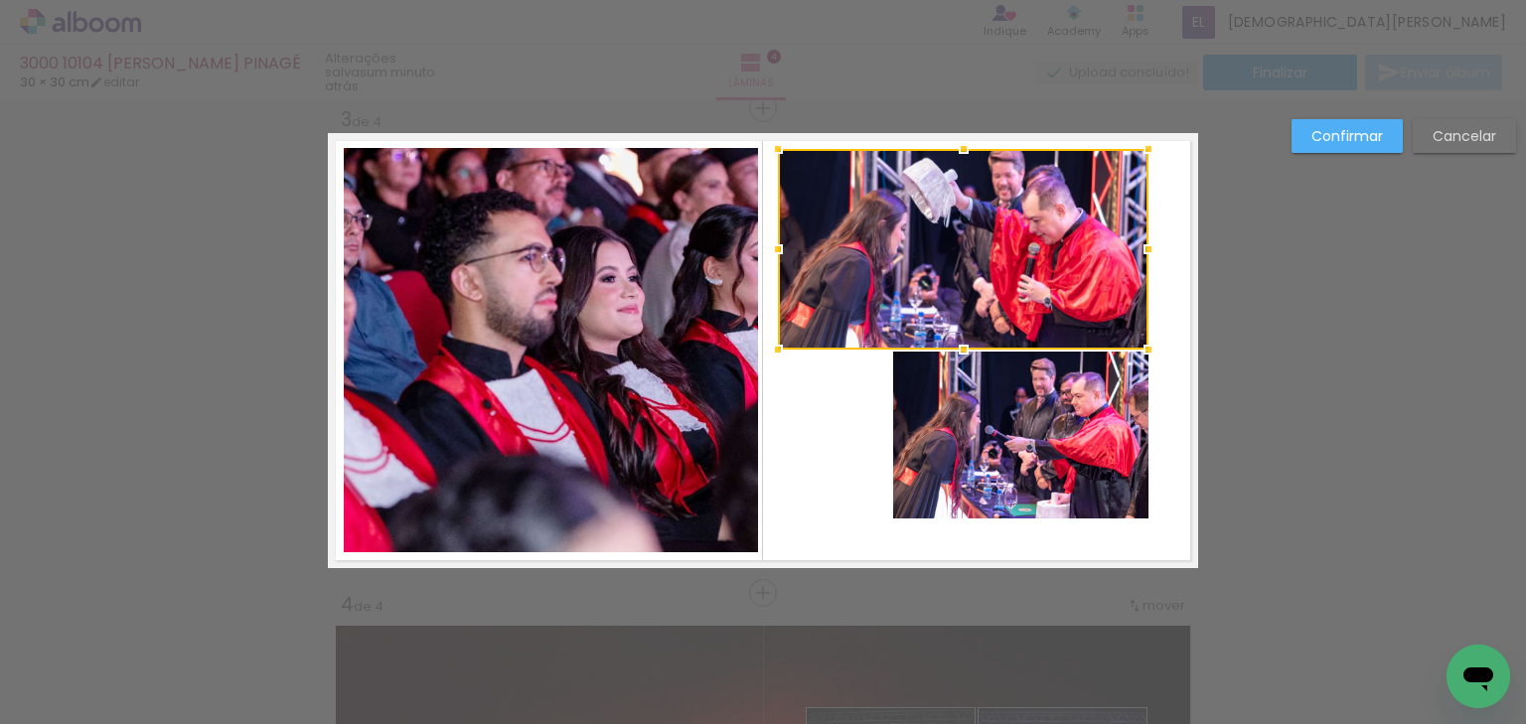
drag, startPoint x: 892, startPoint y: 180, endPoint x: 777, endPoint y: 147, distance: 119.8
click at [777, 147] on div at bounding box center [778, 149] width 40 height 40
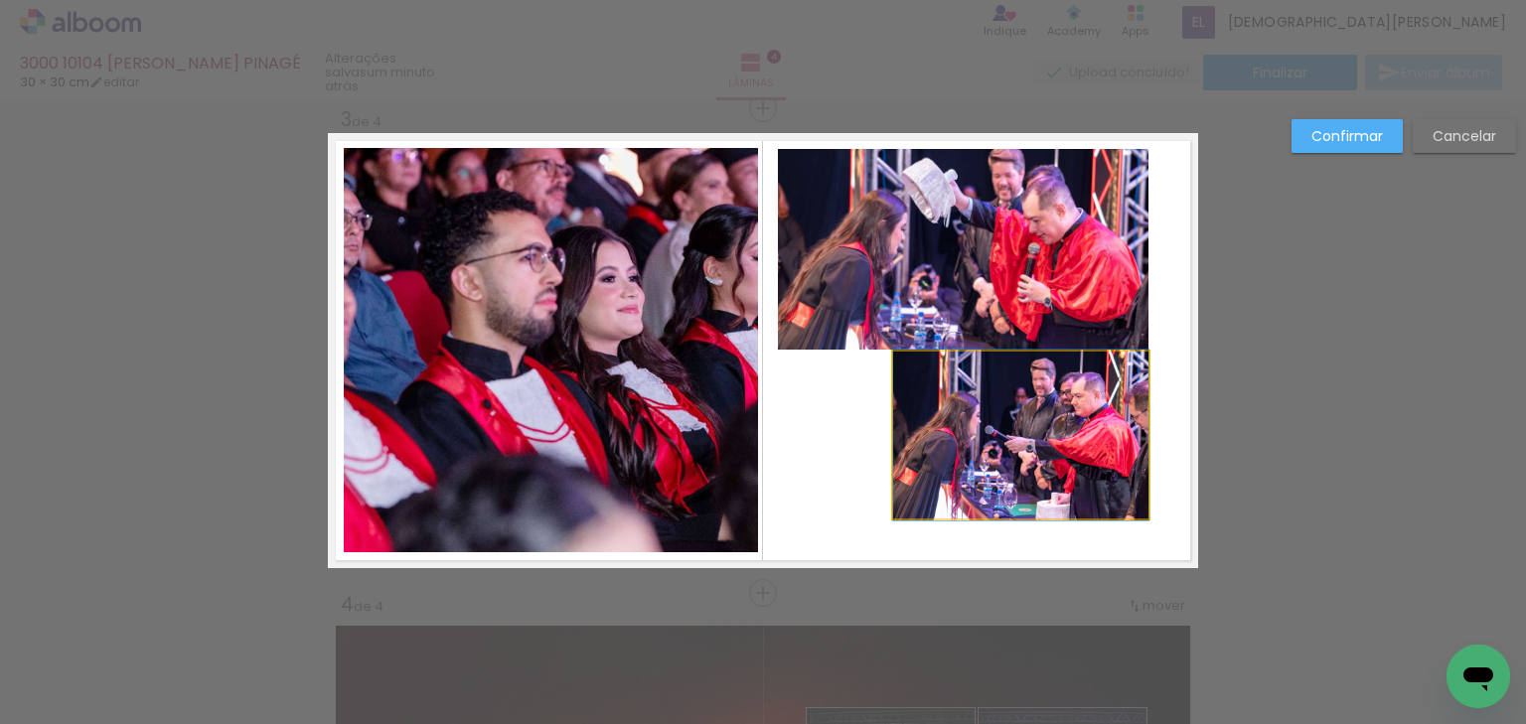
click at [935, 449] on quentale-photo at bounding box center [1020, 435] width 255 height 167
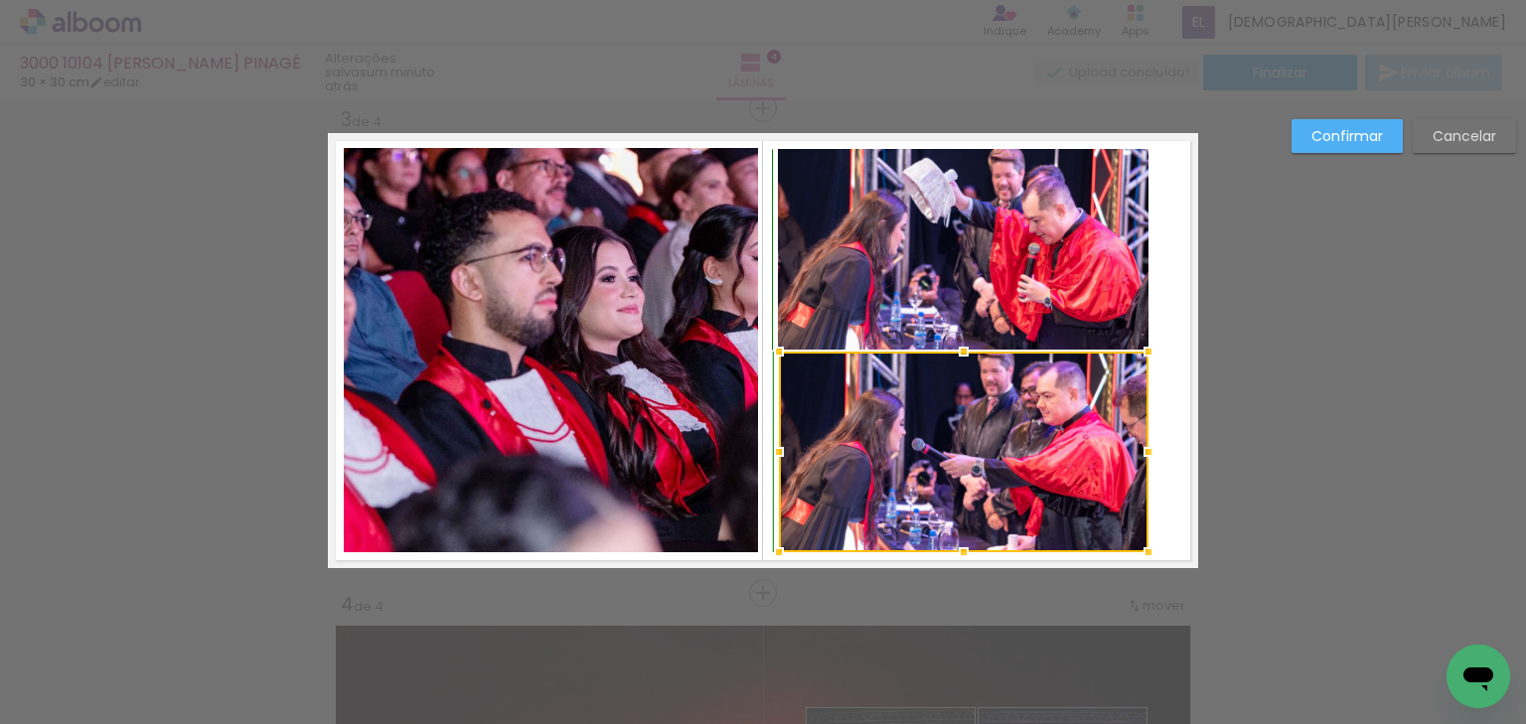
drag, startPoint x: 853, startPoint y: 533, endPoint x: 766, endPoint y: 553, distance: 88.7
click at [766, 553] on div at bounding box center [779, 553] width 40 height 40
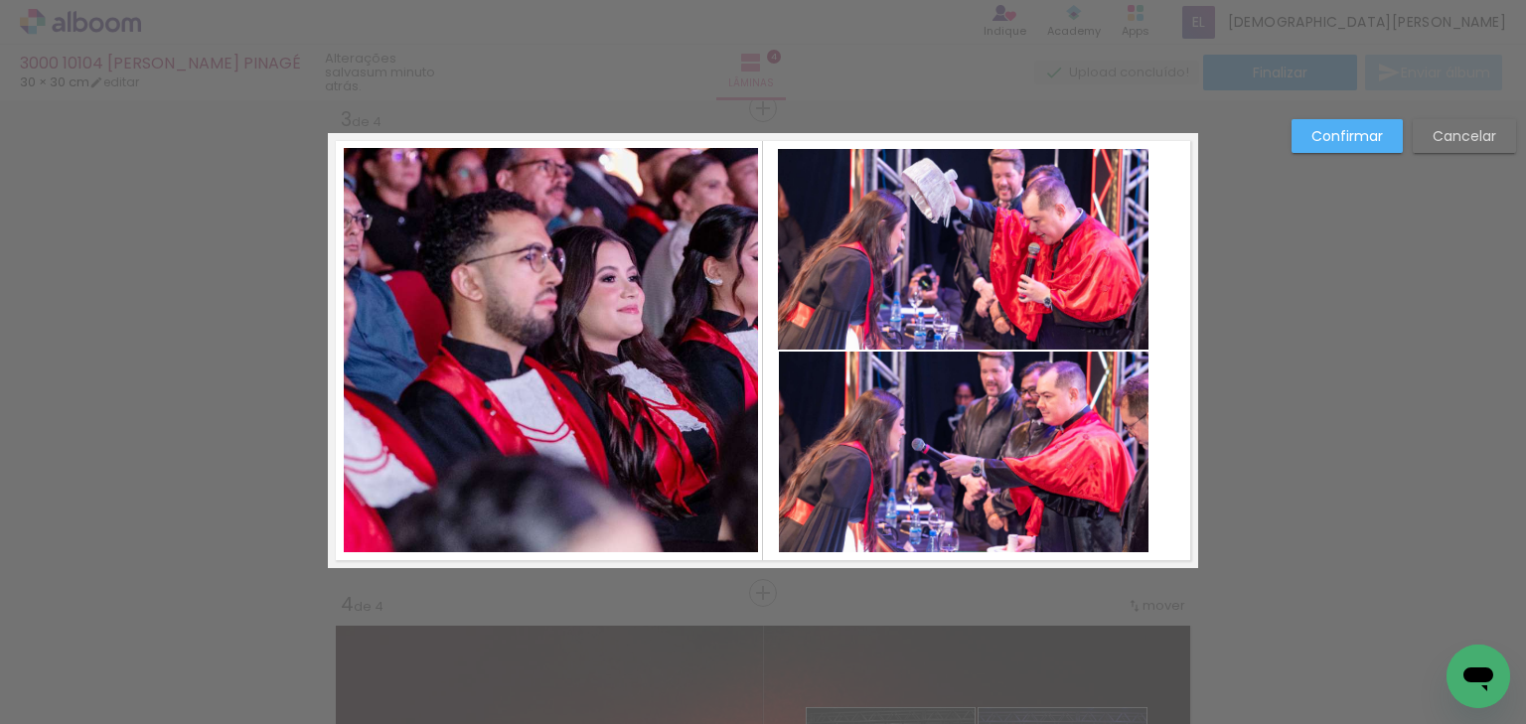
click at [1073, 254] on quentale-photo at bounding box center [963, 249] width 371 height 201
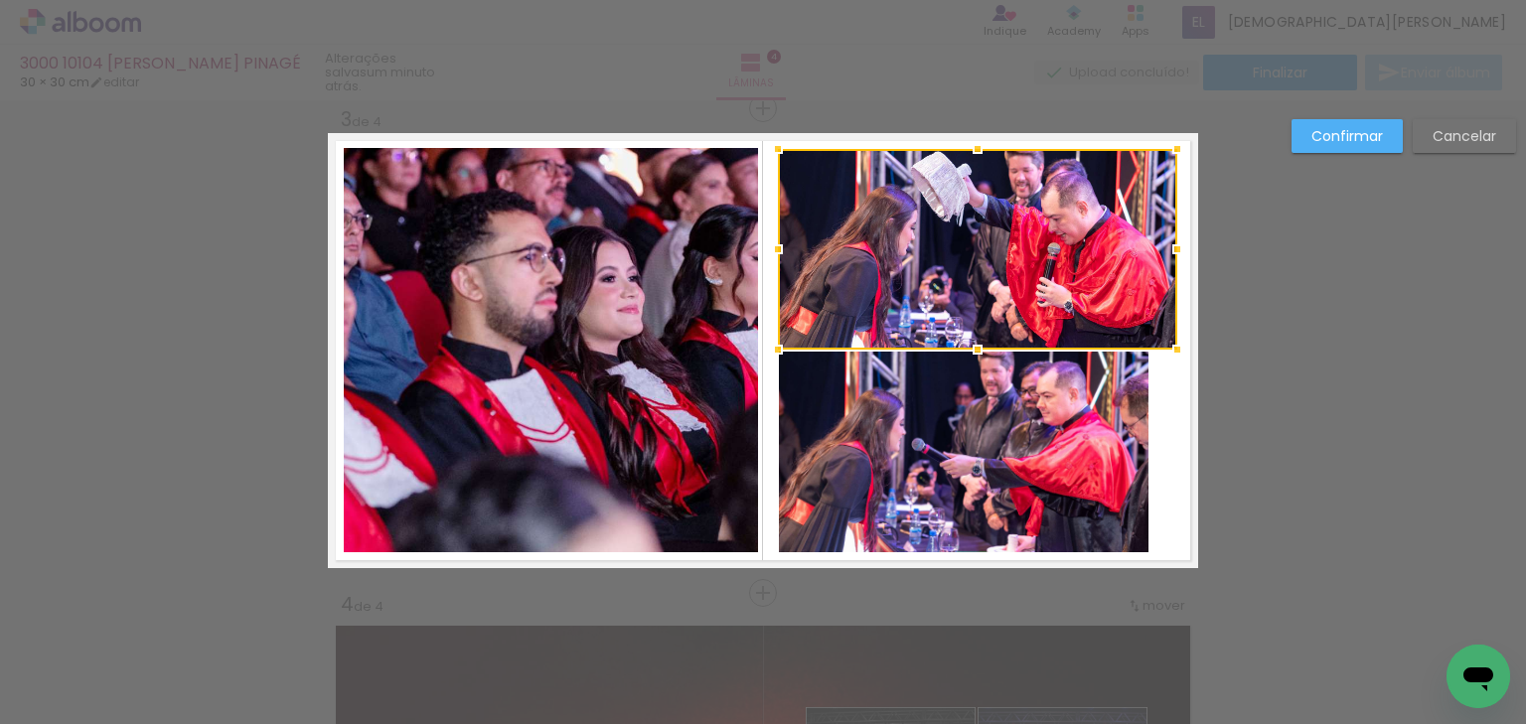
drag, startPoint x: 1152, startPoint y: 245, endPoint x: 1173, endPoint y: 245, distance: 20.9
click at [1173, 245] on div at bounding box center [1178, 250] width 40 height 40
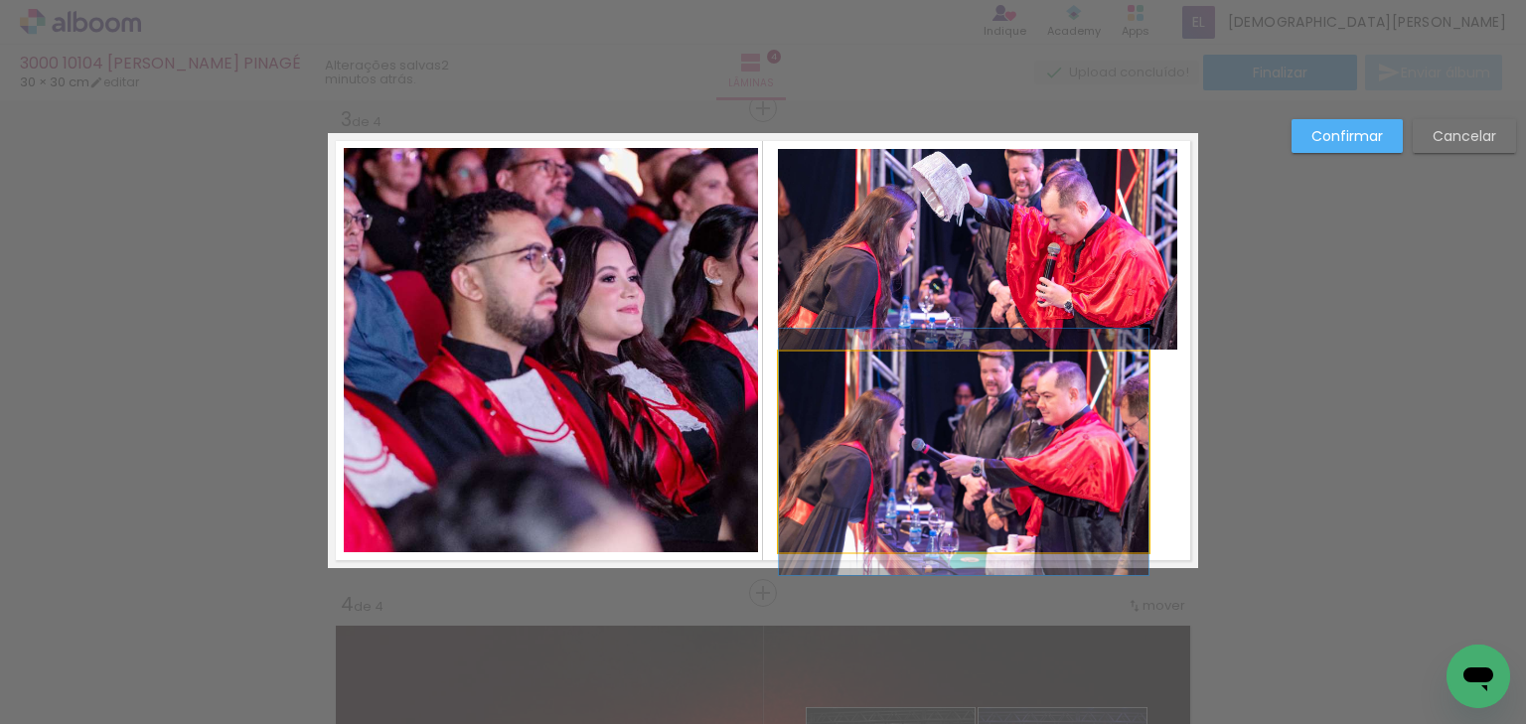
click at [1135, 439] on quentale-photo at bounding box center [964, 452] width 370 height 201
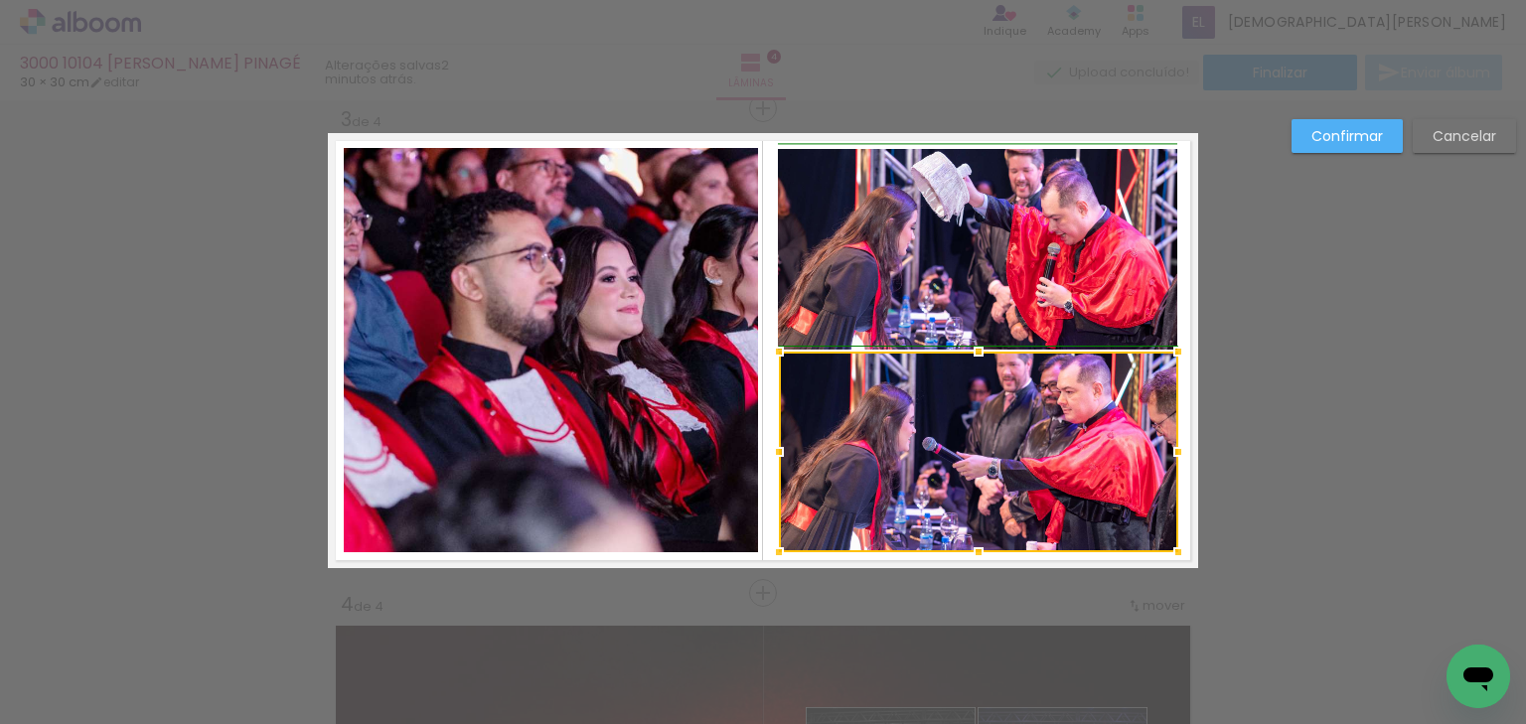
drag, startPoint x: 1141, startPoint y: 453, endPoint x: 1167, endPoint y: 452, distance: 25.9
click at [1167, 452] on div at bounding box center [1179, 452] width 40 height 40
click at [0, 0] on slot "Confirmar" at bounding box center [0, 0] width 0 height 0
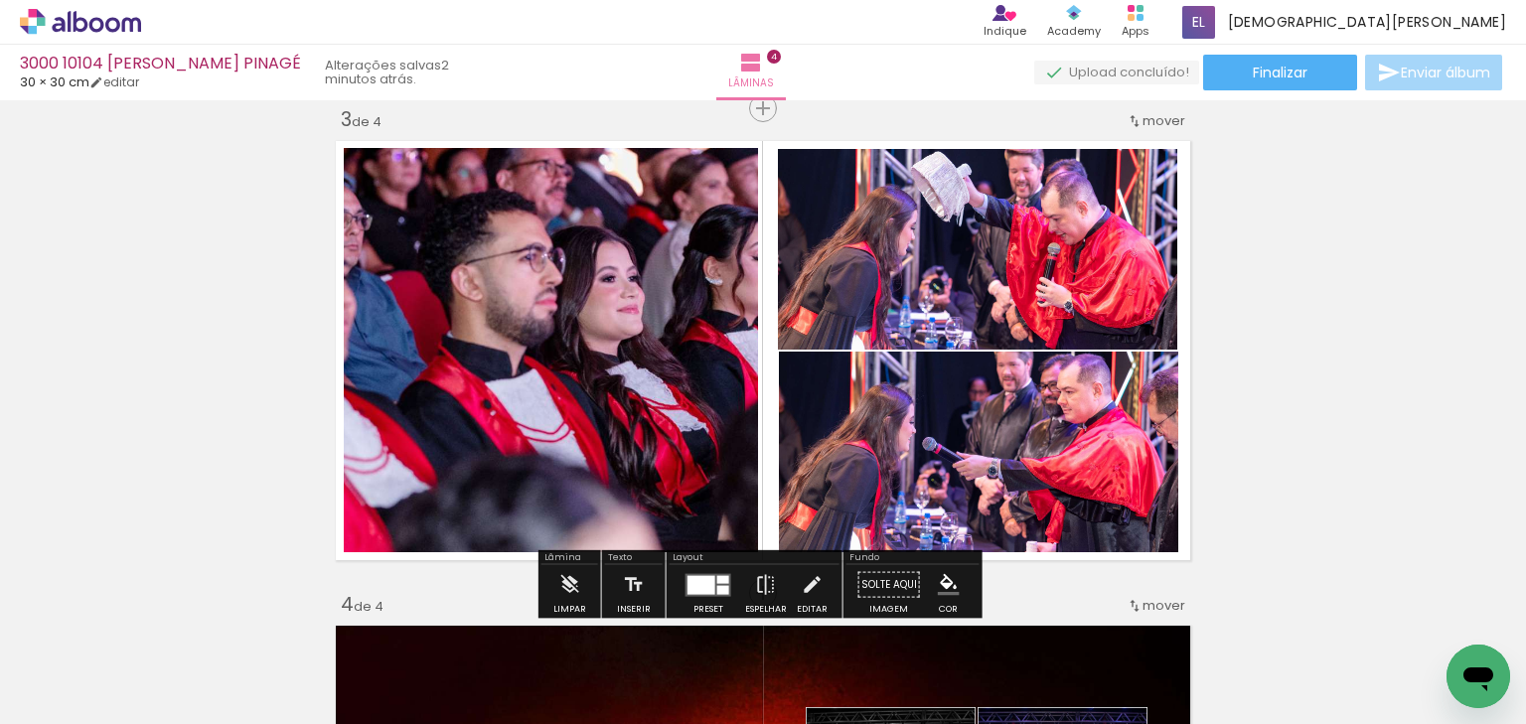
click at [705, 584] on div at bounding box center [702, 584] width 28 height 19
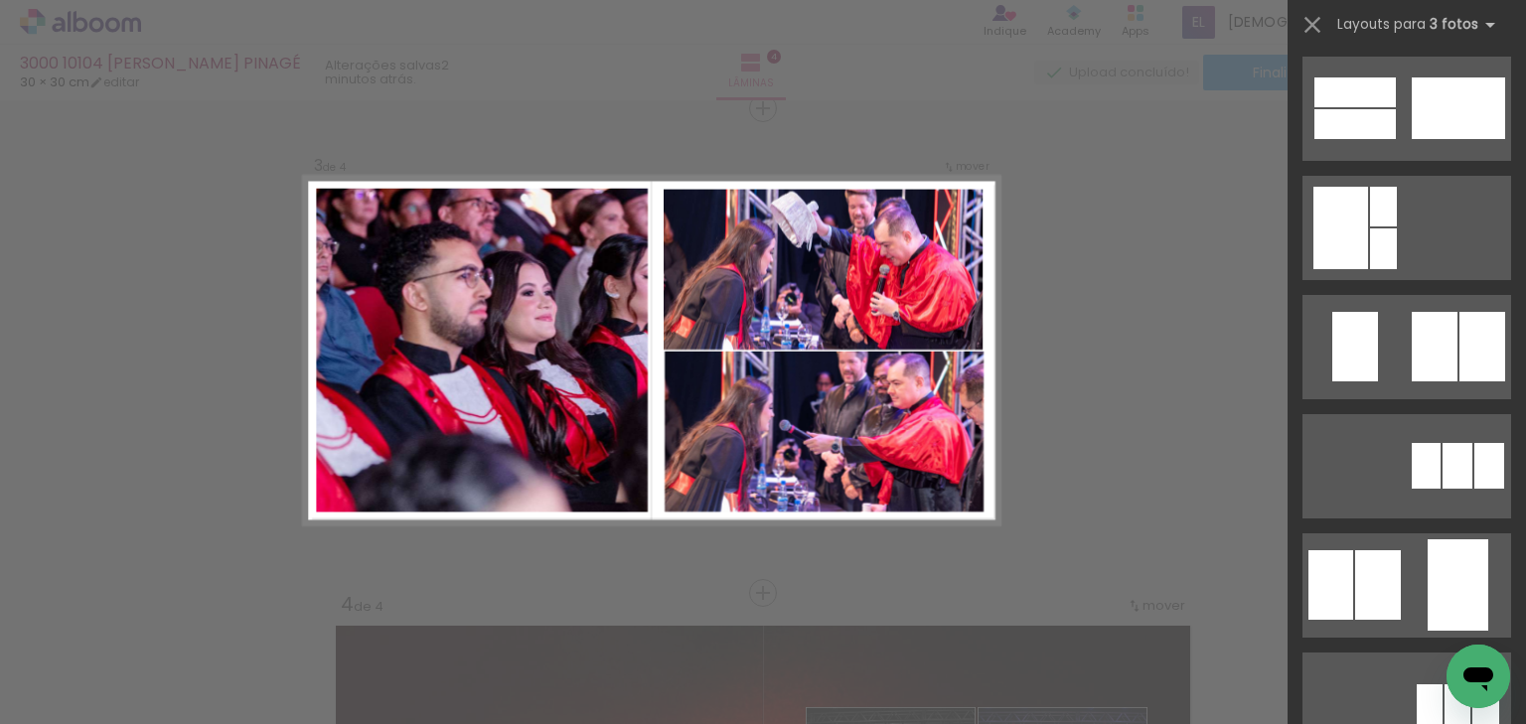
scroll to position [25316, 0]
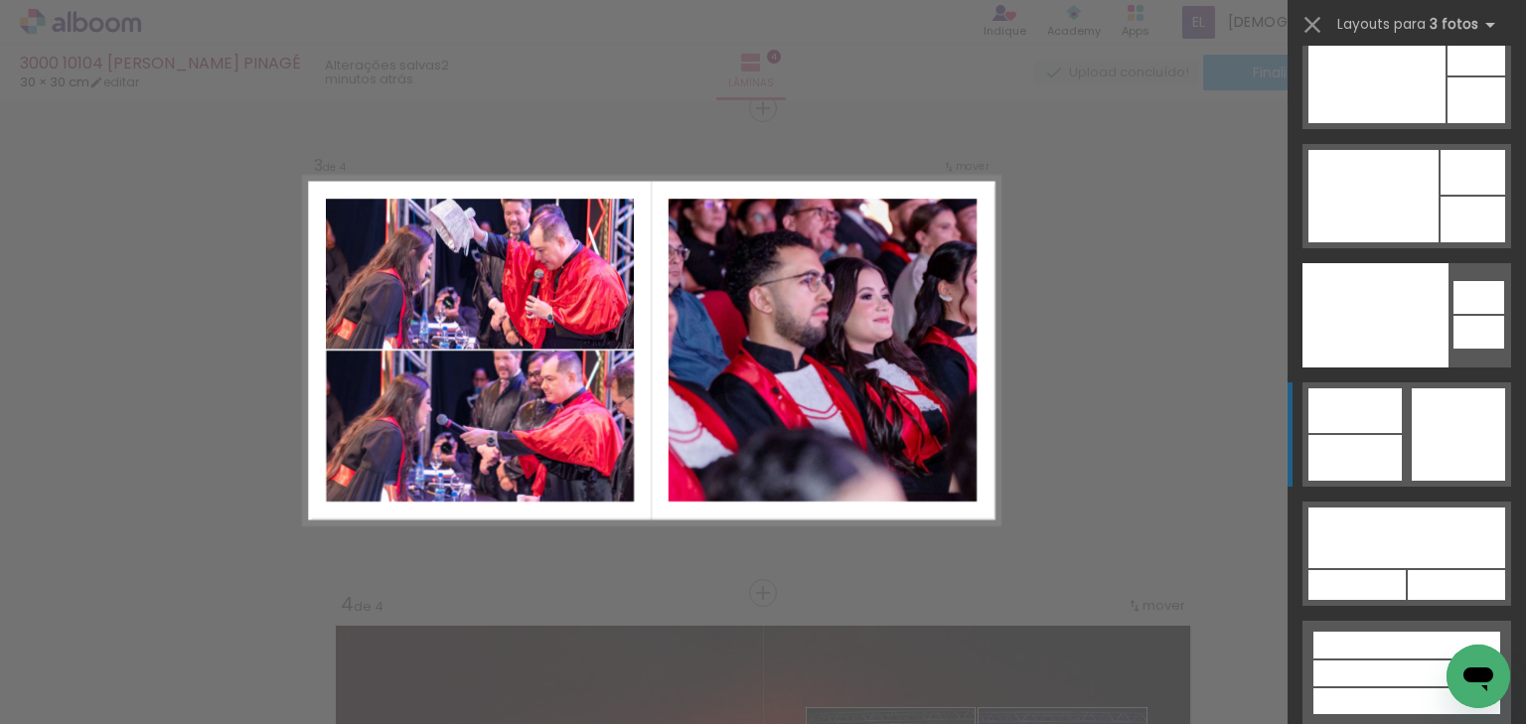
click at [1383, 432] on quentale-layouter at bounding box center [1407, 435] width 209 height 104
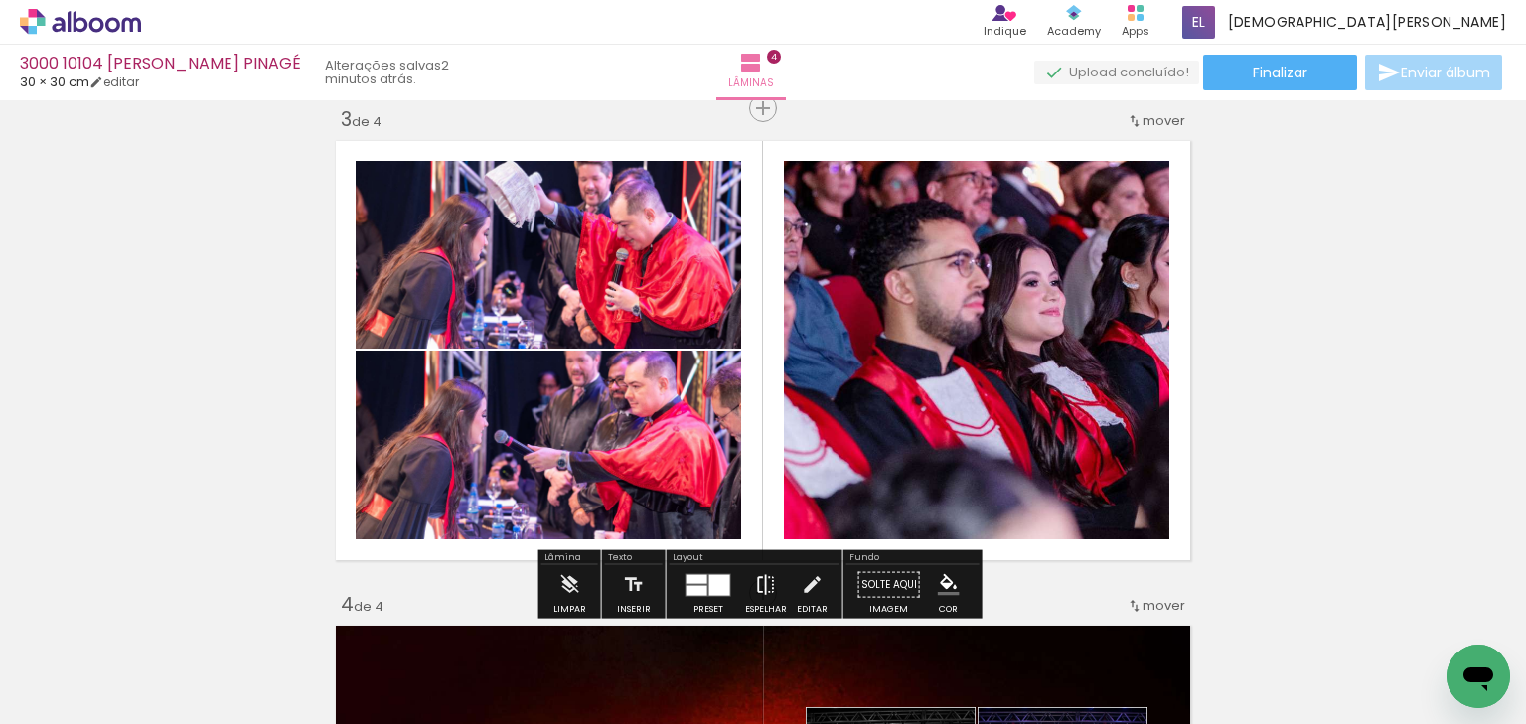
click at [784, 580] on paper-button "Espelhar" at bounding box center [766, 590] width 52 height 51
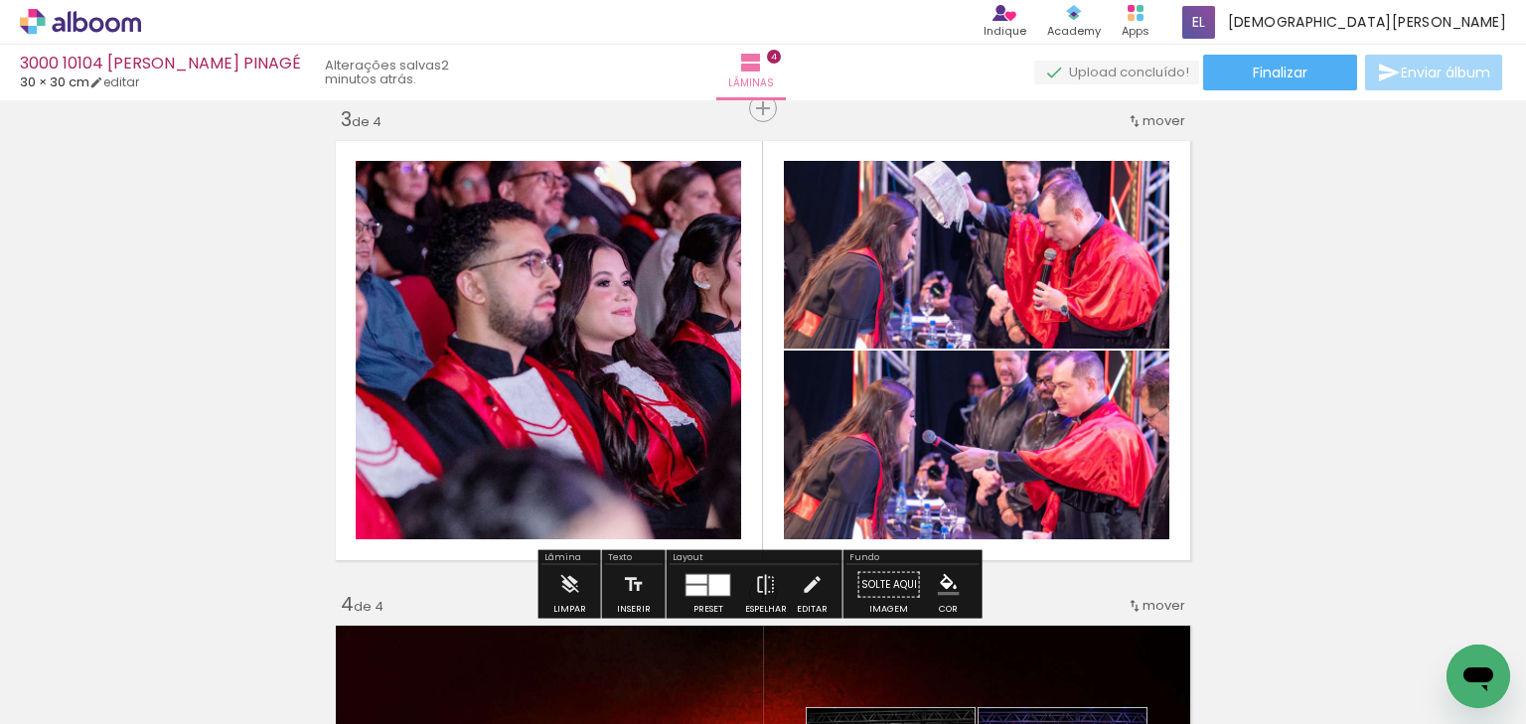
click at [1411, 276] on div "Inserir lâmina 1 de 4 Inserir lâmina 2 de 4 Inserir lâmina 3 de 4 Inserir lâmin…" at bounding box center [763, 326] width 1526 height 2426
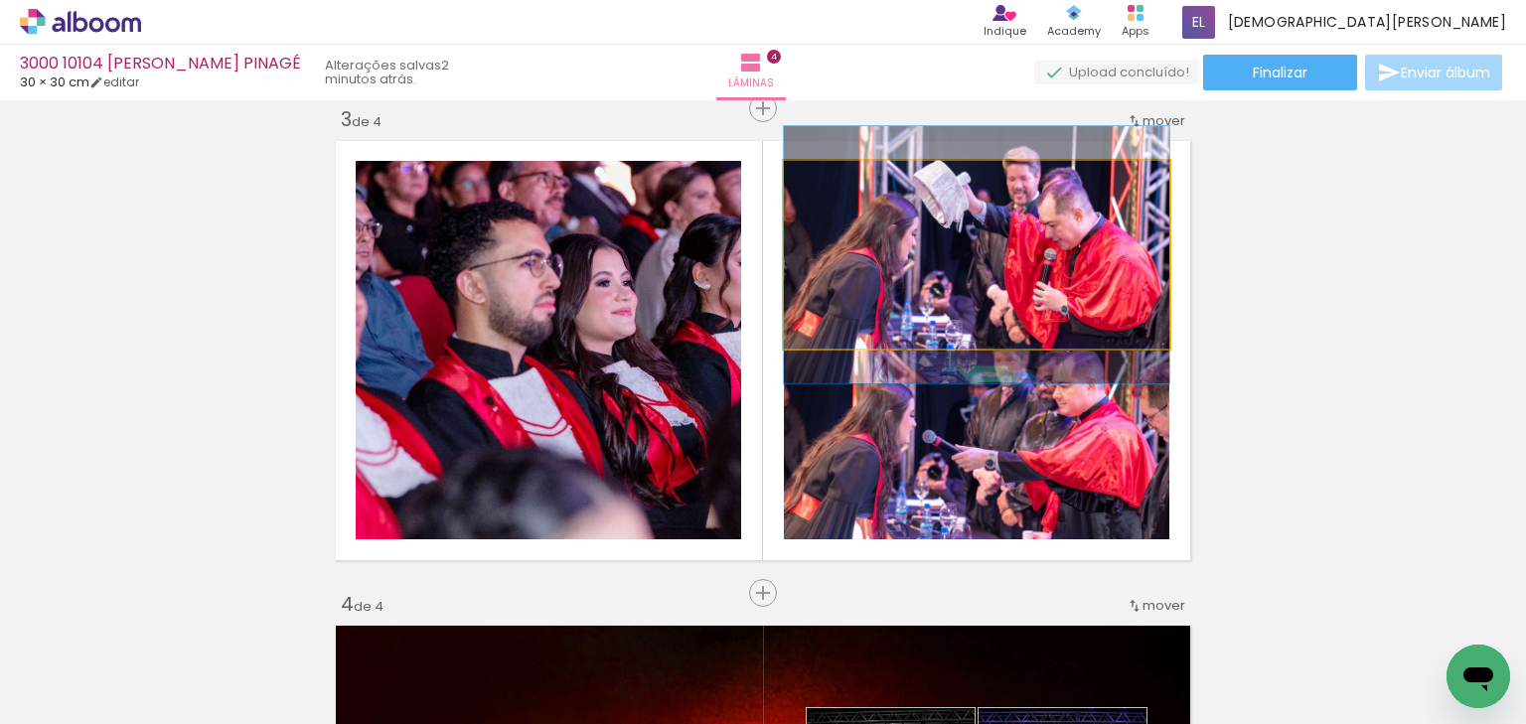
click at [1009, 242] on quentale-photo at bounding box center [977, 255] width 386 height 188
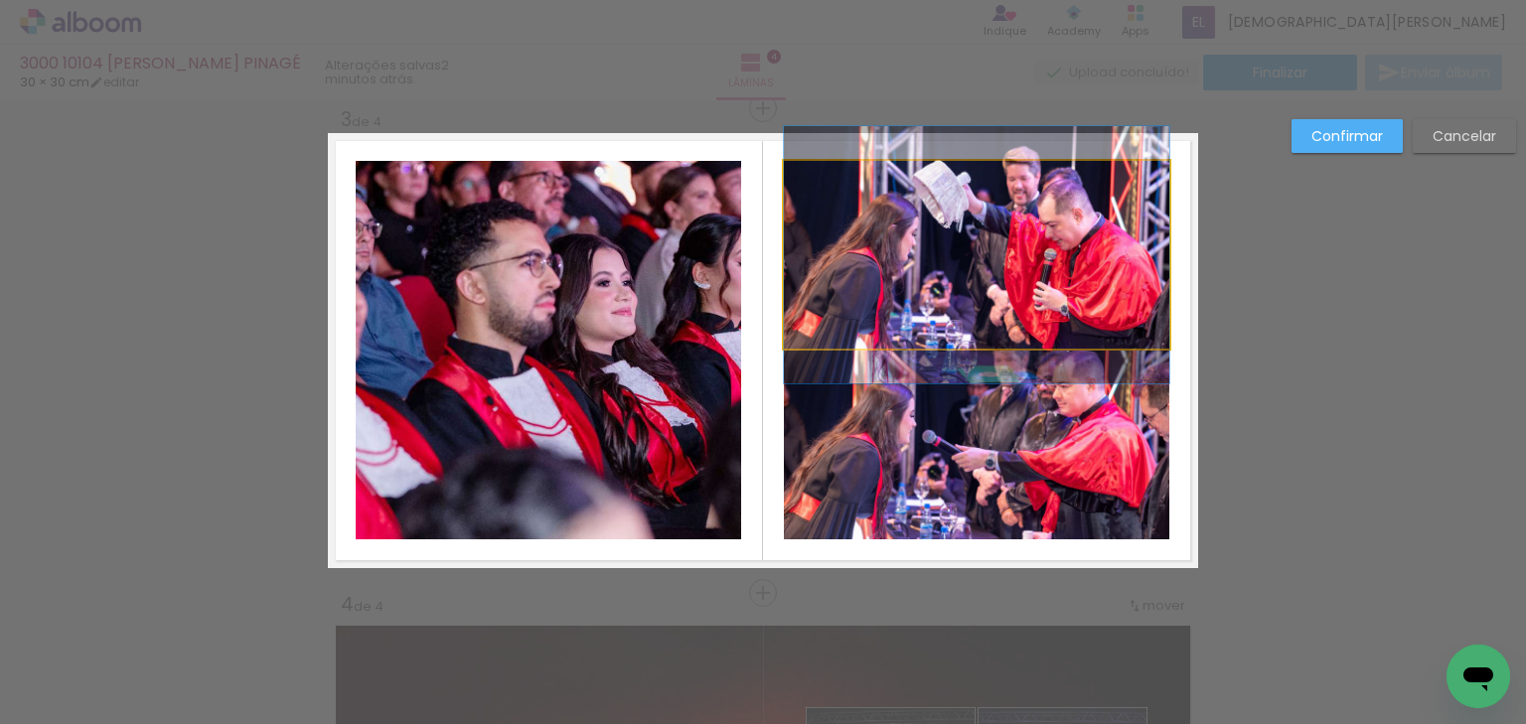
click at [971, 179] on quentale-photo at bounding box center [977, 255] width 386 height 188
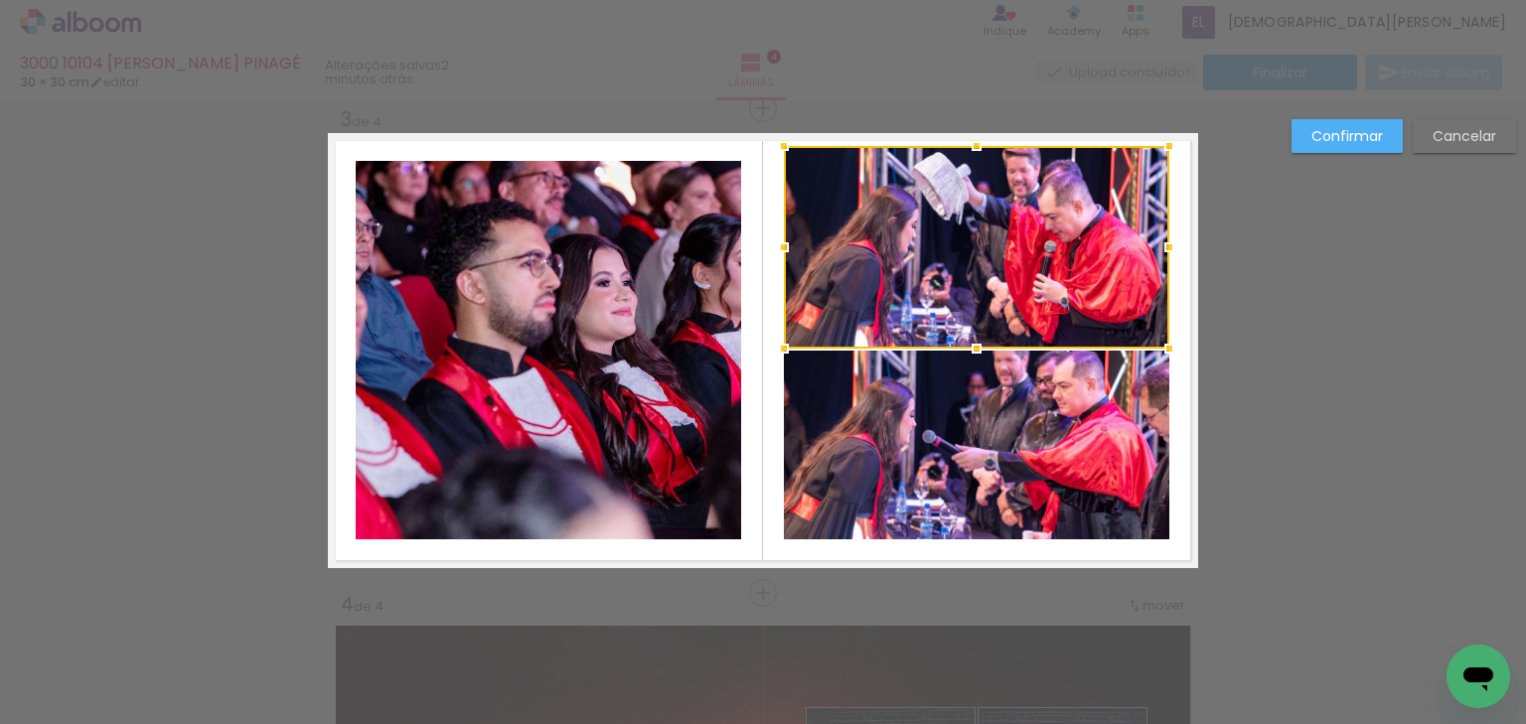
drag, startPoint x: 972, startPoint y: 155, endPoint x: 974, endPoint y: 140, distance: 15.0
click at [974, 140] on div at bounding box center [977, 146] width 40 height 40
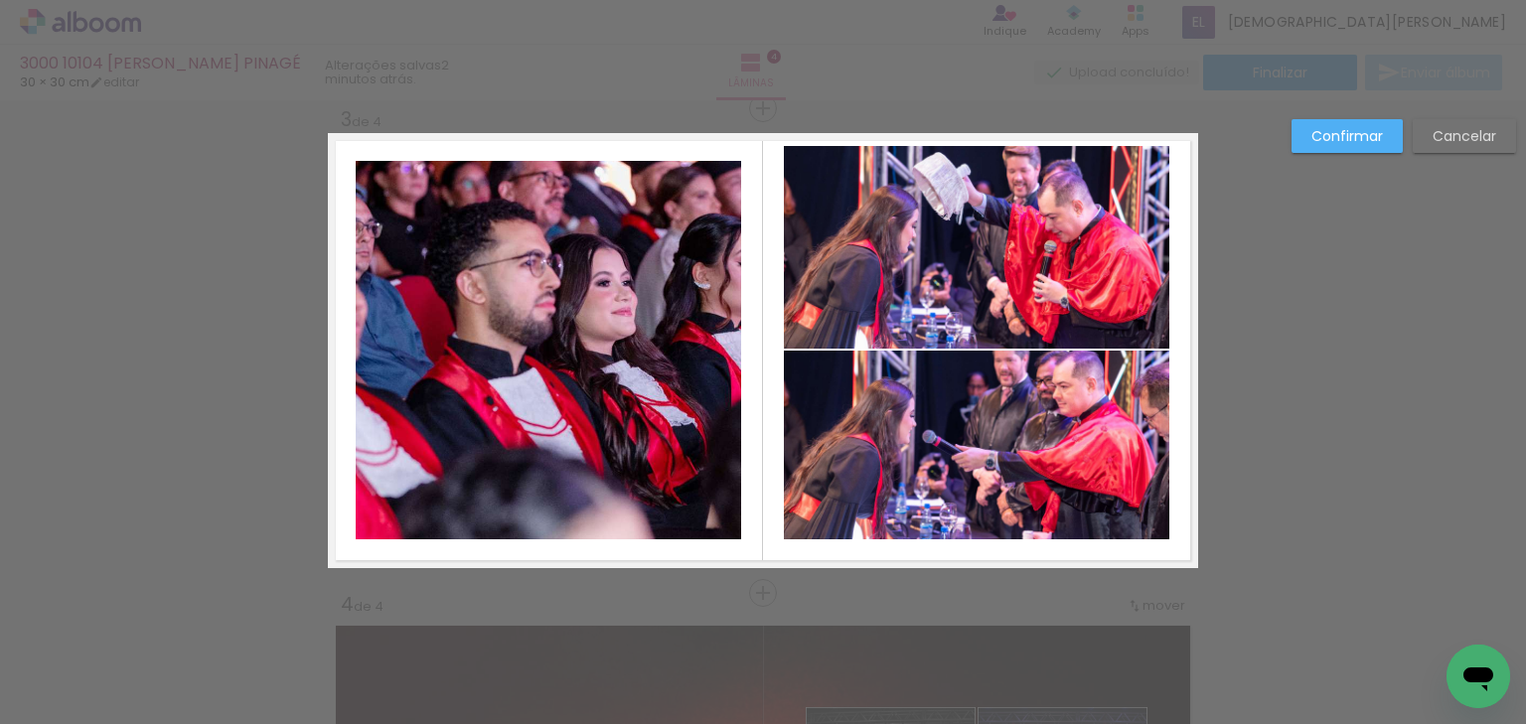
click at [982, 513] on quentale-photo at bounding box center [977, 445] width 386 height 189
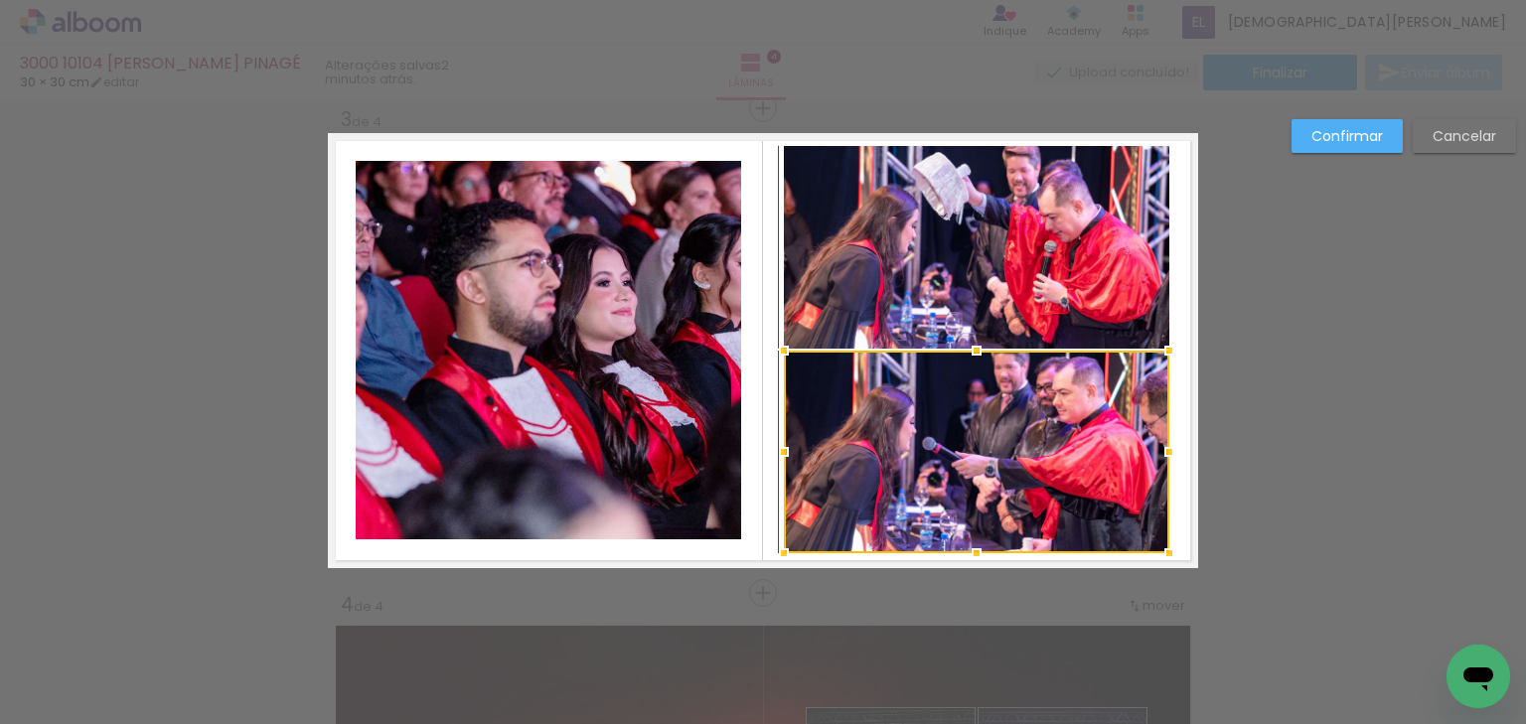
drag, startPoint x: 972, startPoint y: 541, endPoint x: 974, endPoint y: 553, distance: 12.1
click at [974, 553] on div at bounding box center [977, 554] width 40 height 40
click at [0, 0] on slot "Confirmar" at bounding box center [0, 0] width 0 height 0
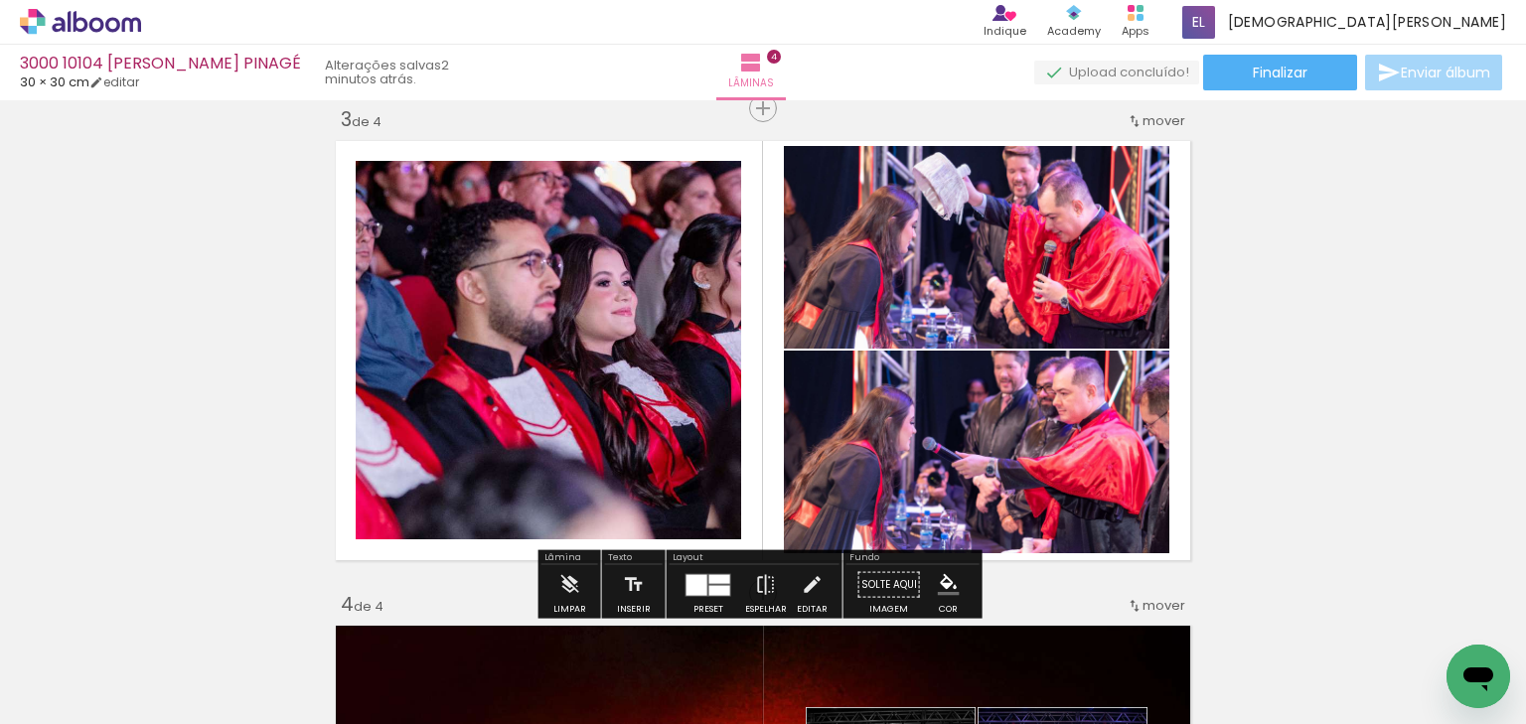
drag, startPoint x: 1316, startPoint y: 274, endPoint x: 938, endPoint y: 424, distance: 406.3
click at [1316, 274] on div "Inserir lâmina 1 de 4 Inserir lâmina 2 de 4 Inserir lâmina 3 de 4 Inserir lâmin…" at bounding box center [763, 326] width 1526 height 2426
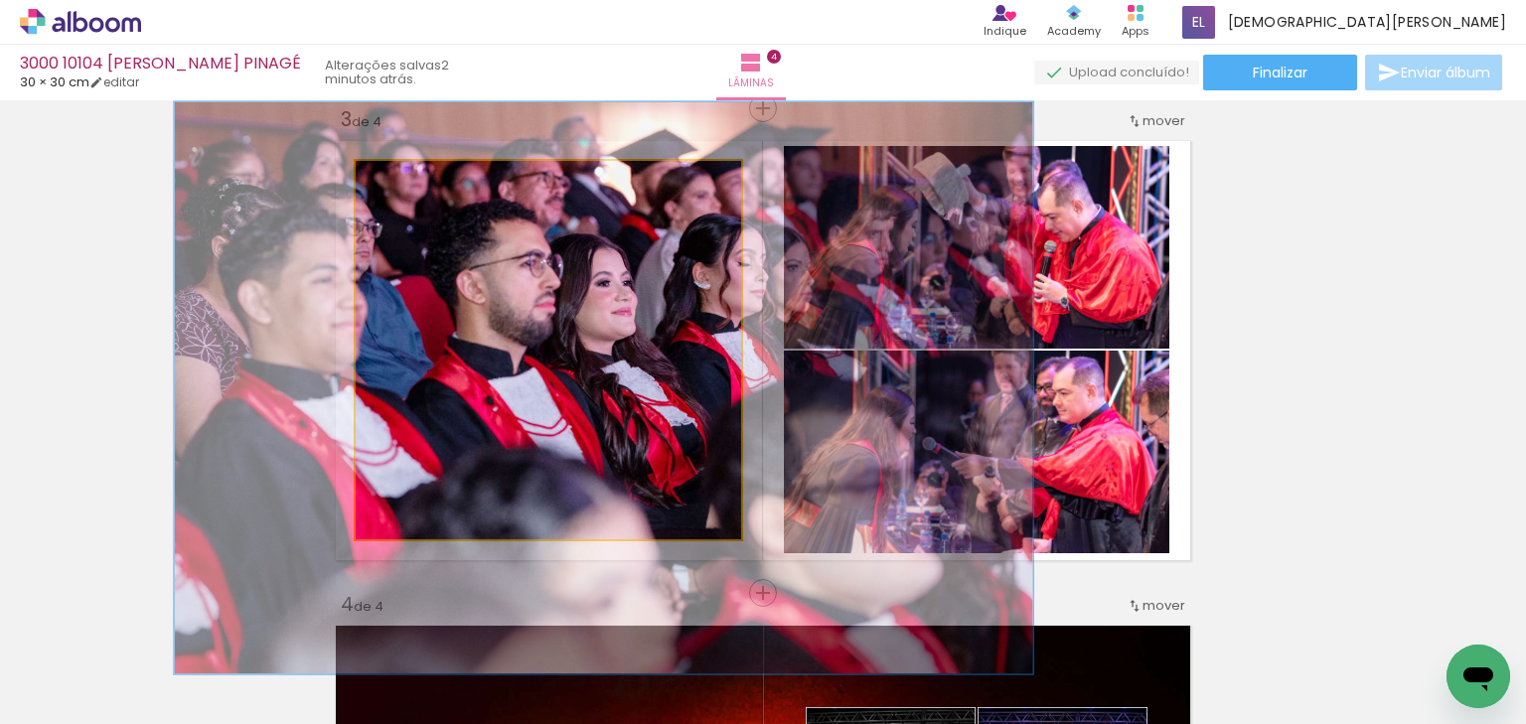
click at [537, 330] on quentale-photo at bounding box center [549, 350] width 386 height 379
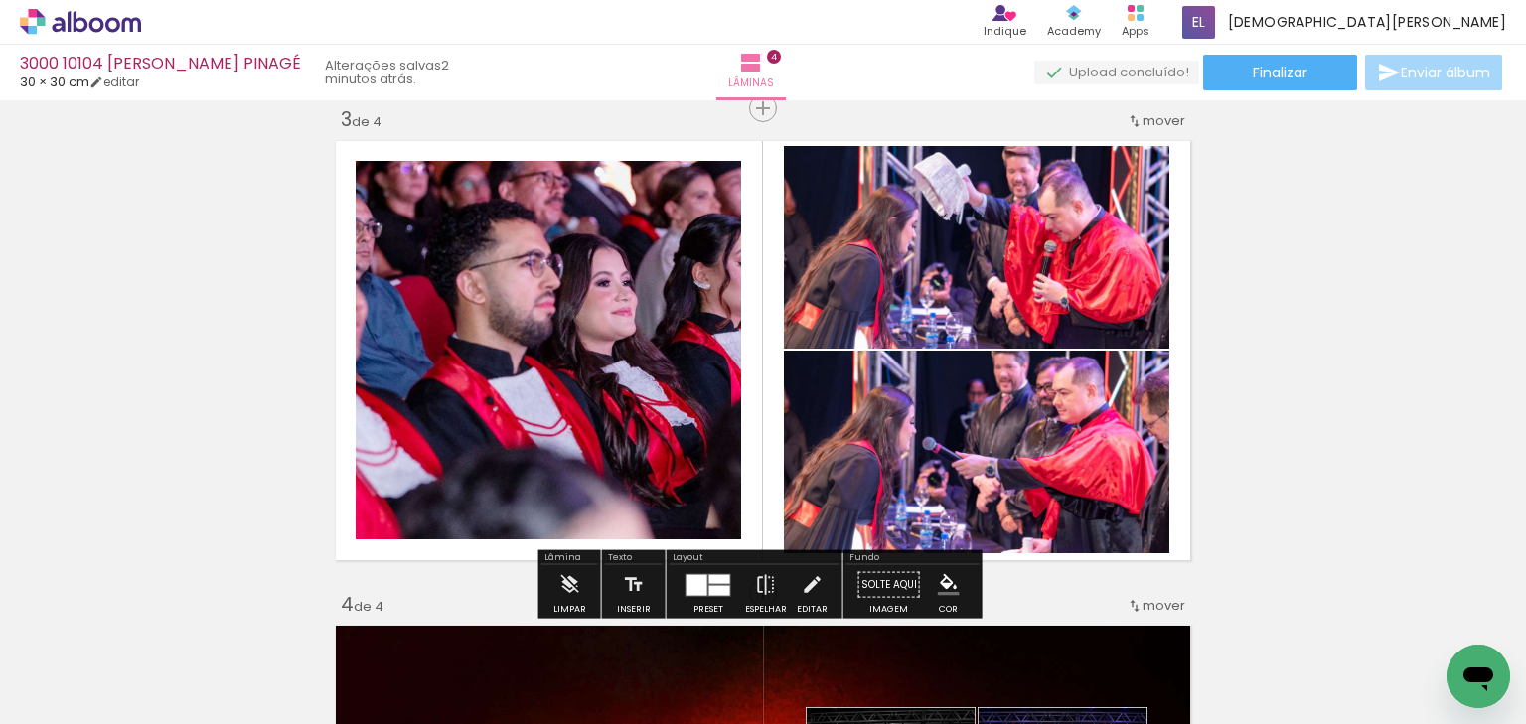
click at [1344, 298] on div "Inserir lâmina 1 de 4 Inserir lâmina 2 de 4 Inserir lâmina 3 de 4 Inserir lâmin…" at bounding box center [763, 326] width 1526 height 2426
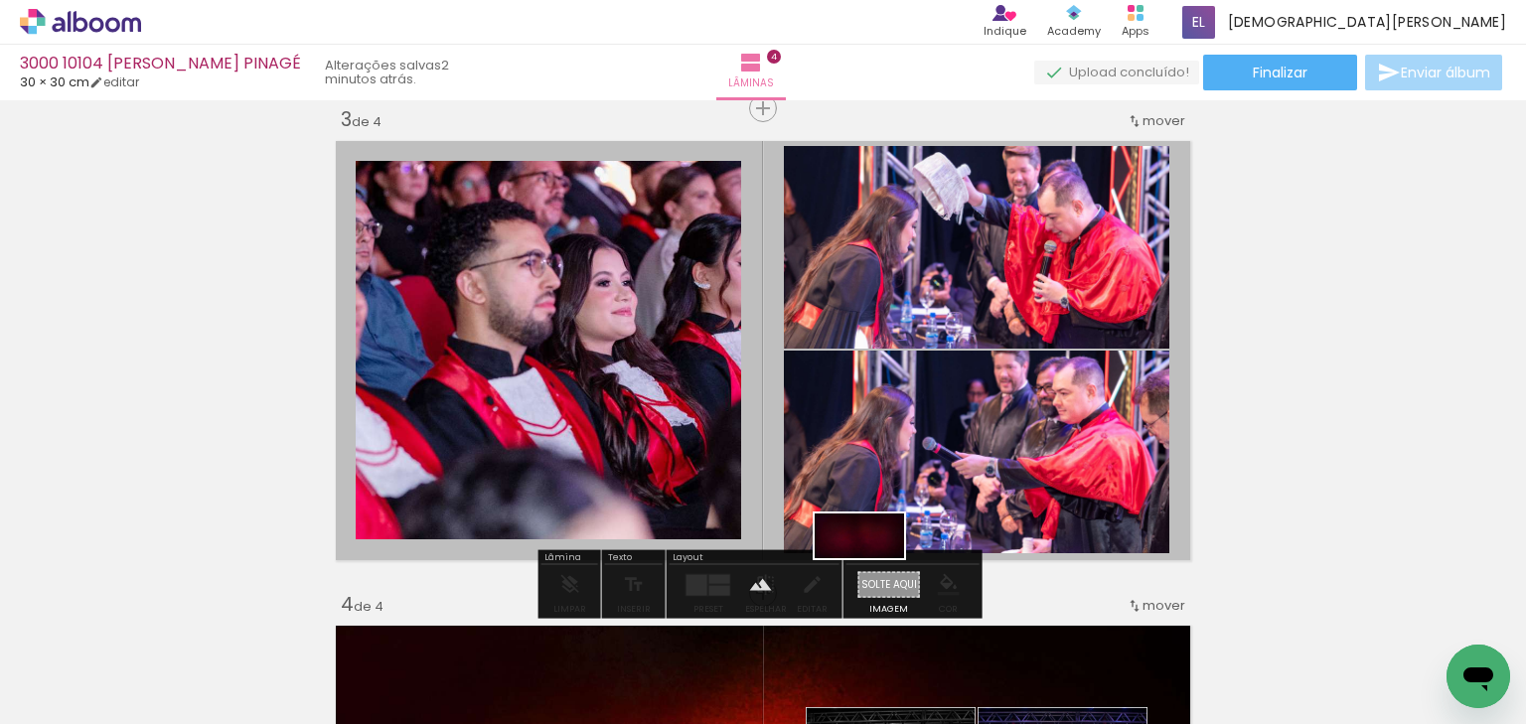
drag, startPoint x: 912, startPoint y: 651, endPoint x: 874, endPoint y: 573, distance: 86.2
click at [874, 573] on quentale-workspace at bounding box center [763, 362] width 1526 height 724
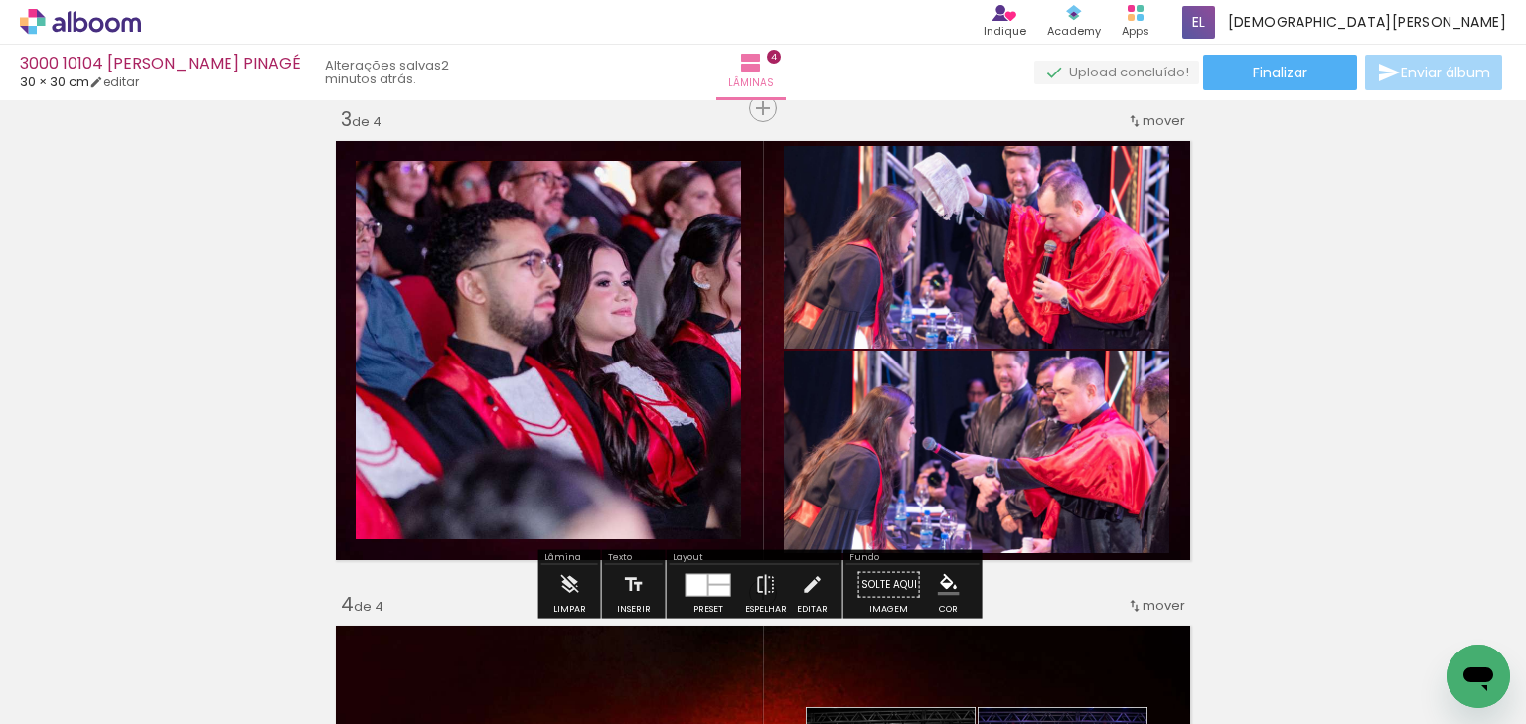
click at [980, 214] on paper-item at bounding box center [987, 214] width 36 height 14
click at [980, 290] on iron-icon "color picker" at bounding box center [989, 293] width 24 height 19
click at [996, 119] on paper-item "#ffffff" at bounding box center [999, 122] width 20 height 20
click at [977, 417] on paper-item at bounding box center [987, 418] width 36 height 14
click at [980, 496] on iron-icon "color picker" at bounding box center [989, 498] width 24 height 19
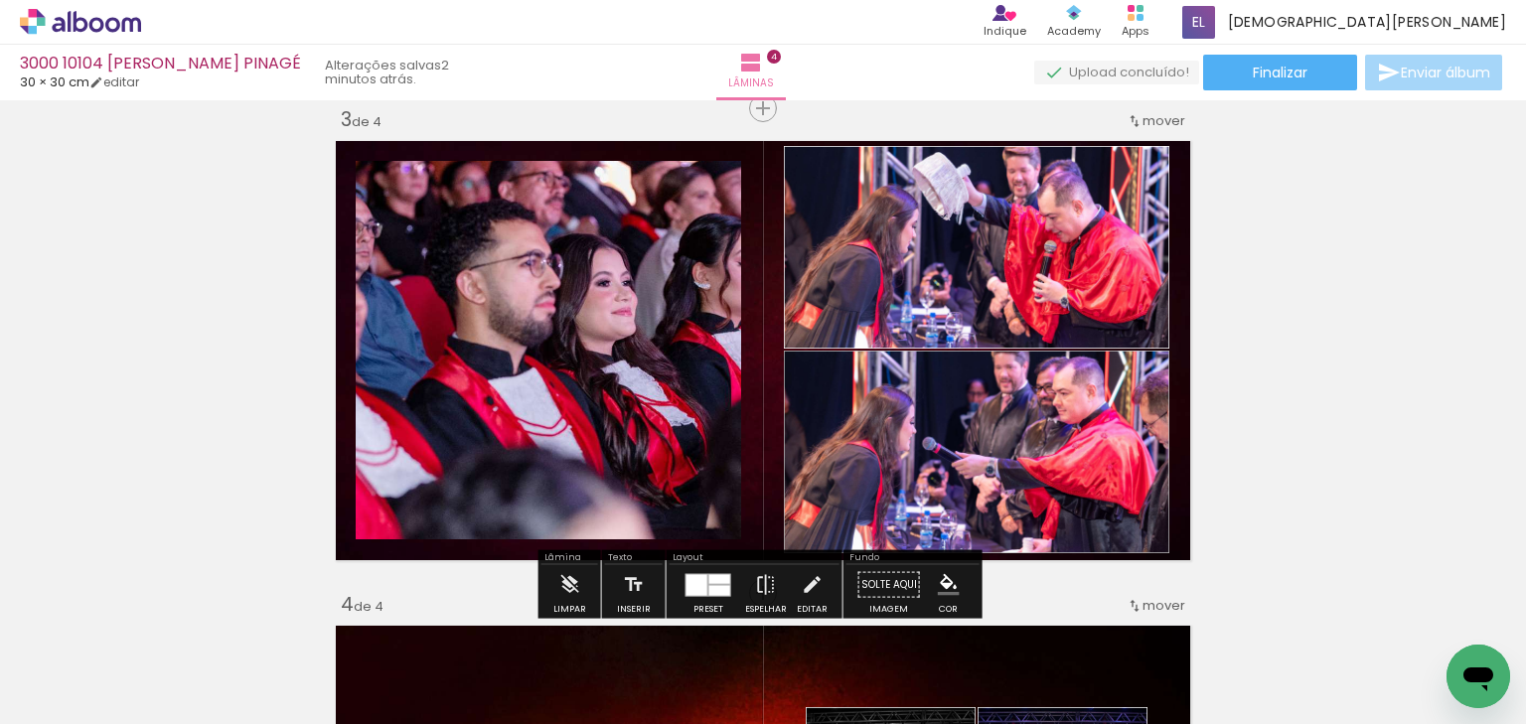
click at [991, 331] on paper-item "#ffffff" at bounding box center [993, 326] width 20 height 20
click at [1236, 306] on div "Inserir lâmina 1 de 4 Inserir lâmina 2 de 4 Inserir lâmina 3 de 4 Inserir lâmin…" at bounding box center [763, 326] width 1526 height 2426
click at [554, 226] on paper-item at bounding box center [559, 229] width 36 height 14
click at [554, 307] on iron-icon "color picker" at bounding box center [561, 308] width 24 height 19
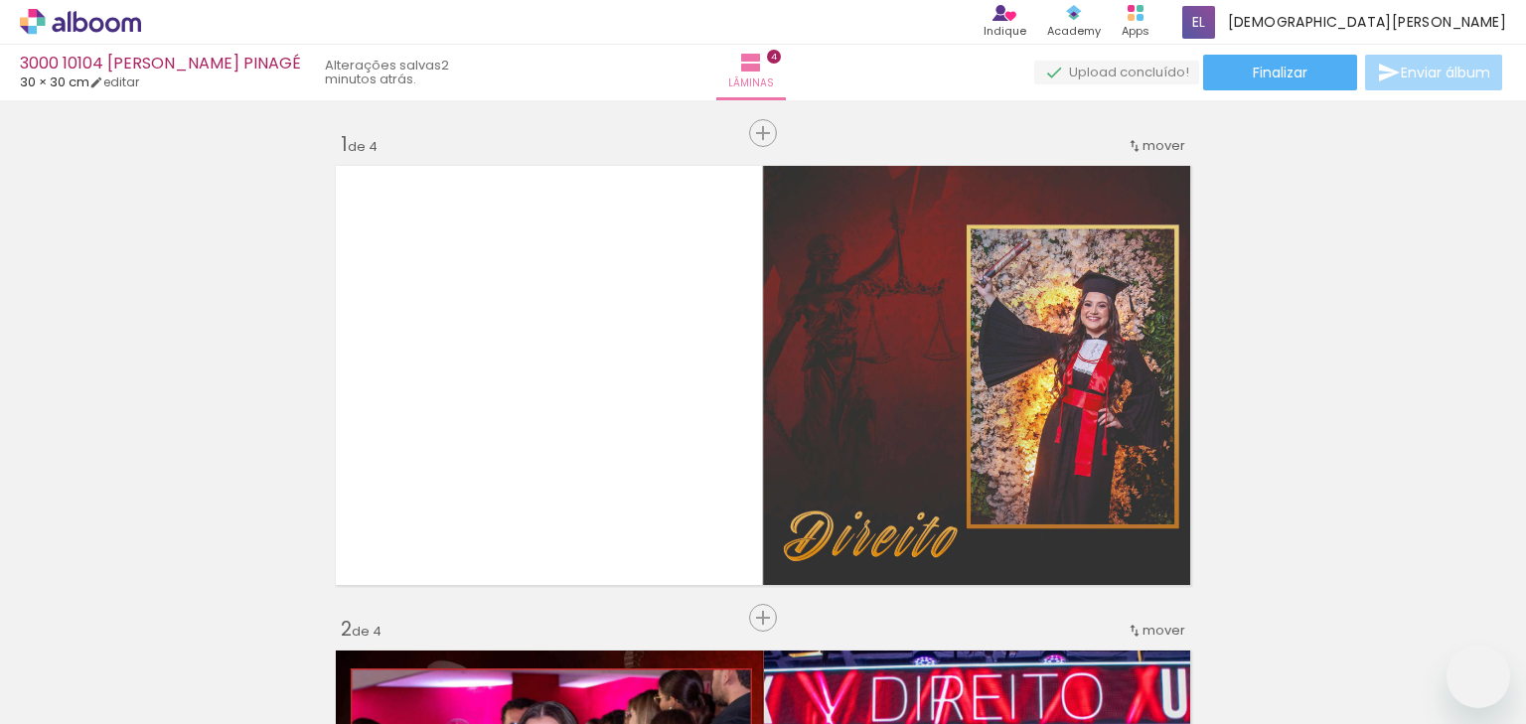
click at [0, 0] on paper-item "#ffffff" at bounding box center [0, 0] width 0 height 0
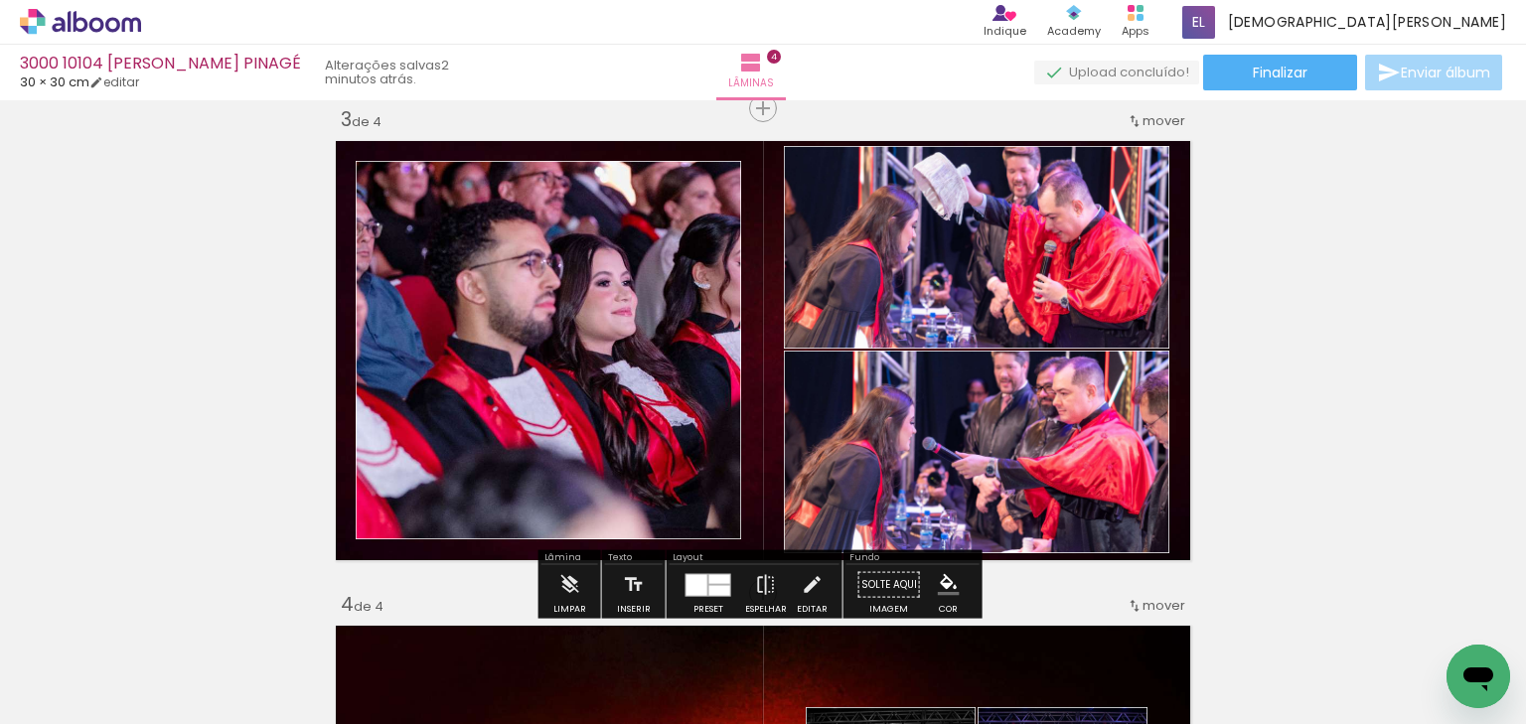
click at [1309, 316] on div "Inserir lâmina 1 de 4 Inserir lâmina 2 de 4 Inserir lâmina 3 de 4 Inserir lâmin…" at bounding box center [763, 326] width 1526 height 2426
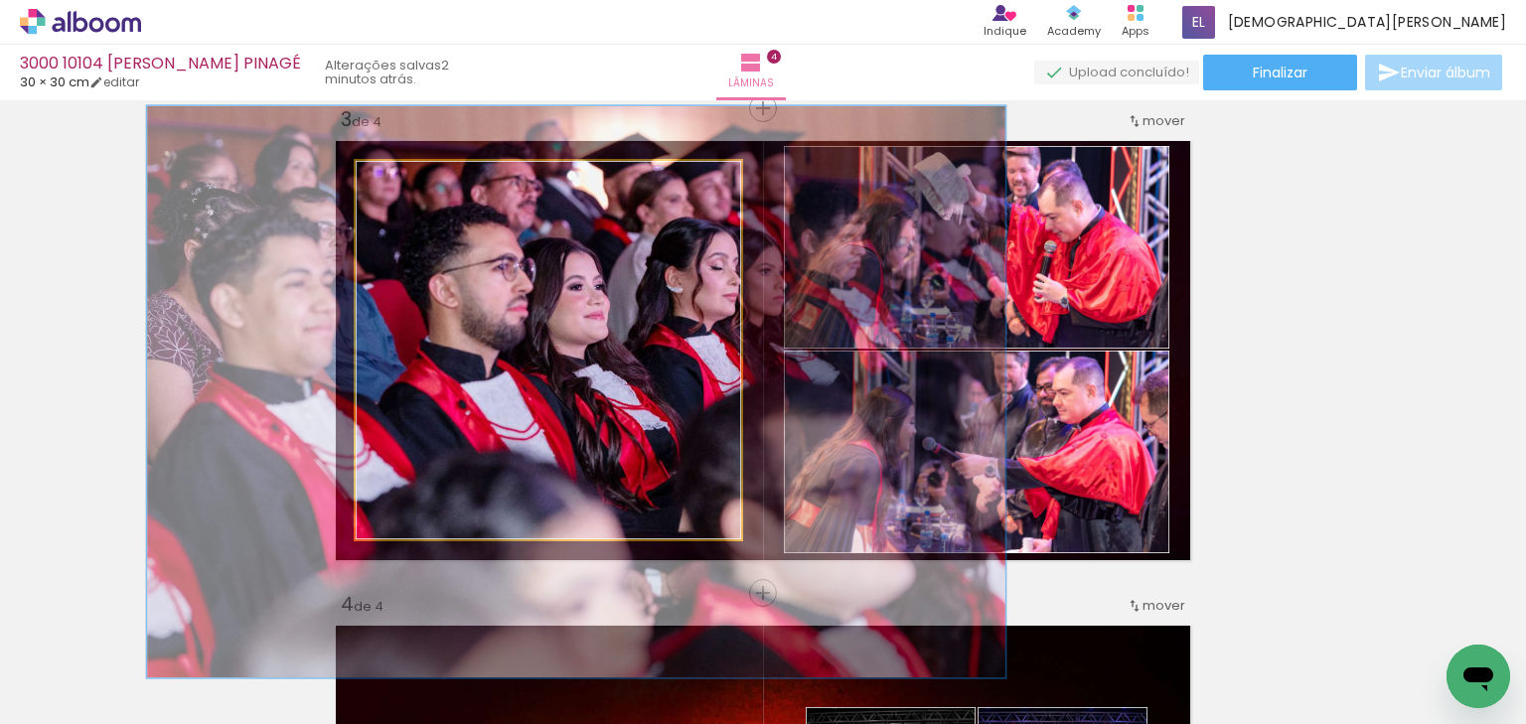
drag, startPoint x: 485, startPoint y: 354, endPoint x: 461, endPoint y: 355, distance: 23.9
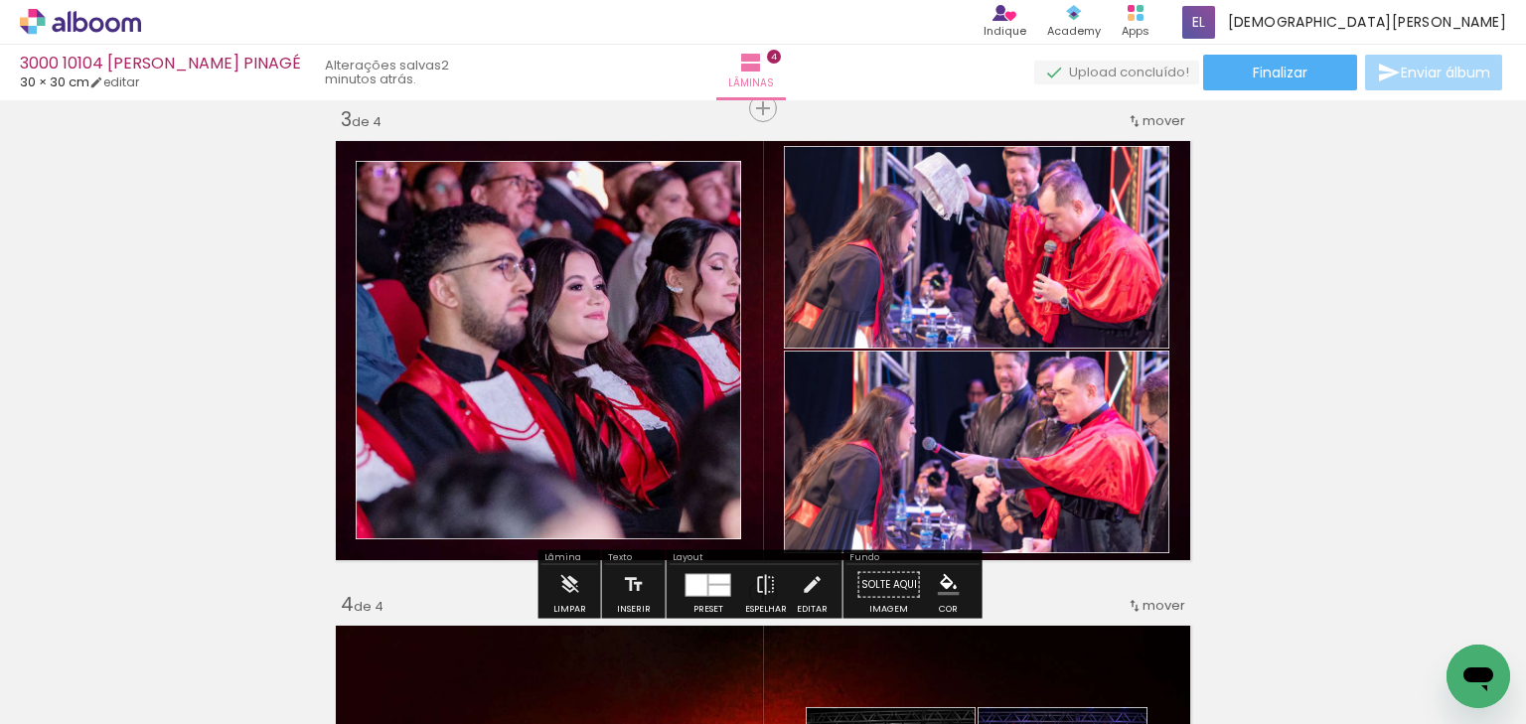
click at [1319, 321] on div "Inserir lâmina 1 de 4 Inserir lâmina 2 de 4 Inserir lâmina 3 de 4 Inserir lâmin…" at bounding box center [763, 326] width 1526 height 2426
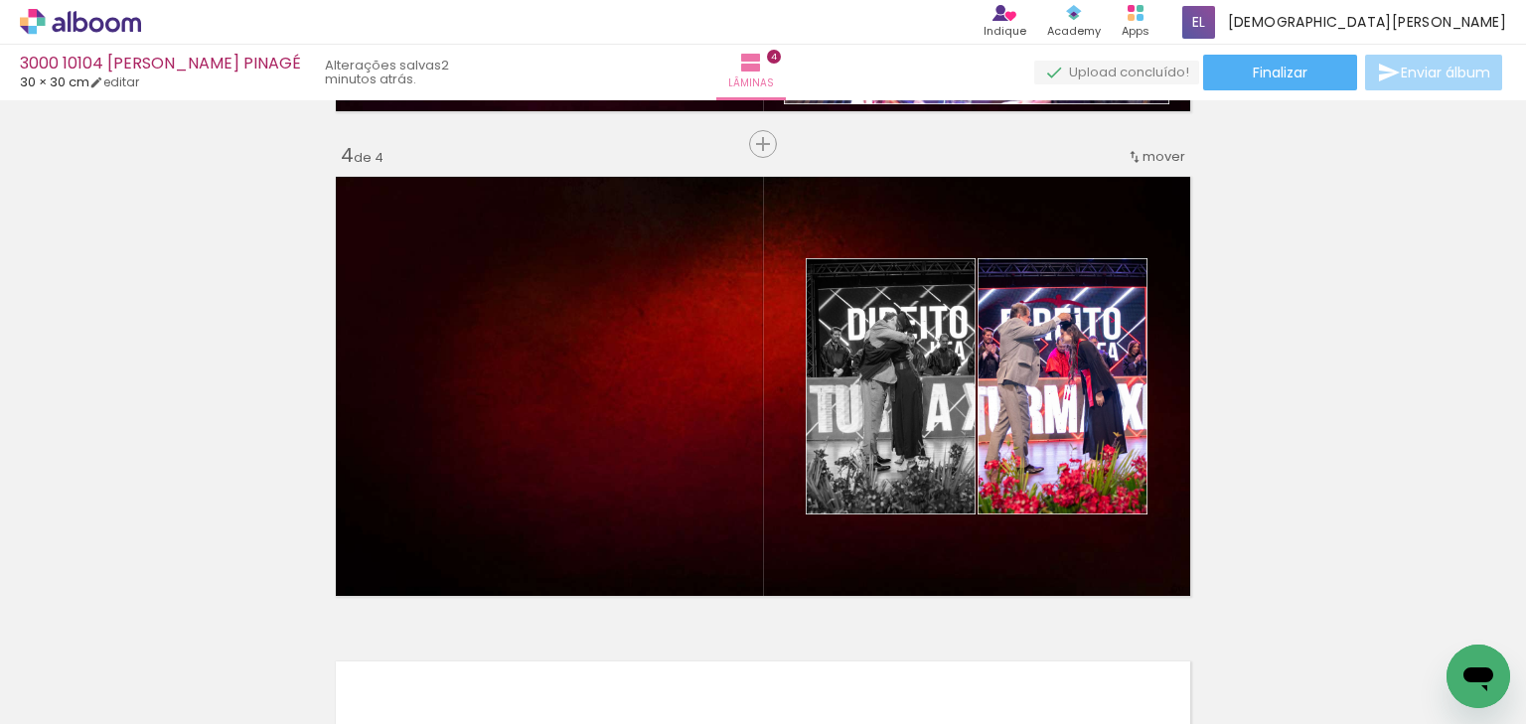
scroll to position [1472, 0]
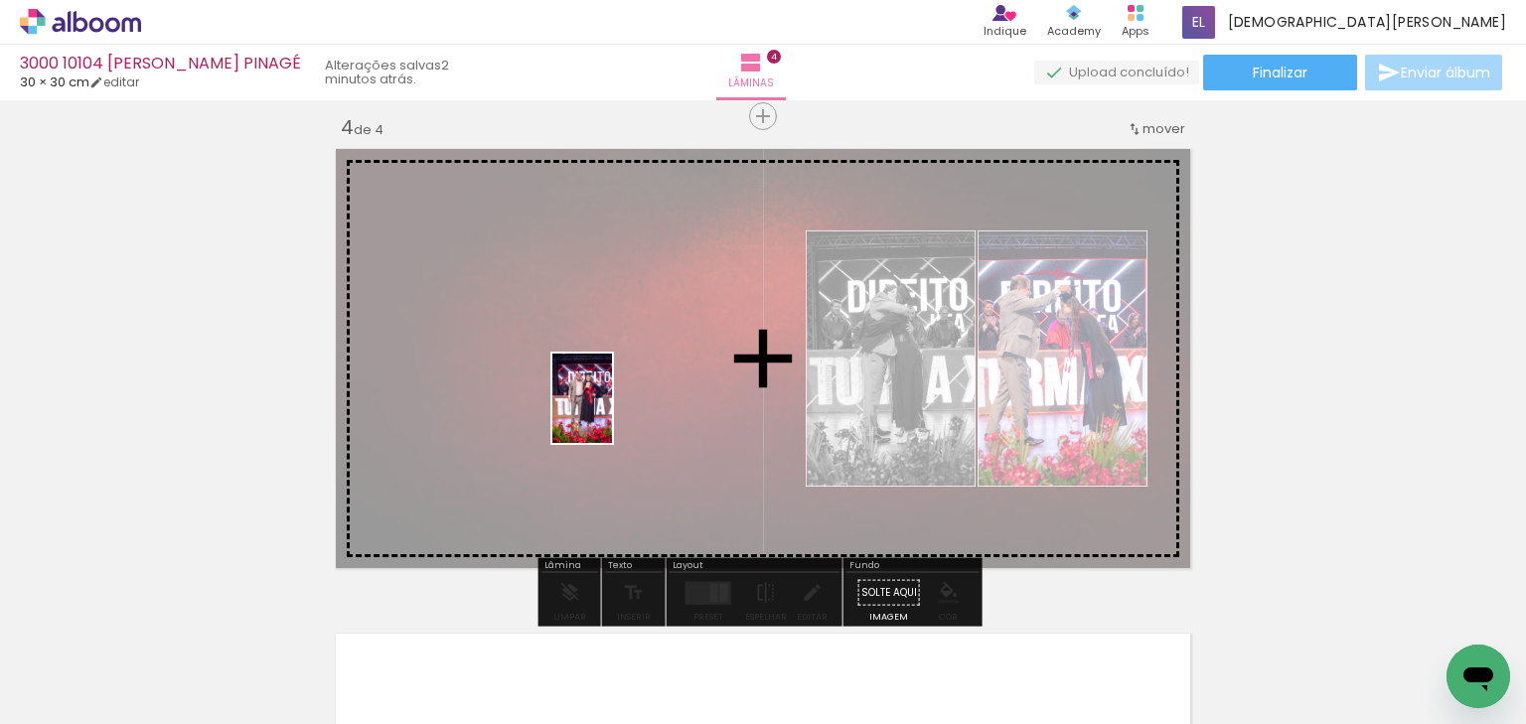
drag, startPoint x: 1246, startPoint y: 590, endPoint x: 612, endPoint y: 413, distance: 658.2
click at [612, 413] on quentale-workspace at bounding box center [763, 362] width 1526 height 724
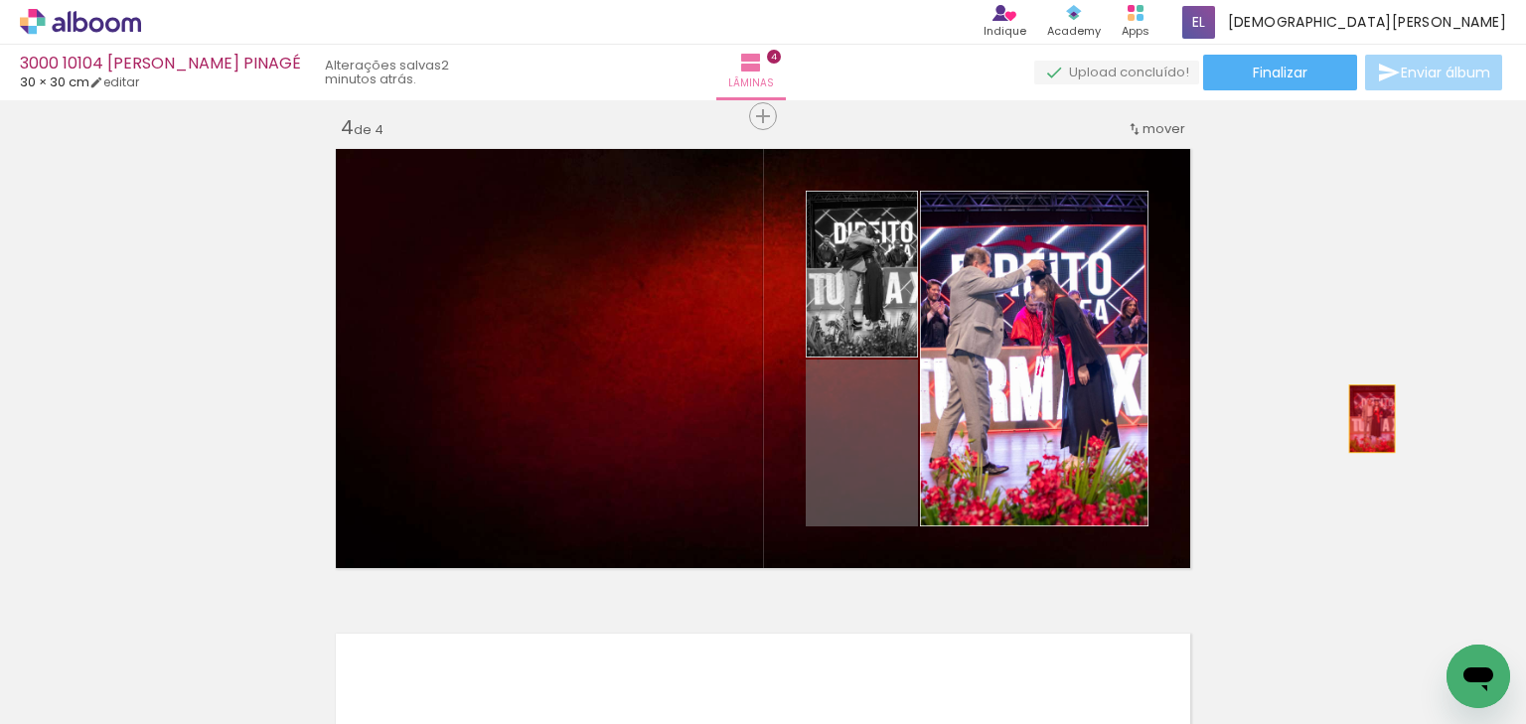
drag, startPoint x: 924, startPoint y: 451, endPoint x: 1367, endPoint y: 417, distance: 444.5
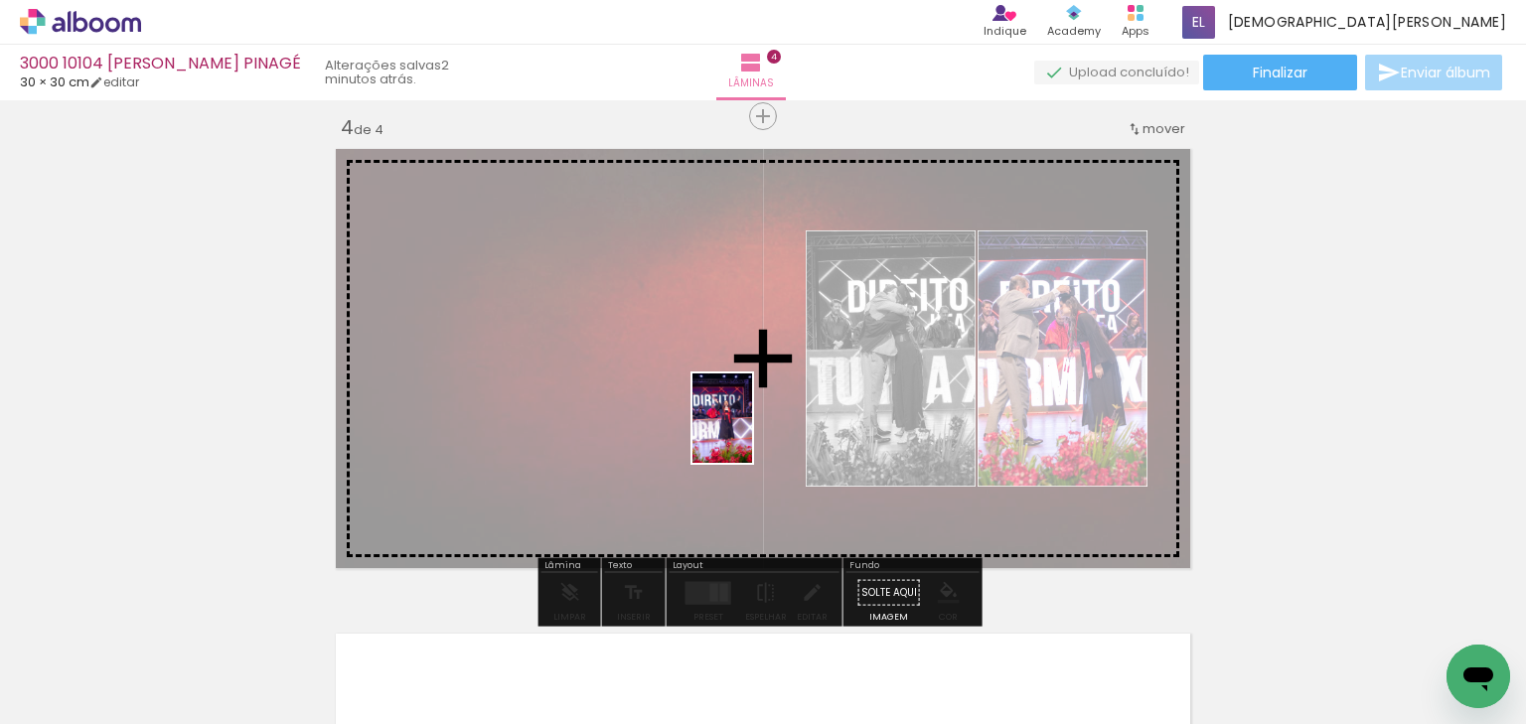
drag, startPoint x: 982, startPoint y: 672, endPoint x: 752, endPoint y: 433, distance: 331.0
click at [752, 433] on quentale-workspace at bounding box center [763, 362] width 1526 height 724
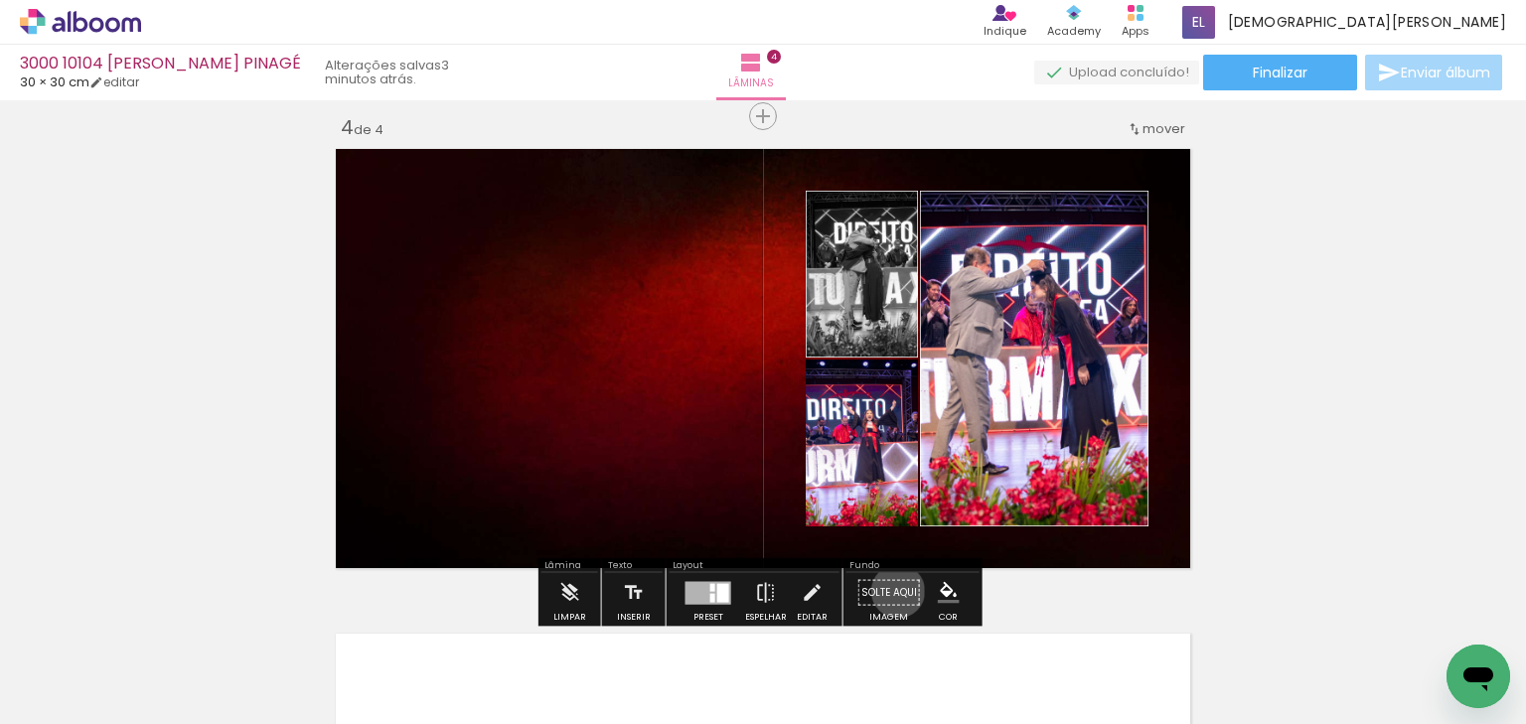
click at [891, 590] on paper-button "Solte aqui Imagem" at bounding box center [890, 598] width 72 height 51
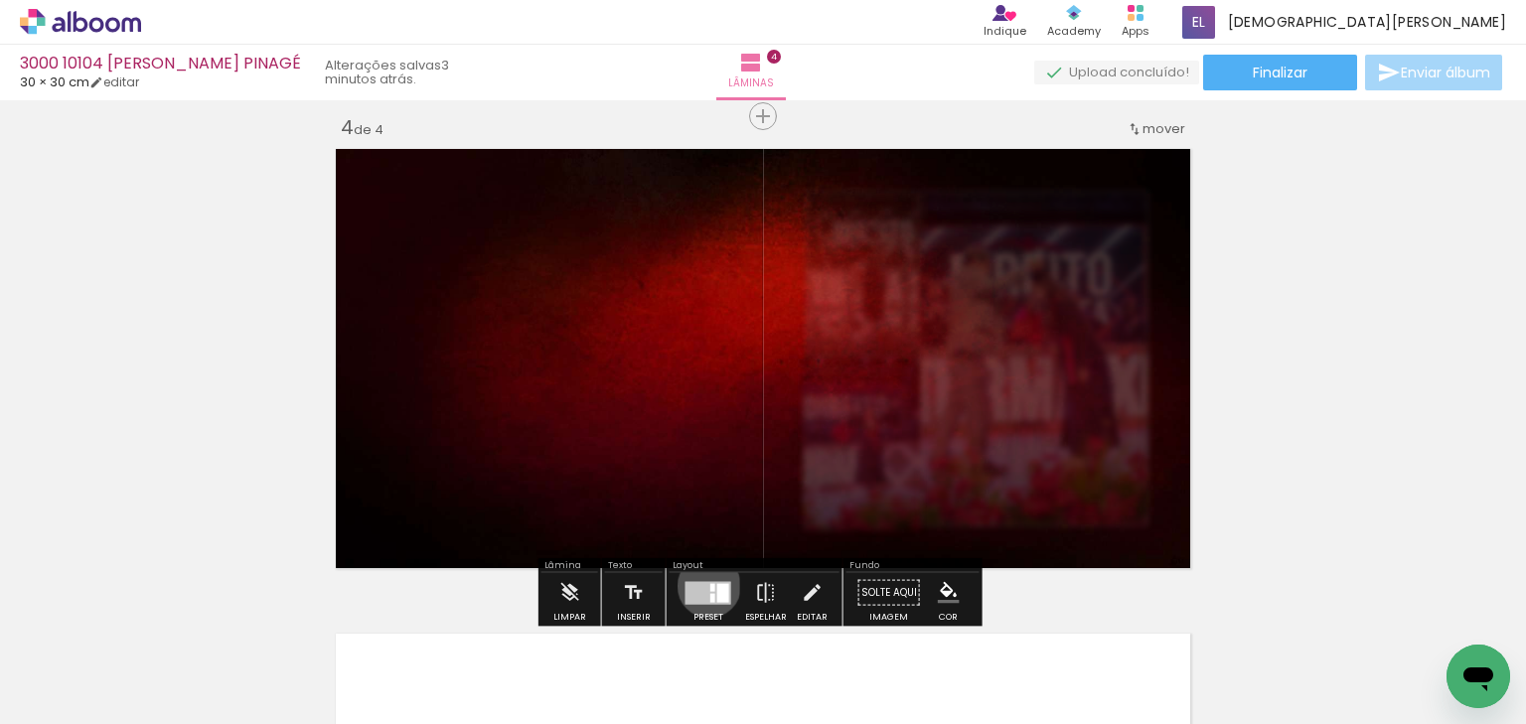
click at [711, 585] on div at bounding box center [713, 587] width 5 height 8
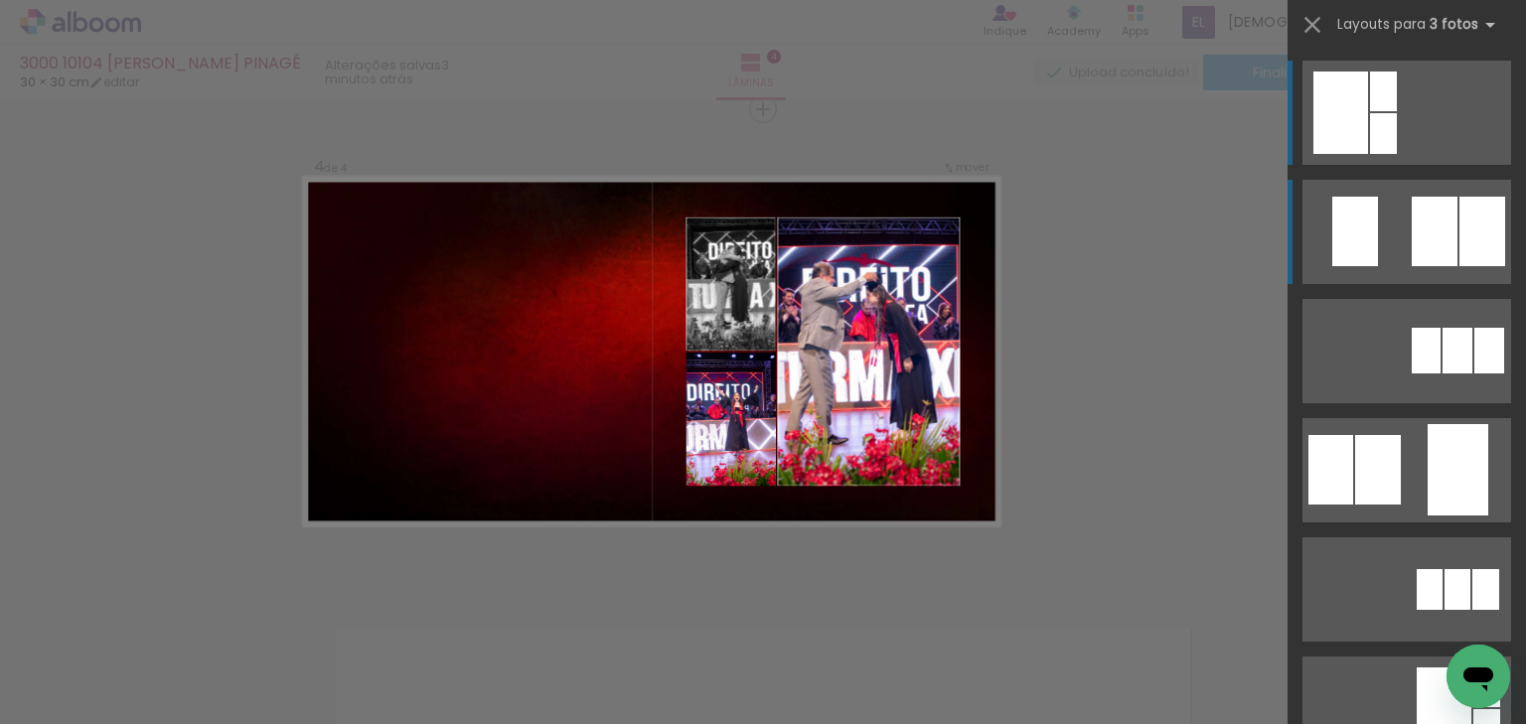
scroll to position [1480, 0]
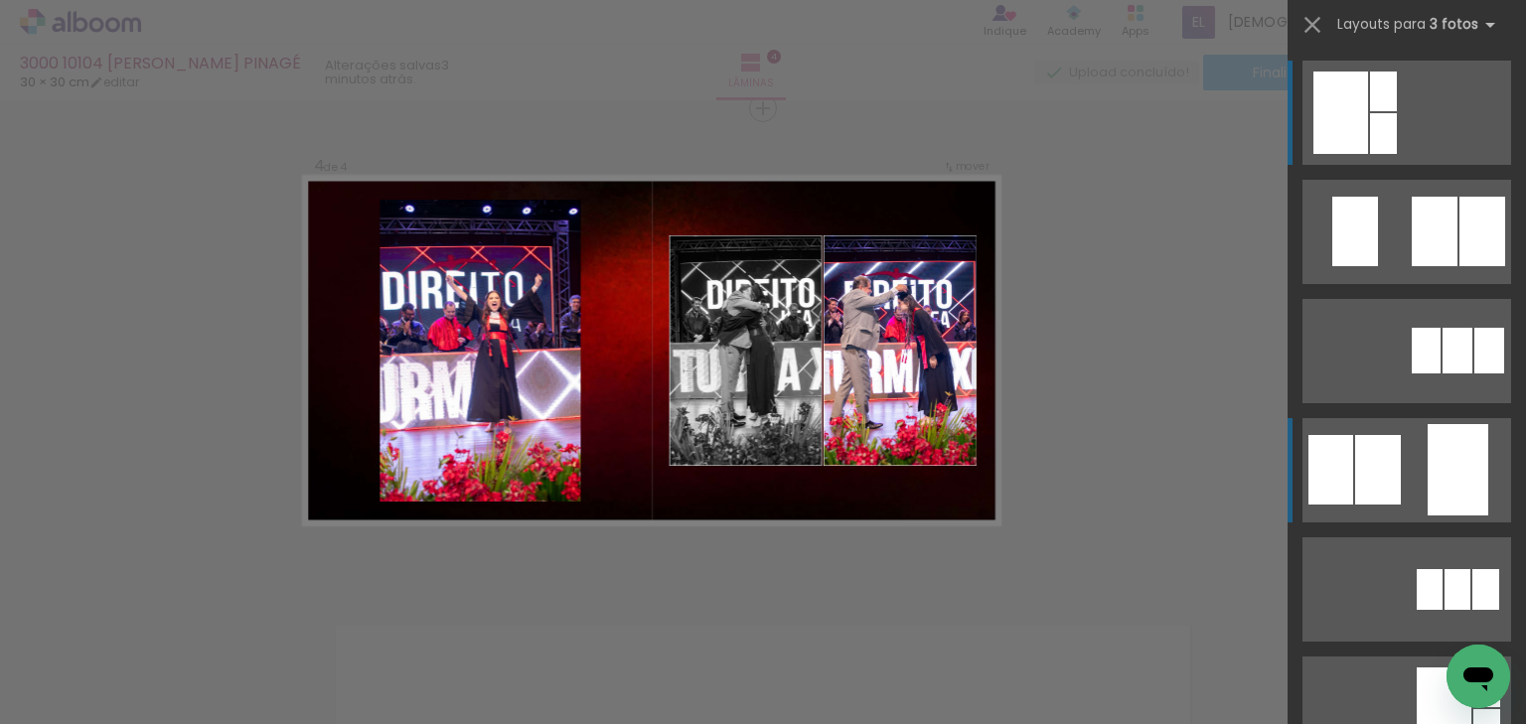
click at [1450, 449] on div at bounding box center [1458, 469] width 61 height 91
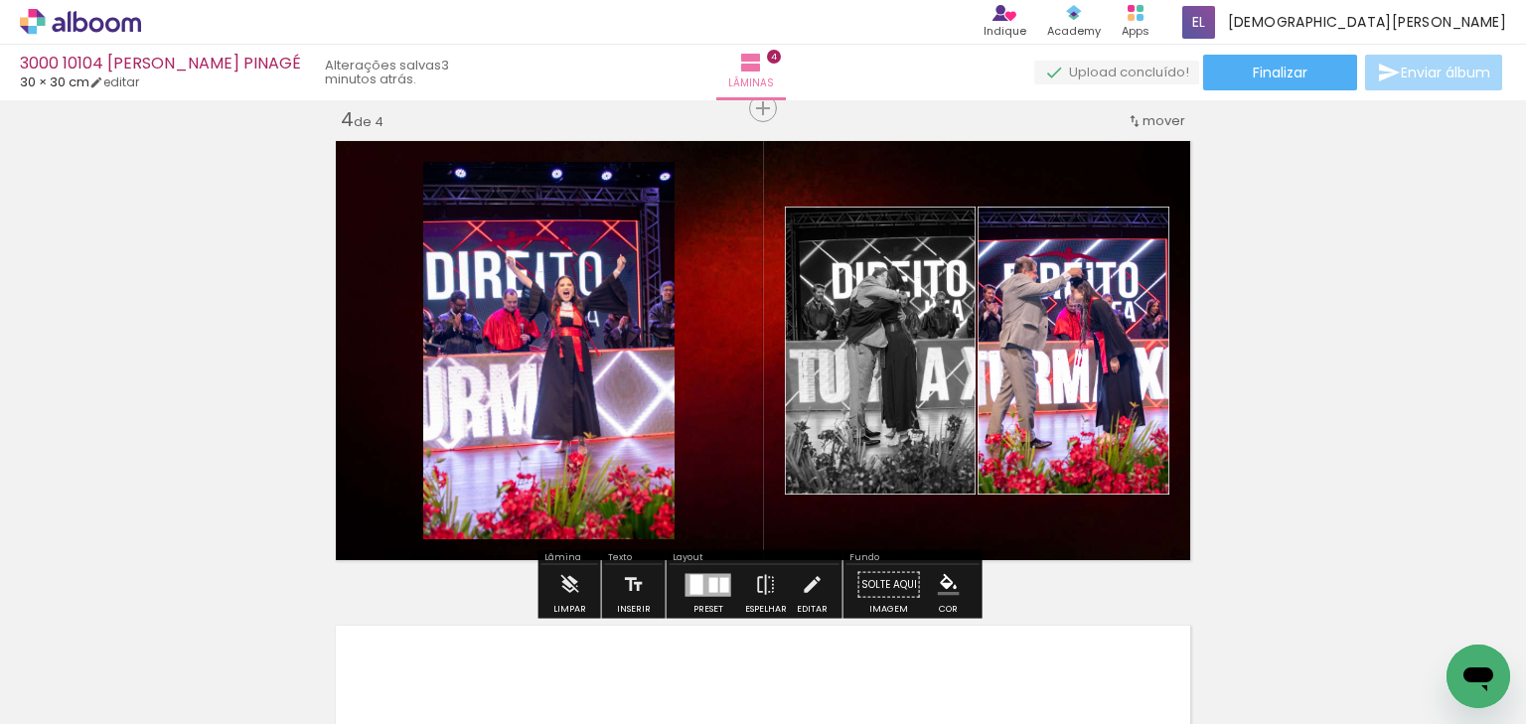
click at [534, 291] on quentale-photo at bounding box center [548, 351] width 251 height 378
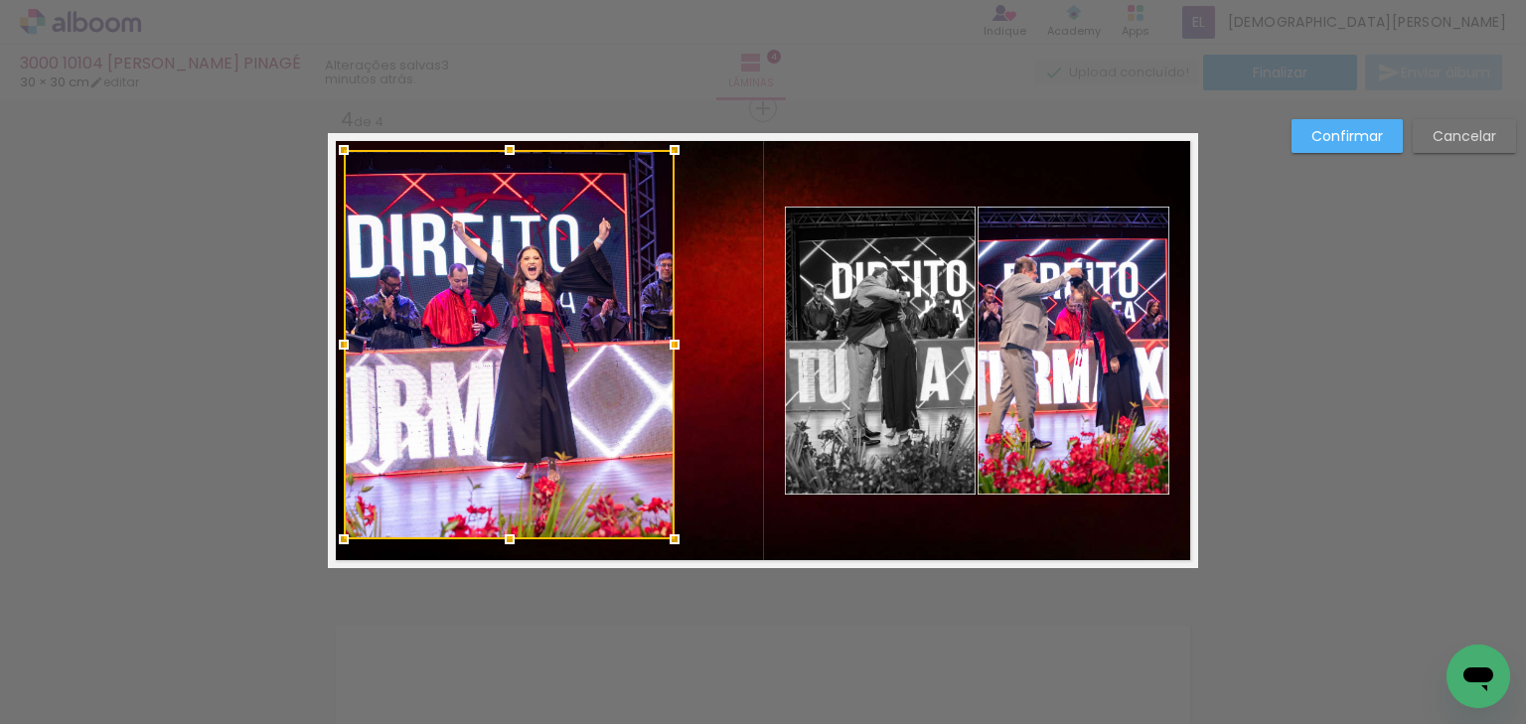
drag, startPoint x: 396, startPoint y: 151, endPoint x: 339, endPoint y: 152, distance: 57.6
click at [339, 152] on div at bounding box center [344, 150] width 40 height 40
click at [545, 338] on div at bounding box center [509, 345] width 331 height 390
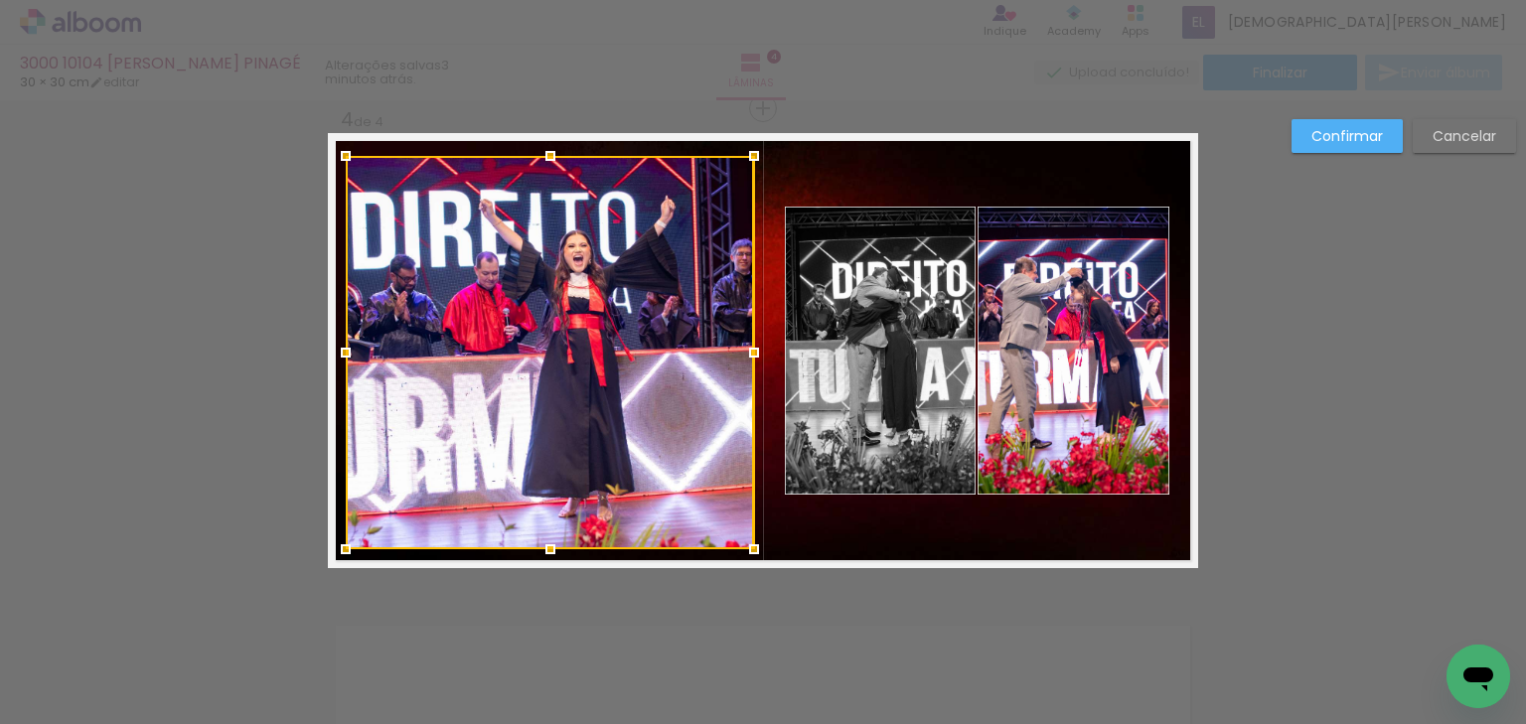
drag, startPoint x: 679, startPoint y: 545, endPoint x: 755, endPoint y: 555, distance: 77.3
click at [755, 555] on div at bounding box center [754, 550] width 40 height 40
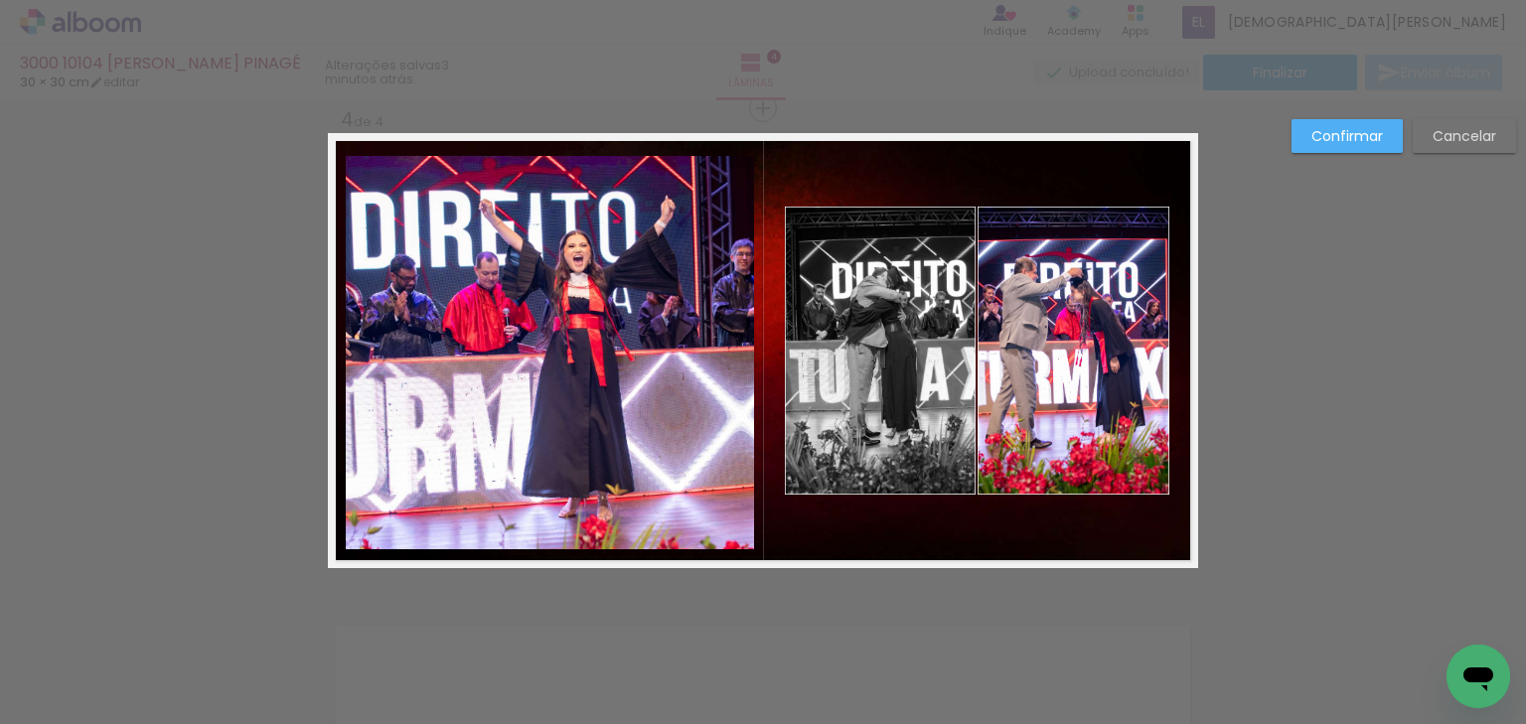
click at [580, 288] on quentale-photo at bounding box center [550, 353] width 408 height 394
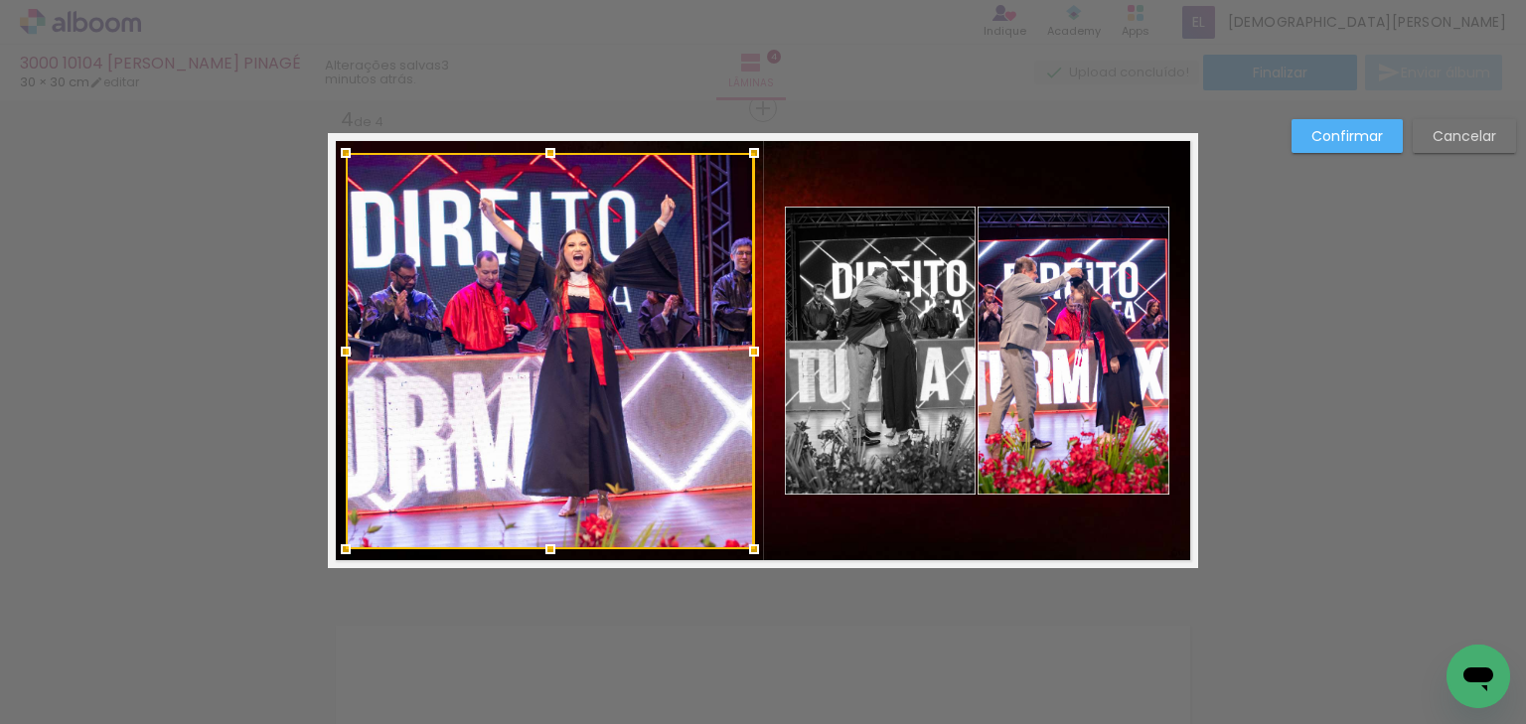
click at [544, 147] on div at bounding box center [551, 153] width 40 height 40
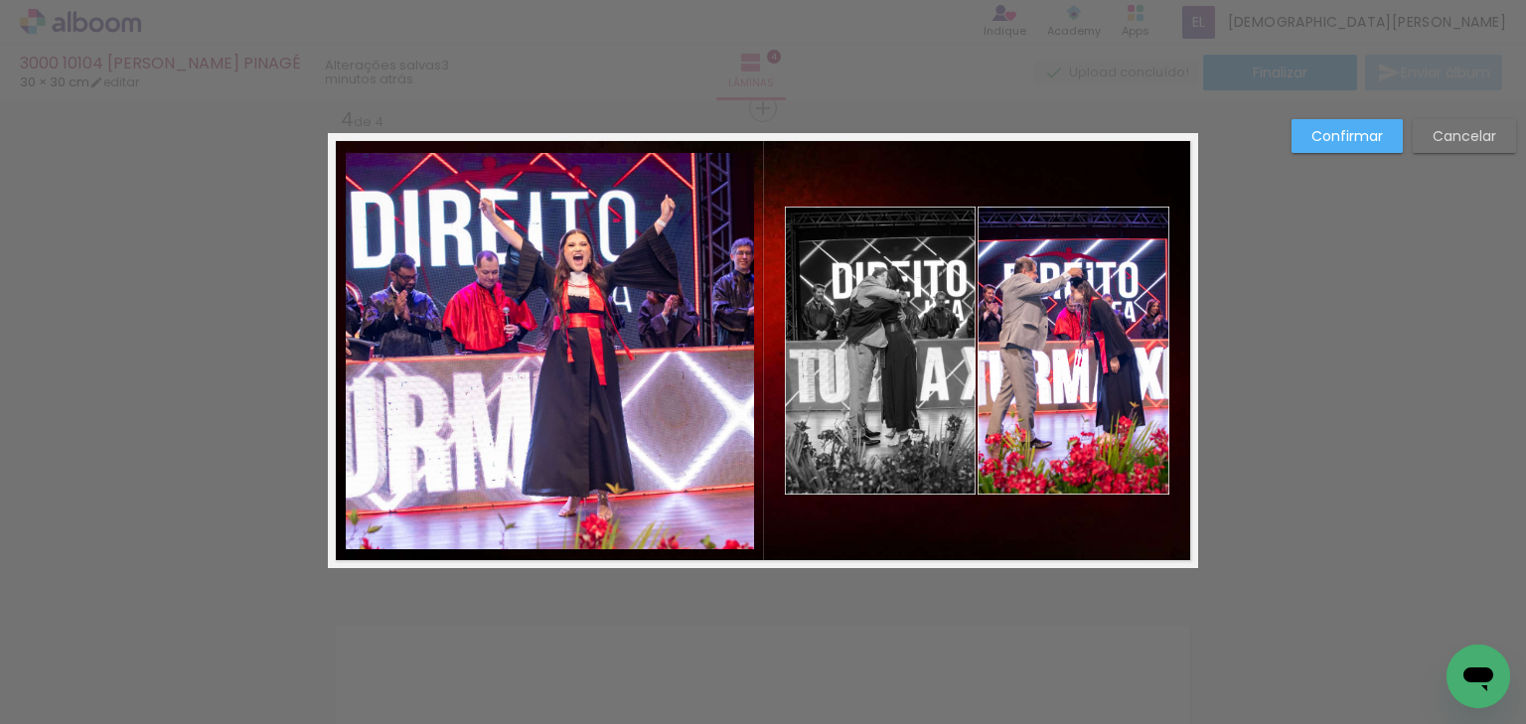
click at [0, 0] on slot "Confirmar" at bounding box center [0, 0] width 0 height 0
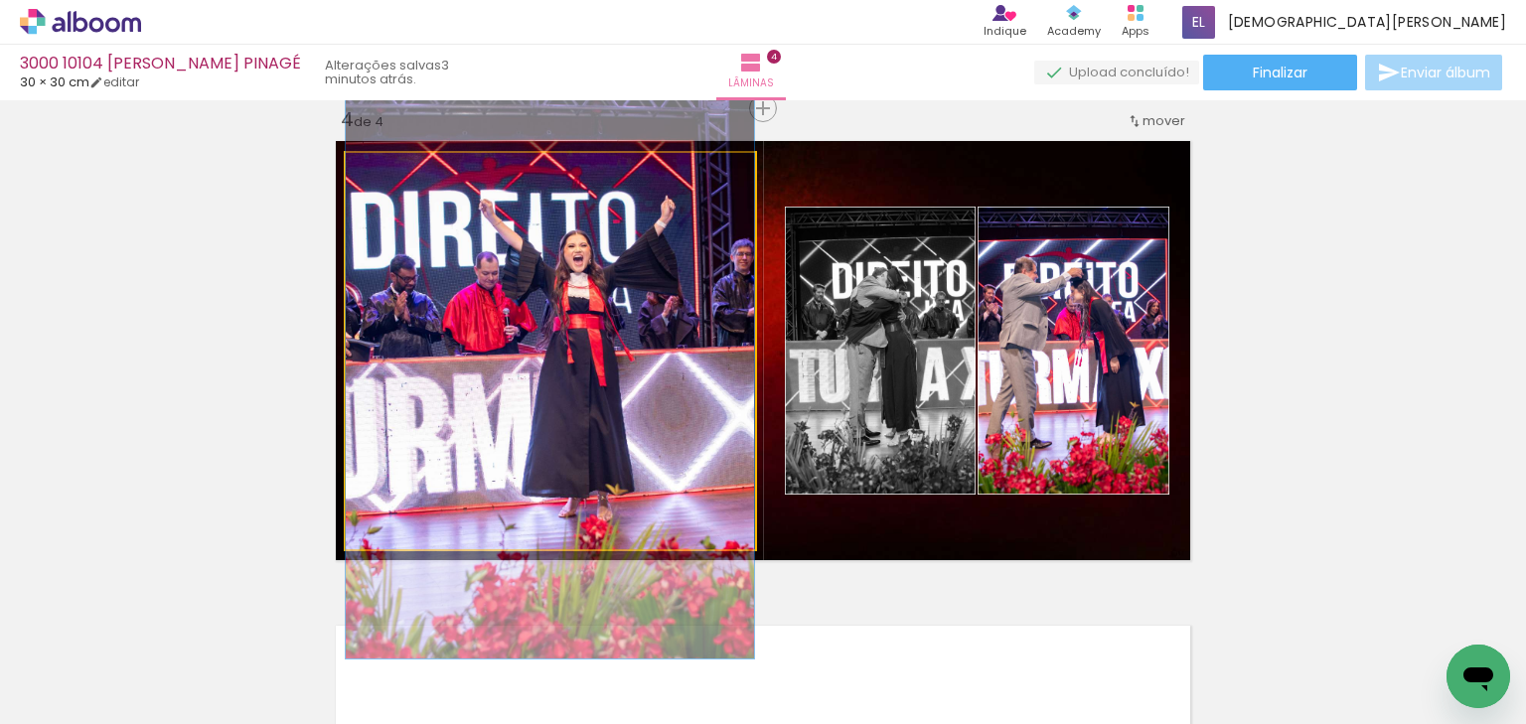
drag, startPoint x: 557, startPoint y: 298, endPoint x: 535, endPoint y: 299, distance: 22.9
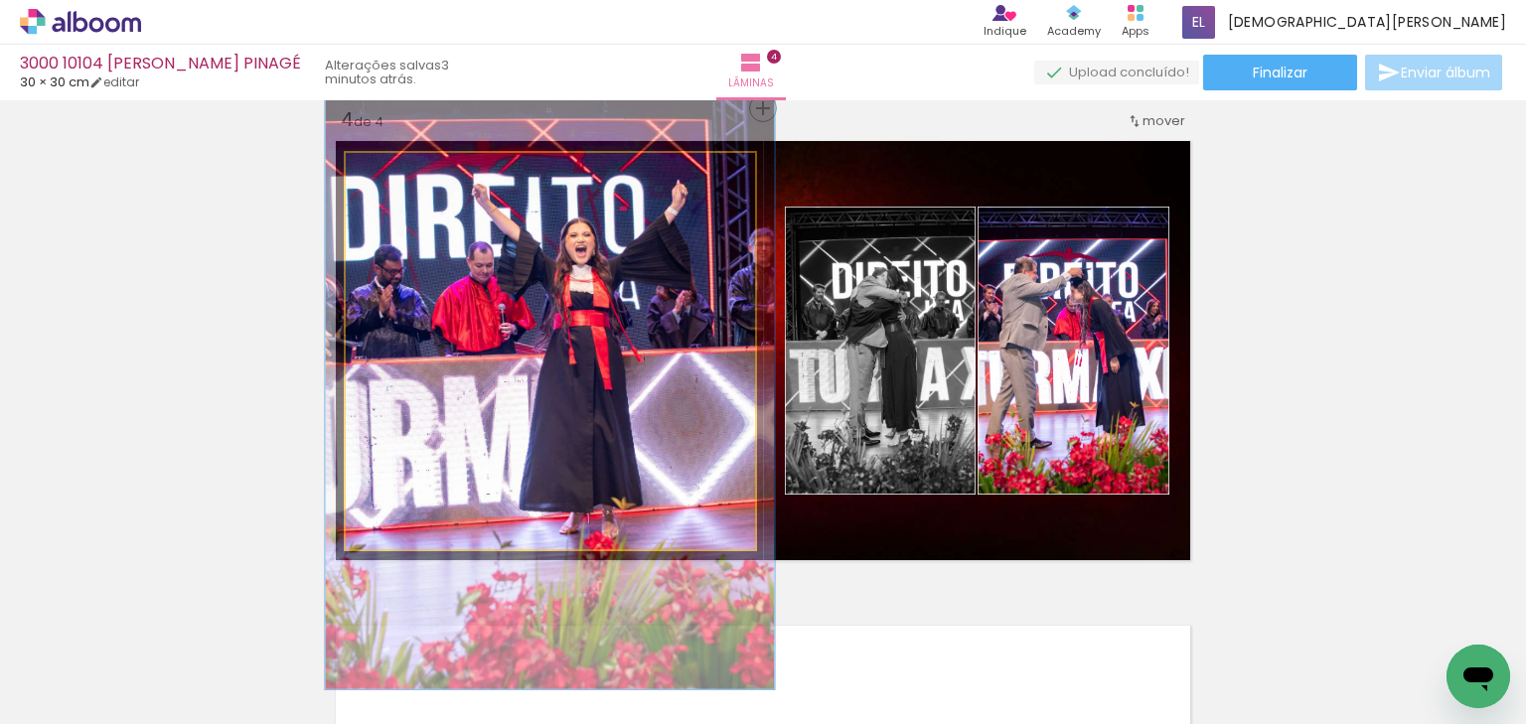
type paper-slider "110"
click at [401, 174] on div at bounding box center [400, 174] width 32 height 32
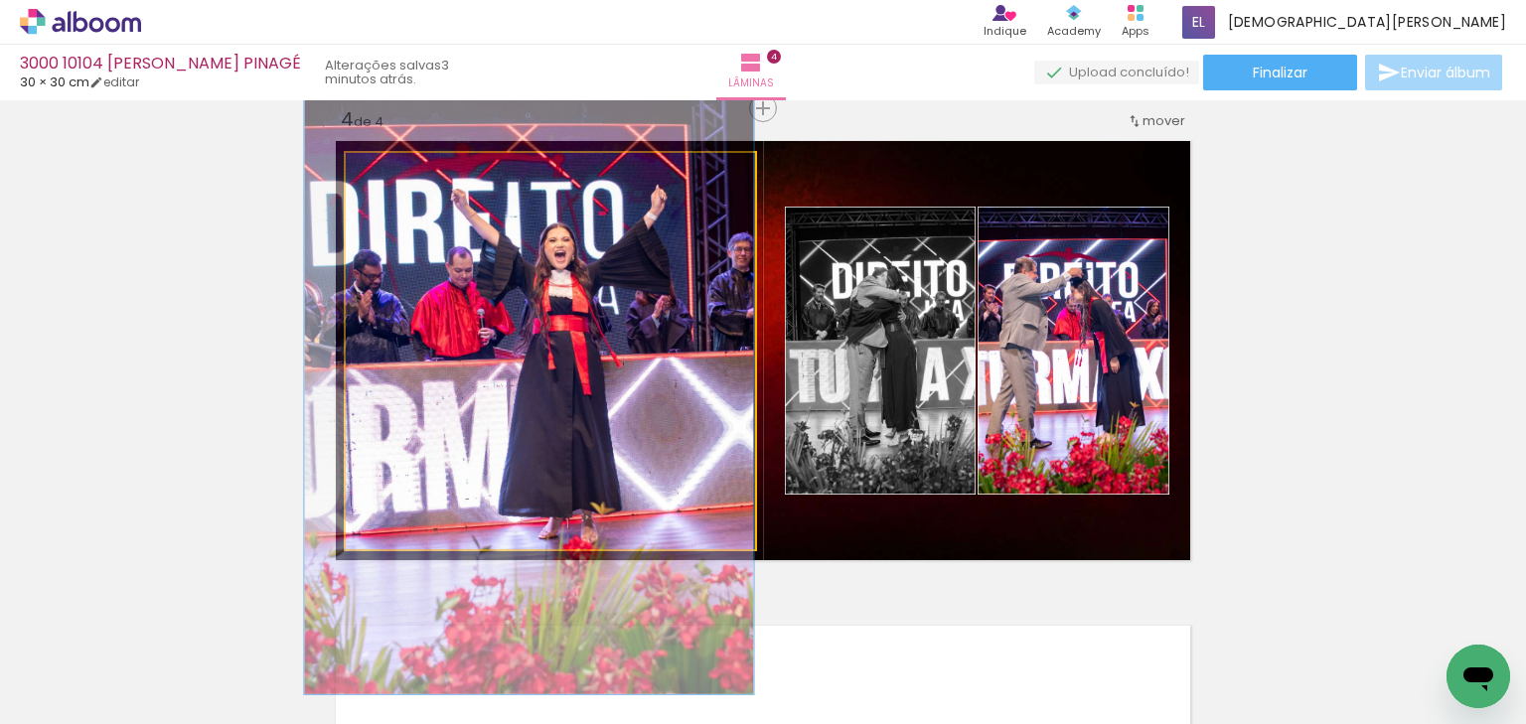
drag, startPoint x: 553, startPoint y: 278, endPoint x: 517, endPoint y: 283, distance: 36.1
click at [421, 333] on quentale-photo at bounding box center [550, 351] width 408 height 396
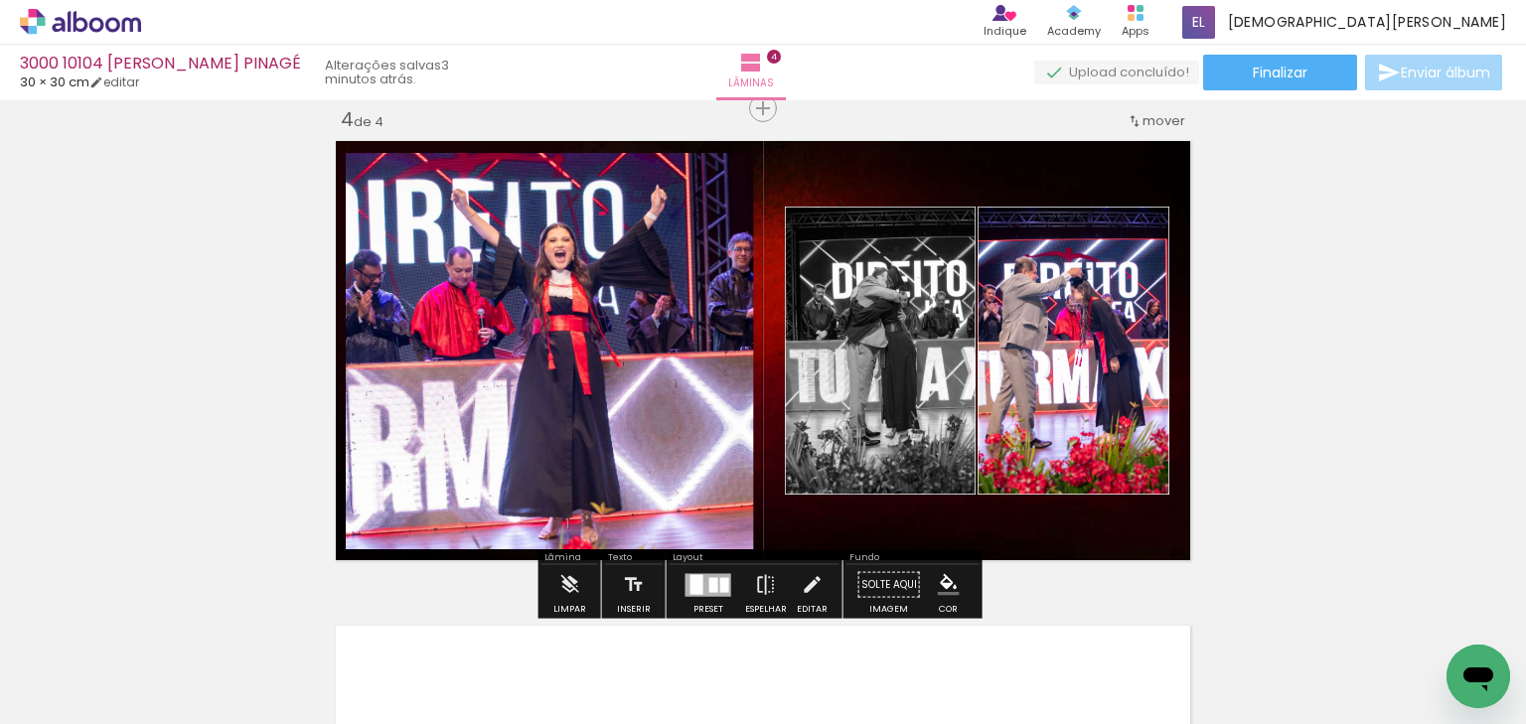
click at [421, 333] on quentale-photo at bounding box center [550, 351] width 408 height 396
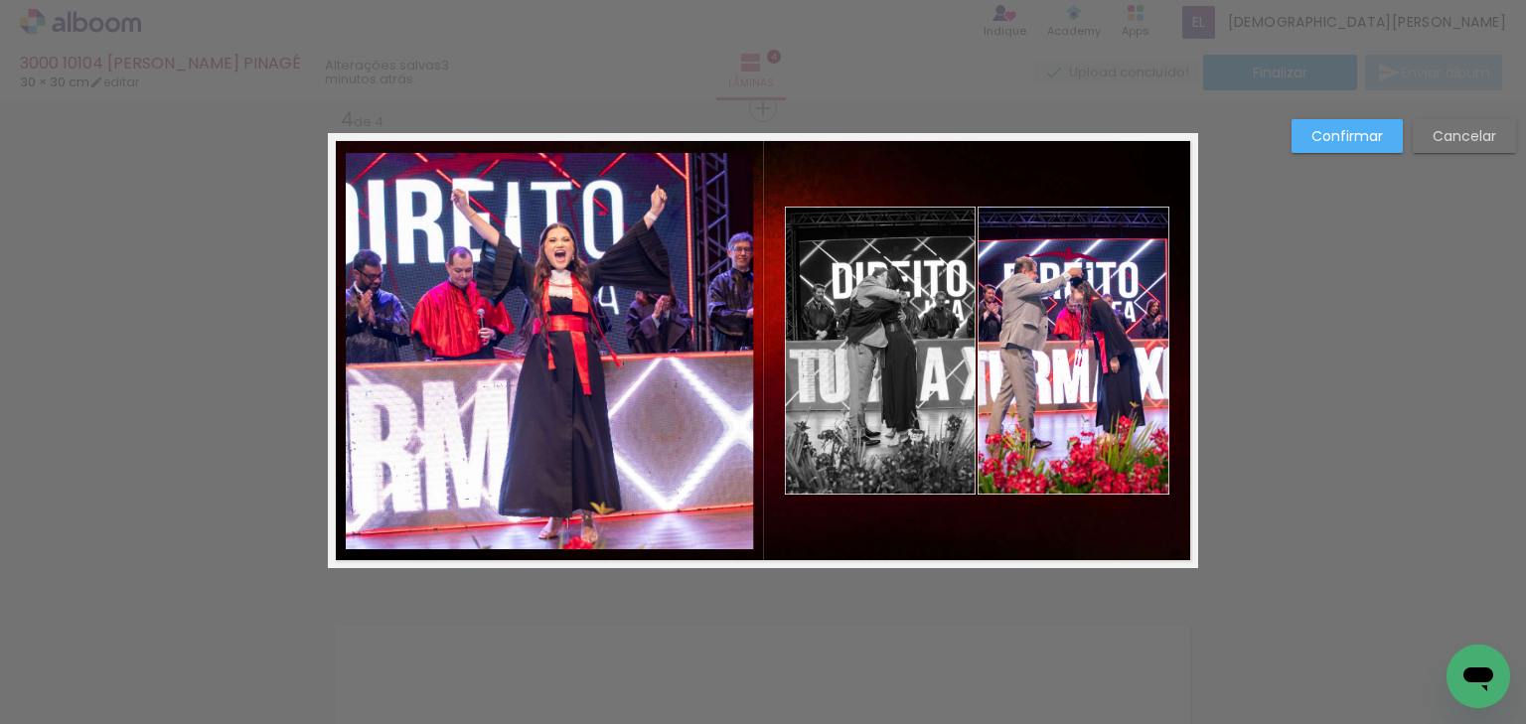
click at [346, 358] on quentale-photo at bounding box center [550, 351] width 408 height 396
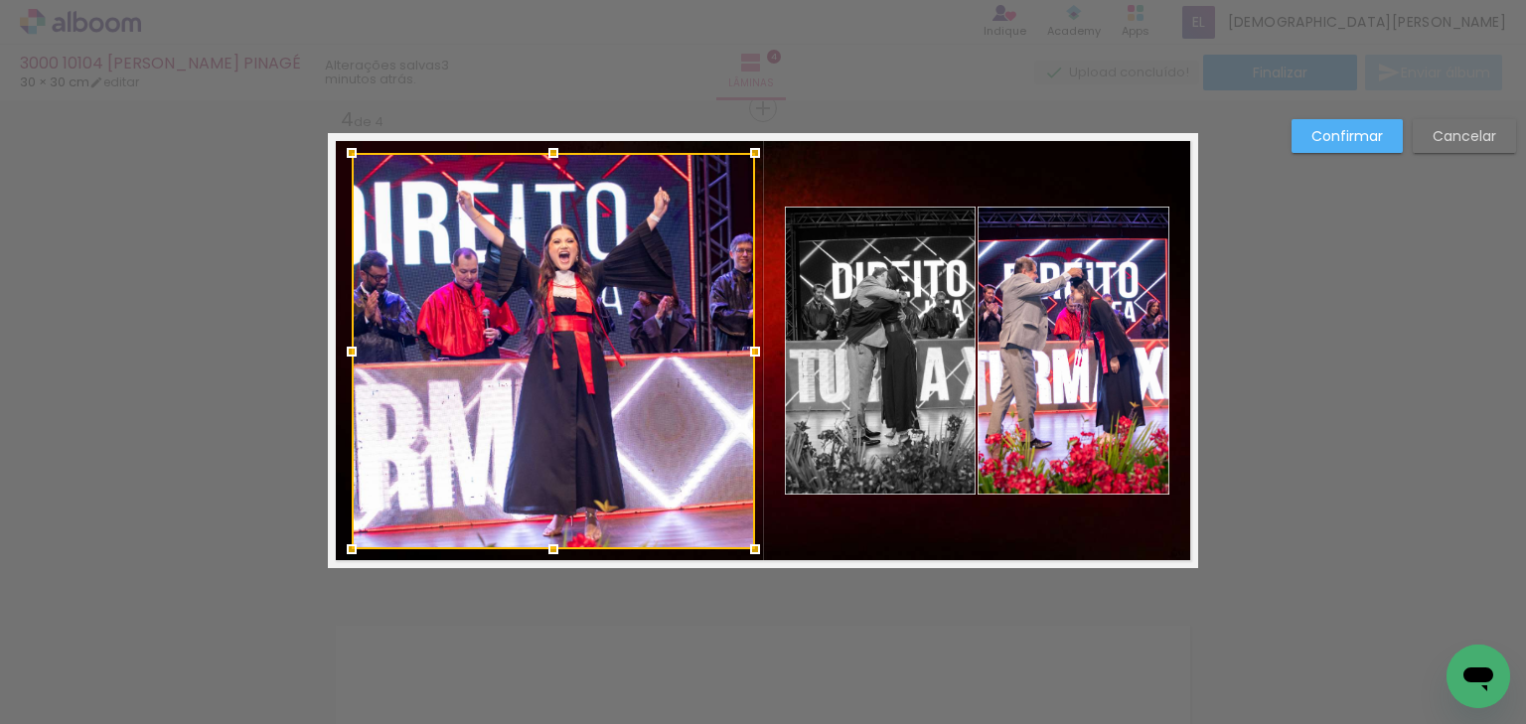
click at [349, 350] on div at bounding box center [352, 352] width 40 height 40
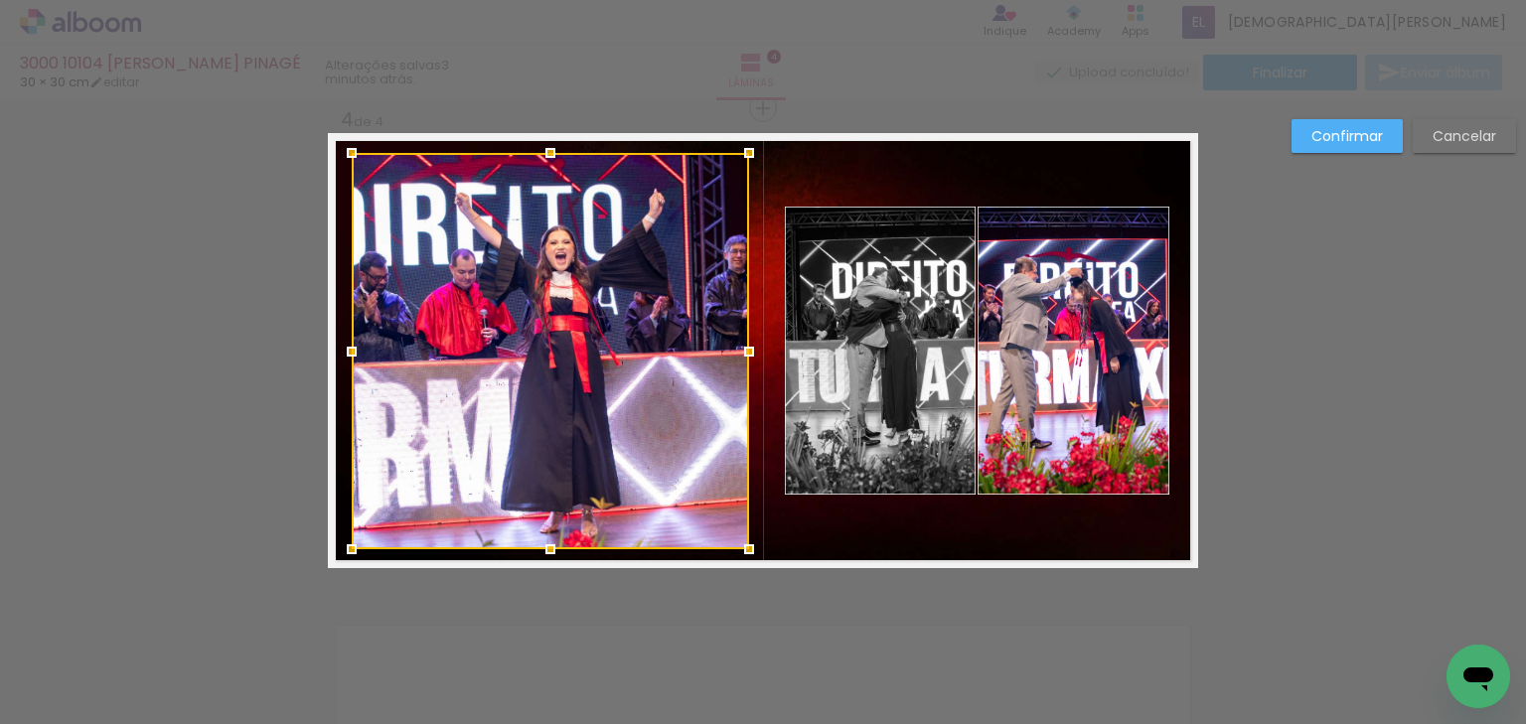
click at [748, 358] on div at bounding box center [749, 352] width 40 height 40
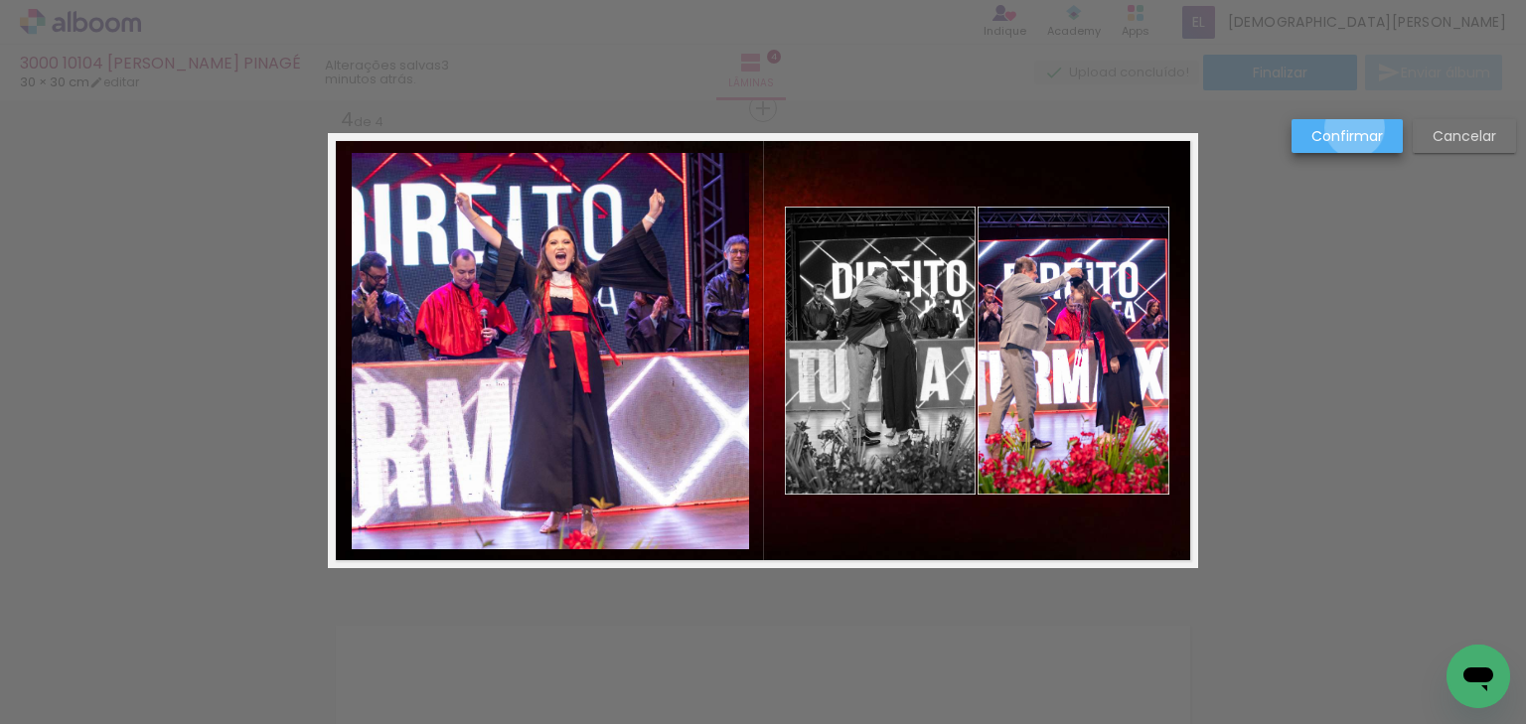
click at [0, 0] on slot "Confirmar" at bounding box center [0, 0] width 0 height 0
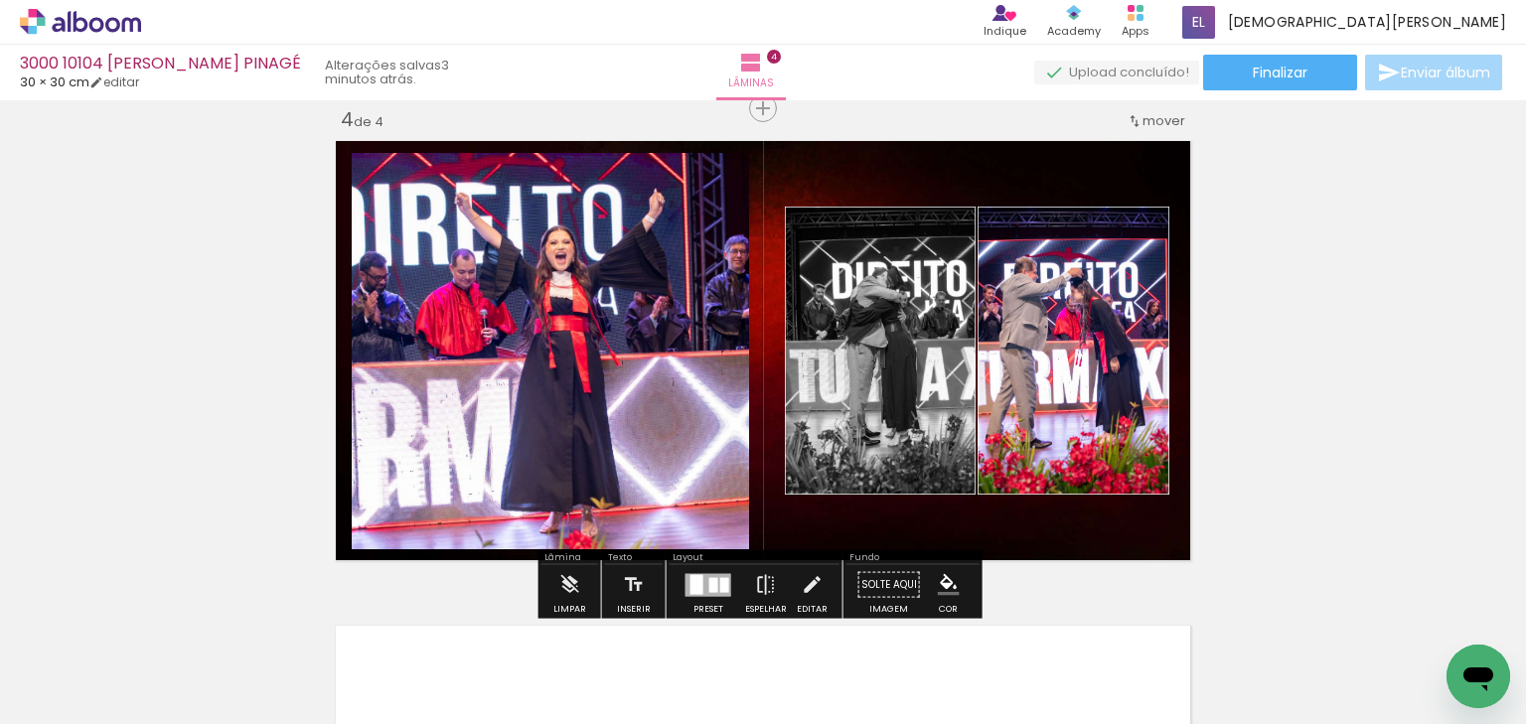
click at [554, 218] on paper-item at bounding box center [555, 221] width 36 height 14
click at [545, 302] on iron-icon "color picker" at bounding box center [557, 300] width 24 height 19
drag, startPoint x: 560, startPoint y: 132, endPoint x: 711, endPoint y: 171, distance: 155.0
click at [0, 0] on paper-item "#ffffff" at bounding box center [0, 0] width 0 height 0
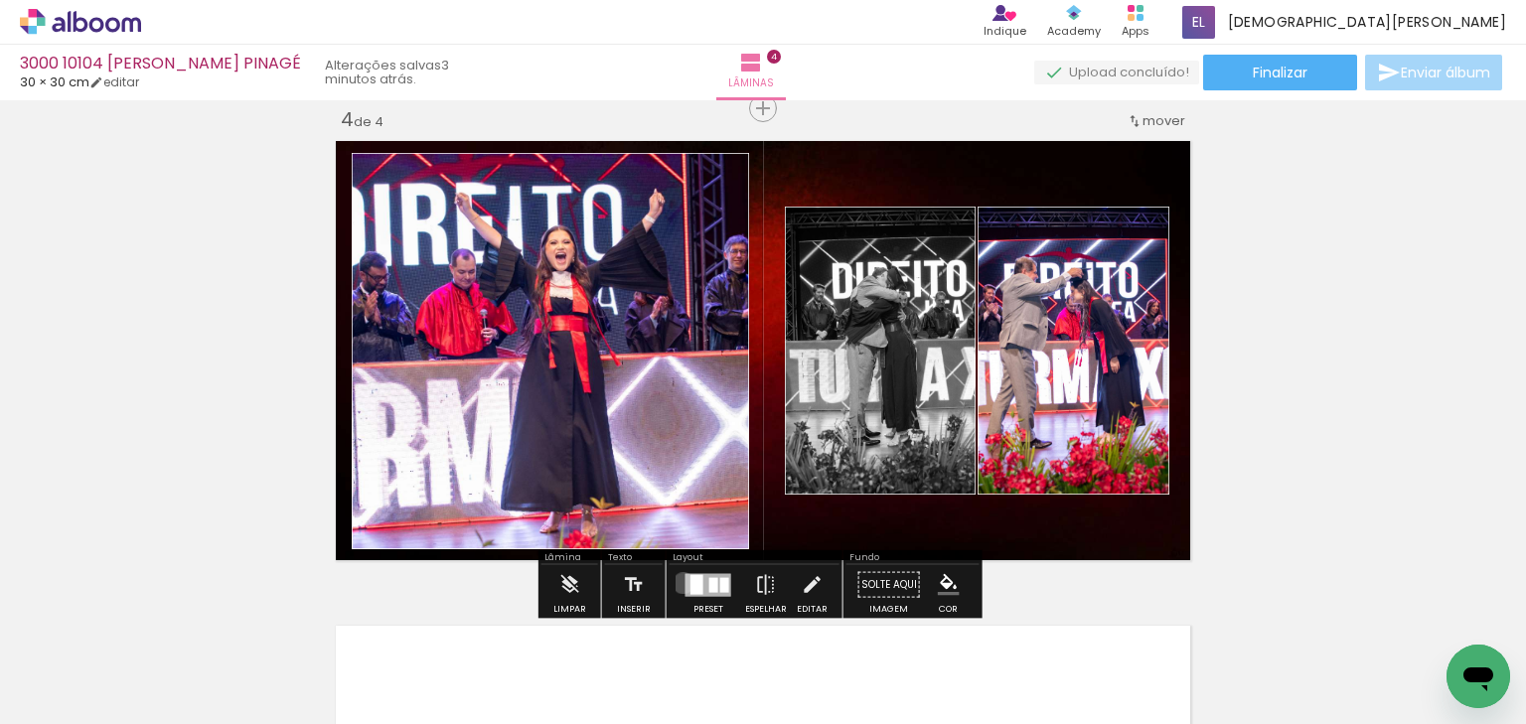
click at [682, 582] on div at bounding box center [709, 585] width 54 height 40
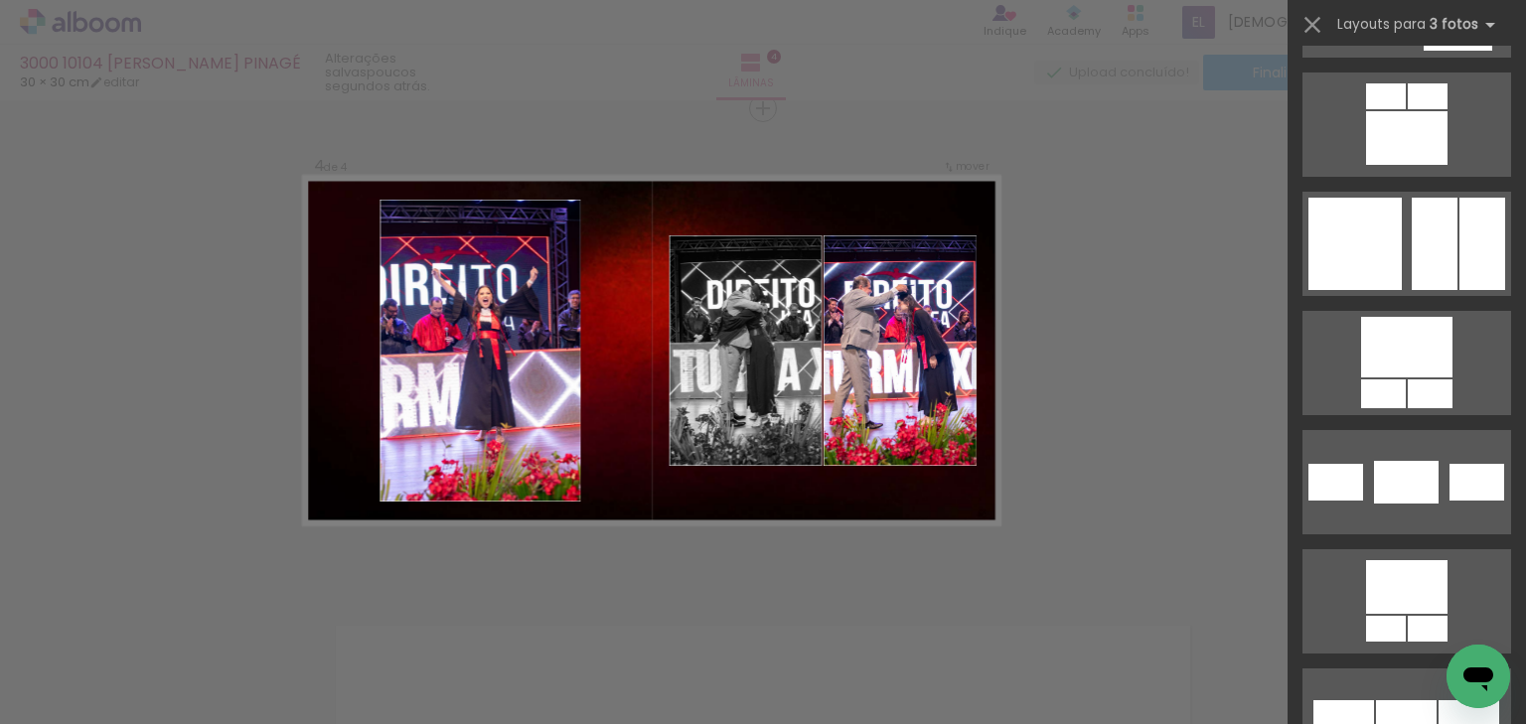
scroll to position [19918, 0]
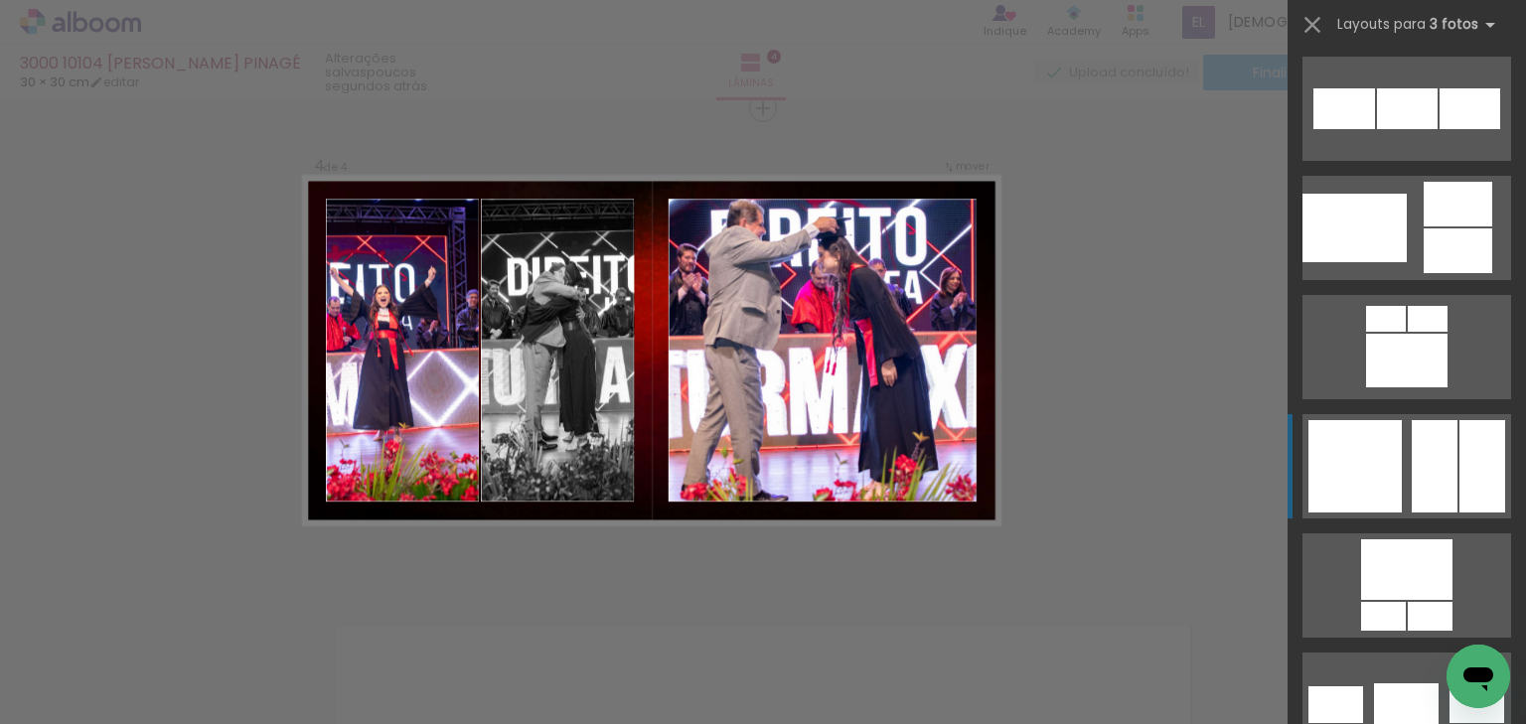
click at [1431, 476] on div at bounding box center [1435, 466] width 46 height 92
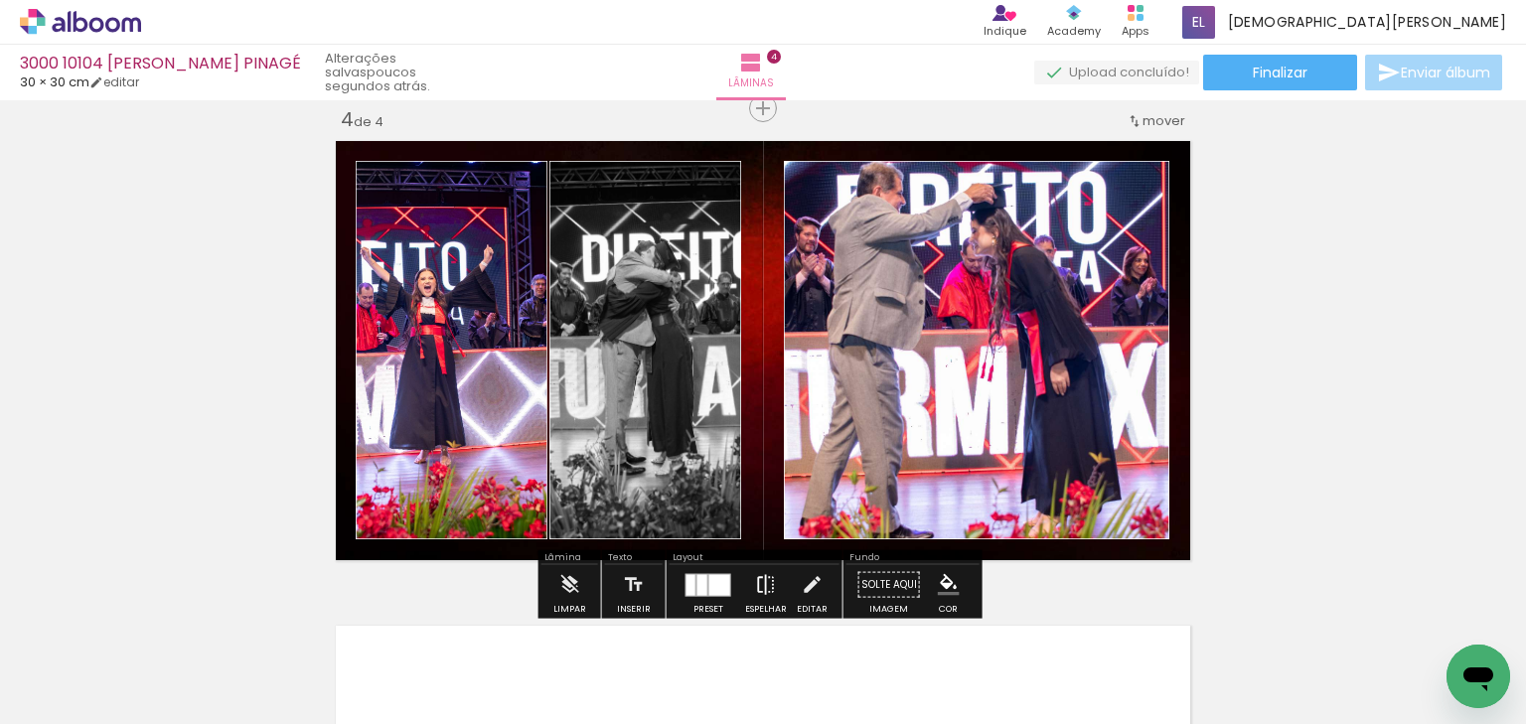
click at [760, 579] on iron-icon at bounding box center [766, 585] width 22 height 40
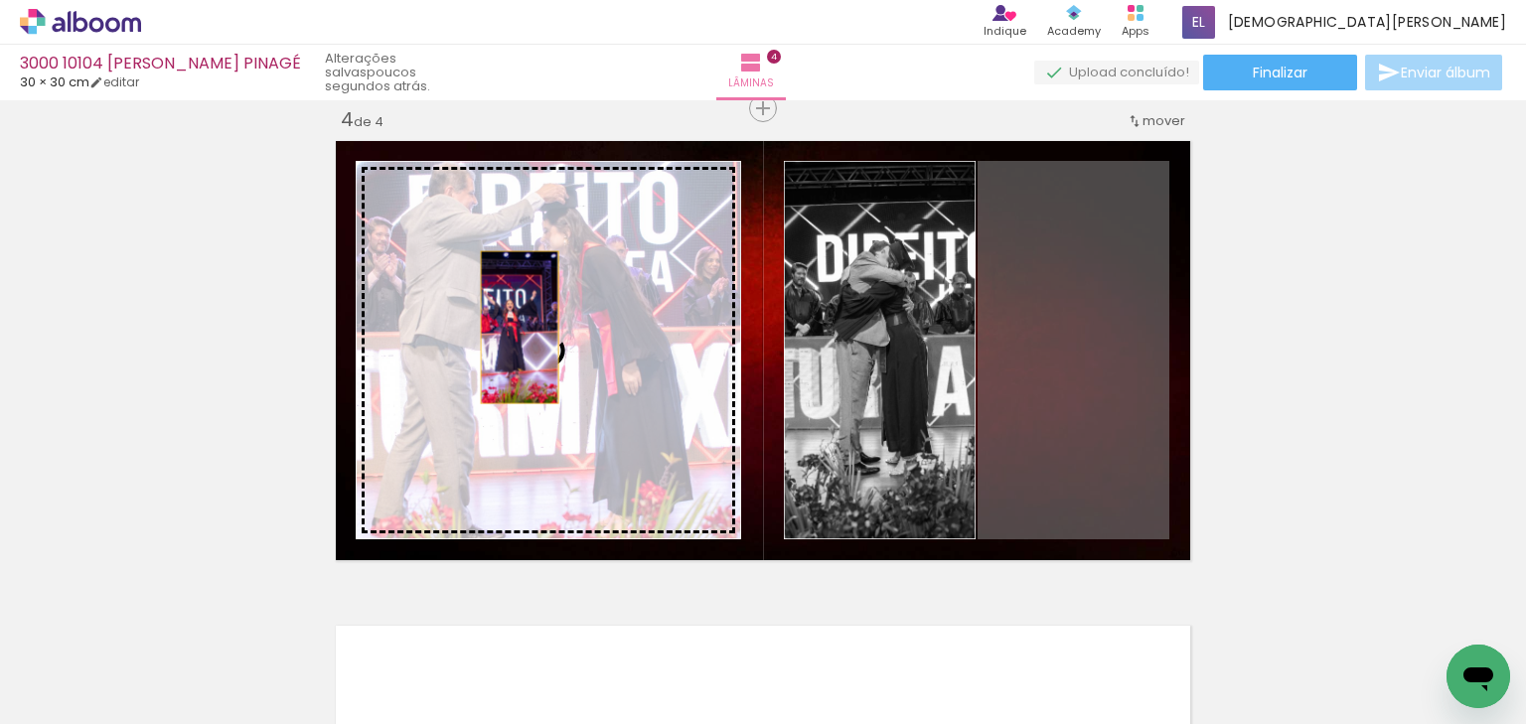
drag, startPoint x: 1073, startPoint y: 314, endPoint x: 514, endPoint y: 327, distance: 559.6
click at [0, 0] on slot at bounding box center [0, 0] width 0 height 0
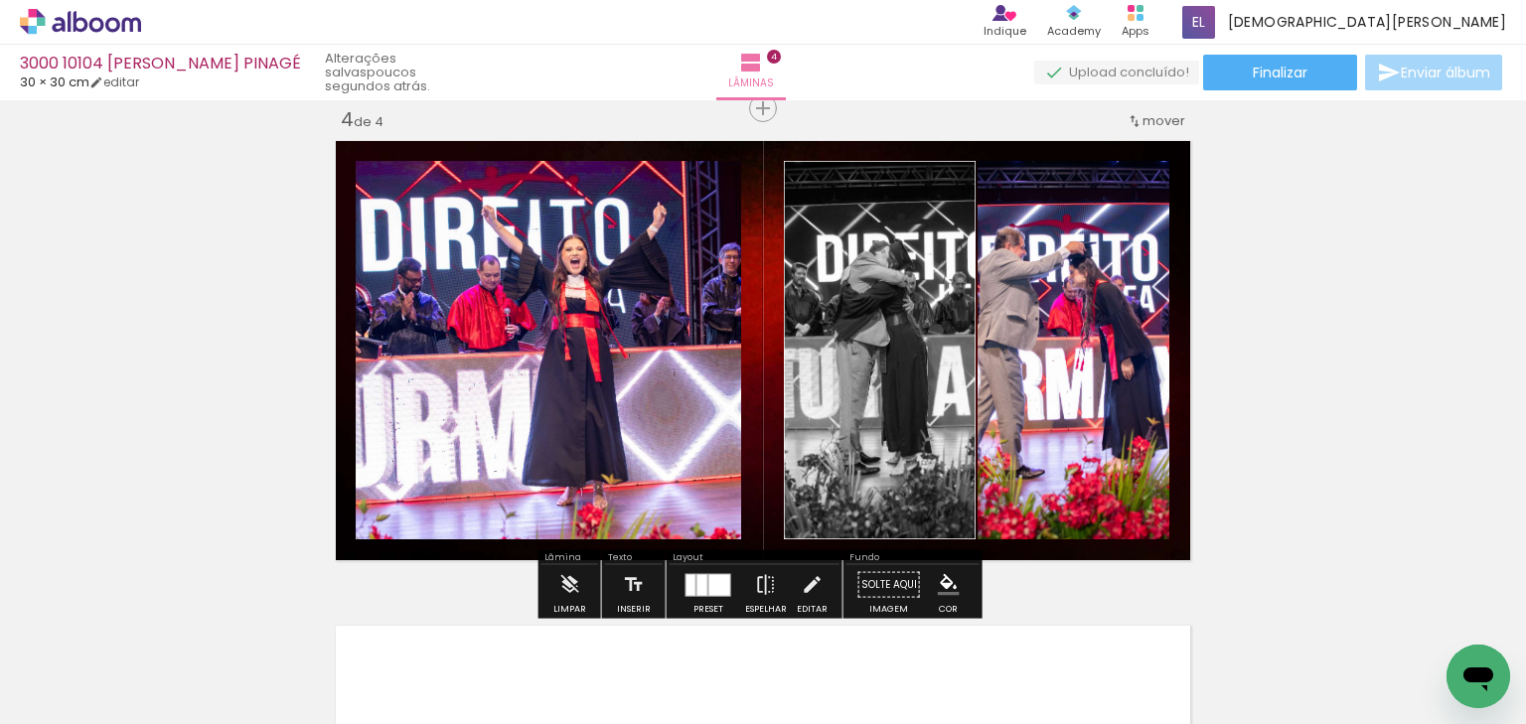
click at [549, 225] on paper-item at bounding box center [559, 229] width 36 height 14
click at [557, 301] on iron-icon "color picker" at bounding box center [561, 308] width 24 height 19
drag, startPoint x: 561, startPoint y: 135, endPoint x: 640, endPoint y: 136, distance: 78.5
click at [0, 0] on paper-item "#ffffff" at bounding box center [0, 0] width 0 height 0
click at [998, 256] on paper-item at bounding box center [1002, 259] width 36 height 14
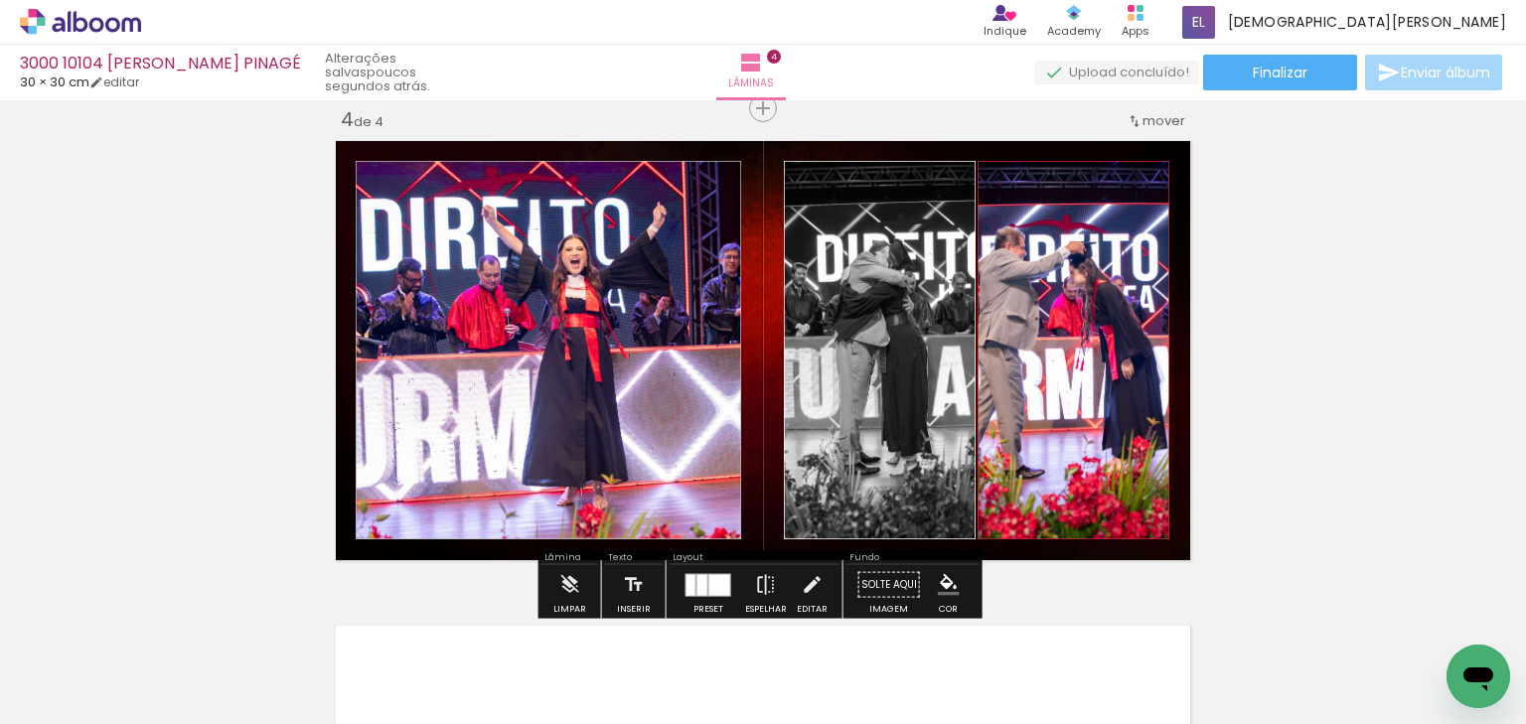
click at [998, 336] on iron-icon "color picker" at bounding box center [1004, 339] width 24 height 19
drag, startPoint x: 1009, startPoint y: 150, endPoint x: 1008, endPoint y: 162, distance: 12.0
click at [1009, 159] on quentale-layouter at bounding box center [763, 350] width 871 height 435
click at [1012, 170] on paper-item "#ffffff" at bounding box center [1014, 168] width 20 height 20
click at [803, 338] on iron-icon "color picker" at bounding box center [810, 339] width 24 height 19
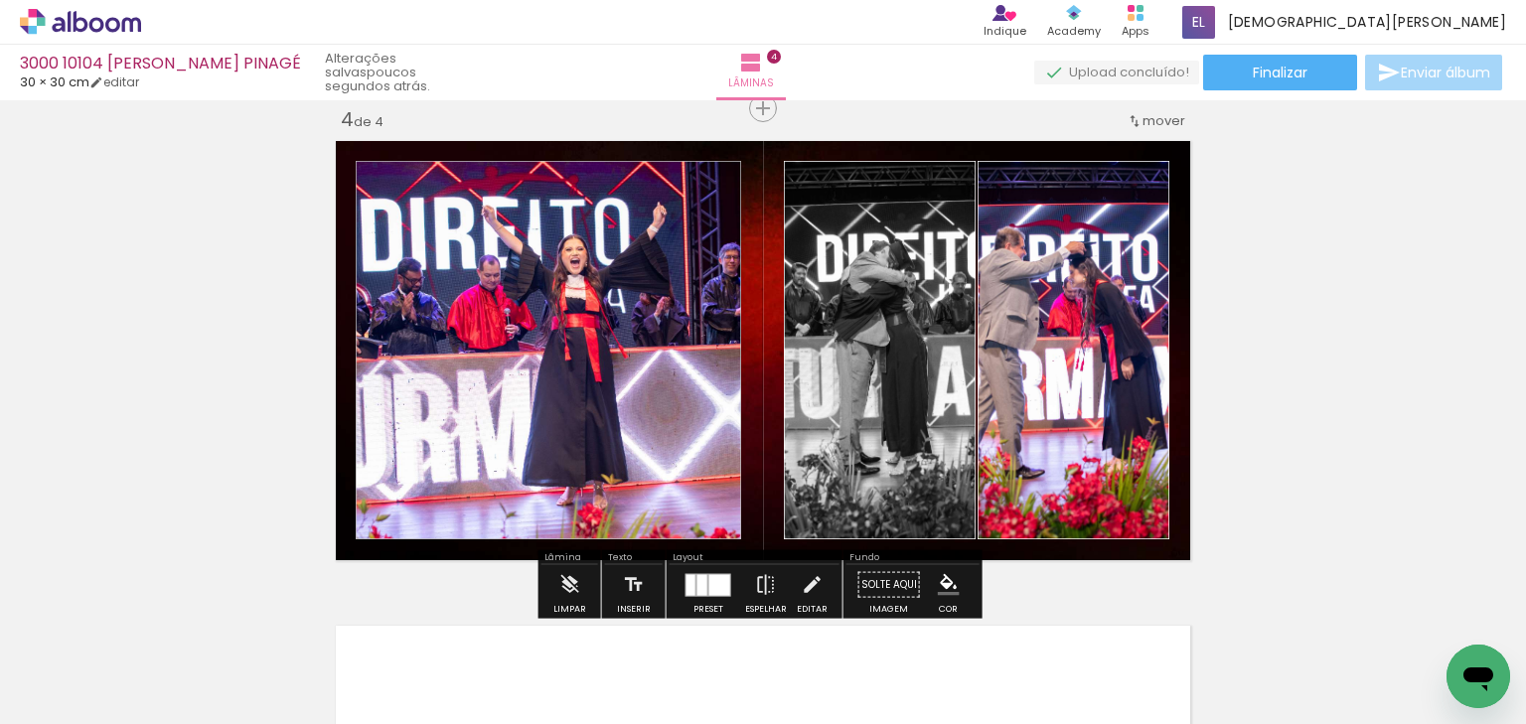
click at [811, 163] on paper-item "#ffffff" at bounding box center [820, 168] width 20 height 20
click at [1143, 338] on quentale-photo at bounding box center [1074, 350] width 192 height 379
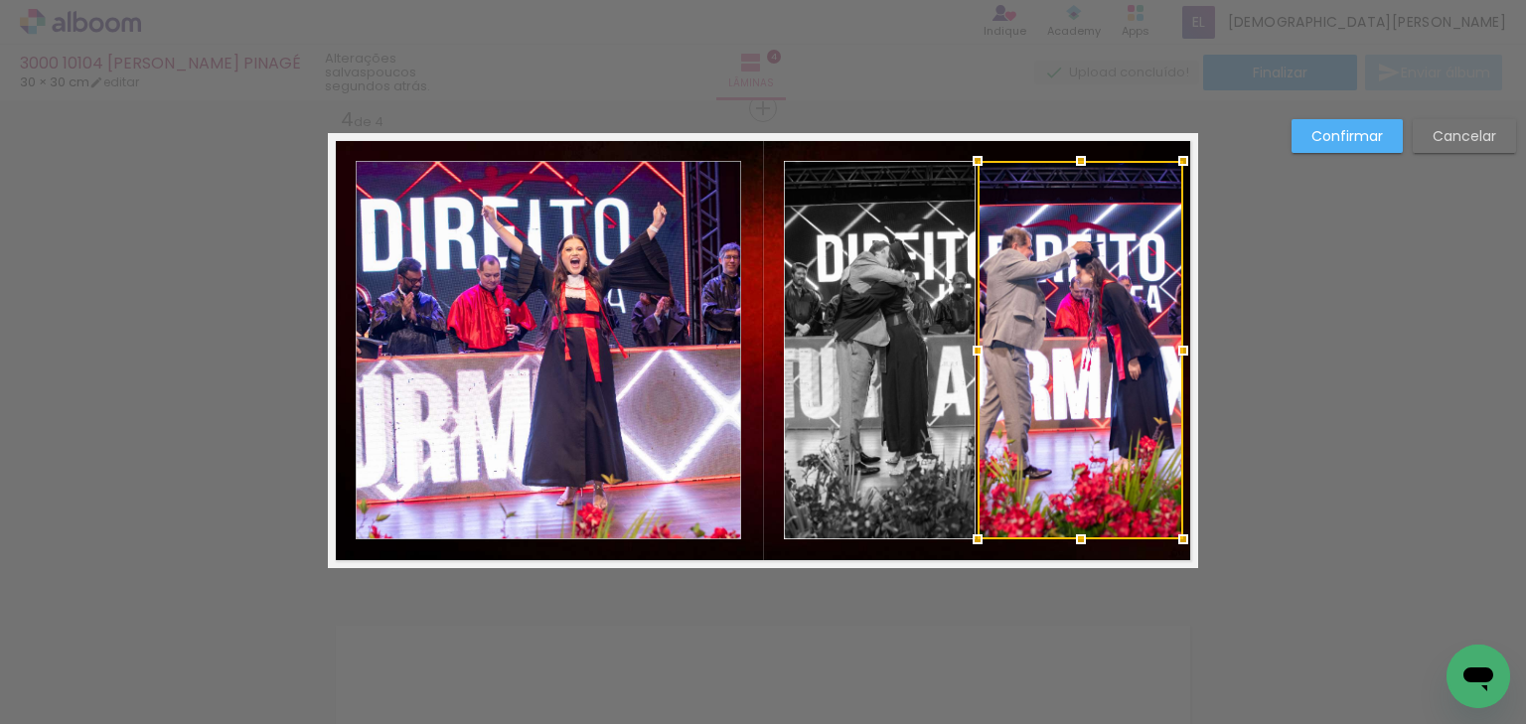
drag, startPoint x: 1166, startPoint y: 346, endPoint x: 1181, endPoint y: 350, distance: 15.4
click at [1181, 350] on div at bounding box center [1184, 351] width 40 height 40
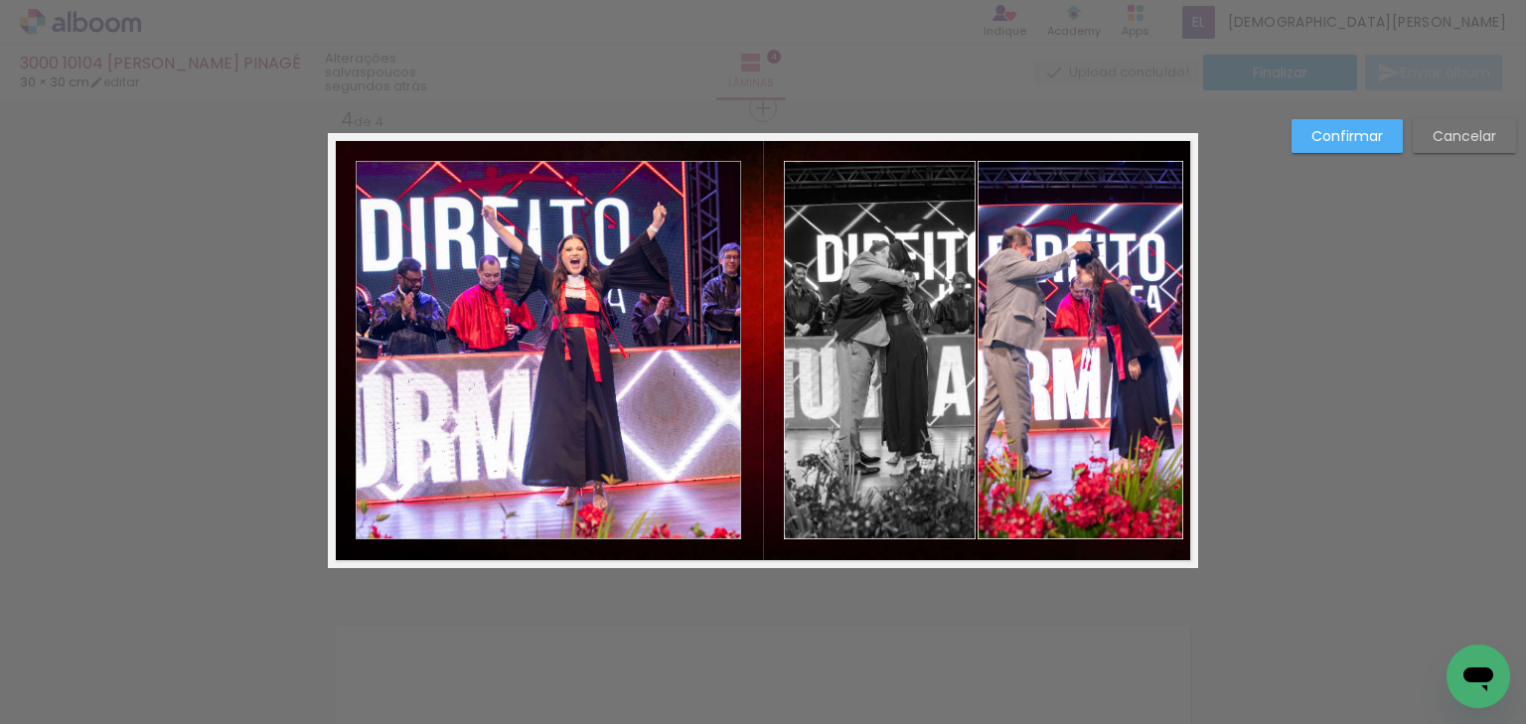
click at [864, 346] on quentale-photo at bounding box center [880, 350] width 192 height 379
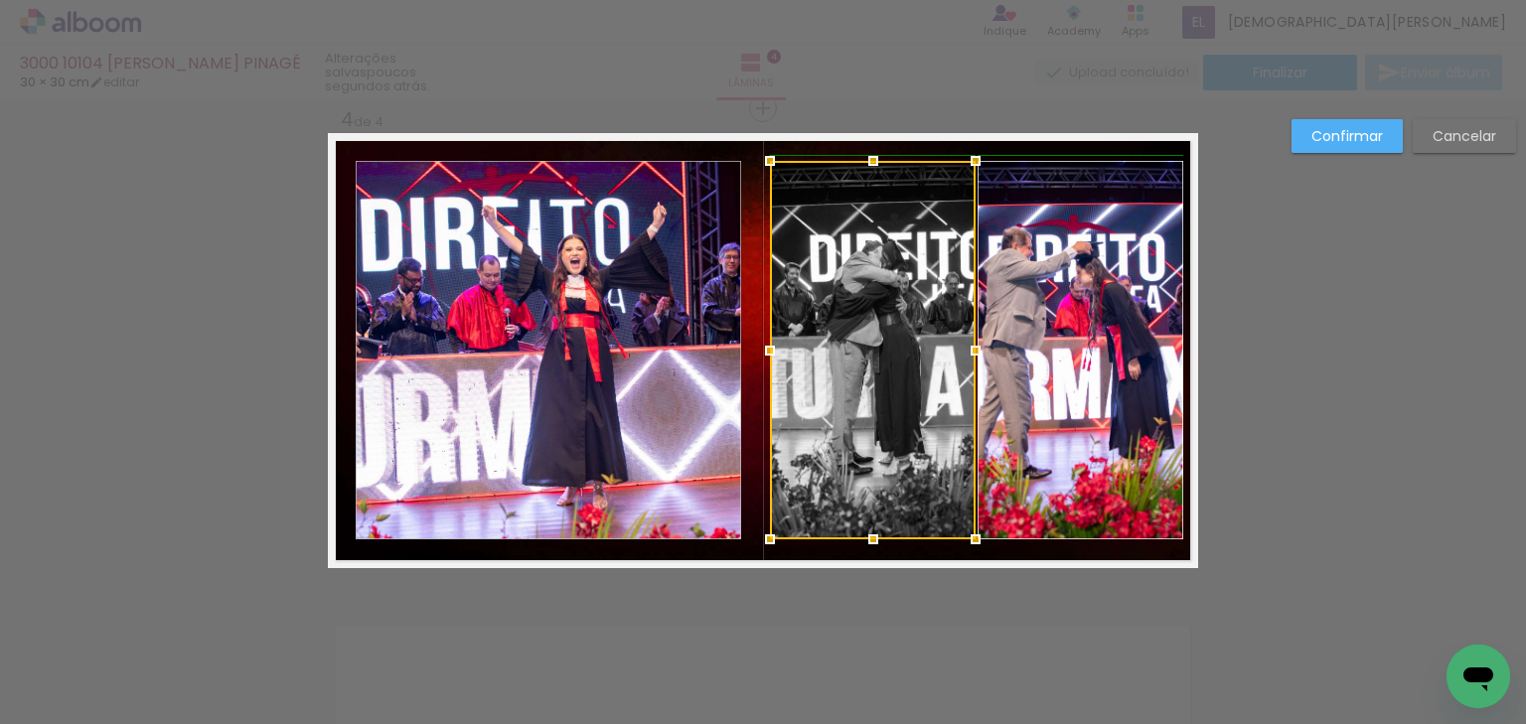
click at [758, 350] on div at bounding box center [770, 351] width 40 height 40
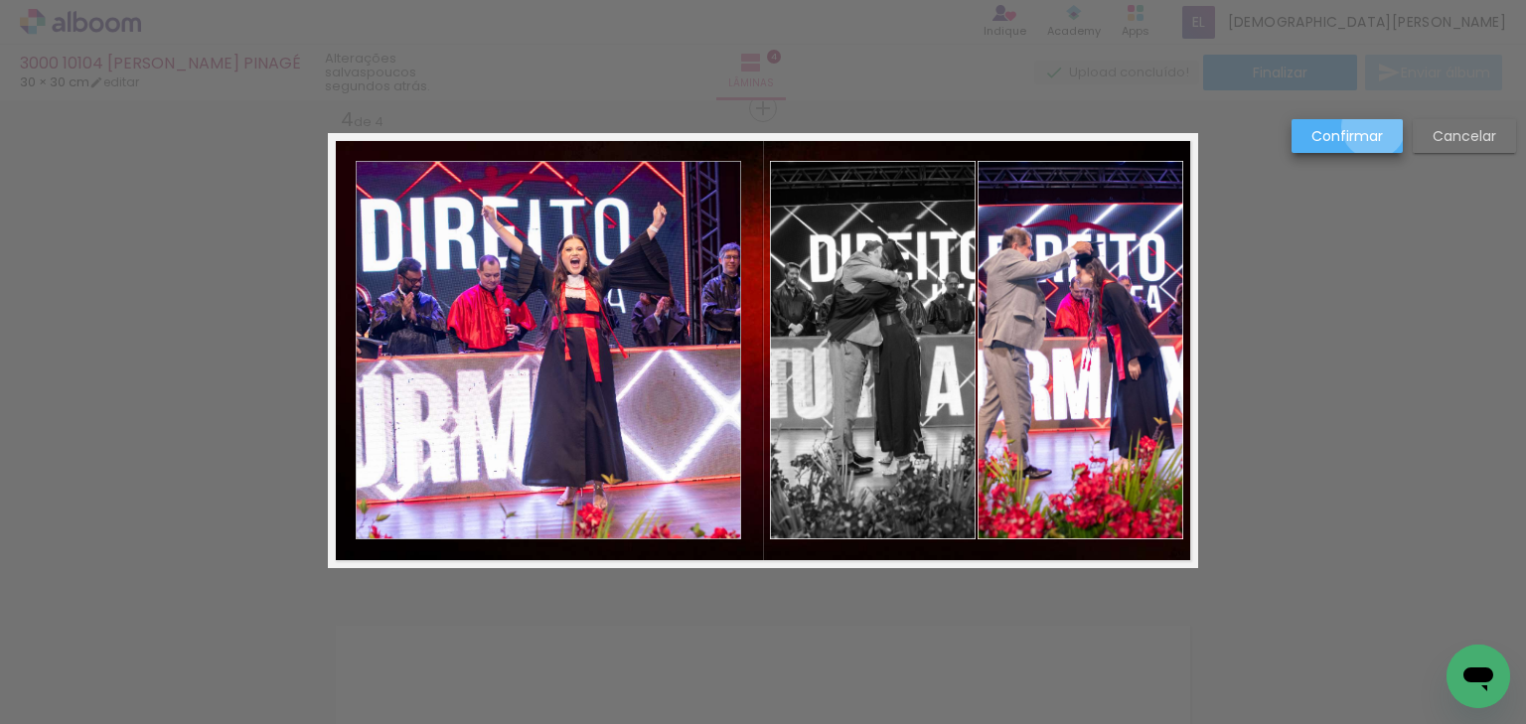
click at [0, 0] on slot "Confirmar" at bounding box center [0, 0] width 0 height 0
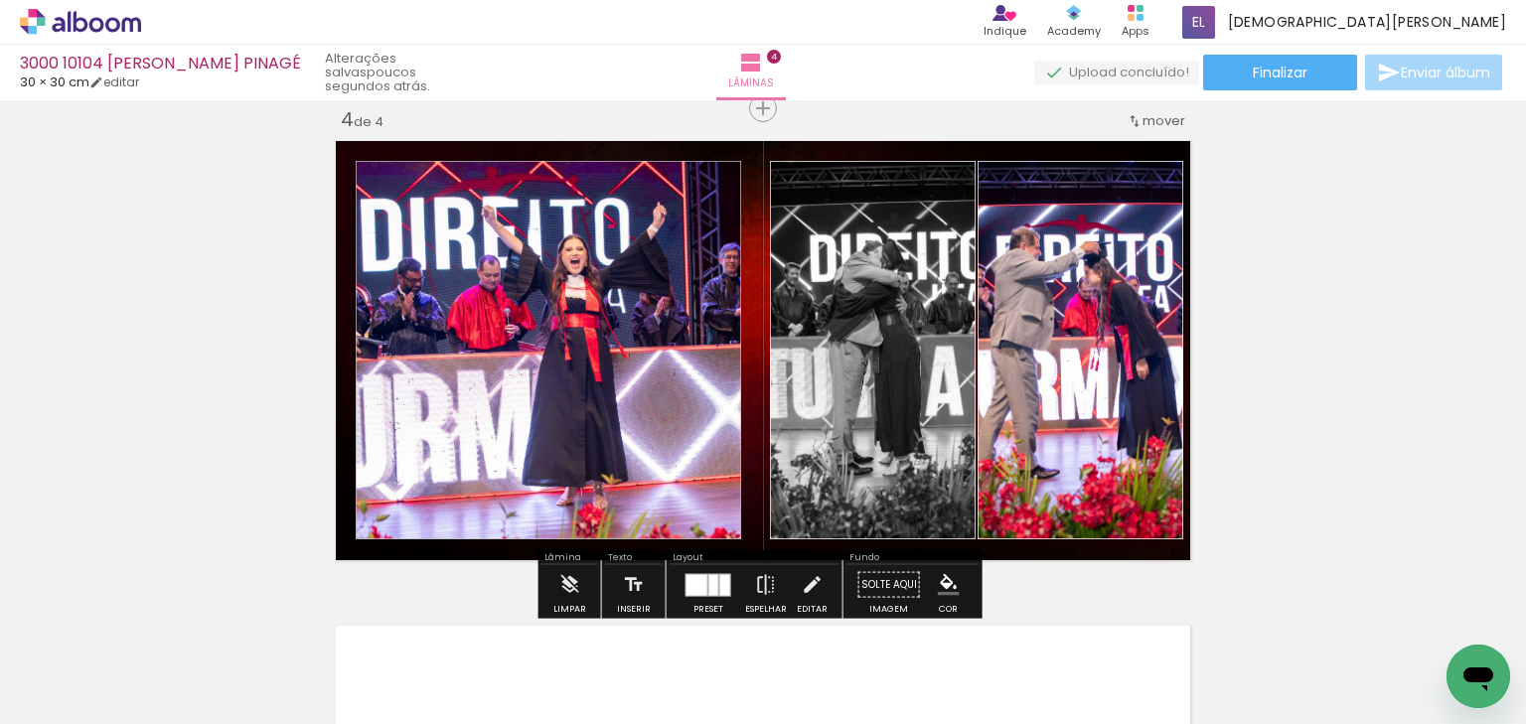
click at [0, 0] on slot "P&B" at bounding box center [0, 0] width 0 height 0
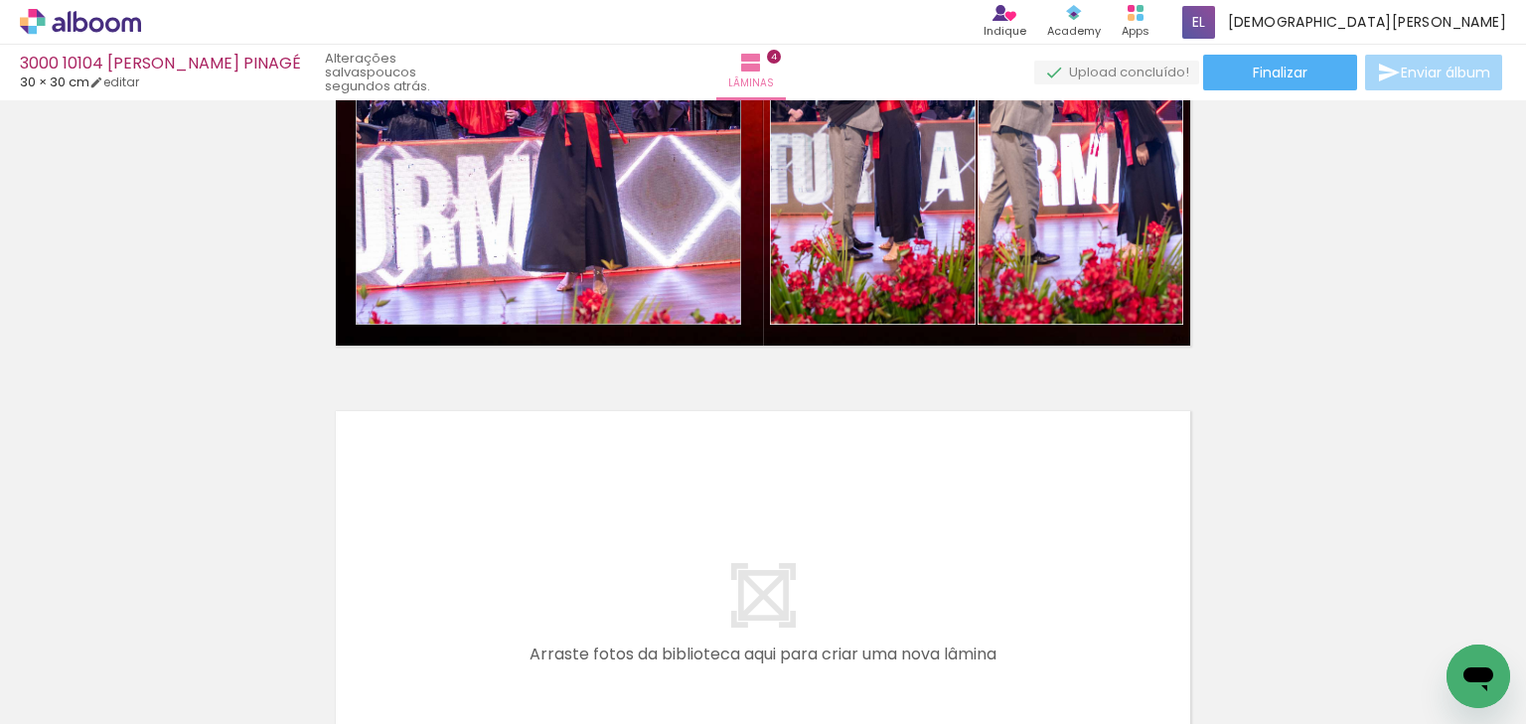
scroll to position [1877, 0]
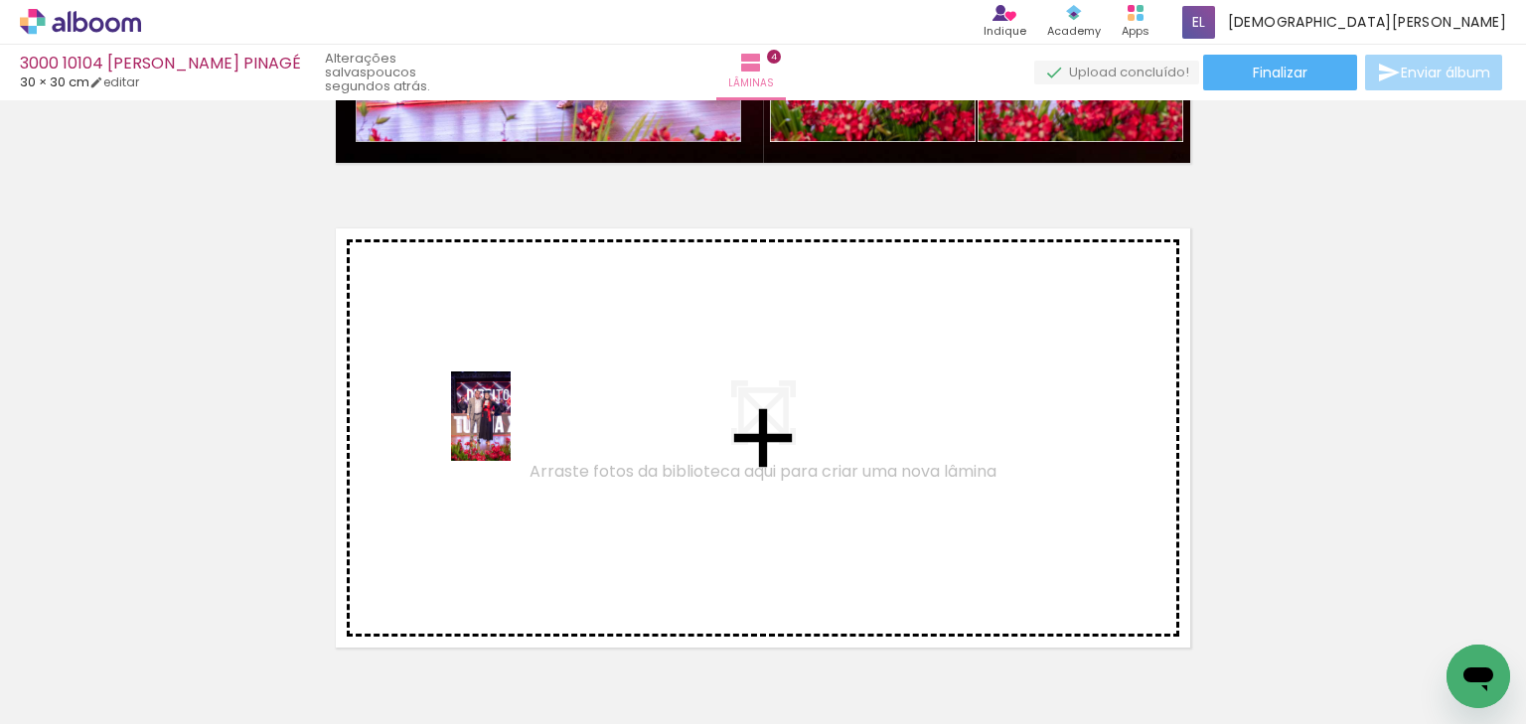
drag, startPoint x: 1332, startPoint y: 671, endPoint x: 511, endPoint y: 430, distance: 855.3
click at [511, 430] on quentale-workspace at bounding box center [763, 362] width 1526 height 724
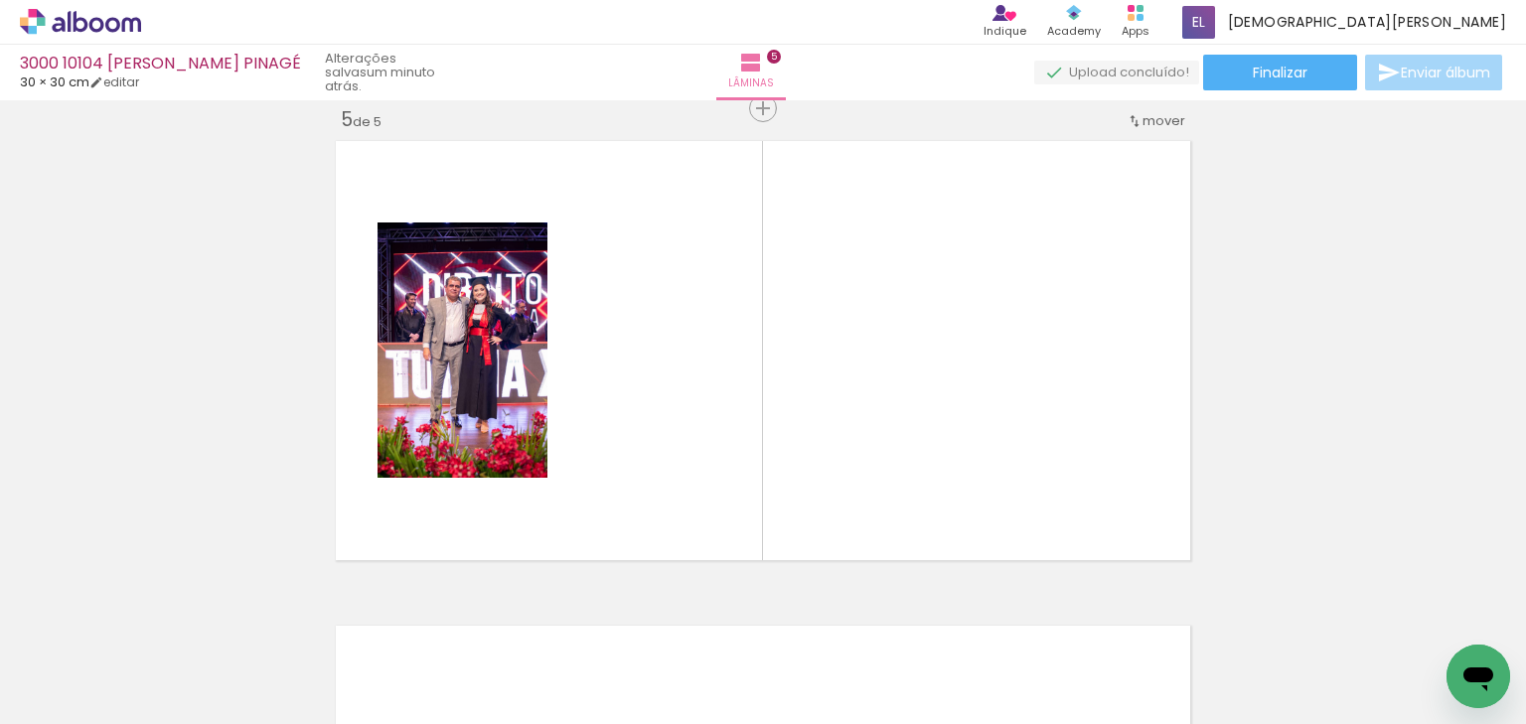
scroll to position [0, 843]
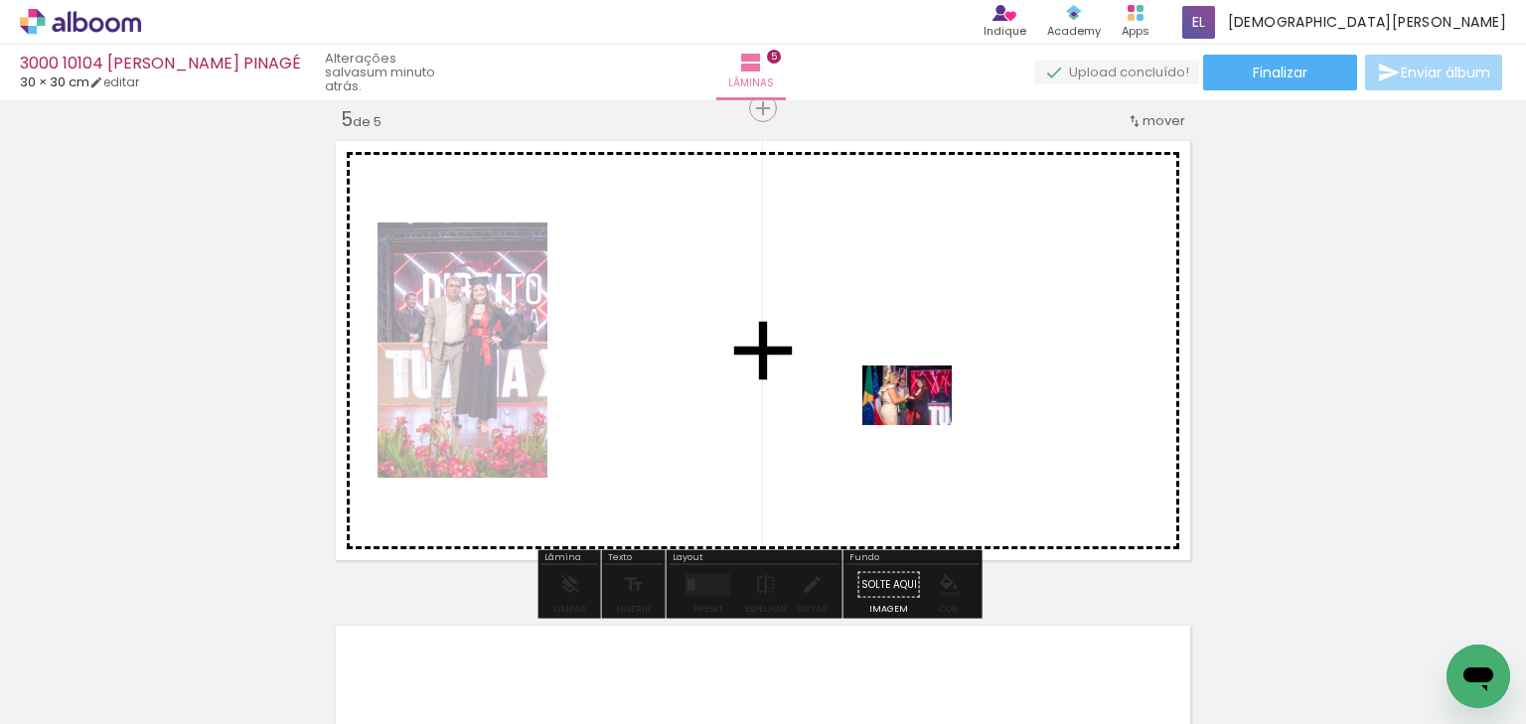
drag, startPoint x: 704, startPoint y: 640, endPoint x: 928, endPoint y: 420, distance: 314.1
click at [928, 420] on quentale-workspace at bounding box center [763, 362] width 1526 height 724
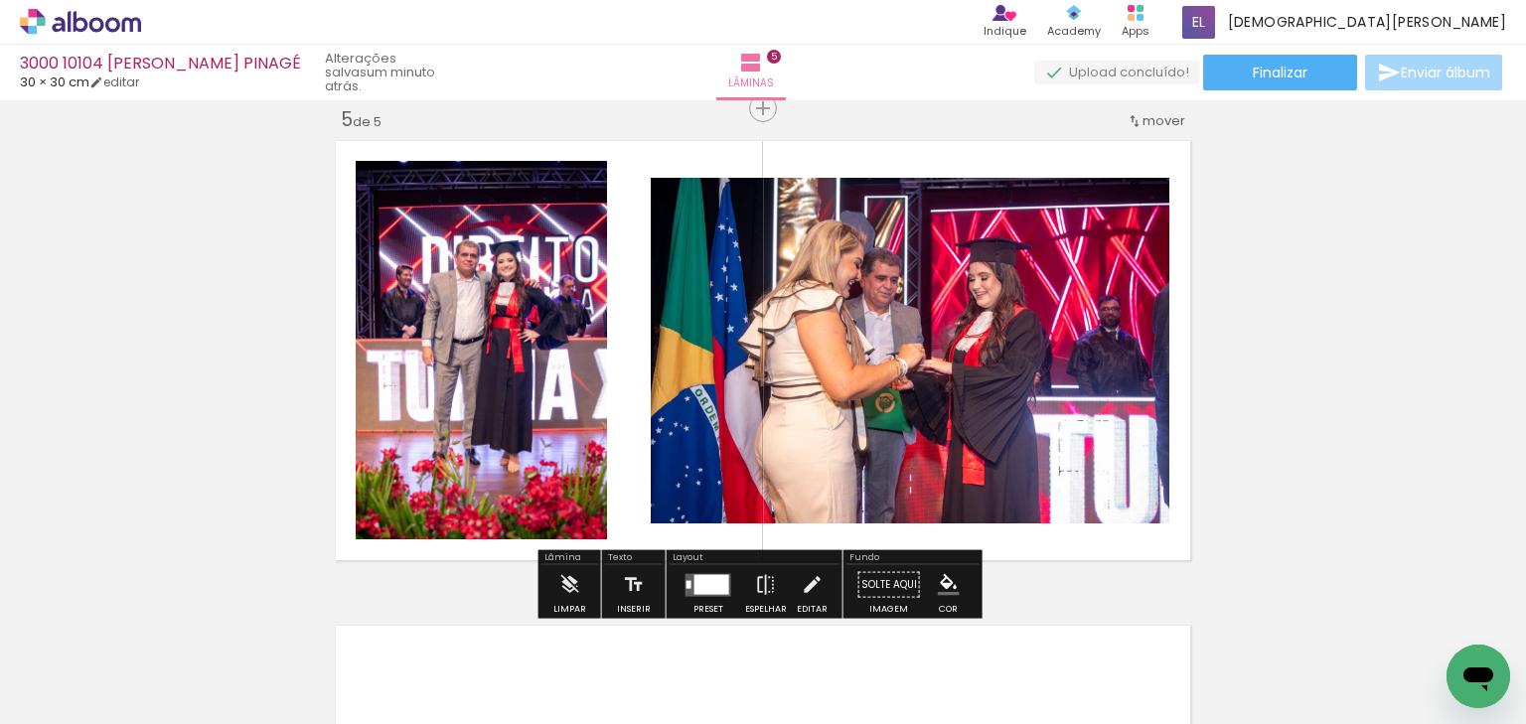
click at [687, 582] on div at bounding box center [689, 584] width 5 height 8
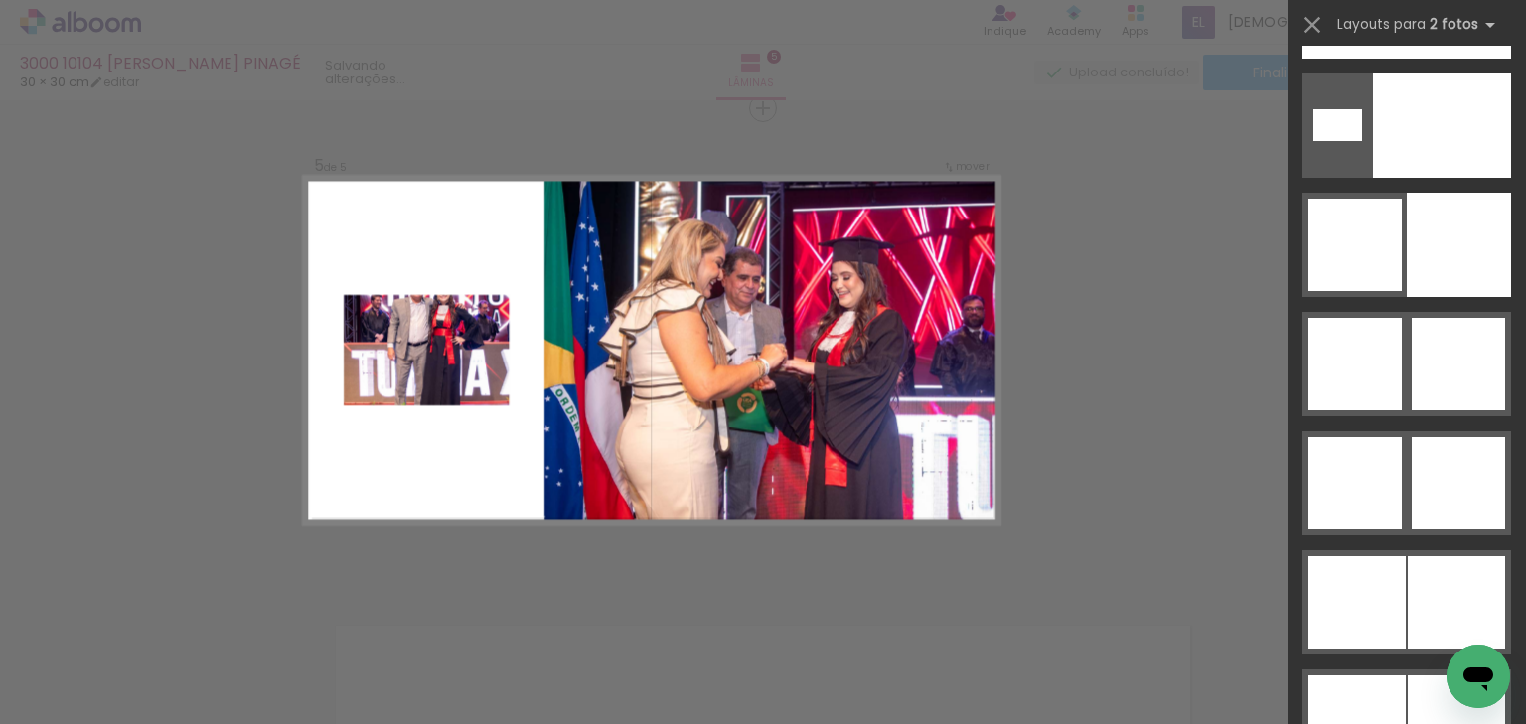
scroll to position [9661, 0]
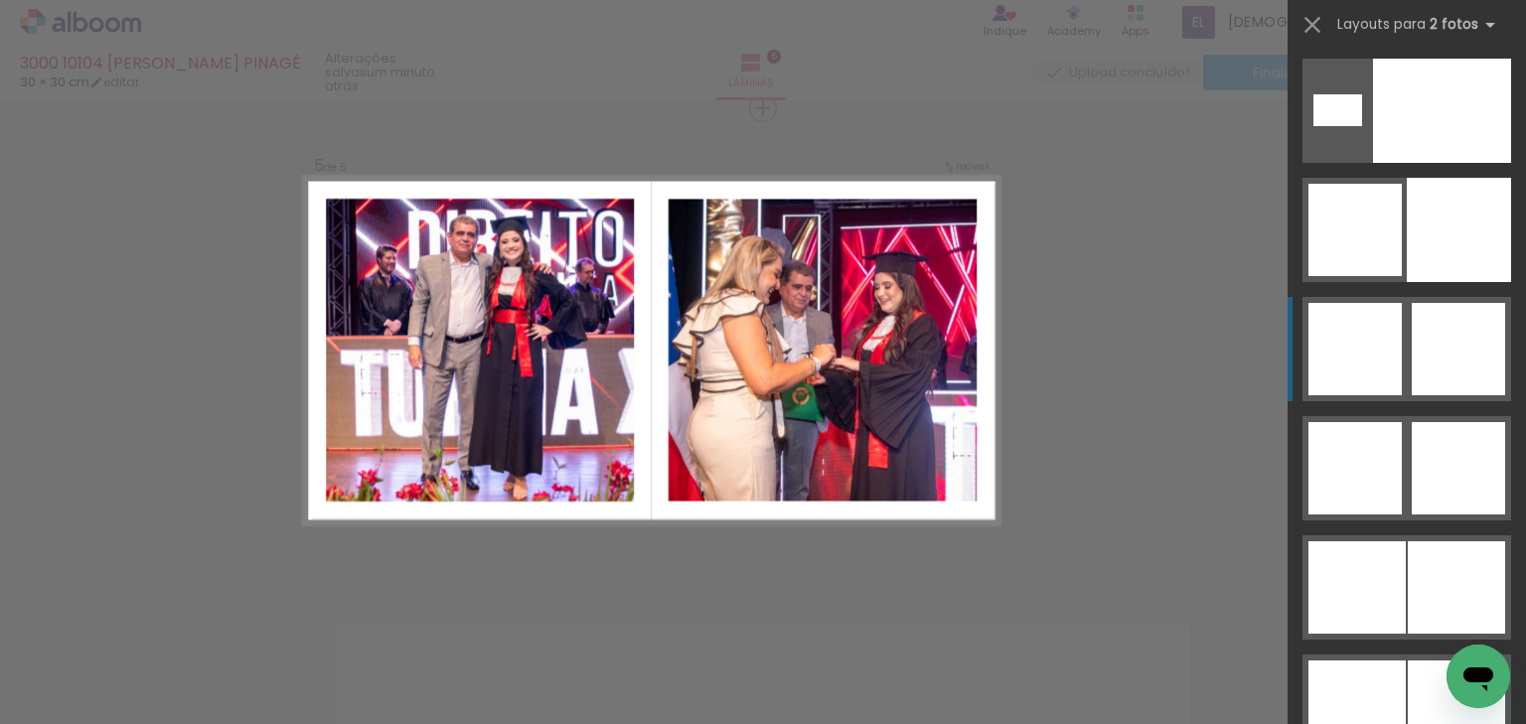
click at [1472, 353] on div at bounding box center [1458, 349] width 93 height 92
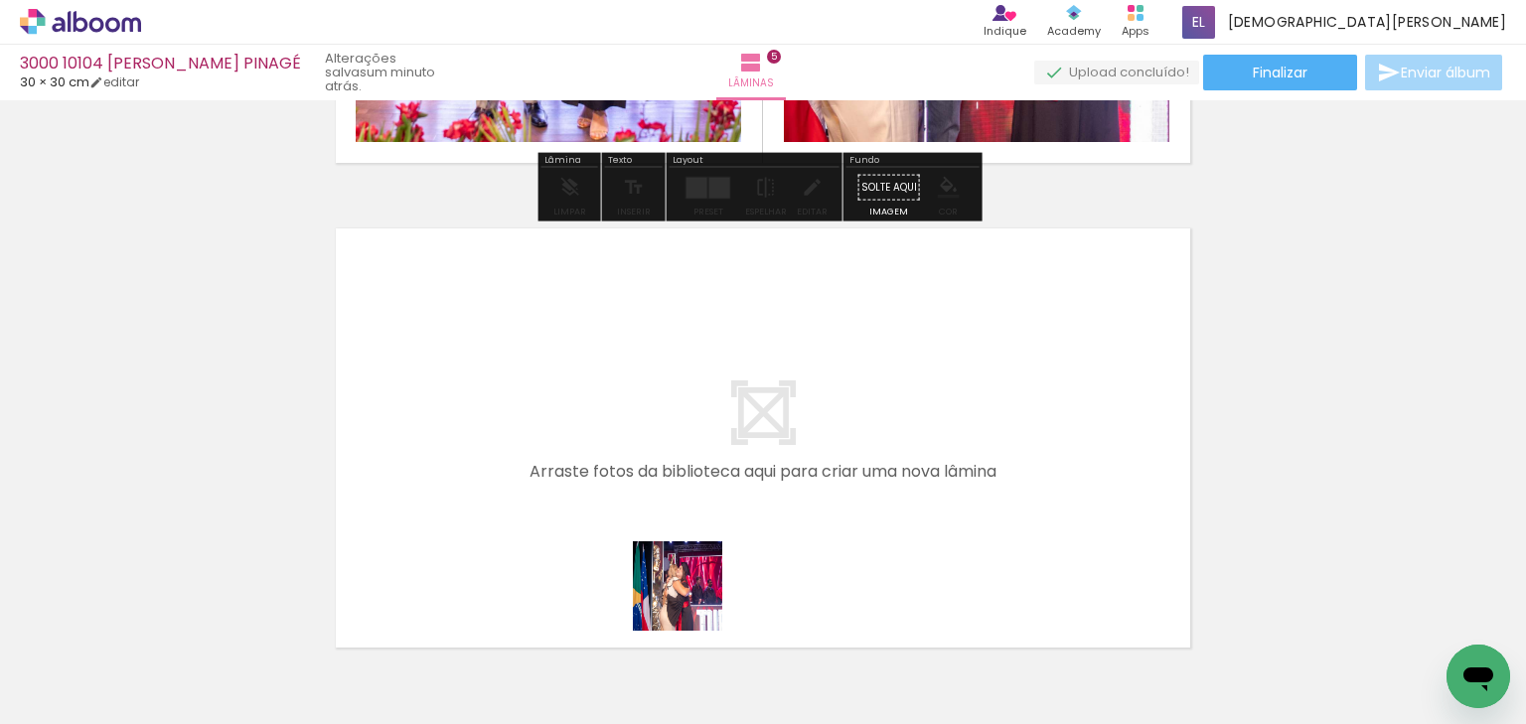
drag, startPoint x: 693, startPoint y: 601, endPoint x: 646, endPoint y: 530, distance: 85.4
click at [646, 530] on quentale-workspace at bounding box center [763, 362] width 1526 height 724
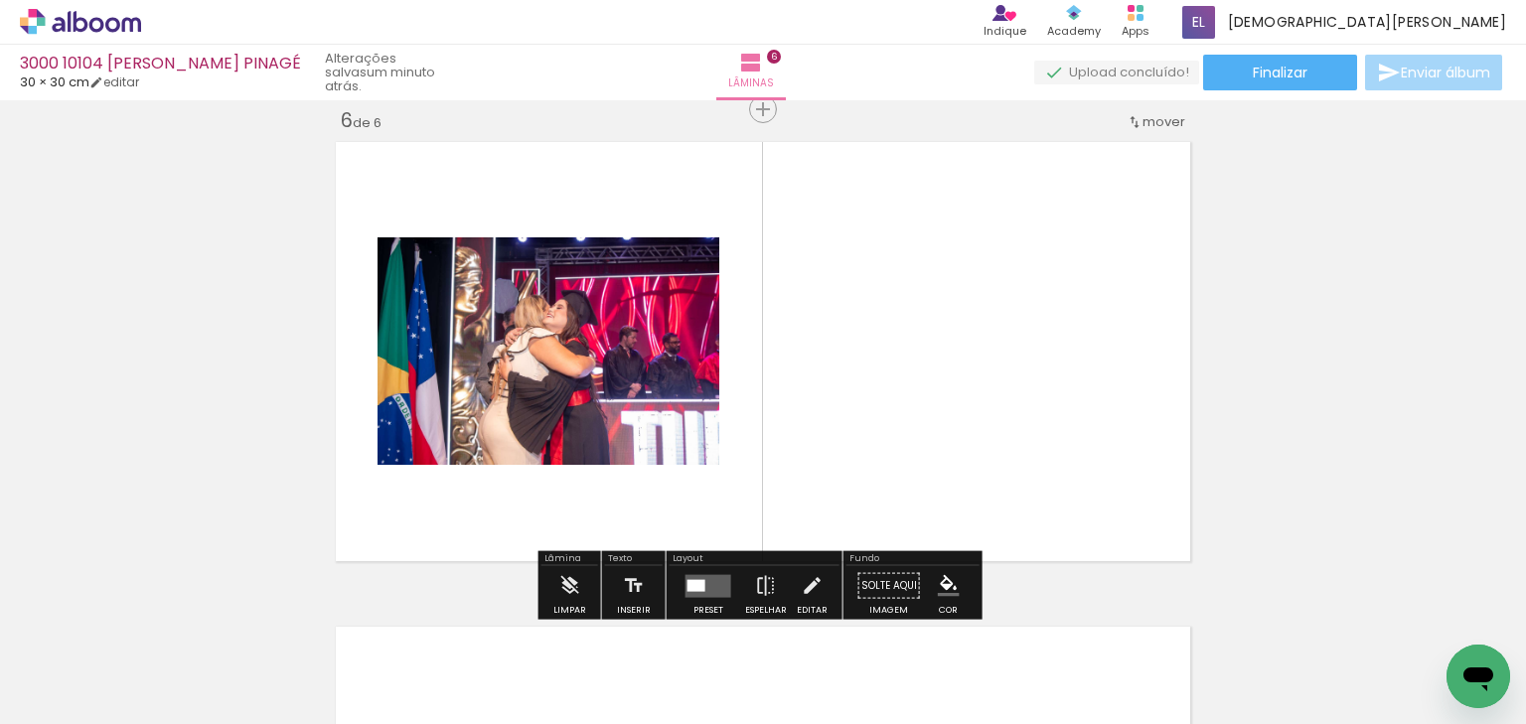
scroll to position [2450, 0]
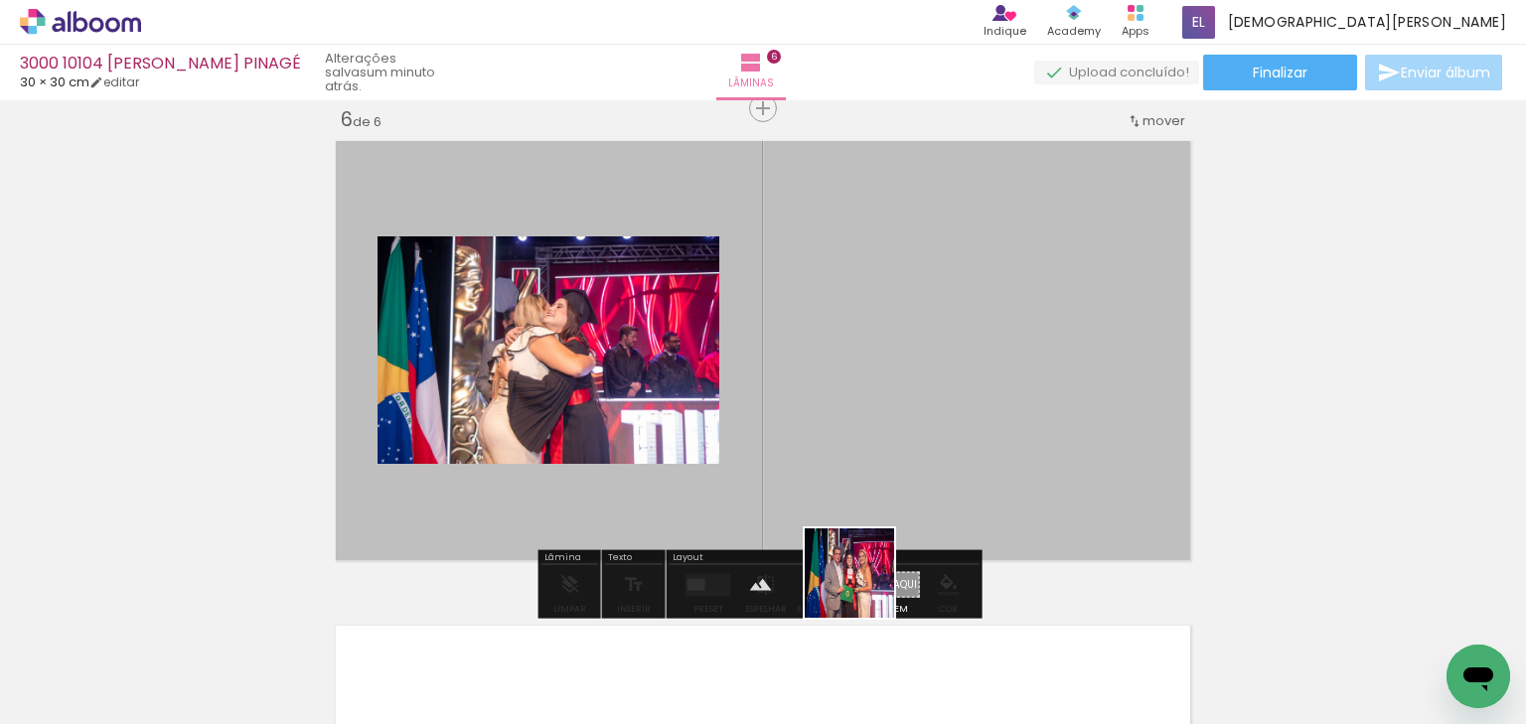
drag, startPoint x: 865, startPoint y: 588, endPoint x: 988, endPoint y: 376, distance: 245.8
click at [988, 376] on quentale-workspace at bounding box center [763, 362] width 1526 height 724
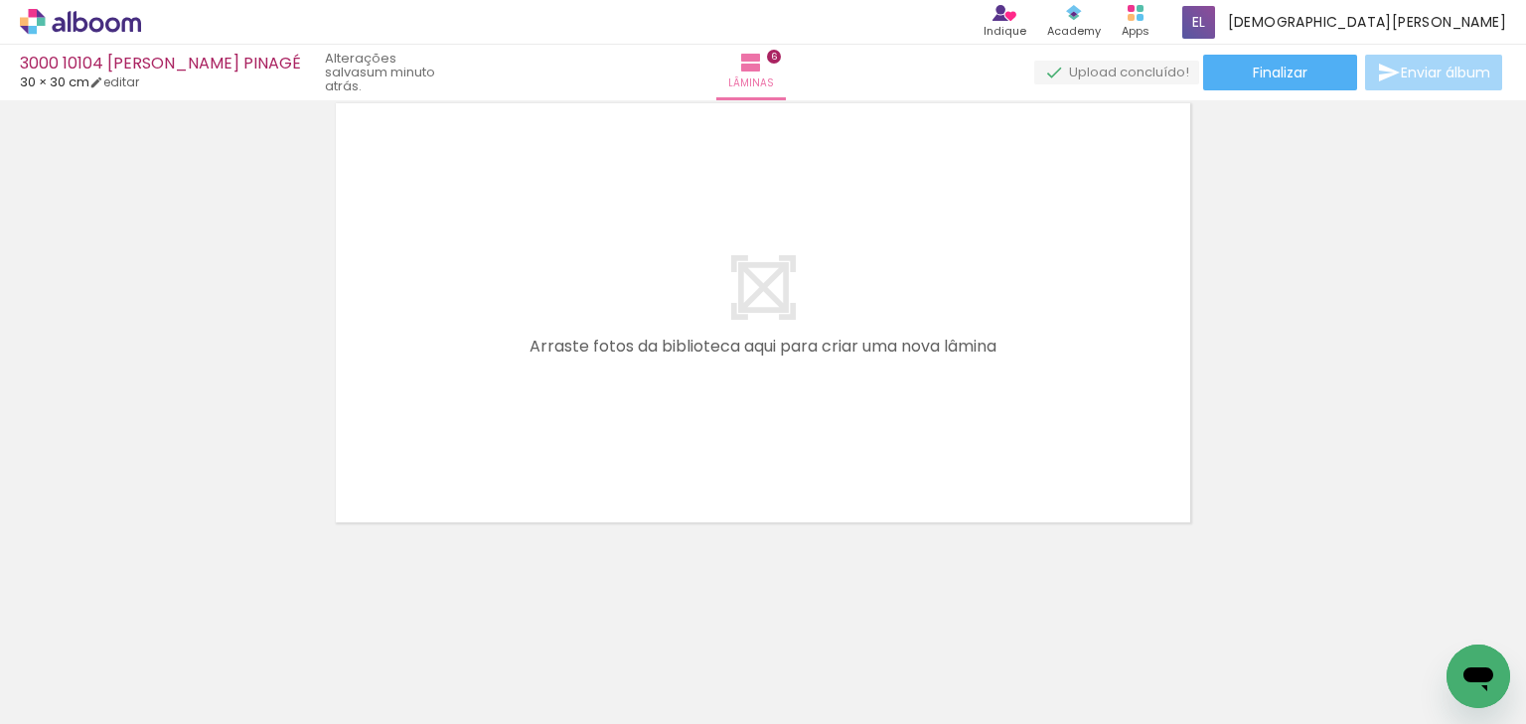
scroll to position [0, 0]
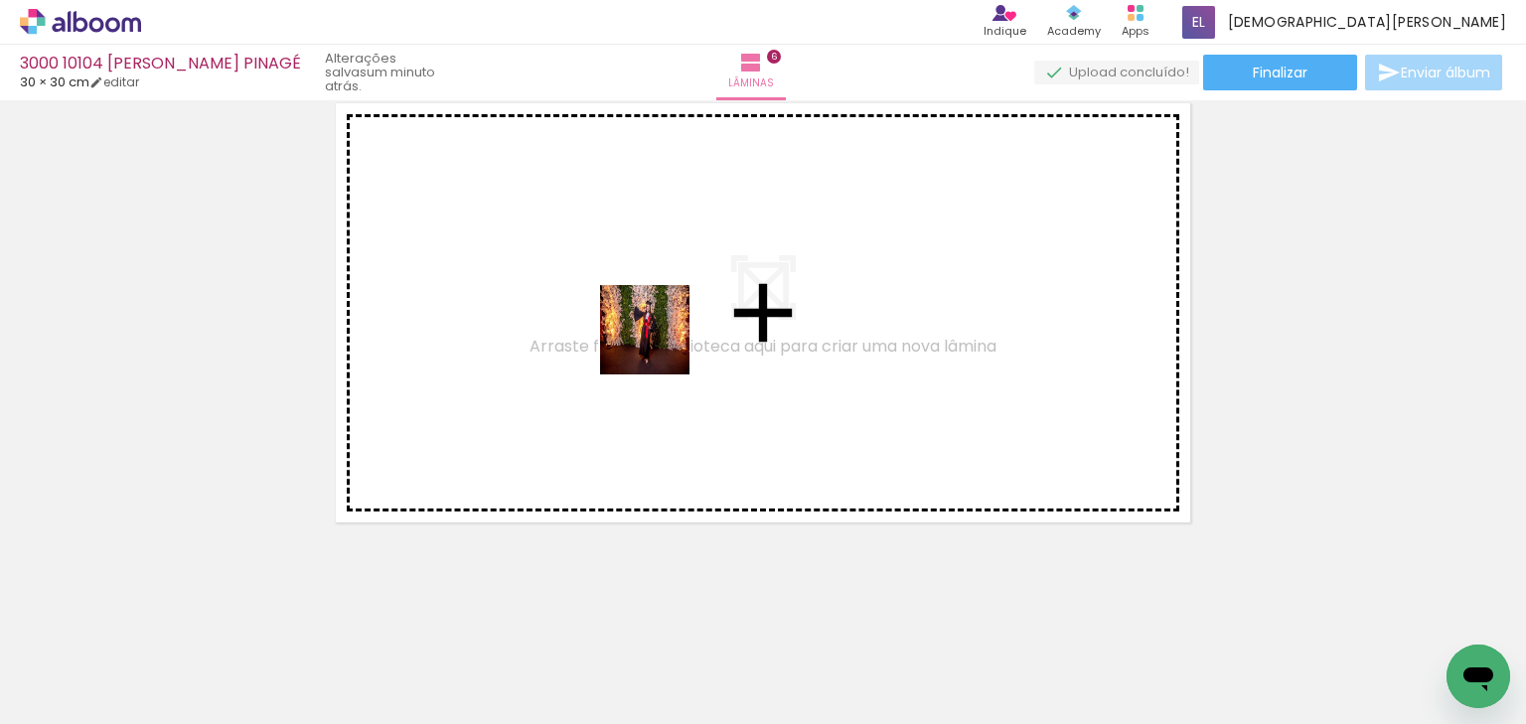
drag, startPoint x: 660, startPoint y: 345, endPoint x: 666, endPoint y: 333, distance: 13.3
click at [666, 333] on quentale-workspace at bounding box center [763, 362] width 1526 height 724
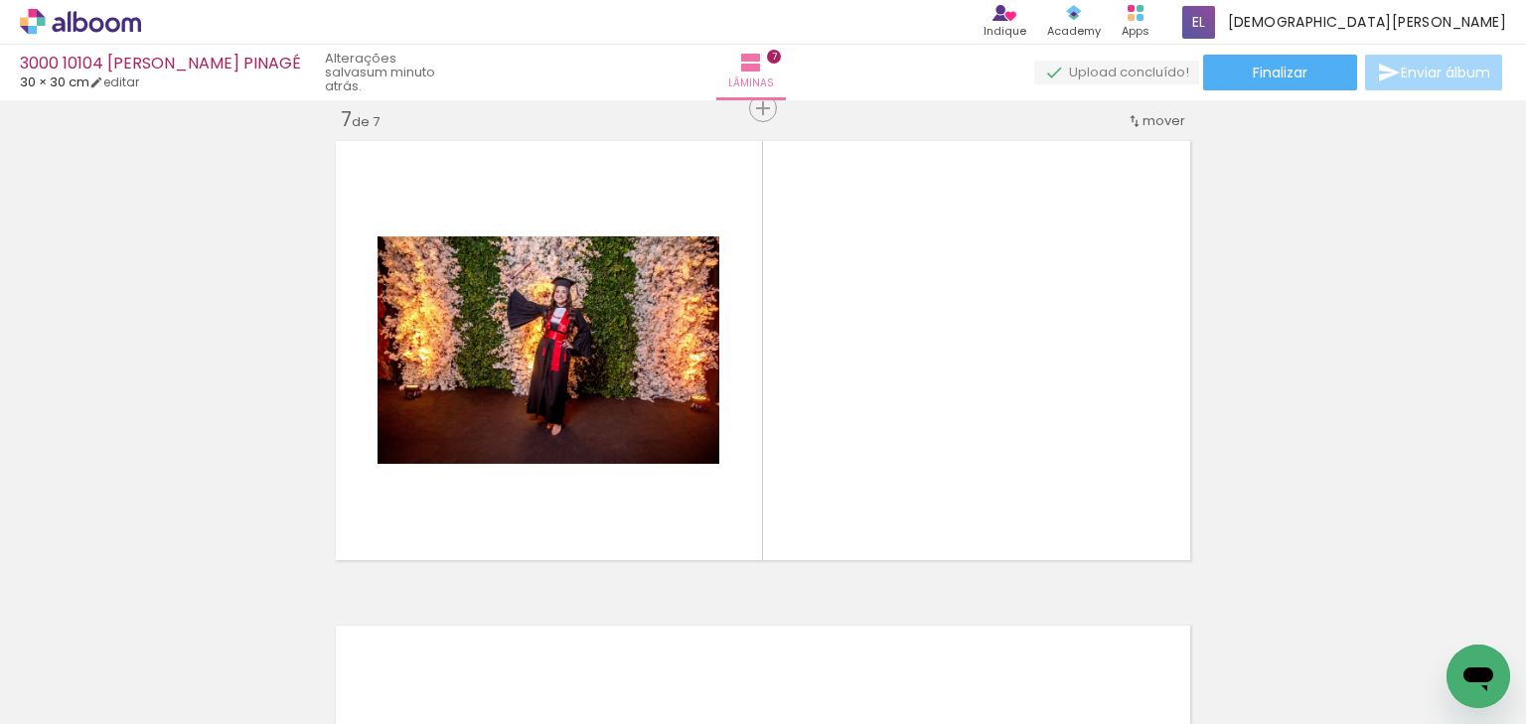
scroll to position [0, 828]
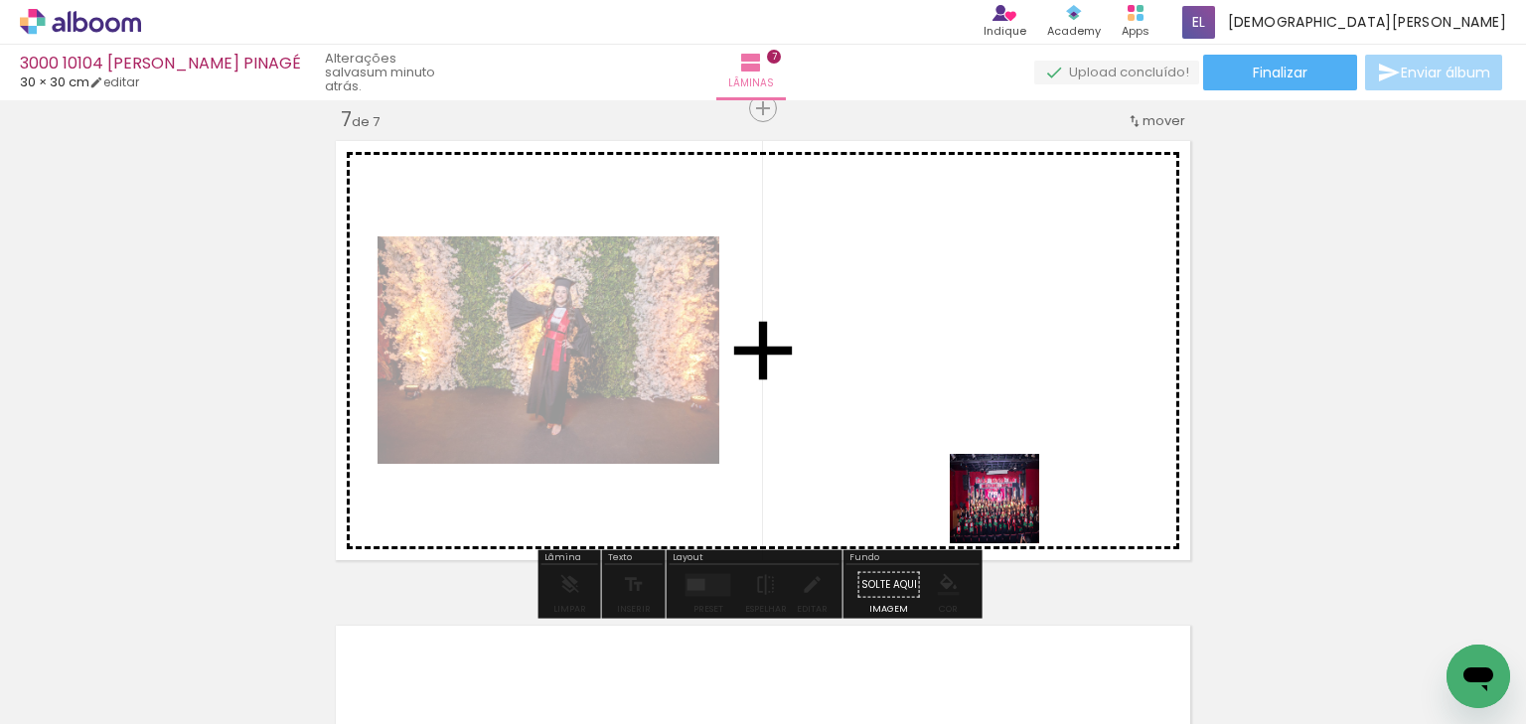
drag, startPoint x: 950, startPoint y: 660, endPoint x: 1067, endPoint y: 304, distance: 374.6
click at [1067, 304] on quentale-workspace at bounding box center [763, 362] width 1526 height 724
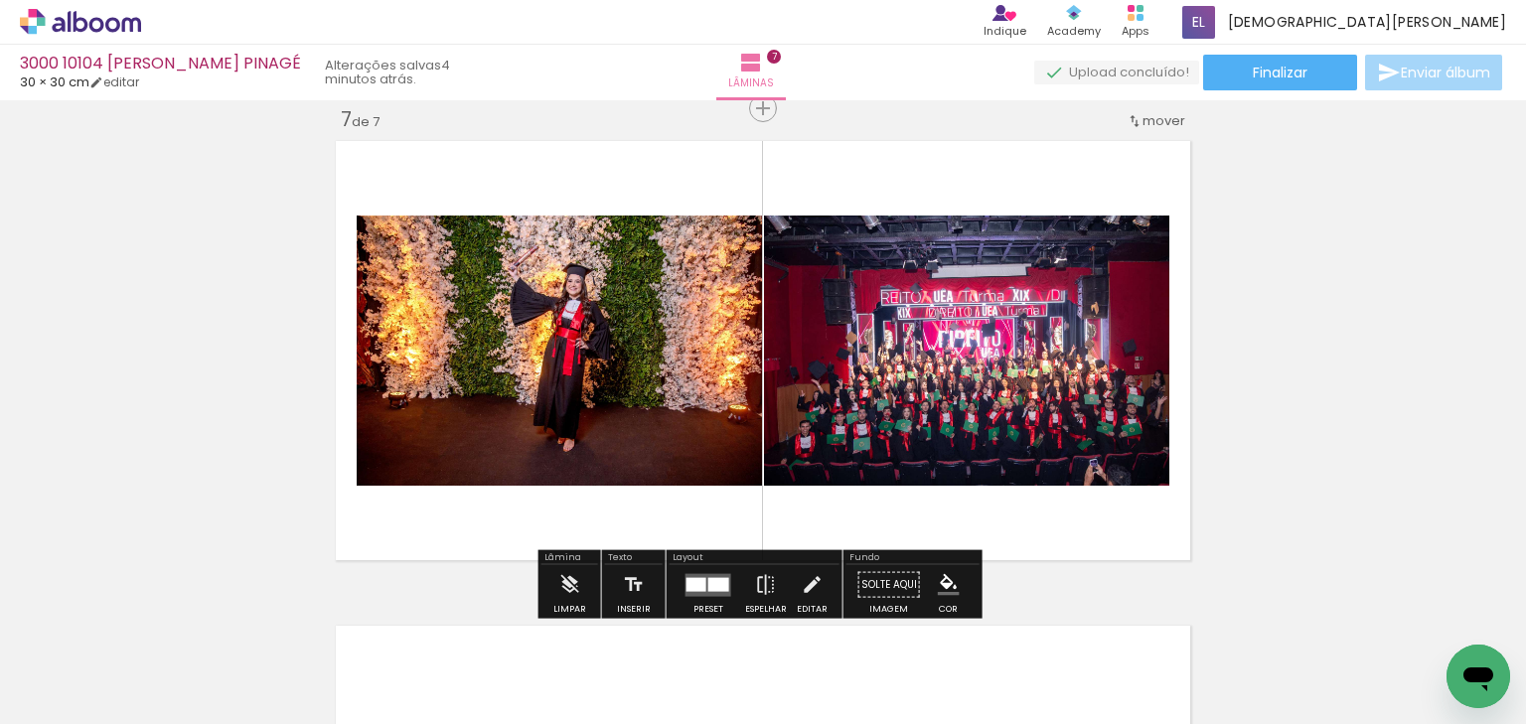
drag, startPoint x: 714, startPoint y: 582, endPoint x: 1196, endPoint y: 316, distance: 550.6
click at [715, 582] on div at bounding box center [719, 584] width 21 height 14
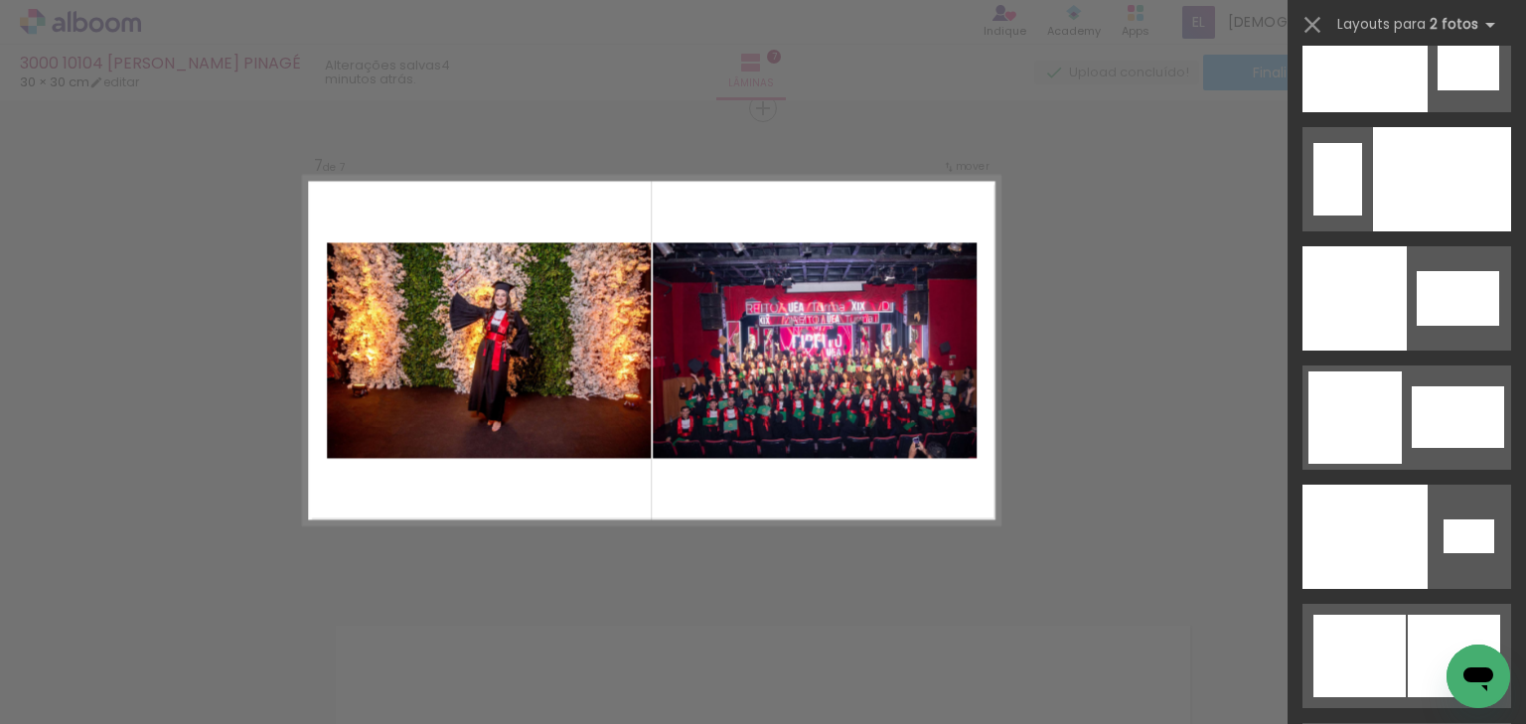
scroll to position [10442, 0]
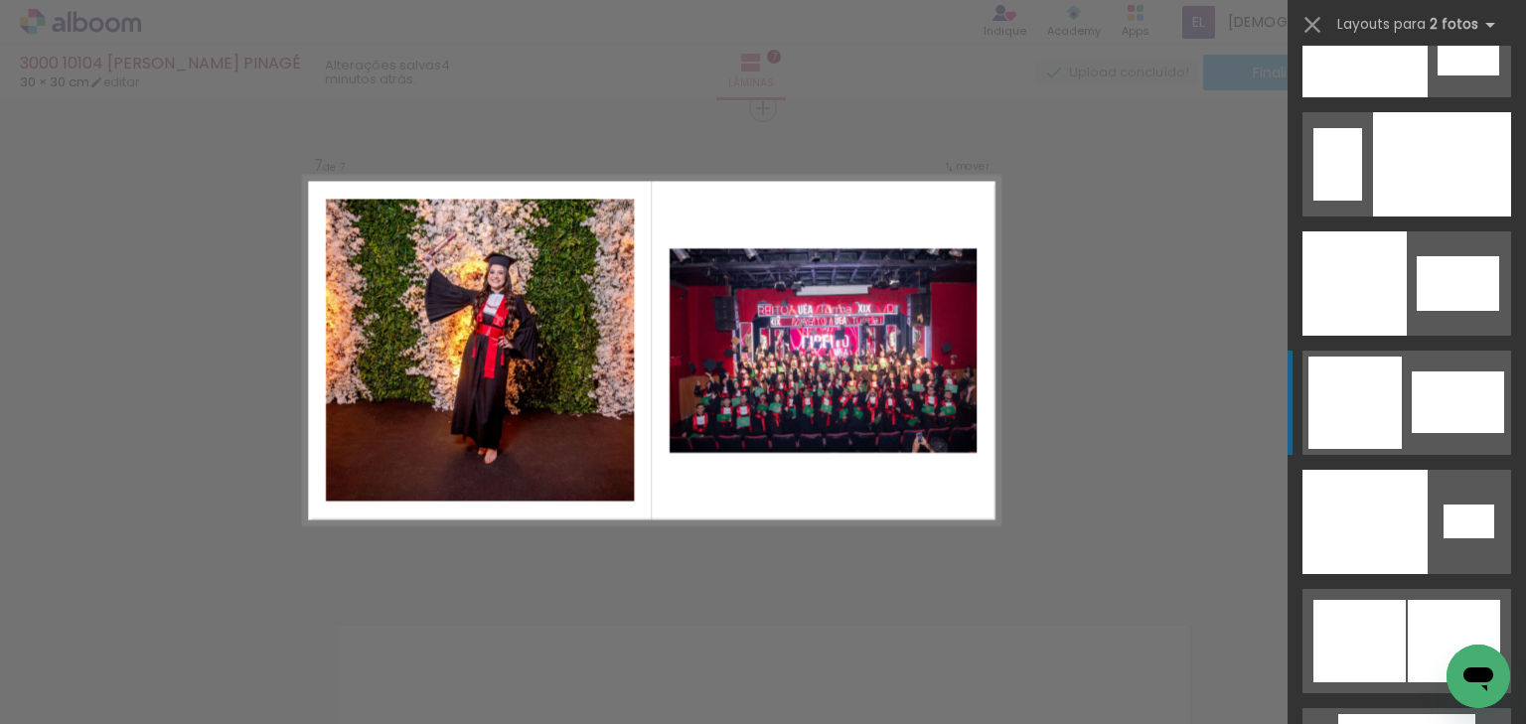
click at [1415, 365] on quentale-layouter at bounding box center [1407, 403] width 209 height 104
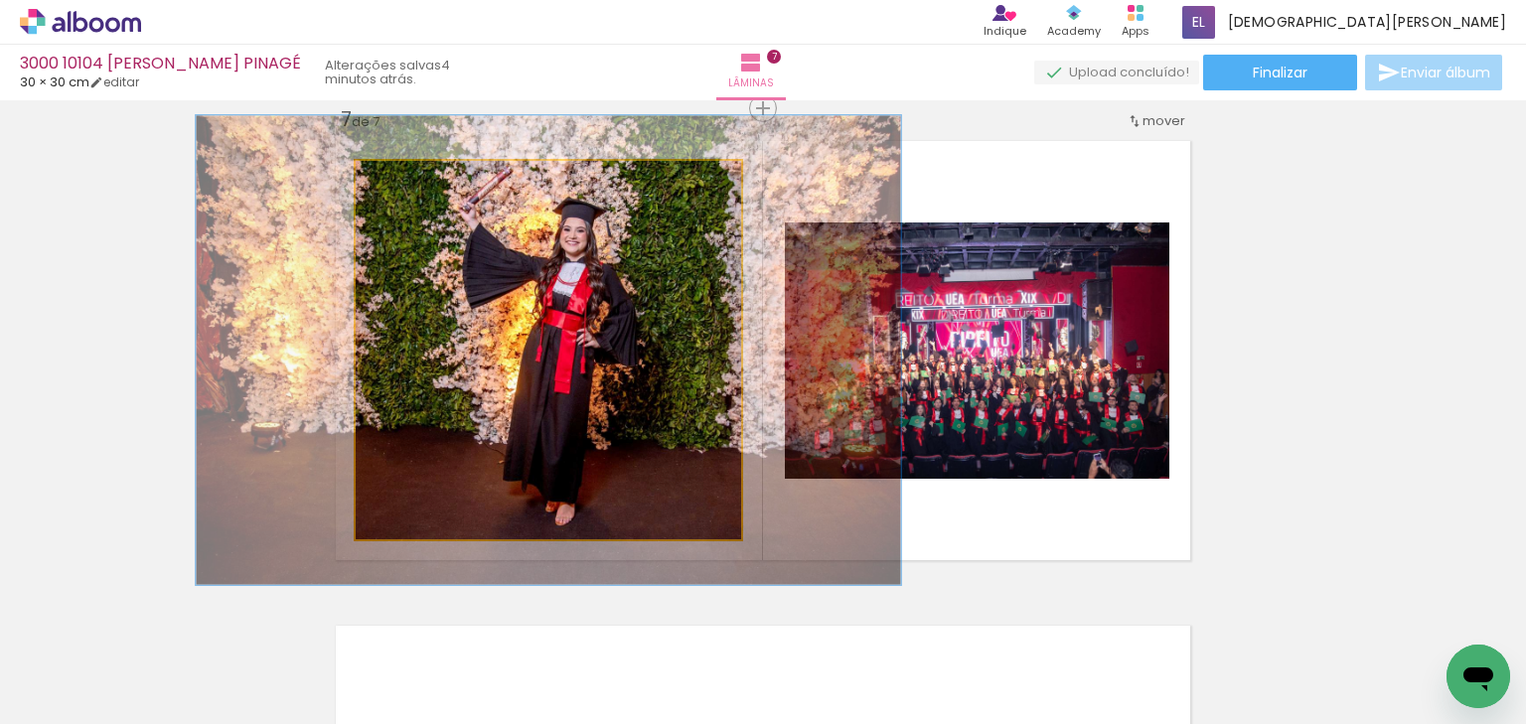
drag, startPoint x: 396, startPoint y: 180, endPoint x: 410, endPoint y: 181, distance: 14.9
type paper-slider "124"
click at [410, 181] on div at bounding box center [419, 182] width 18 height 18
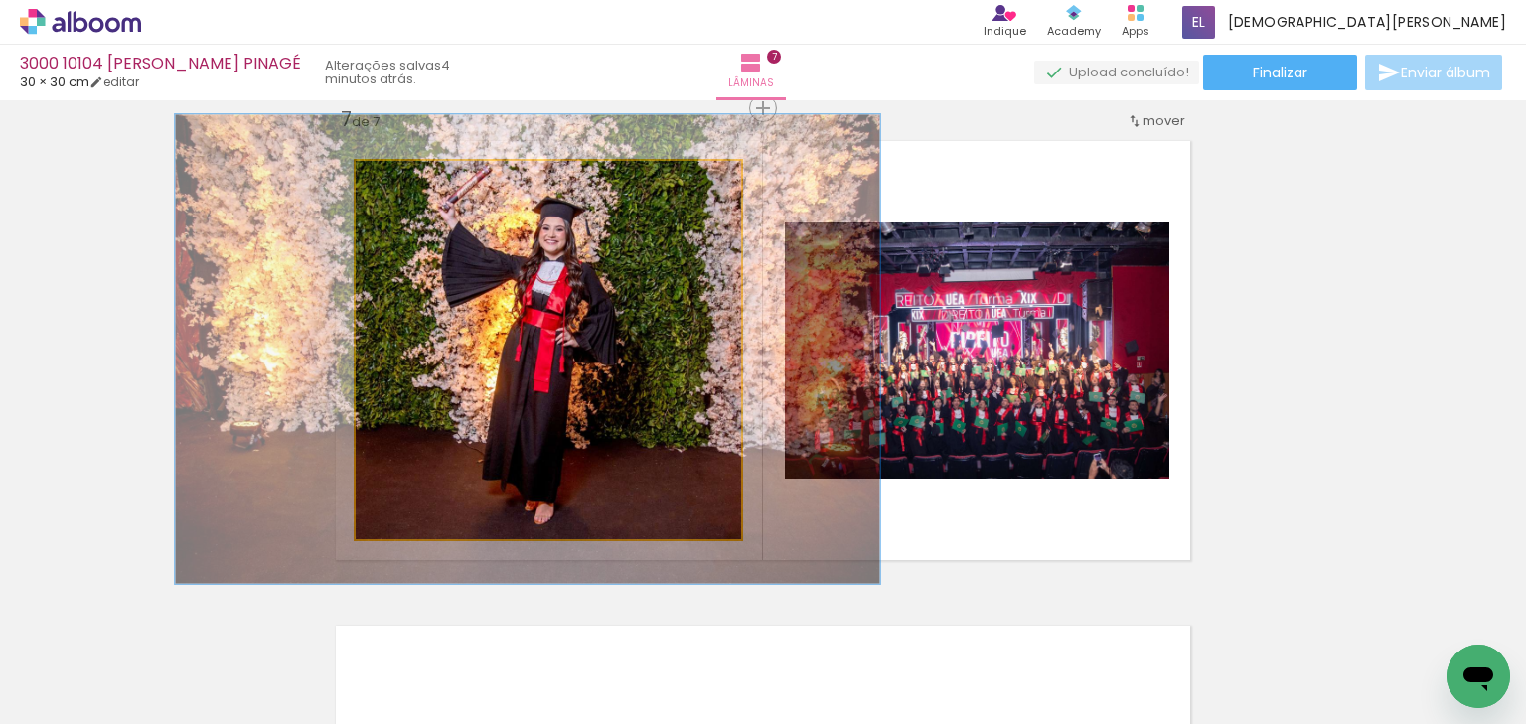
drag, startPoint x: 546, startPoint y: 236, endPoint x: 526, endPoint y: 235, distance: 19.9
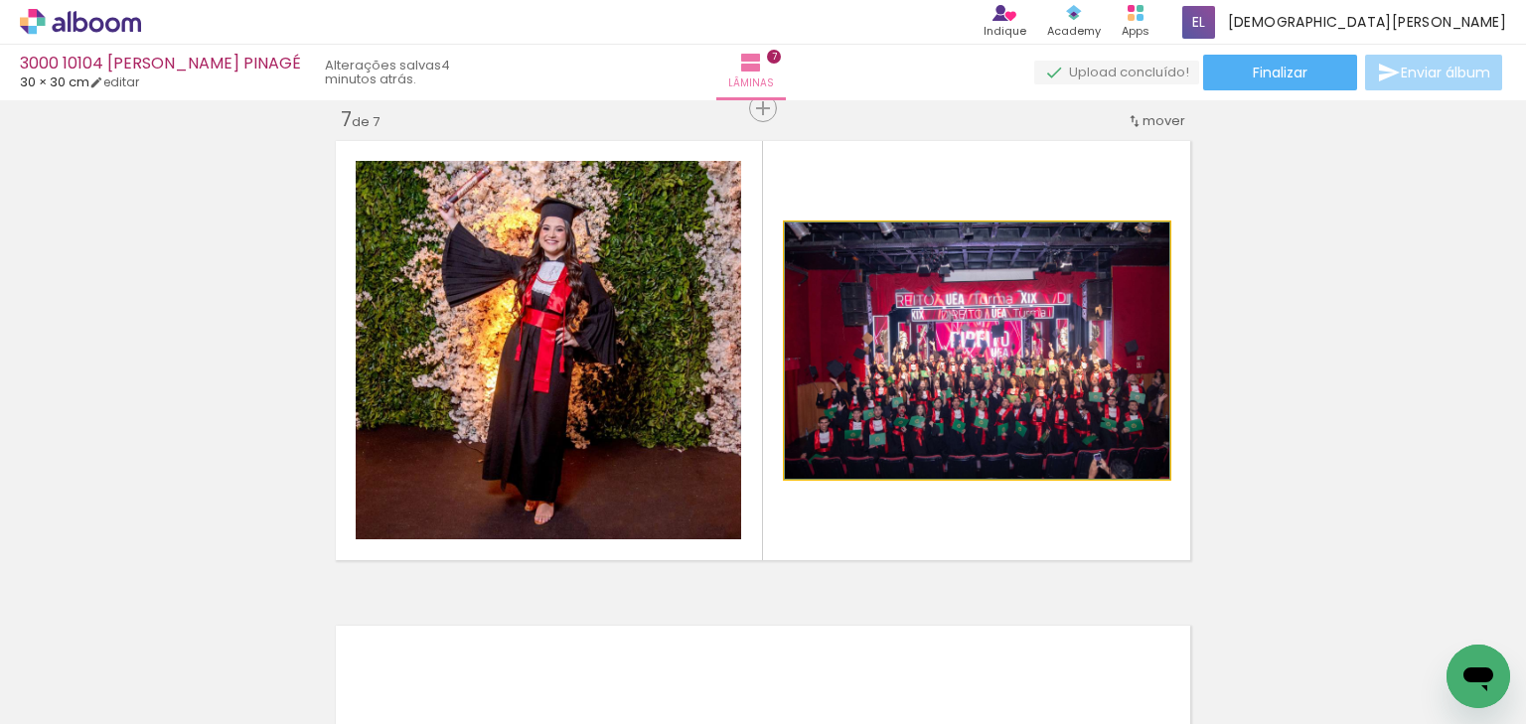
click at [953, 368] on quentale-photo at bounding box center [977, 351] width 385 height 256
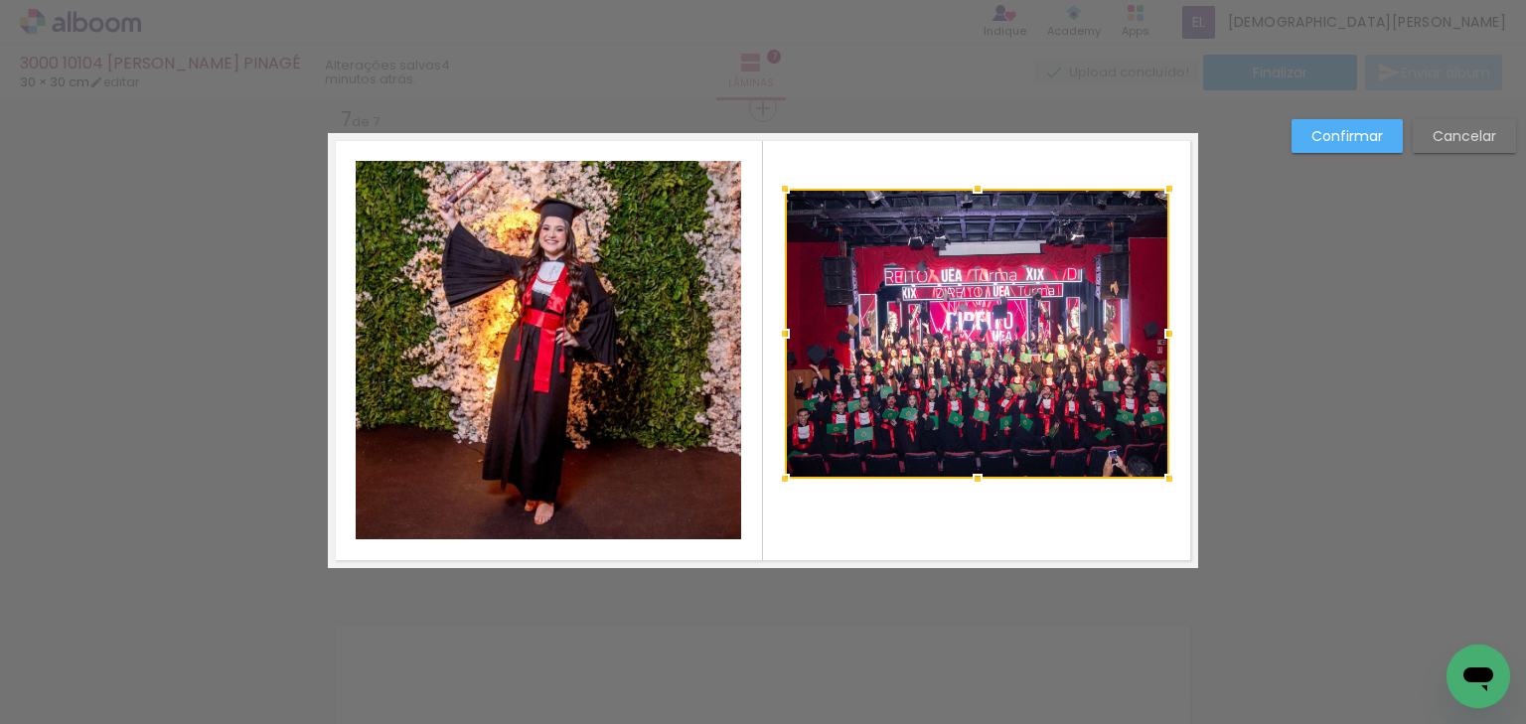
drag, startPoint x: 975, startPoint y: 224, endPoint x: 962, endPoint y: 215, distance: 15.7
click at [974, 191] on div at bounding box center [978, 189] width 40 height 40
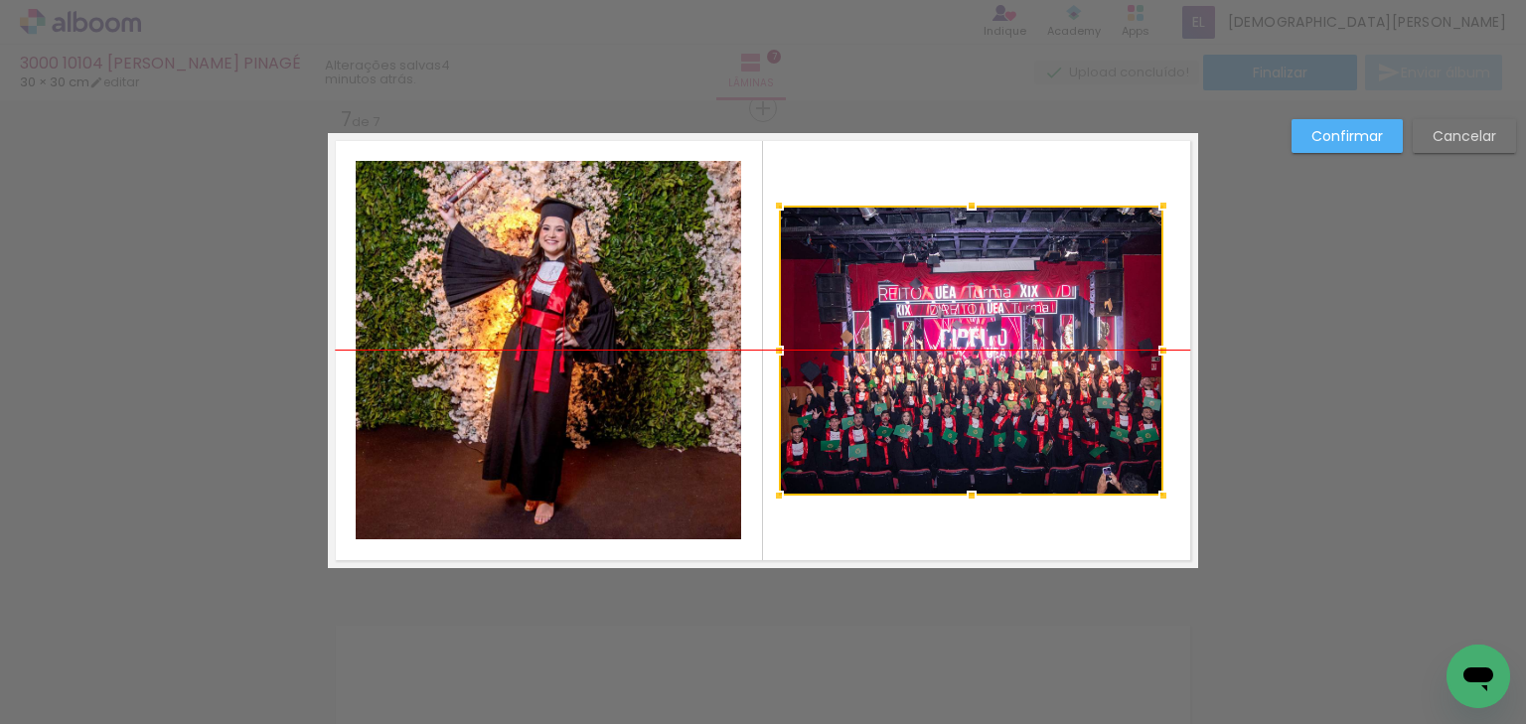
drag, startPoint x: 981, startPoint y: 334, endPoint x: 975, endPoint y: 353, distance: 19.8
click at [975, 353] on div at bounding box center [971, 351] width 385 height 290
click at [0, 0] on slot "Confirmar" at bounding box center [0, 0] width 0 height 0
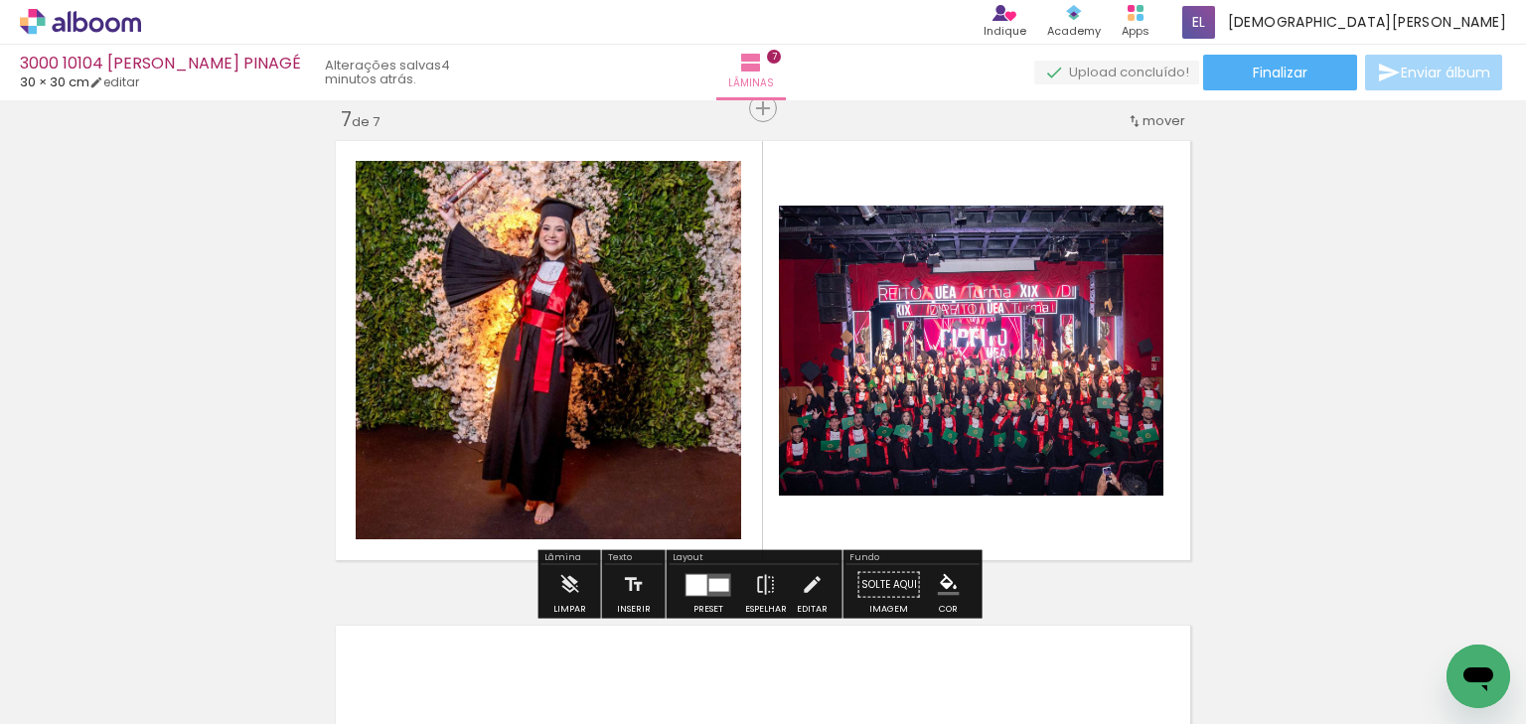
drag, startPoint x: 1015, startPoint y: 409, endPoint x: 1033, endPoint y: 407, distance: 19.0
click at [1016, 410] on quentale-photo at bounding box center [971, 351] width 385 height 290
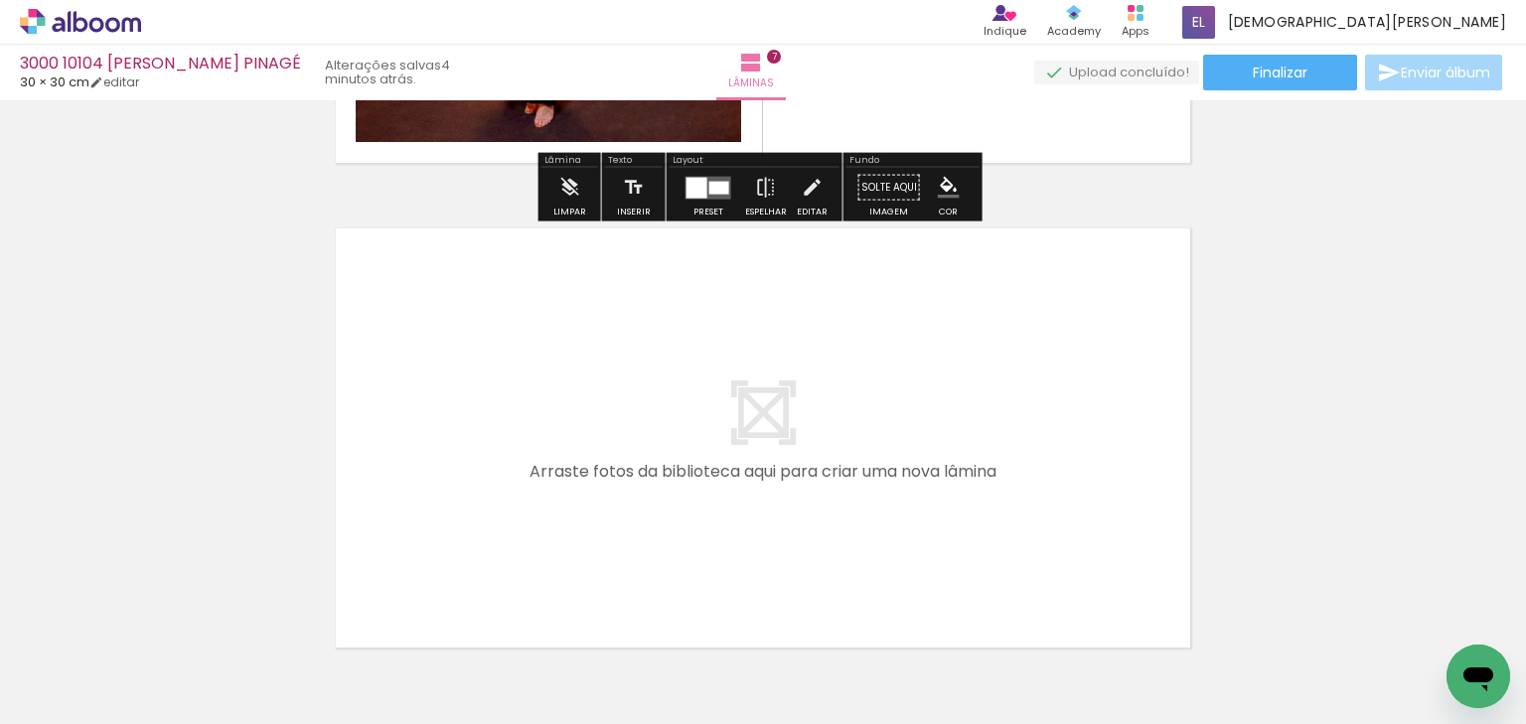
scroll to position [0, 1444]
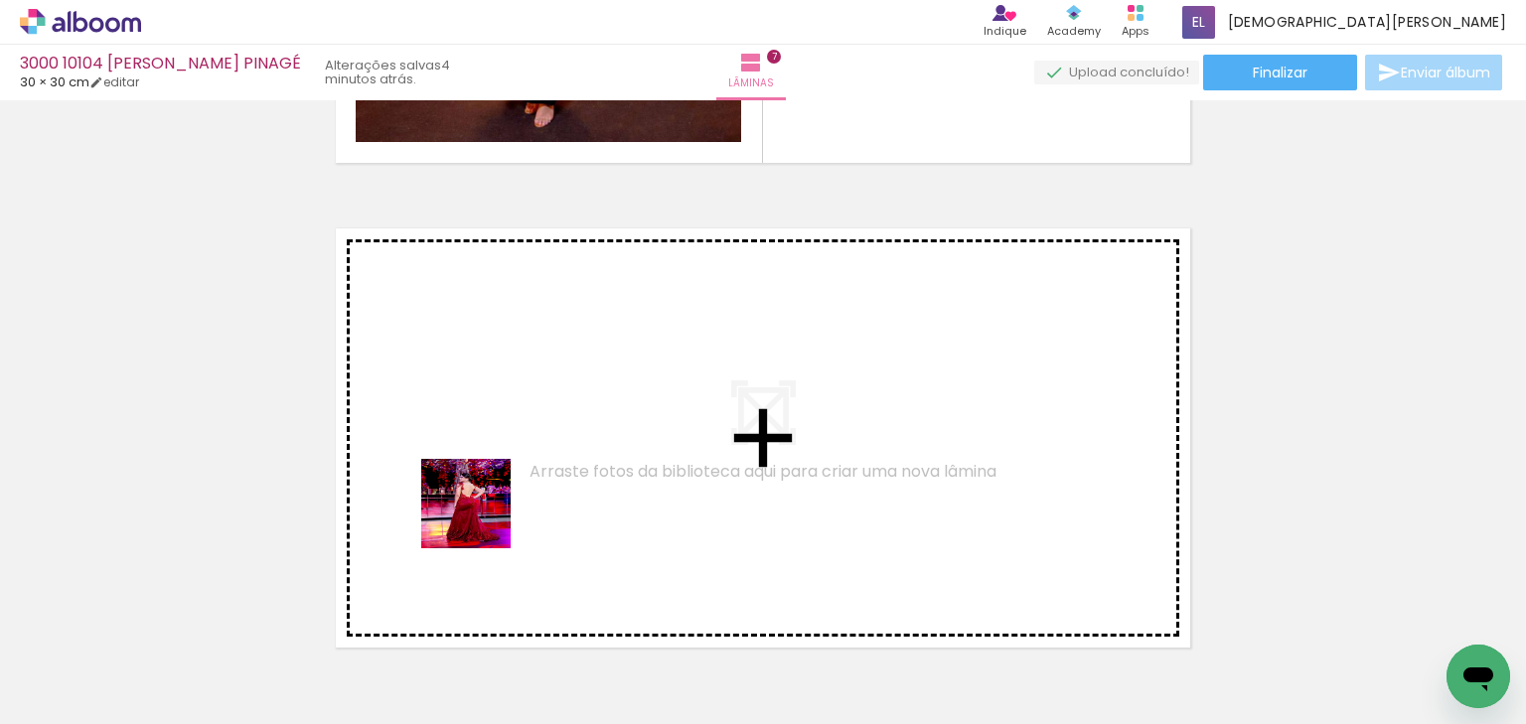
drag, startPoint x: 481, startPoint y: 519, endPoint x: 493, endPoint y: 454, distance: 65.7
click at [493, 454] on quentale-workspace at bounding box center [763, 362] width 1526 height 724
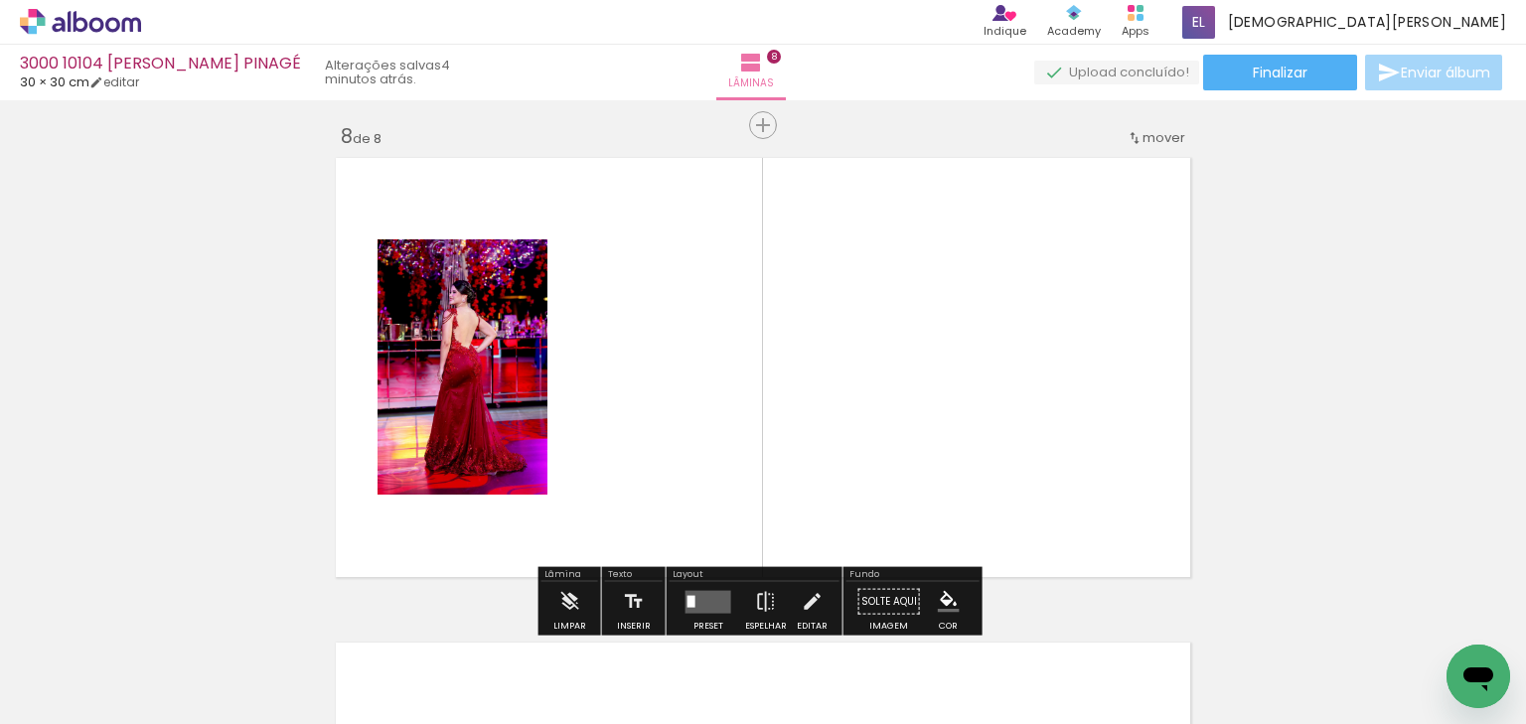
scroll to position [3419, 0]
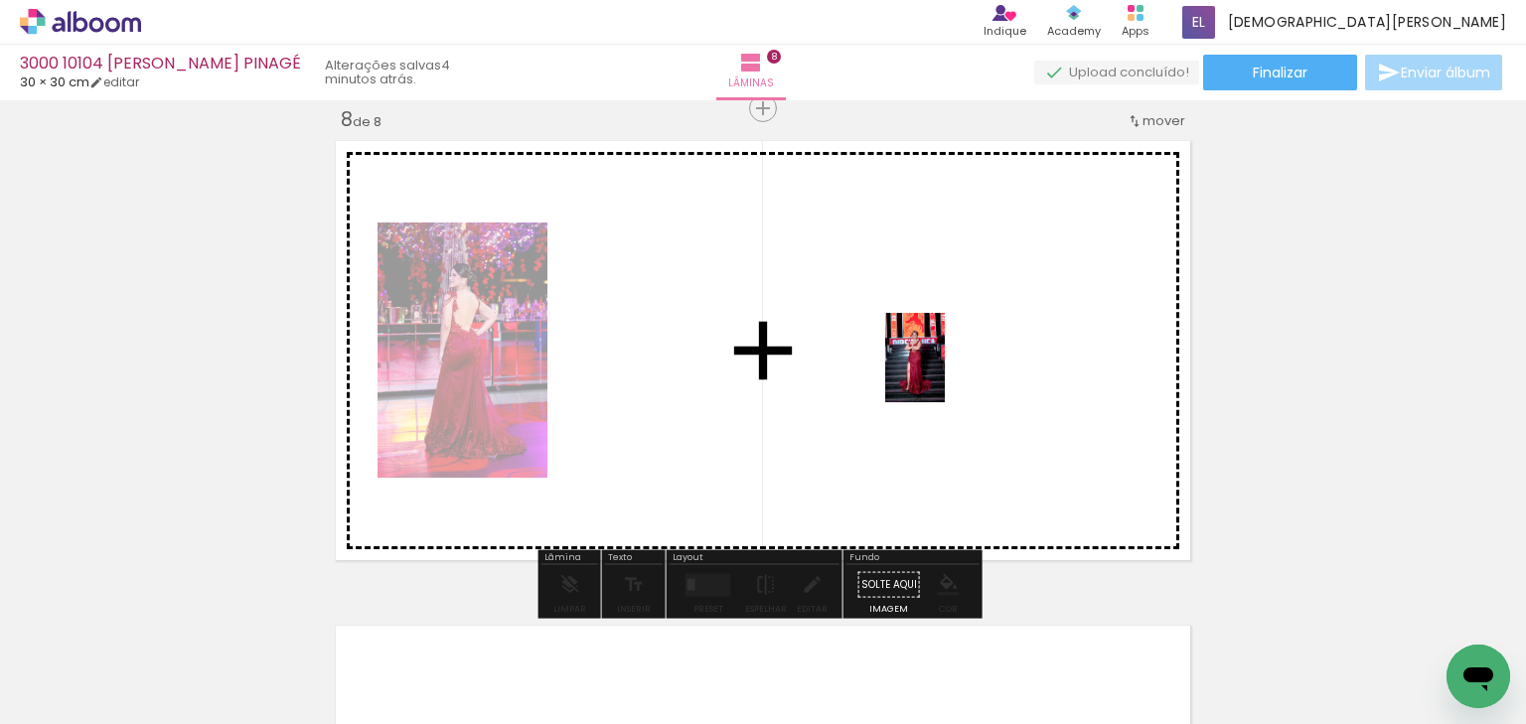
drag, startPoint x: 758, startPoint y: 392, endPoint x: 946, endPoint y: 373, distance: 188.8
click at [946, 373] on quentale-workspace at bounding box center [763, 362] width 1526 height 724
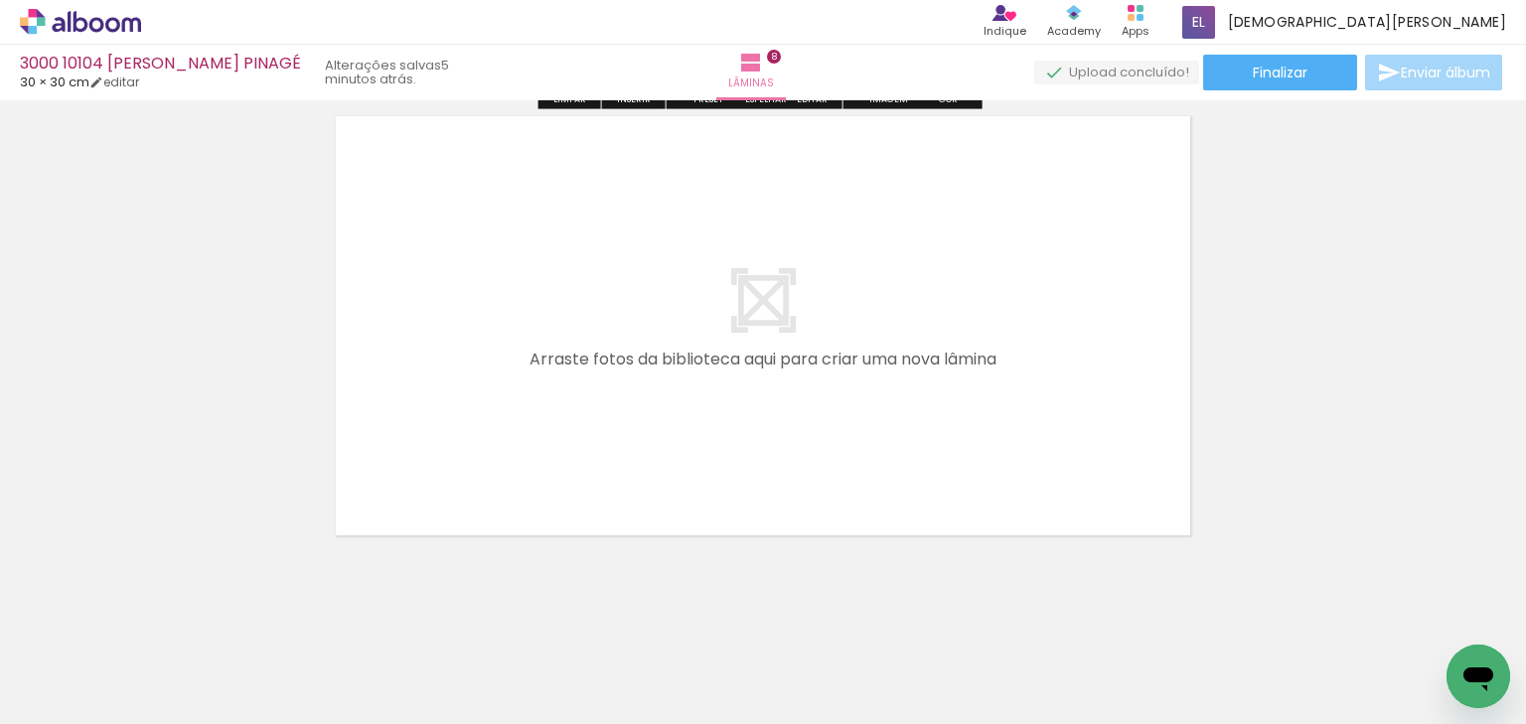
scroll to position [3942, 0]
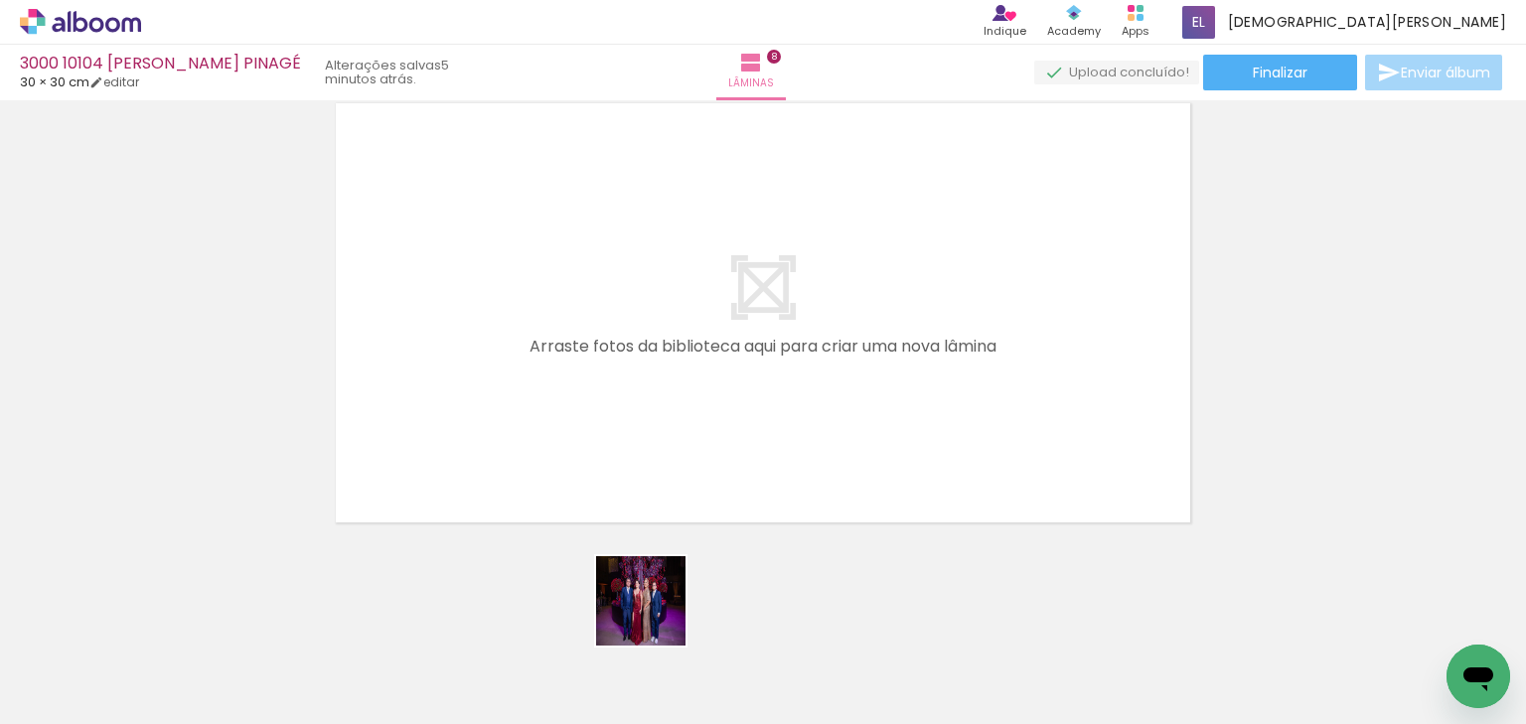
drag, startPoint x: 656, startPoint y: 616, endPoint x: 735, endPoint y: 574, distance: 89.8
click at [627, 433] on quentale-workspace at bounding box center [763, 362] width 1526 height 724
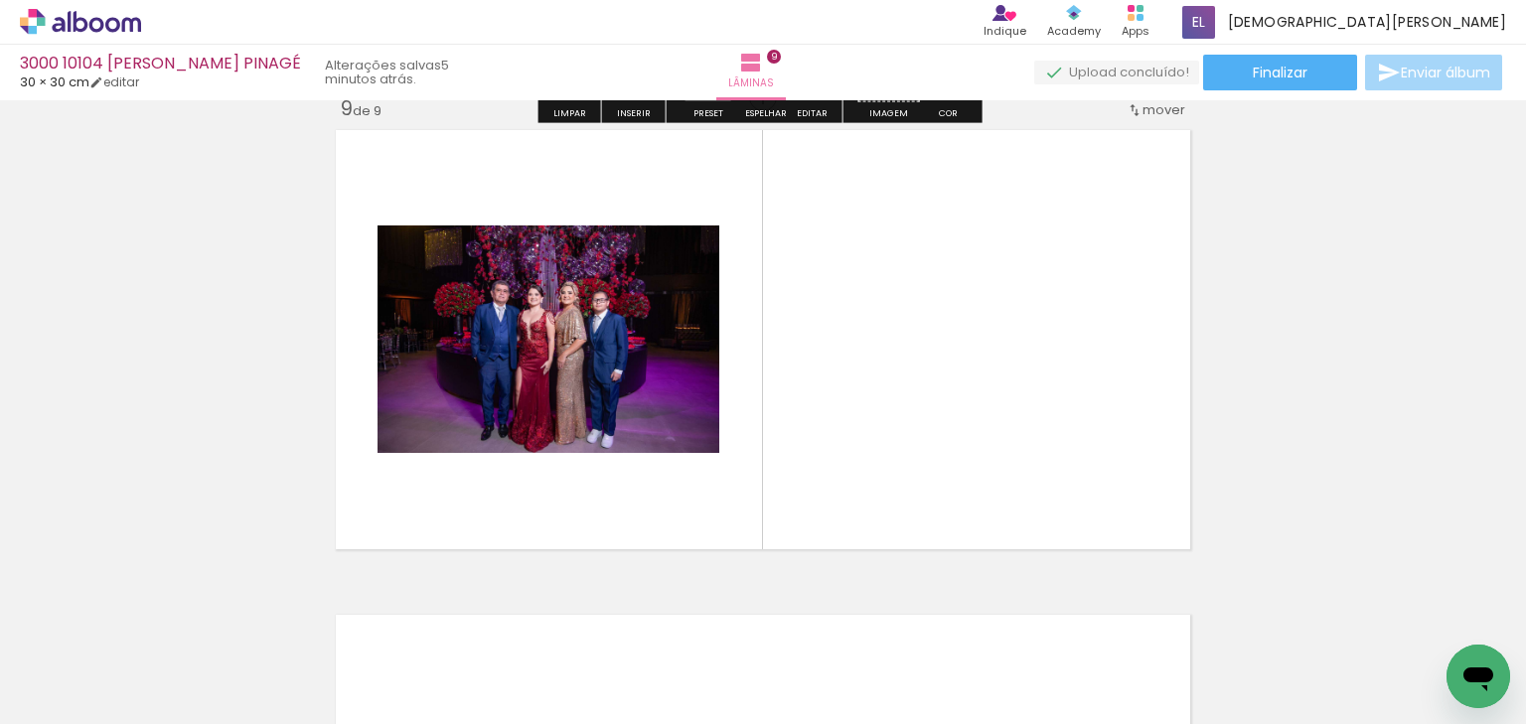
scroll to position [3904, 0]
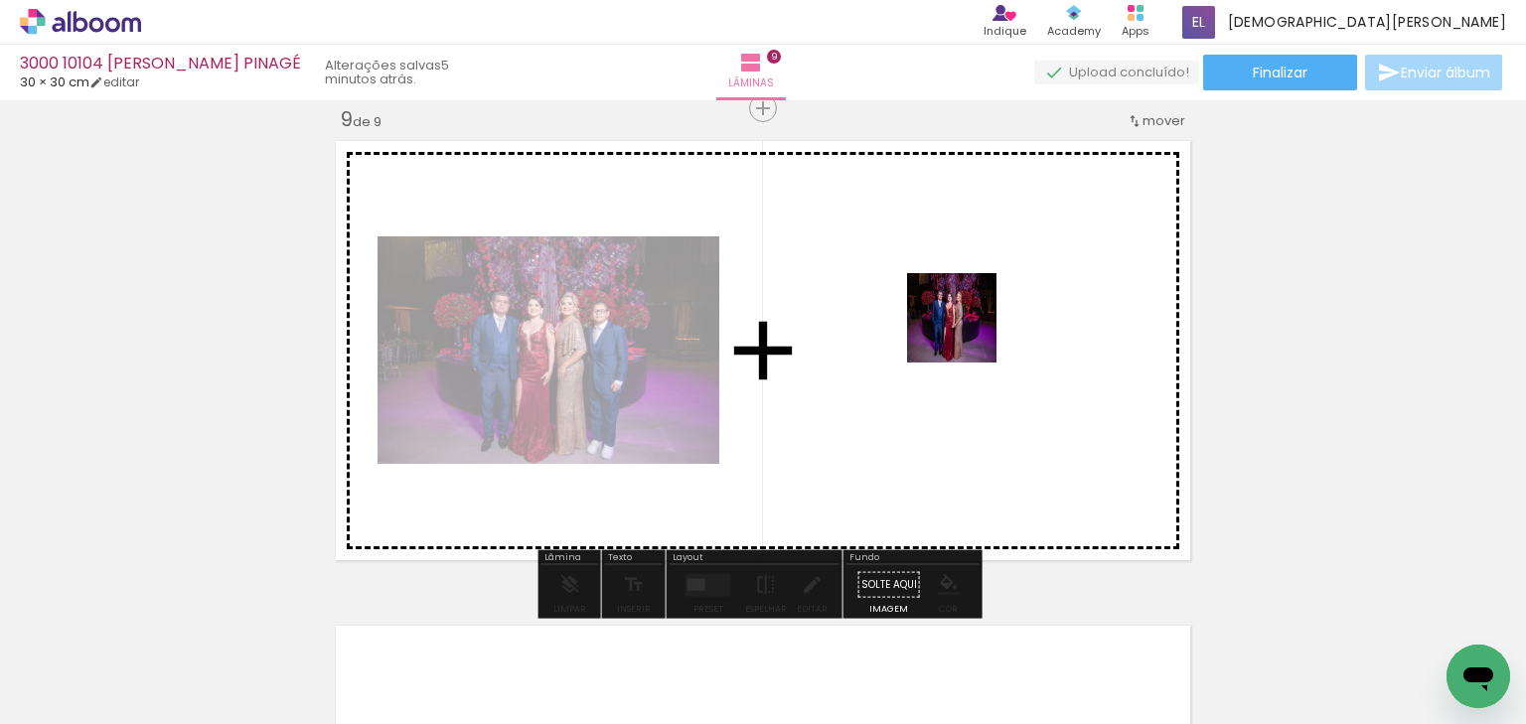
drag, startPoint x: 959, startPoint y: 354, endPoint x: 967, endPoint y: 333, distance: 22.3
click at [967, 333] on quentale-workspace at bounding box center [763, 362] width 1526 height 724
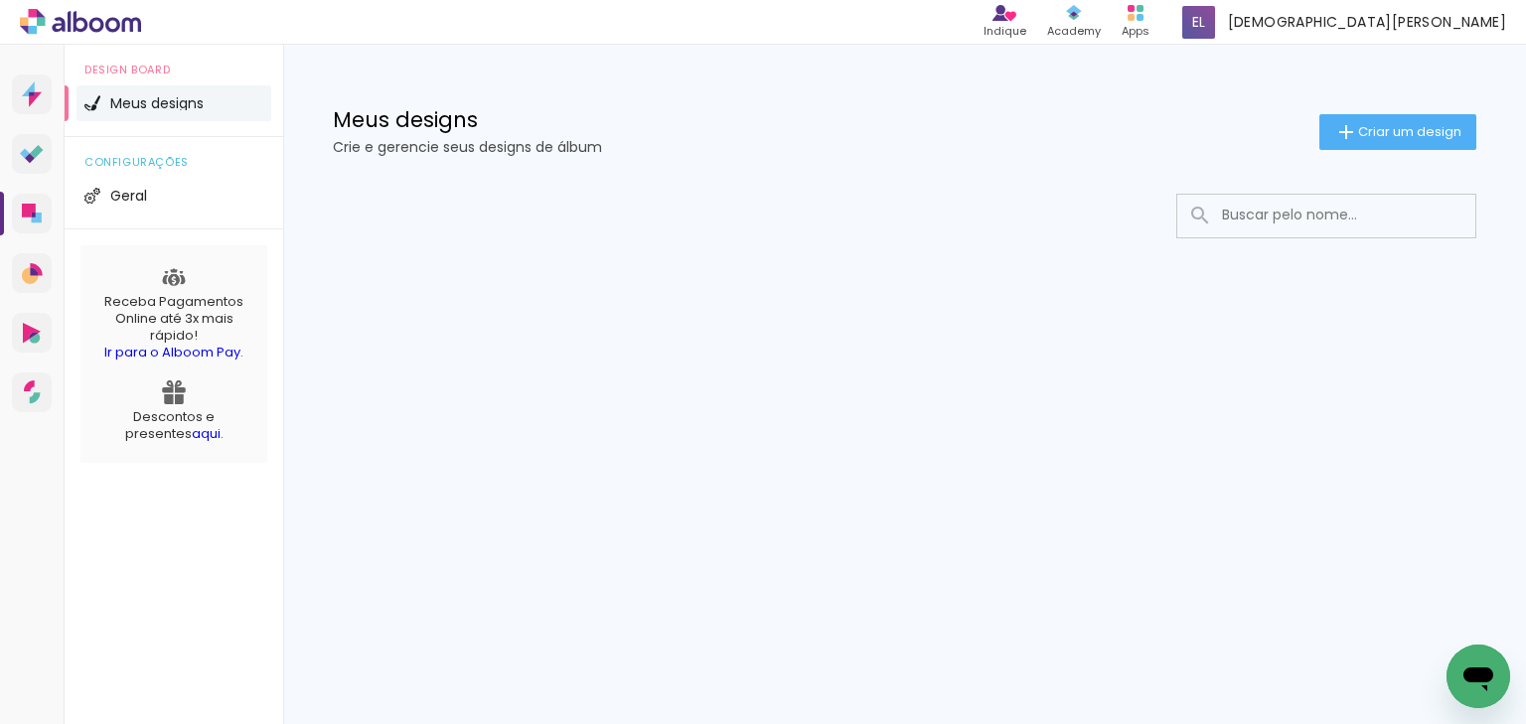
click at [1291, 206] on input at bounding box center [1353, 215] width 283 height 41
type input "[DEMOGRAPHIC_DATA]"
type paper-input "[DEMOGRAPHIC_DATA]"
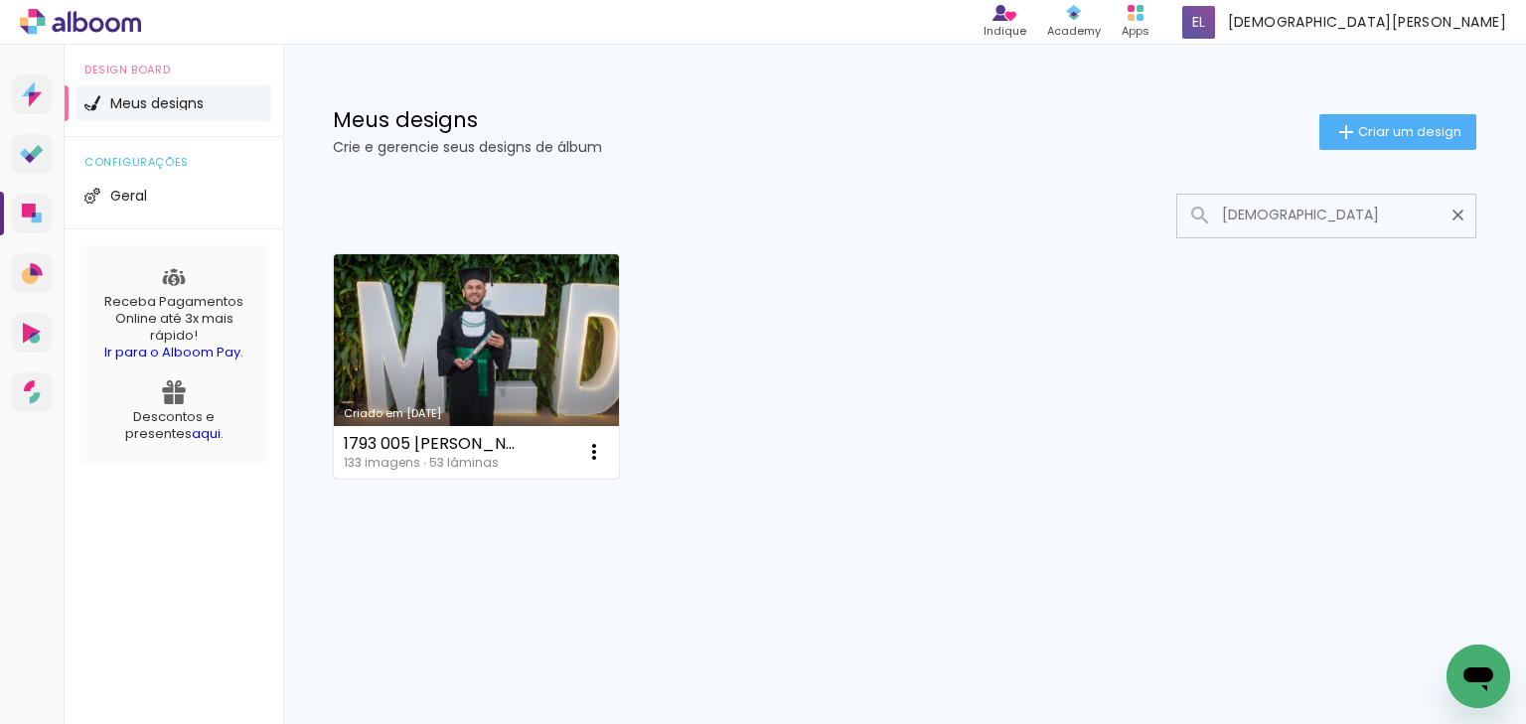
click at [546, 339] on link "Criado em [DATE]" at bounding box center [476, 366] width 285 height 225
